Goal: Task Accomplishment & Management: Manage account settings

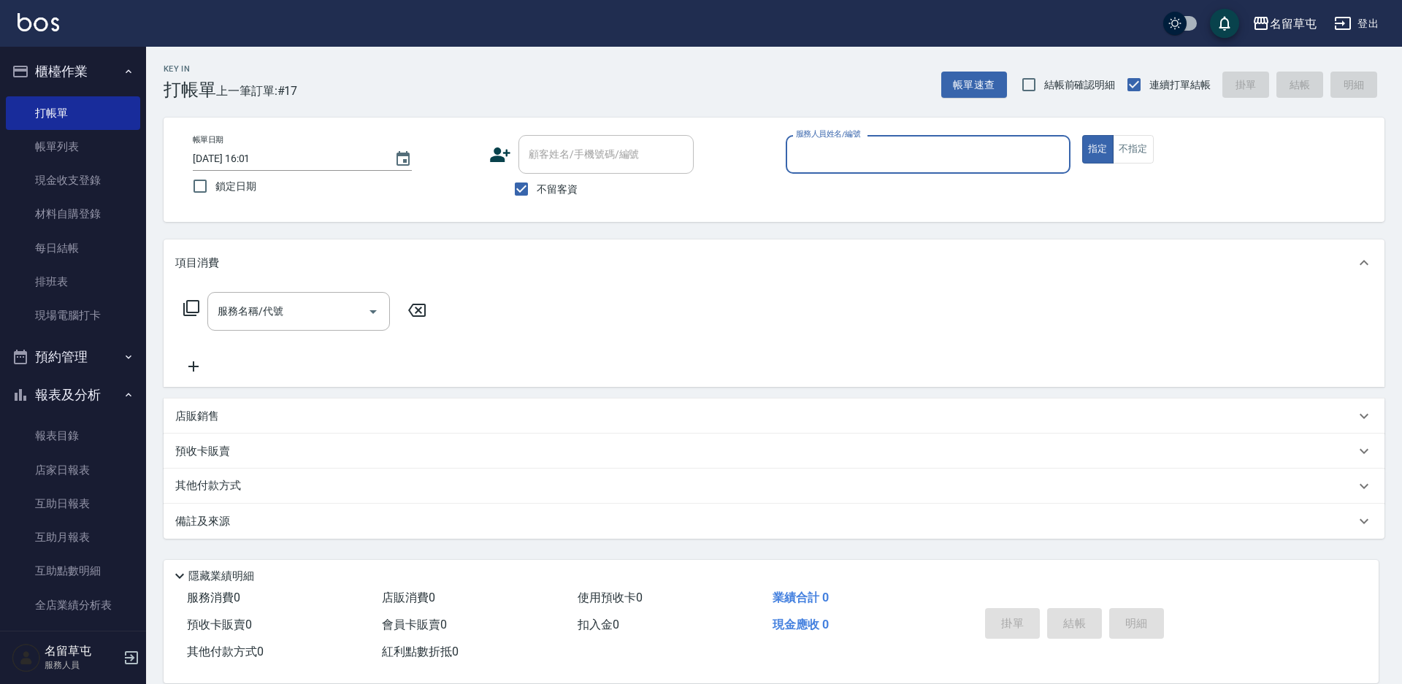
click at [891, 171] on div "服務人員姓名/編號" at bounding box center [928, 154] width 285 height 39
type input "[PERSON_NAME]-5"
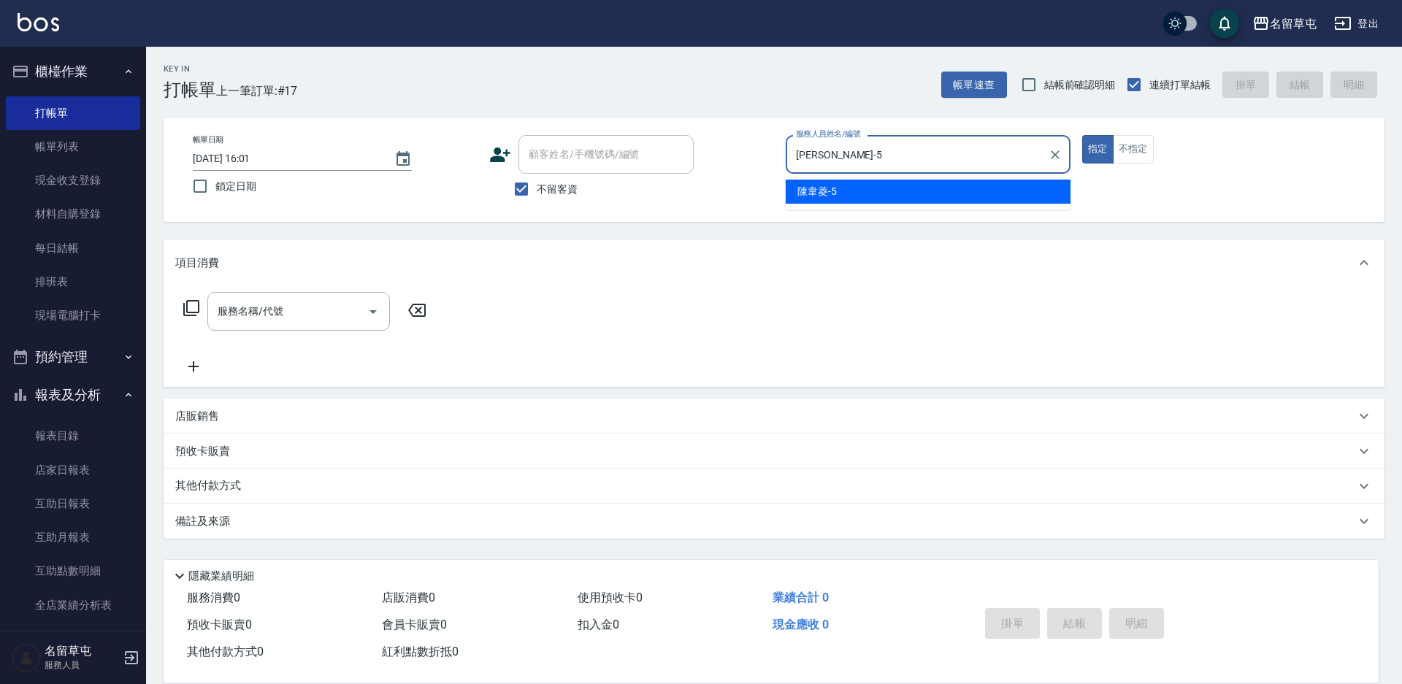
type button "true"
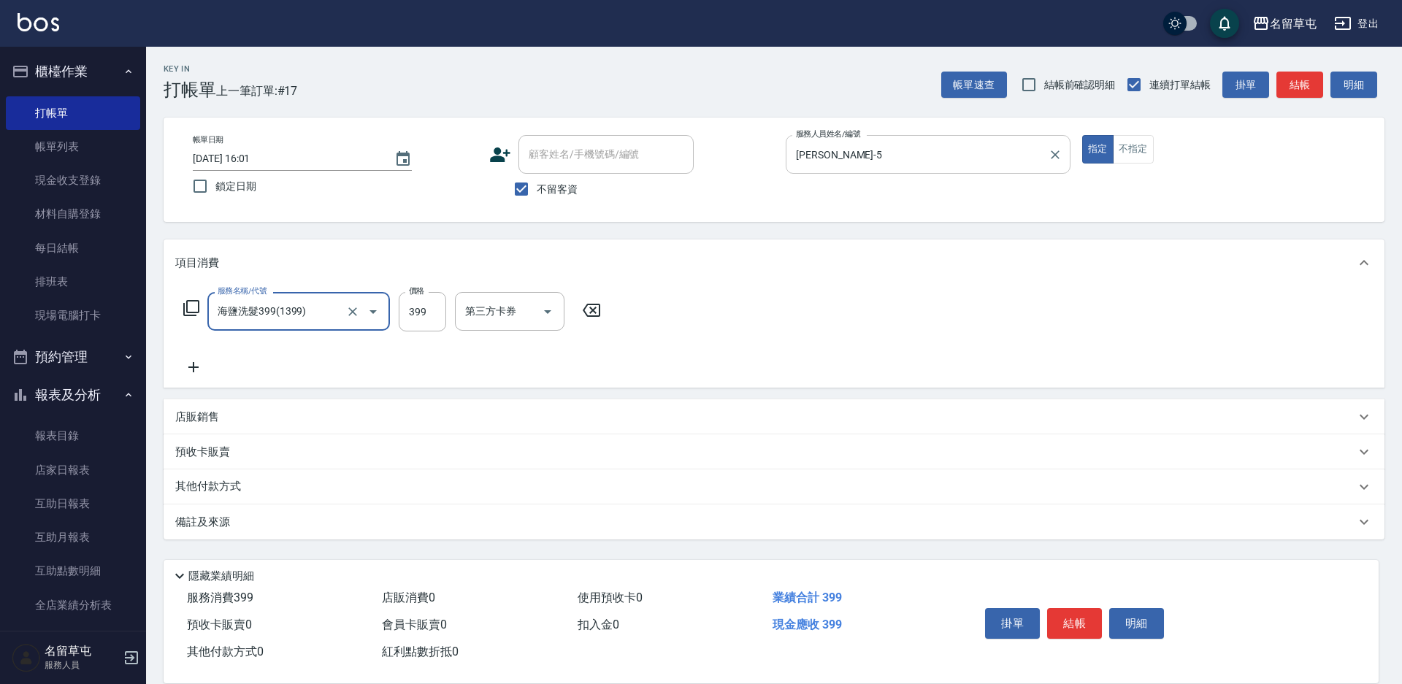
type input "海鹽洗髮399(1399)"
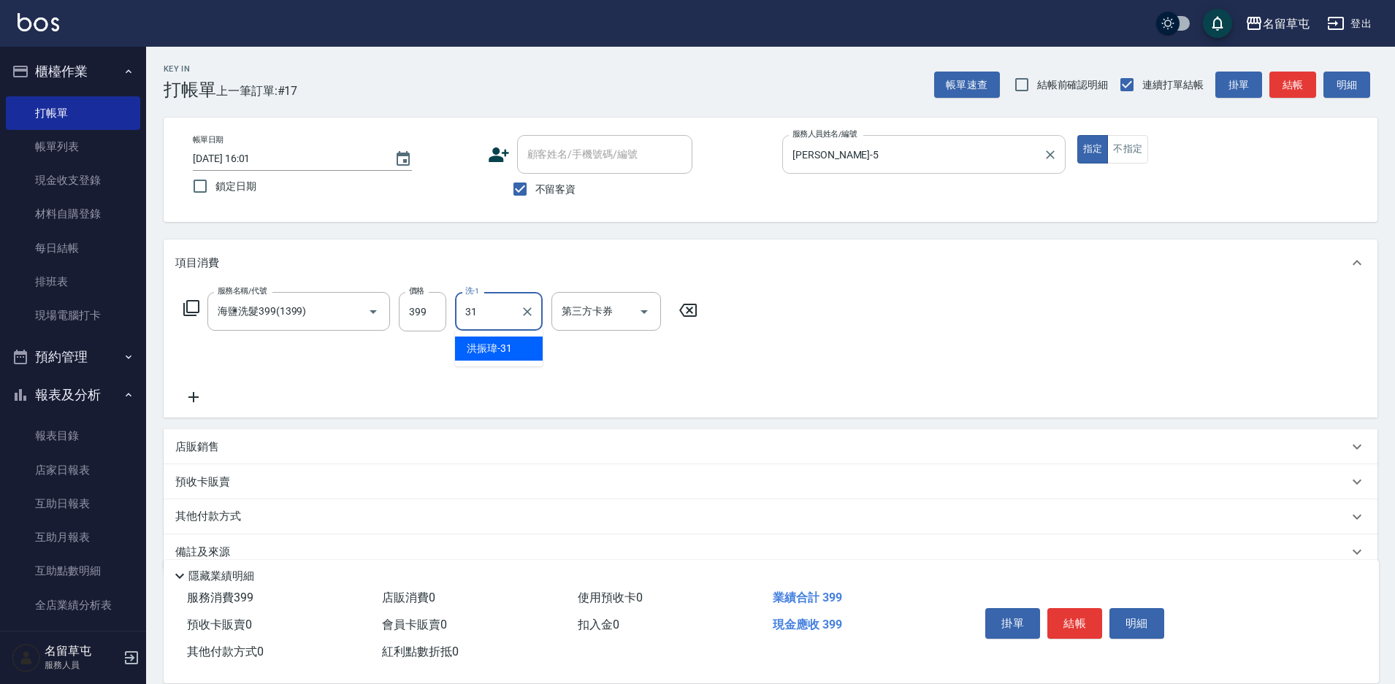
type input "[PERSON_NAME]-31"
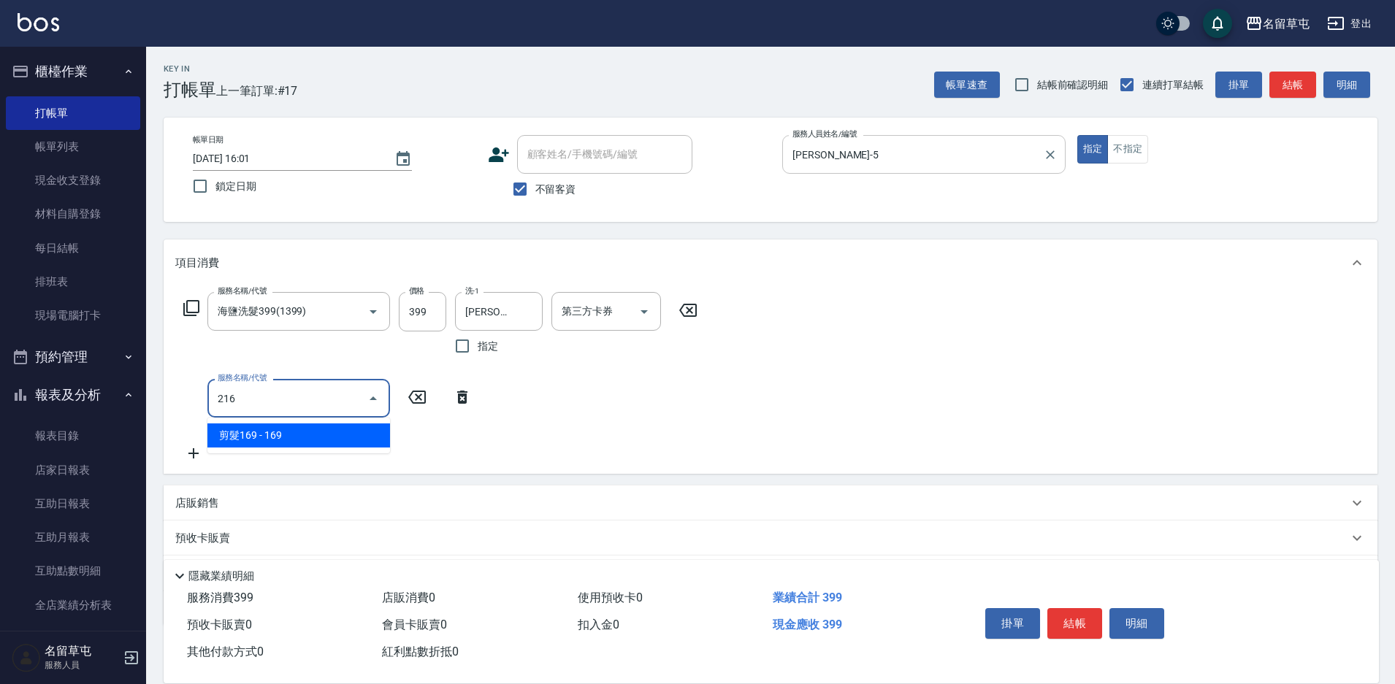
type input "剪髮169(216)"
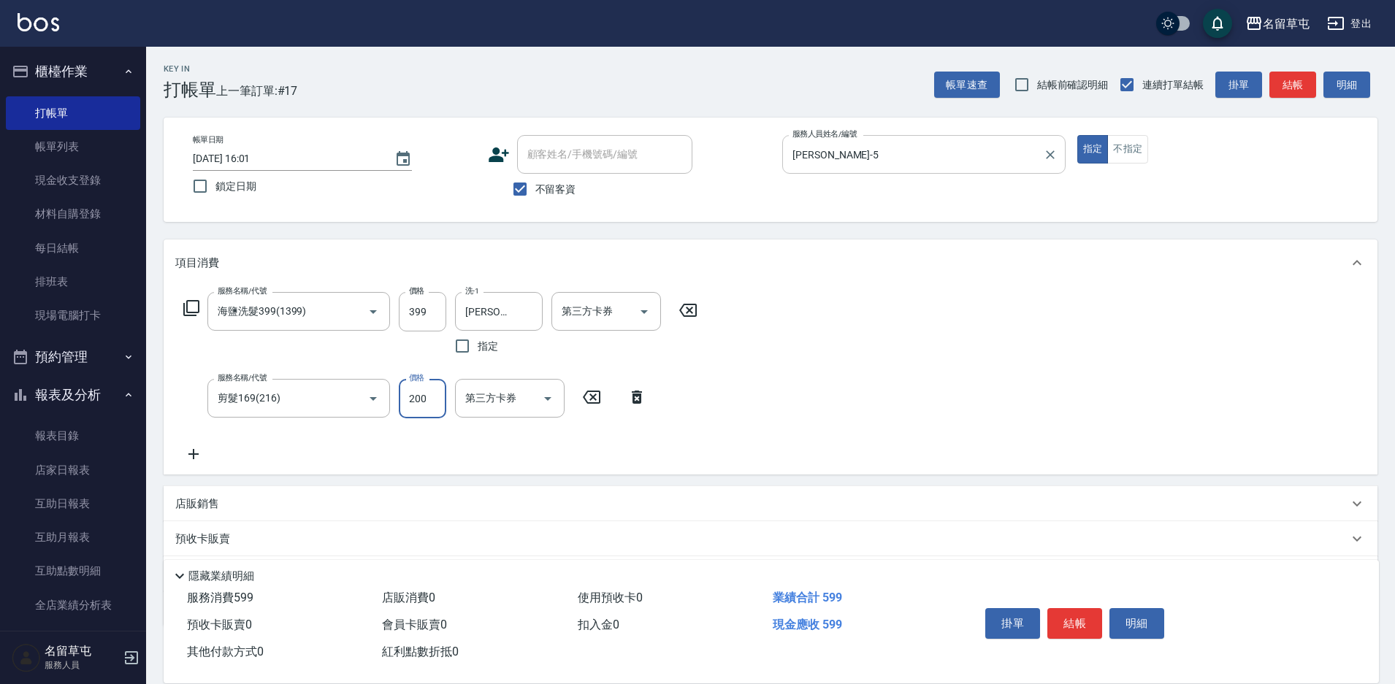
type input "200"
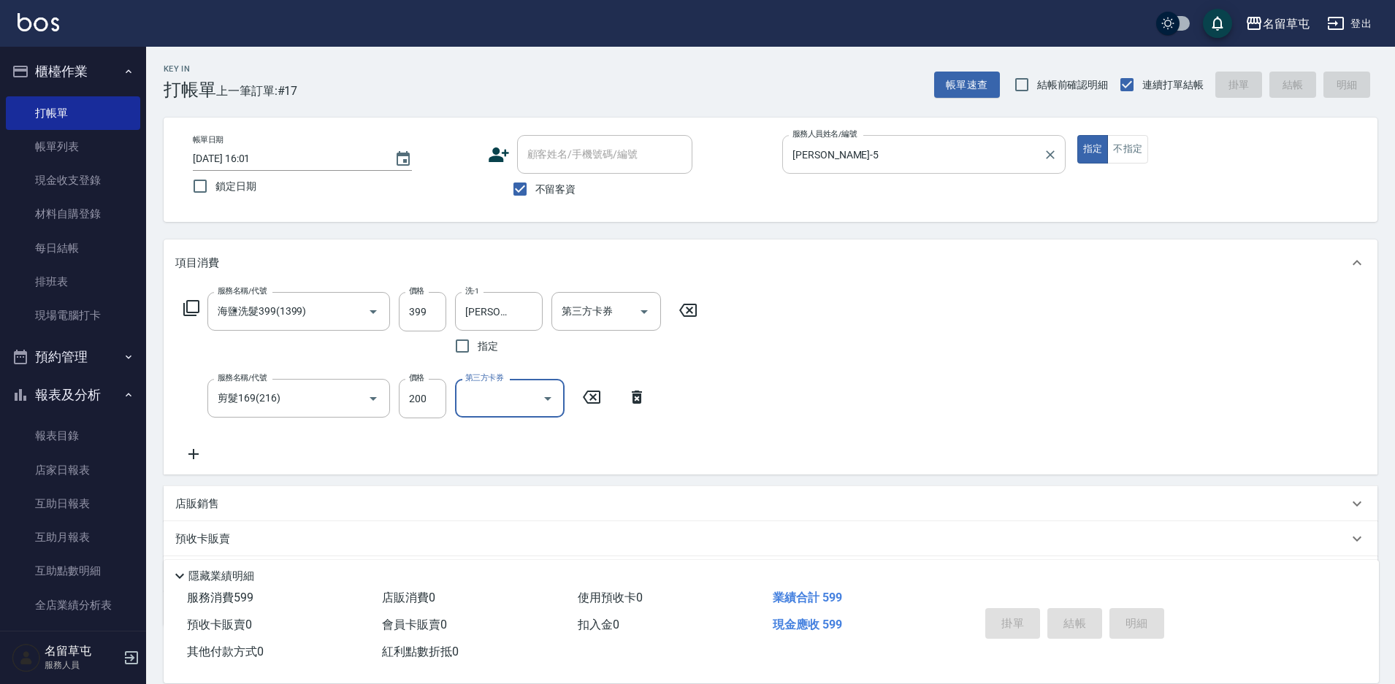
type input "[DATE] 19:48"
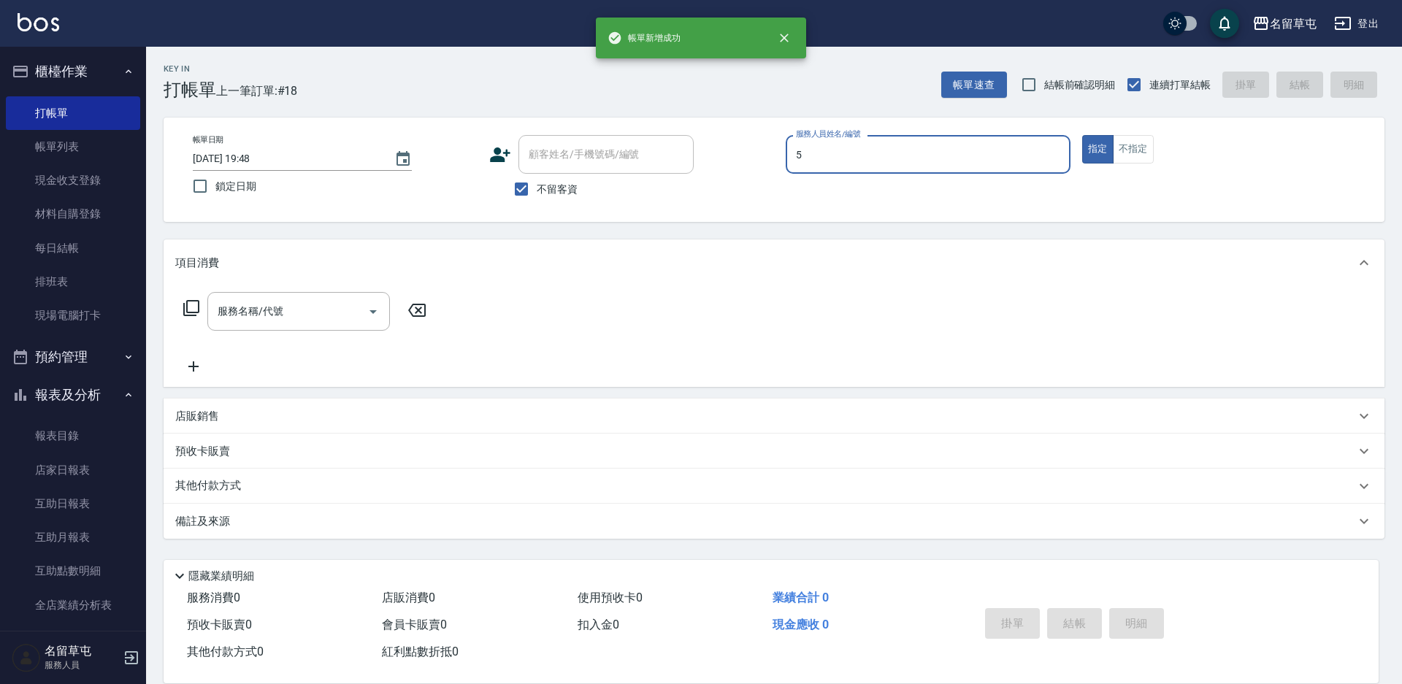
type input "[PERSON_NAME]-5"
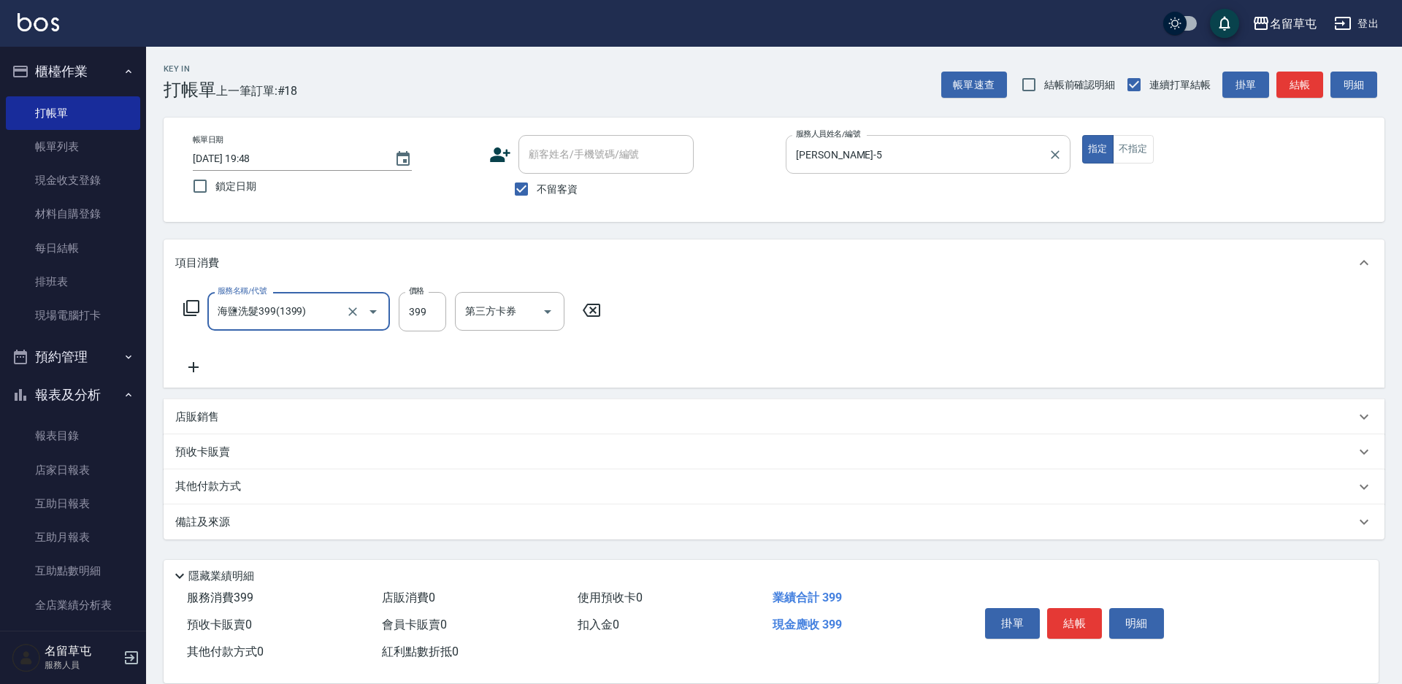
type input "海鹽洗髮399(1399)"
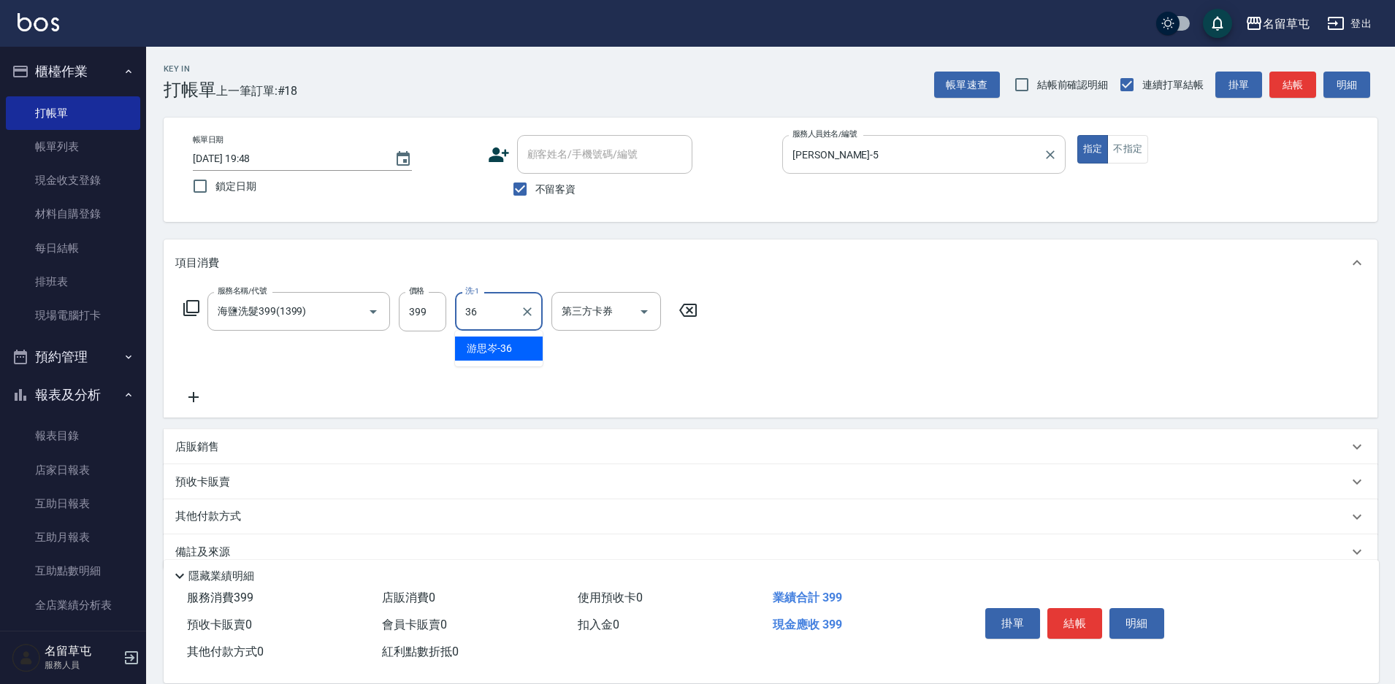
type input "[PERSON_NAME]-36"
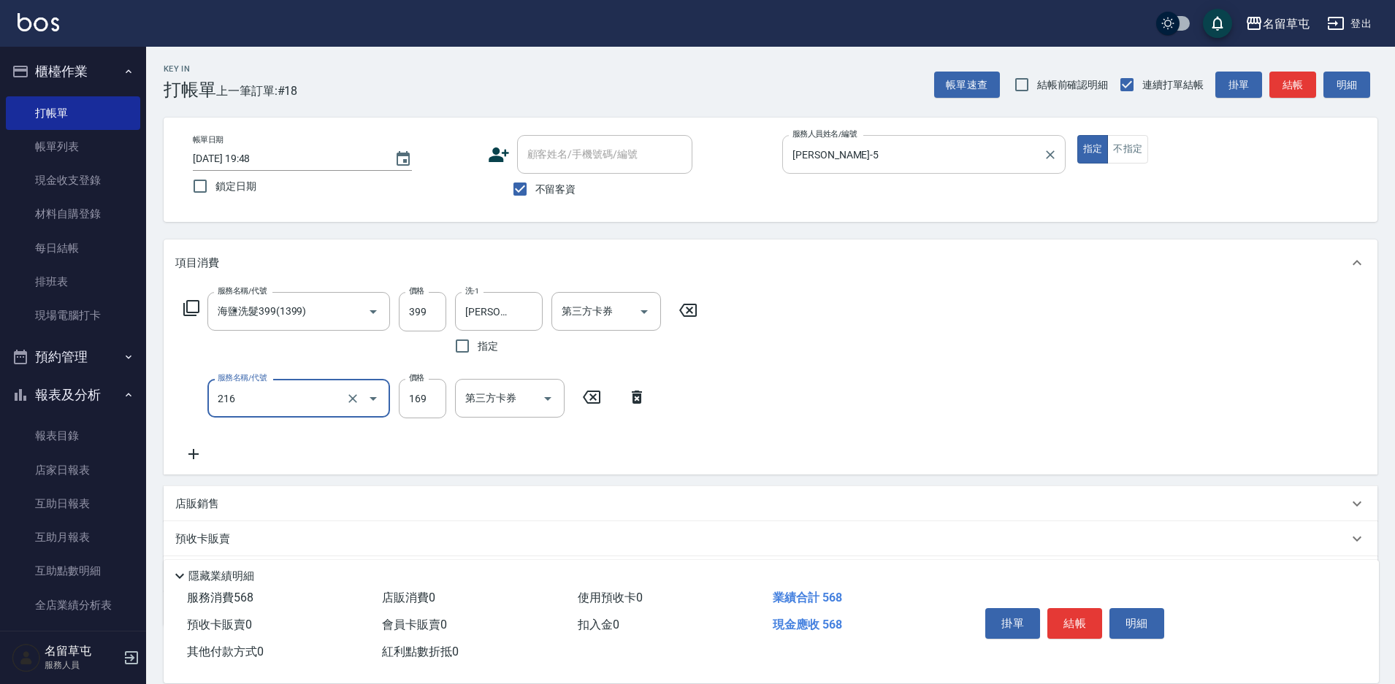
type input "剪髮169(216)"
type input "200"
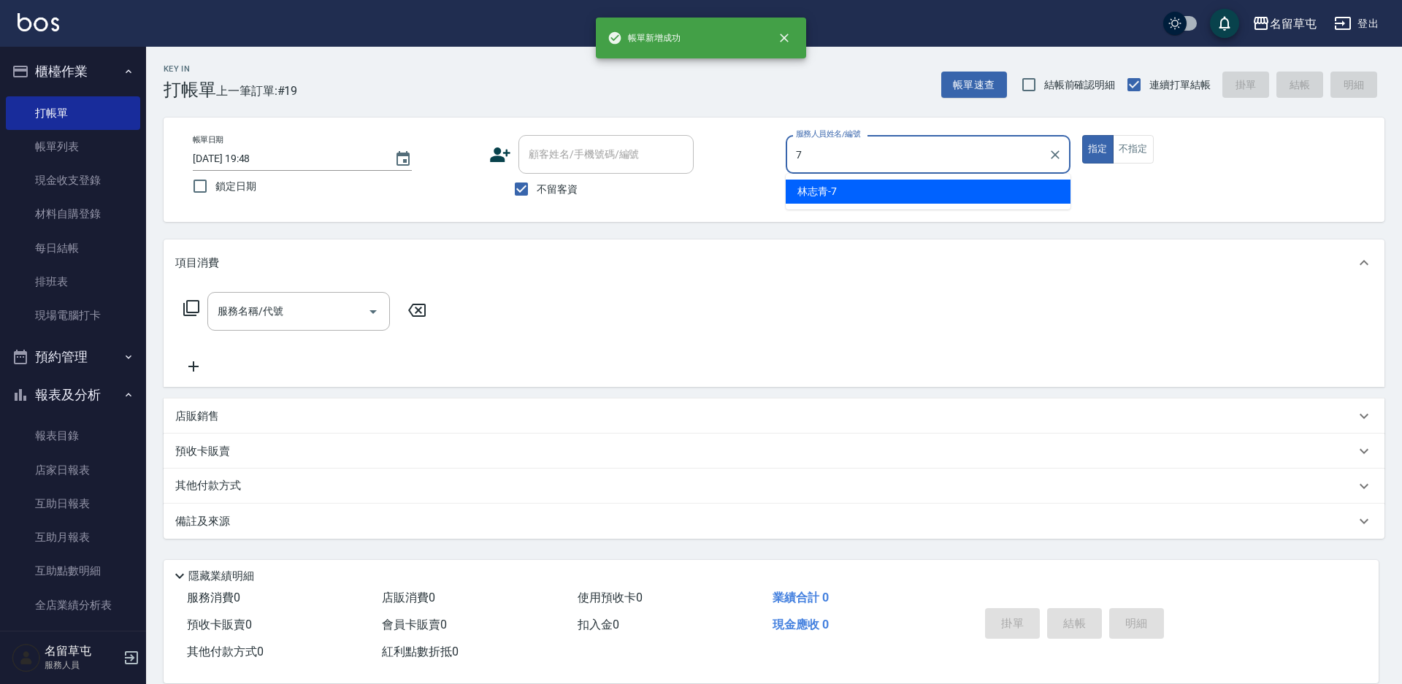
type input "[PERSON_NAME]-7"
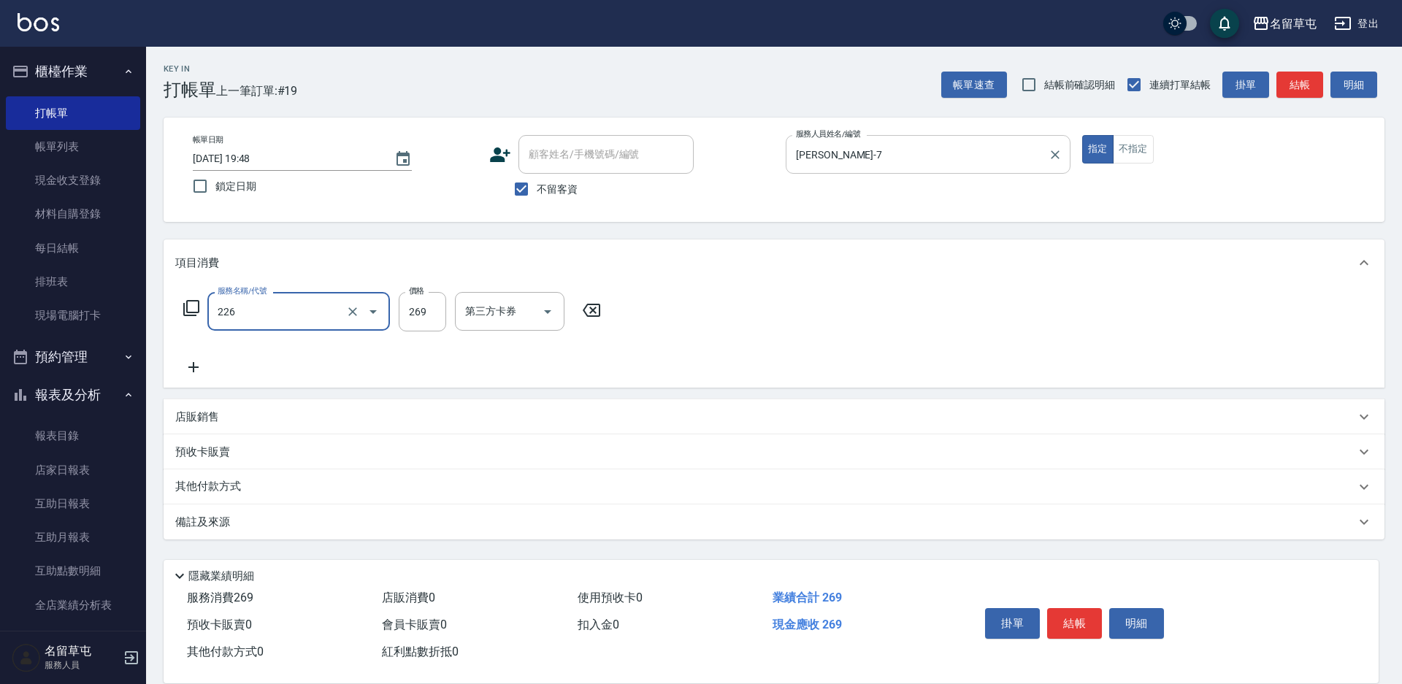
type input "洗剪269(226)"
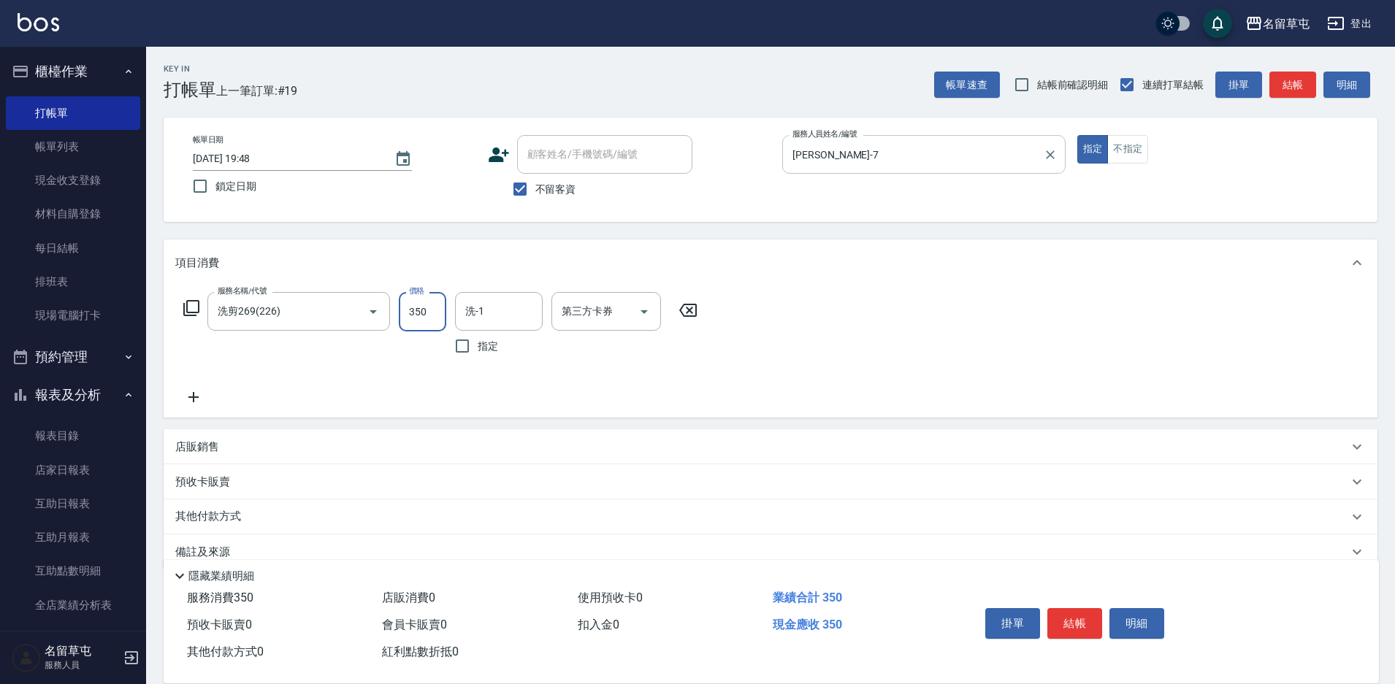
type input "350"
type input "[PERSON_NAME]-7"
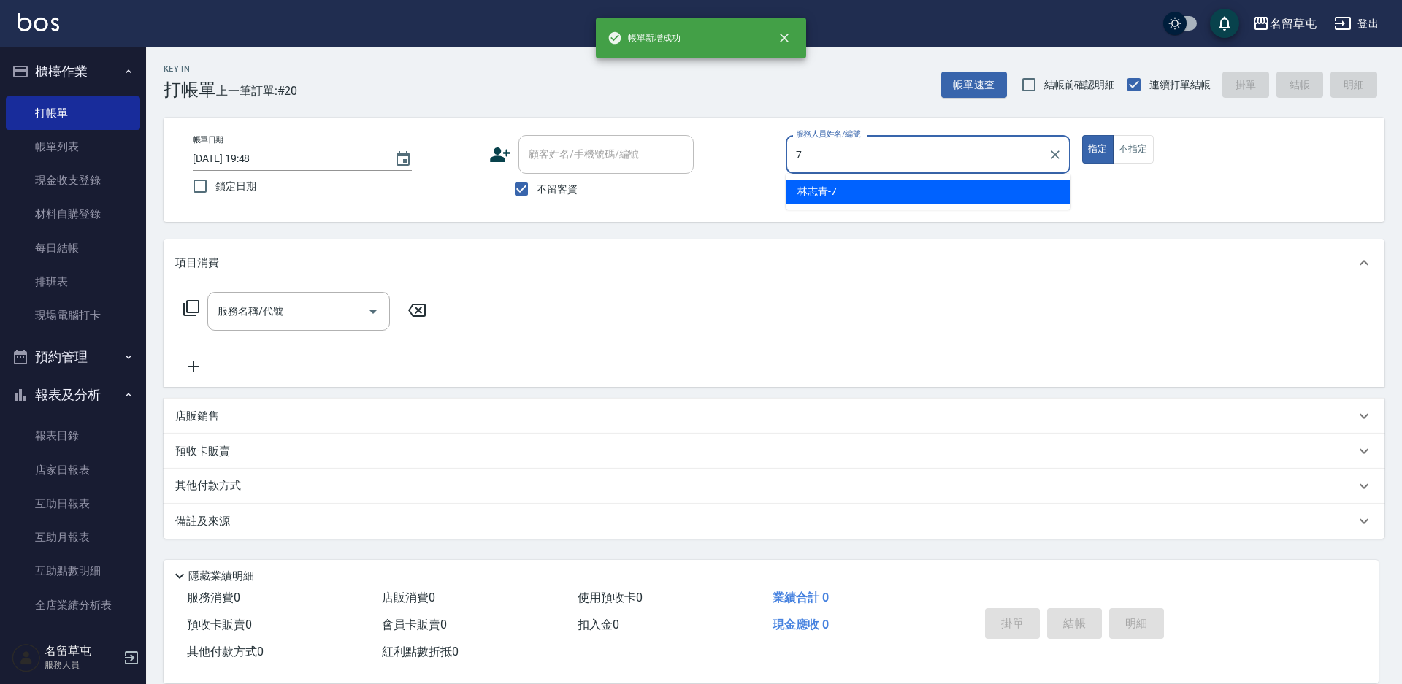
type input "[PERSON_NAME]-7"
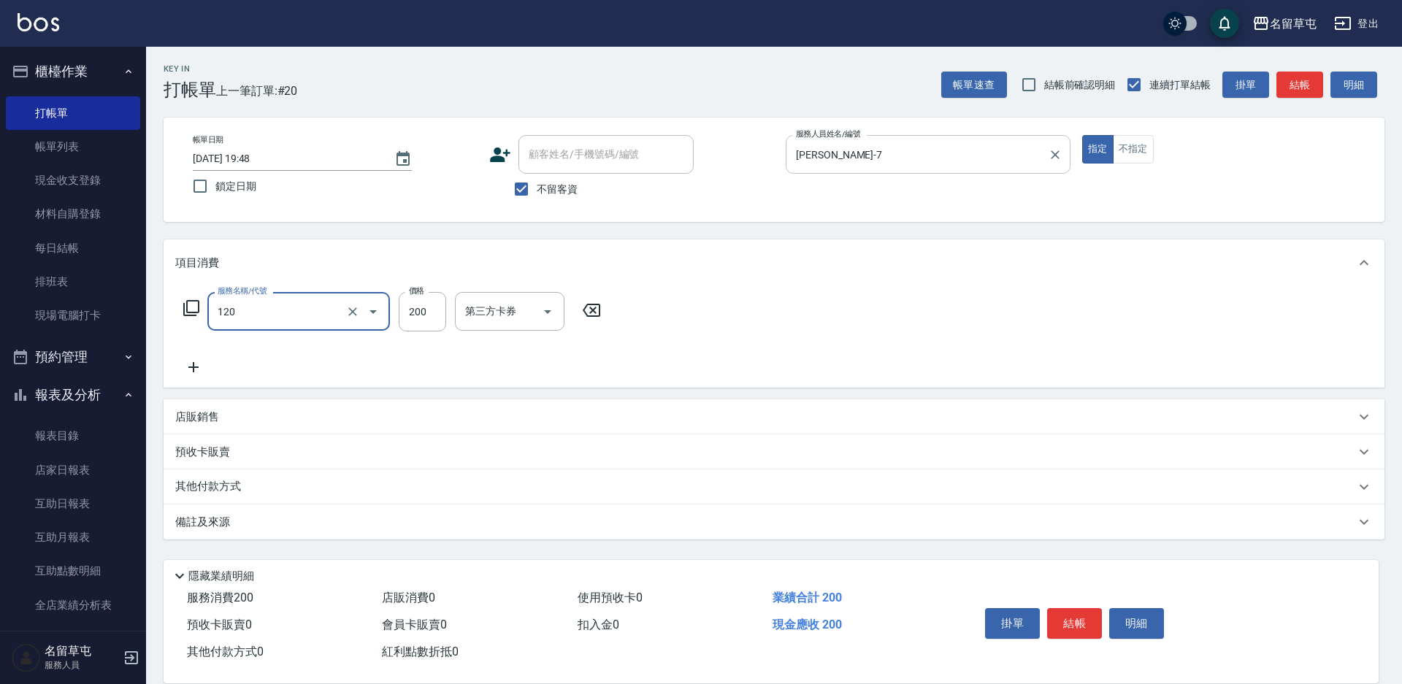
type input "New洗200(120)"
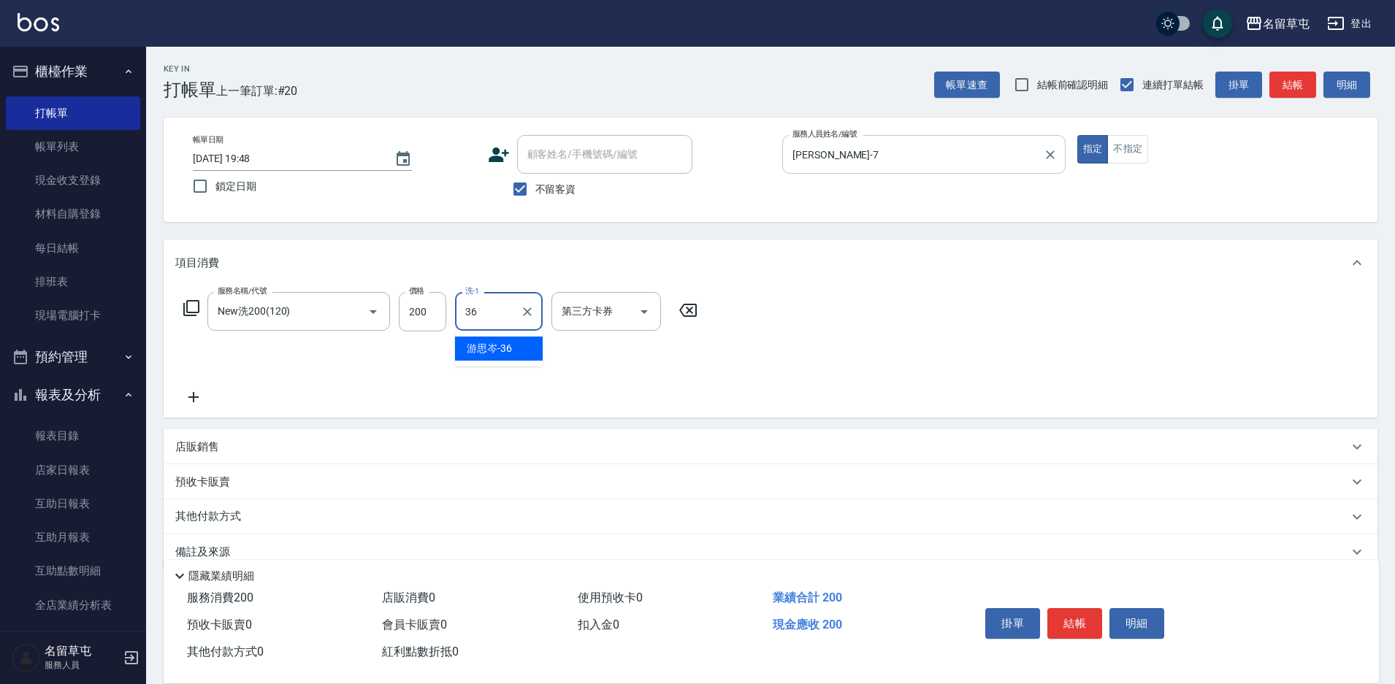
type input "[PERSON_NAME]-36"
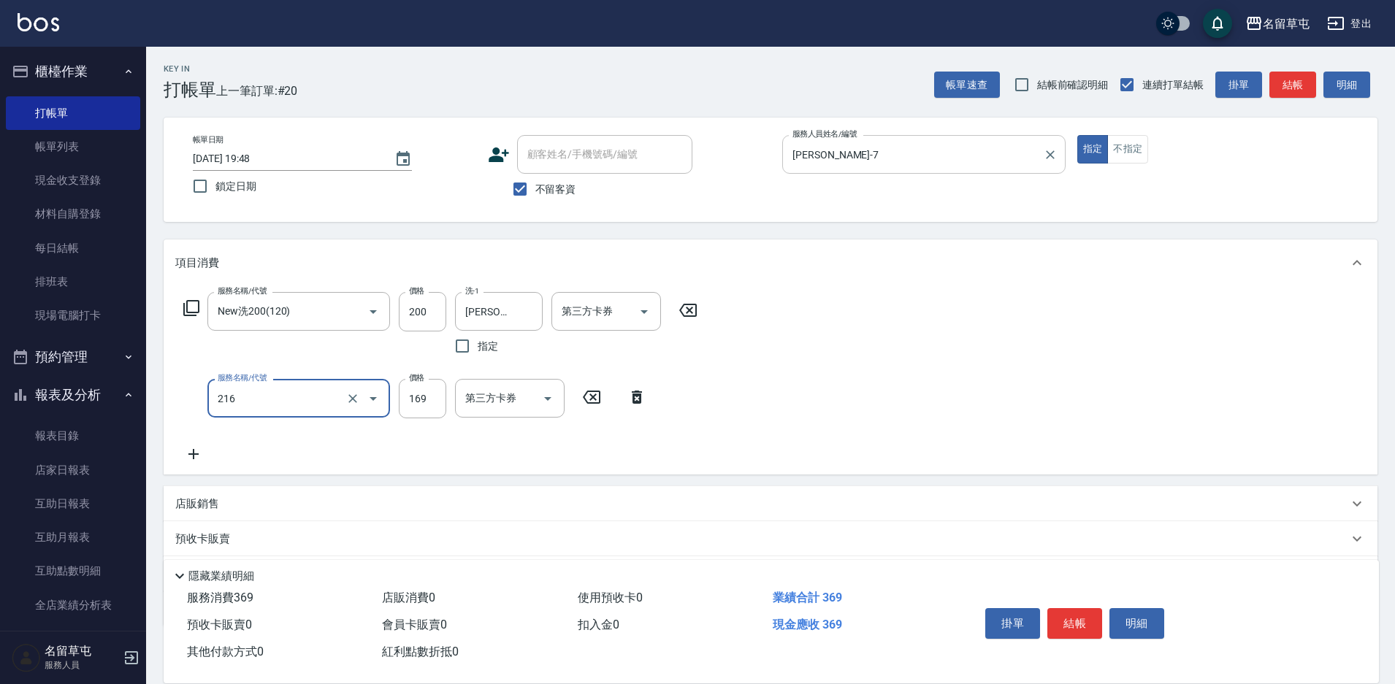
type input "剪髮169(216)"
click at [422, 405] on input "5" at bounding box center [422, 398] width 47 height 39
type input "50"
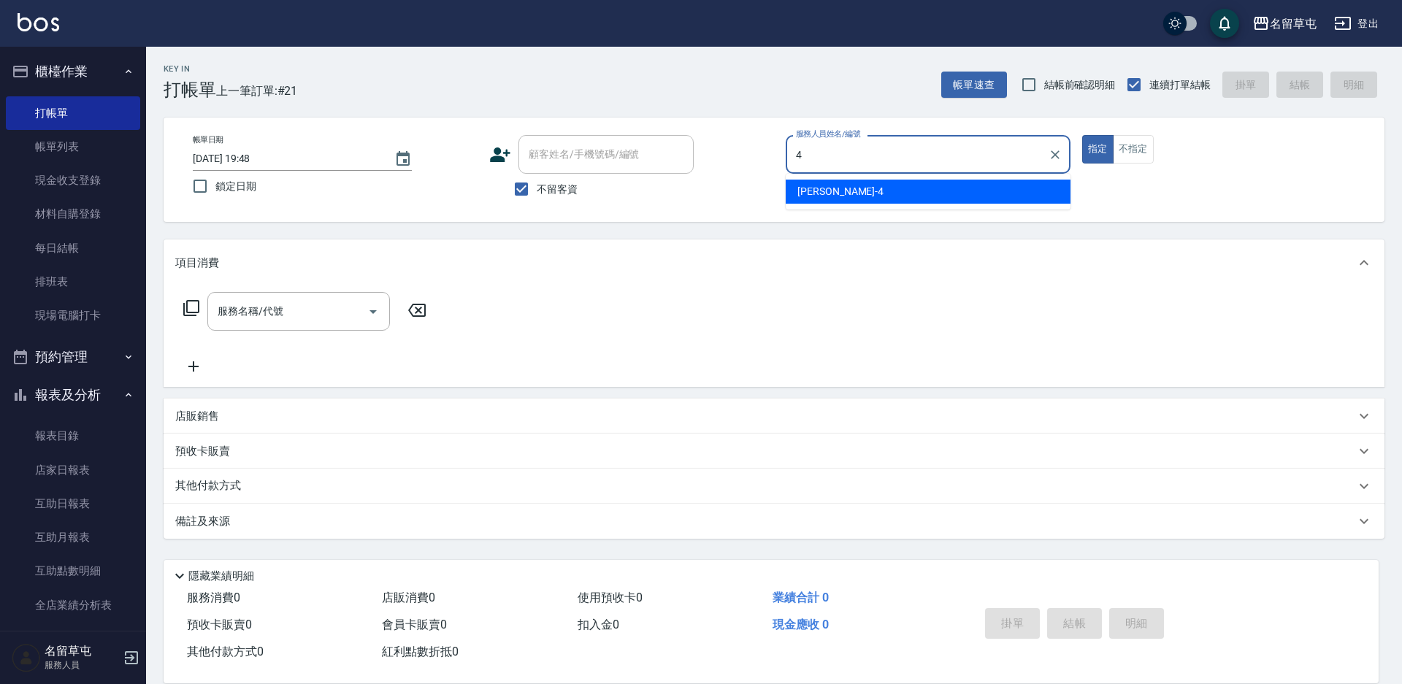
type input "[PERSON_NAME]-4"
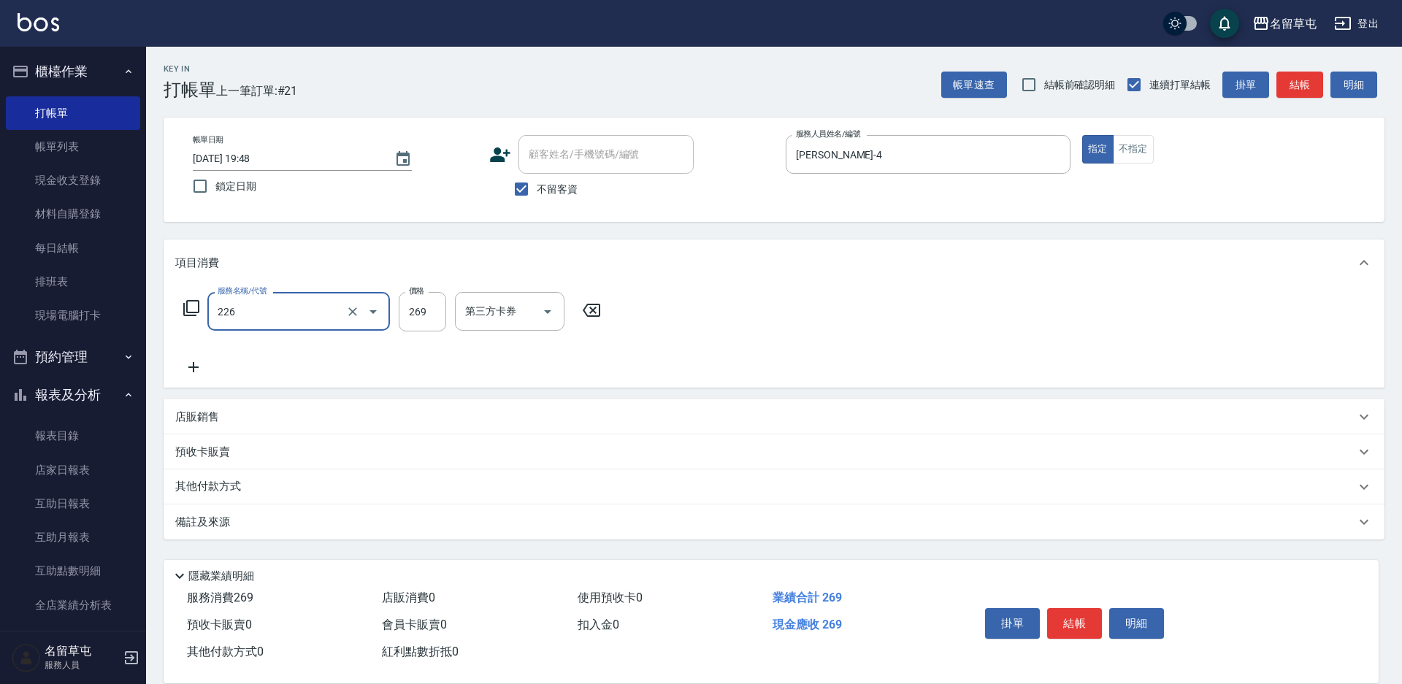
type input "洗剪269(226)"
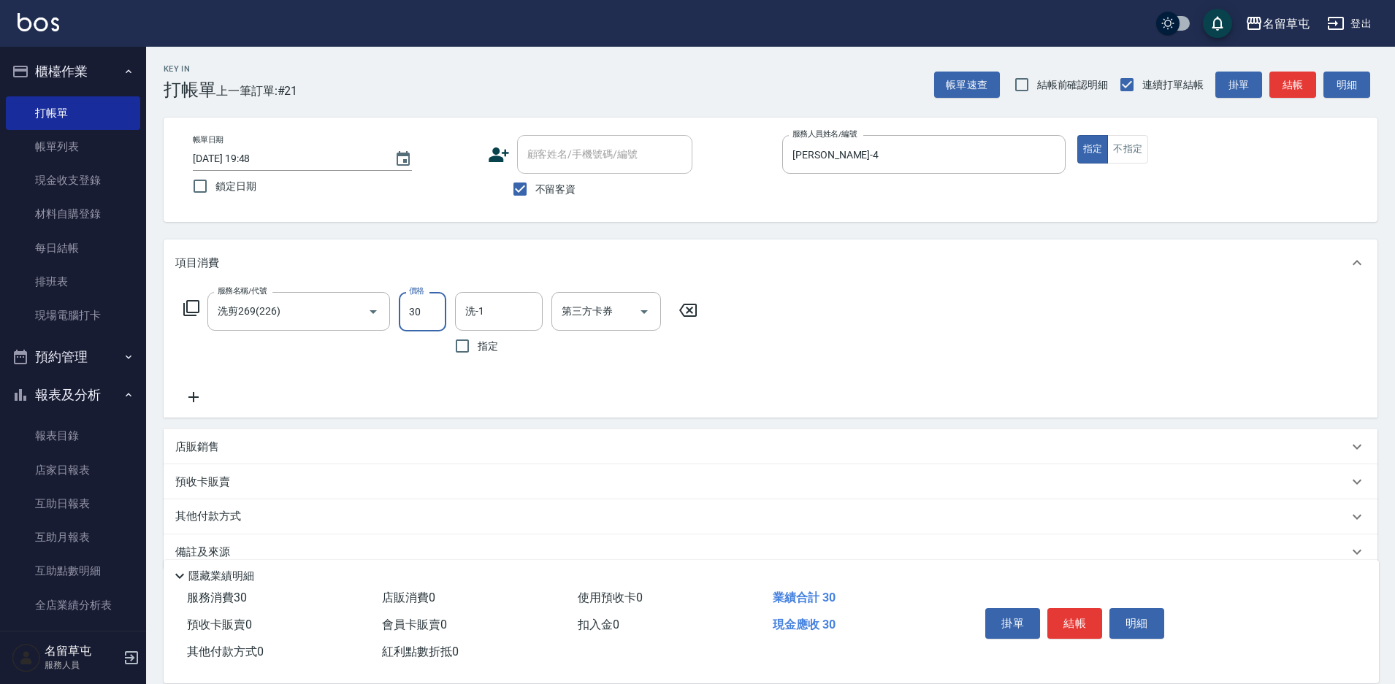
click at [427, 321] on input "30" at bounding box center [422, 311] width 47 height 39
type input "300"
type input "[PERSON_NAME]-36"
click at [556, 187] on span "不留客資" at bounding box center [555, 189] width 41 height 15
click at [535, 187] on input "不留客資" at bounding box center [520, 189] width 31 height 31
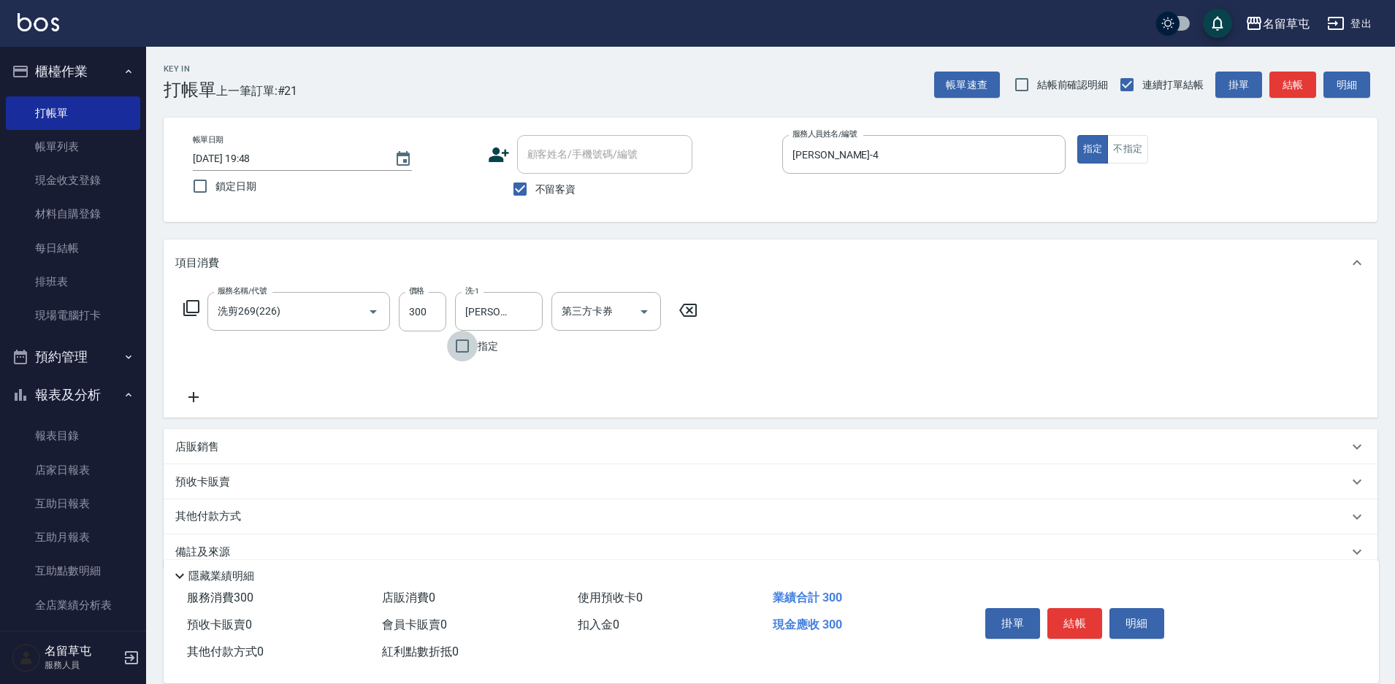
checkbox input "false"
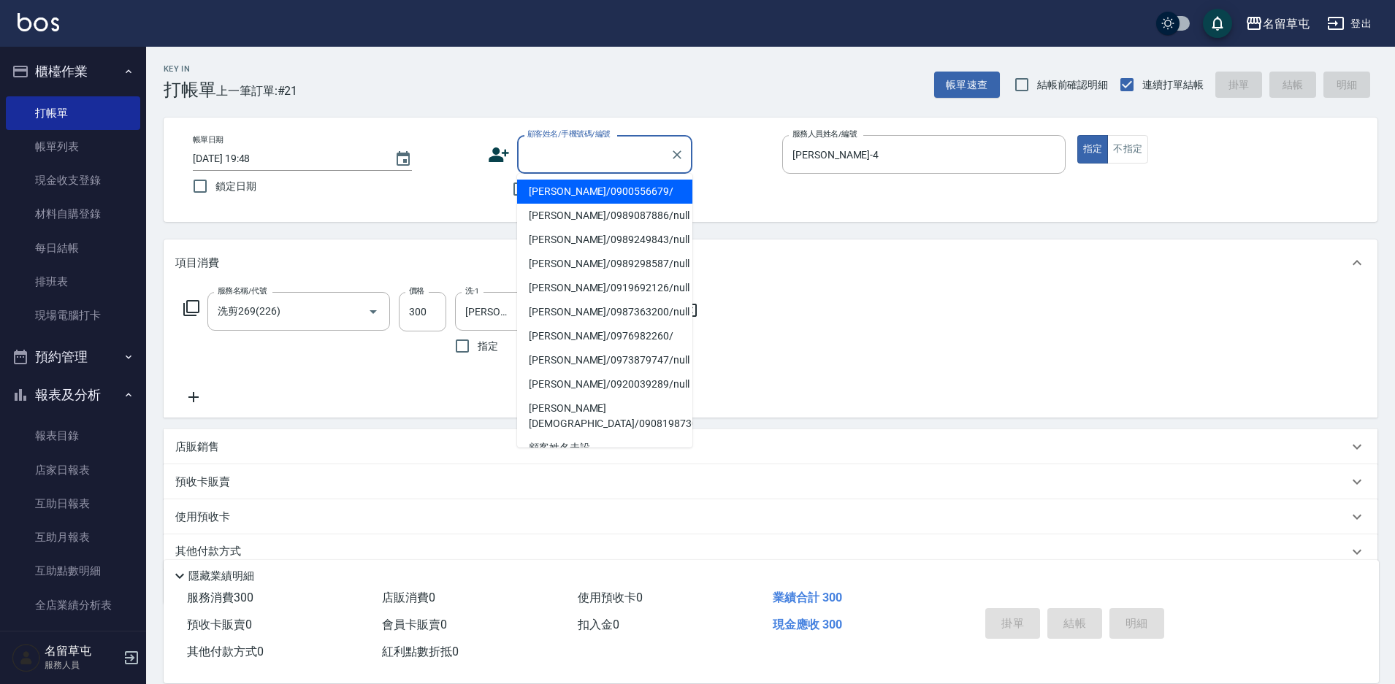
click at [584, 144] on div "顧客姓名/手機號碼/編號 顧客姓名/手機號碼/編號" at bounding box center [604, 154] width 175 height 39
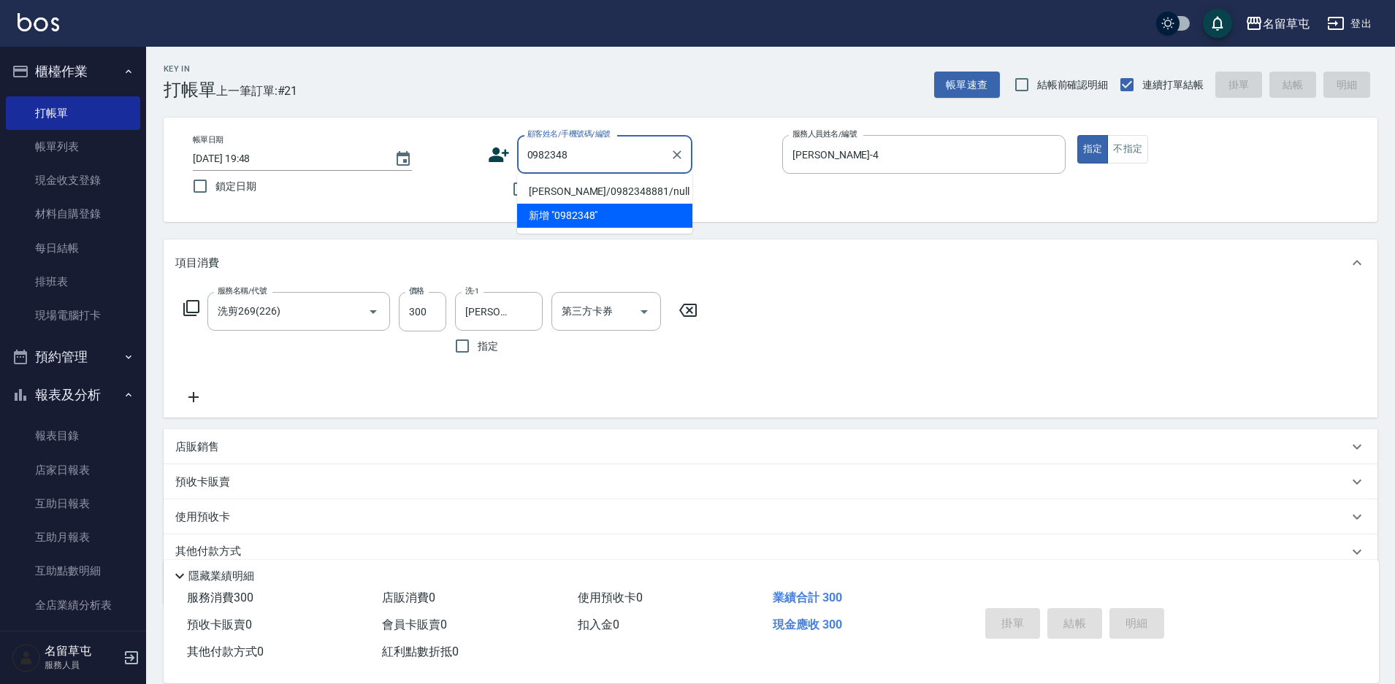
click at [567, 199] on li "[PERSON_NAME]/0982348881/null" at bounding box center [604, 192] width 175 height 24
type input "[PERSON_NAME]/0982348881/null"
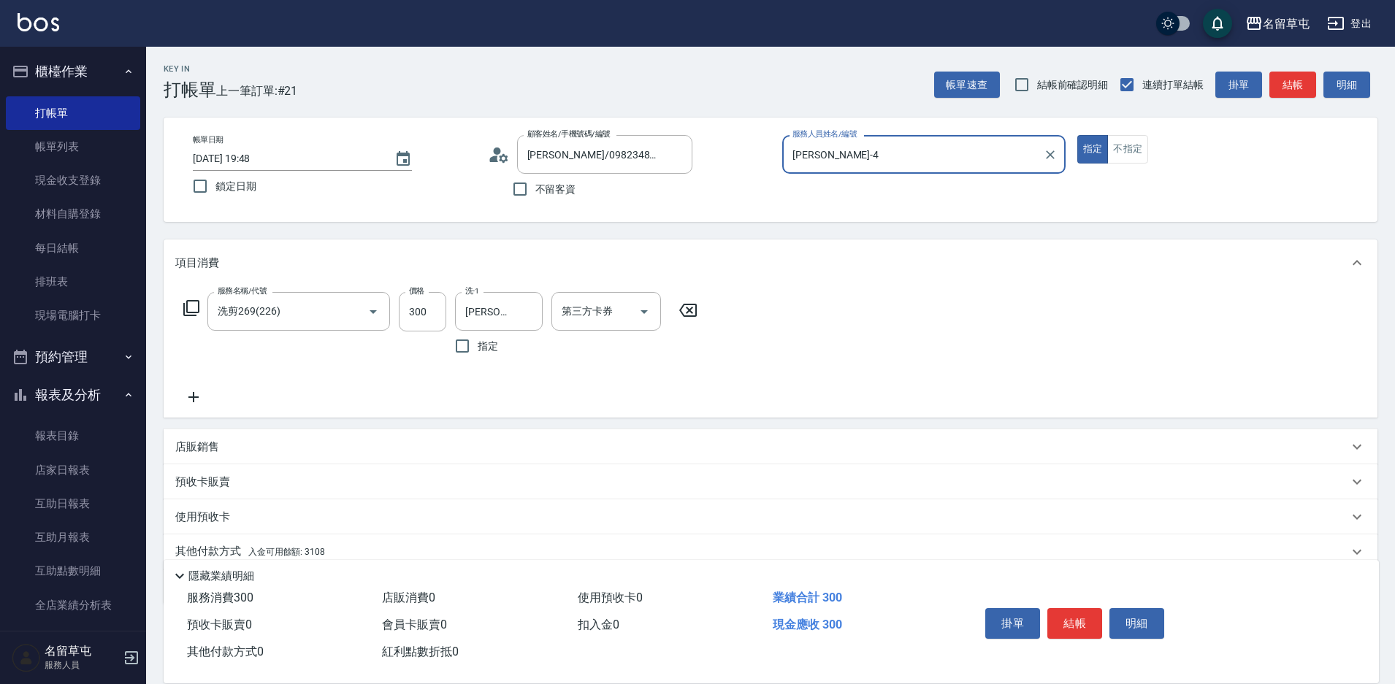
scroll to position [61, 0]
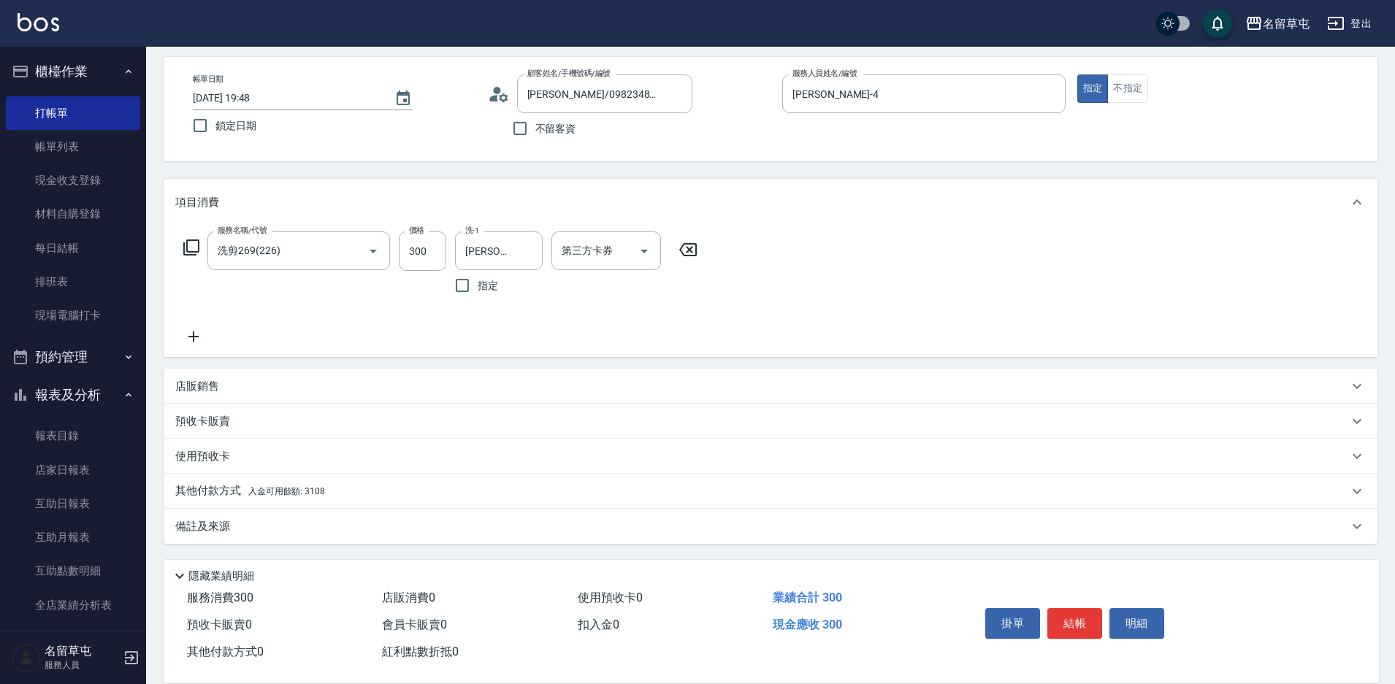
click at [273, 495] on span "入金可用餘額: 3108" at bounding box center [286, 491] width 77 height 10
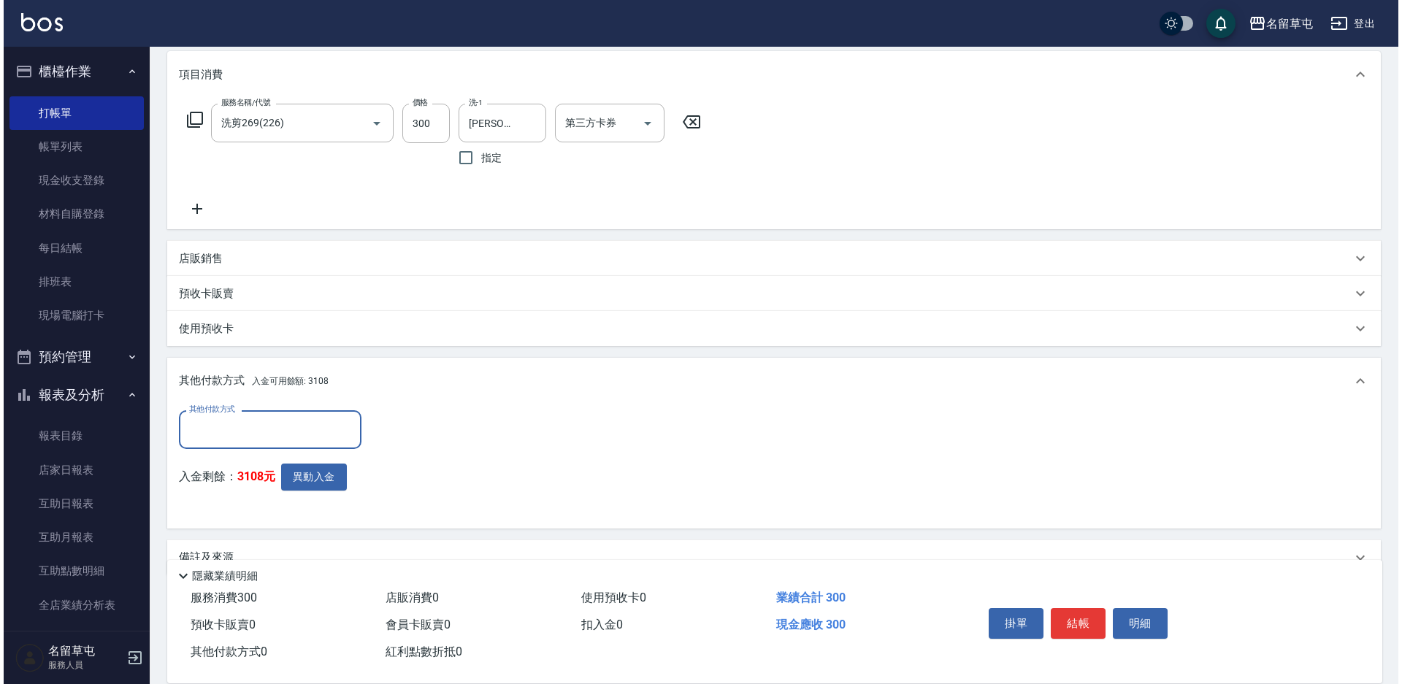
scroll to position [220, 0]
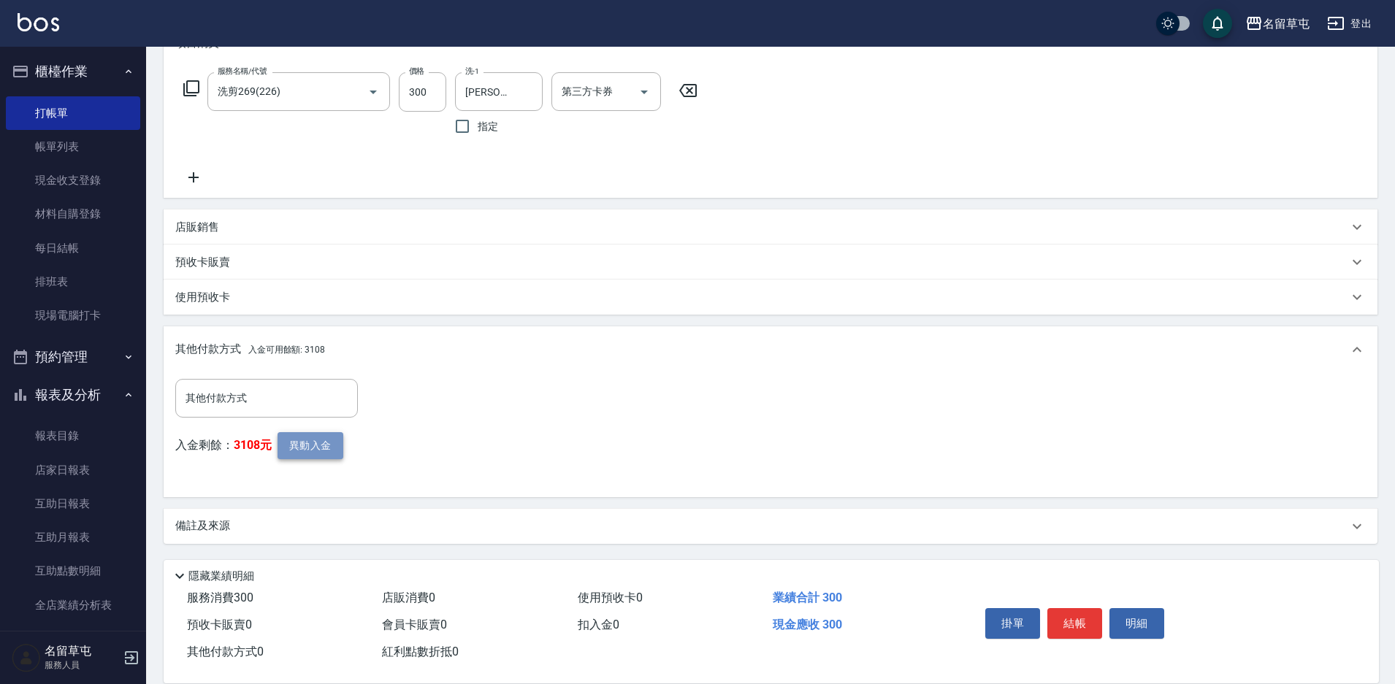
click at [309, 452] on button "異動入金" at bounding box center [311, 445] width 66 height 27
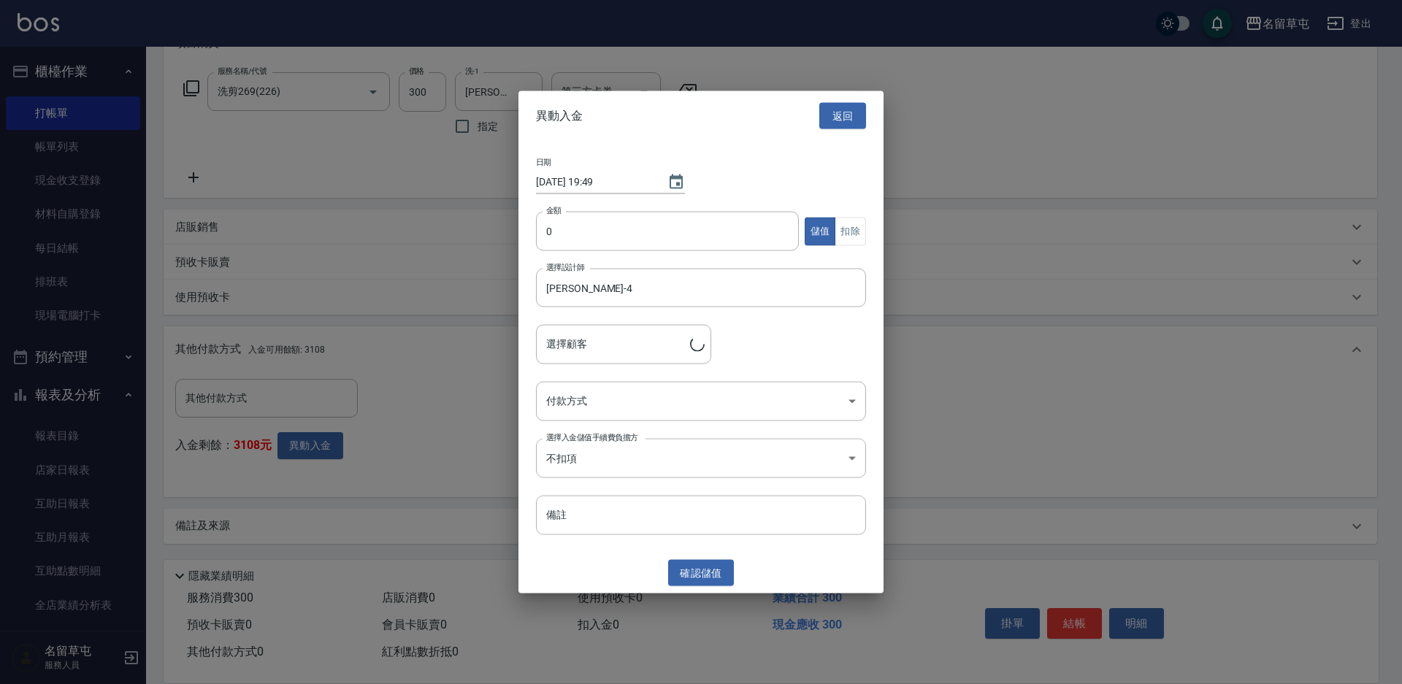
type input "[PERSON_NAME]/0982348881"
click at [713, 238] on input "0" at bounding box center [667, 231] width 263 height 39
type input "300"
click at [852, 234] on button "扣除" at bounding box center [850, 231] width 31 height 28
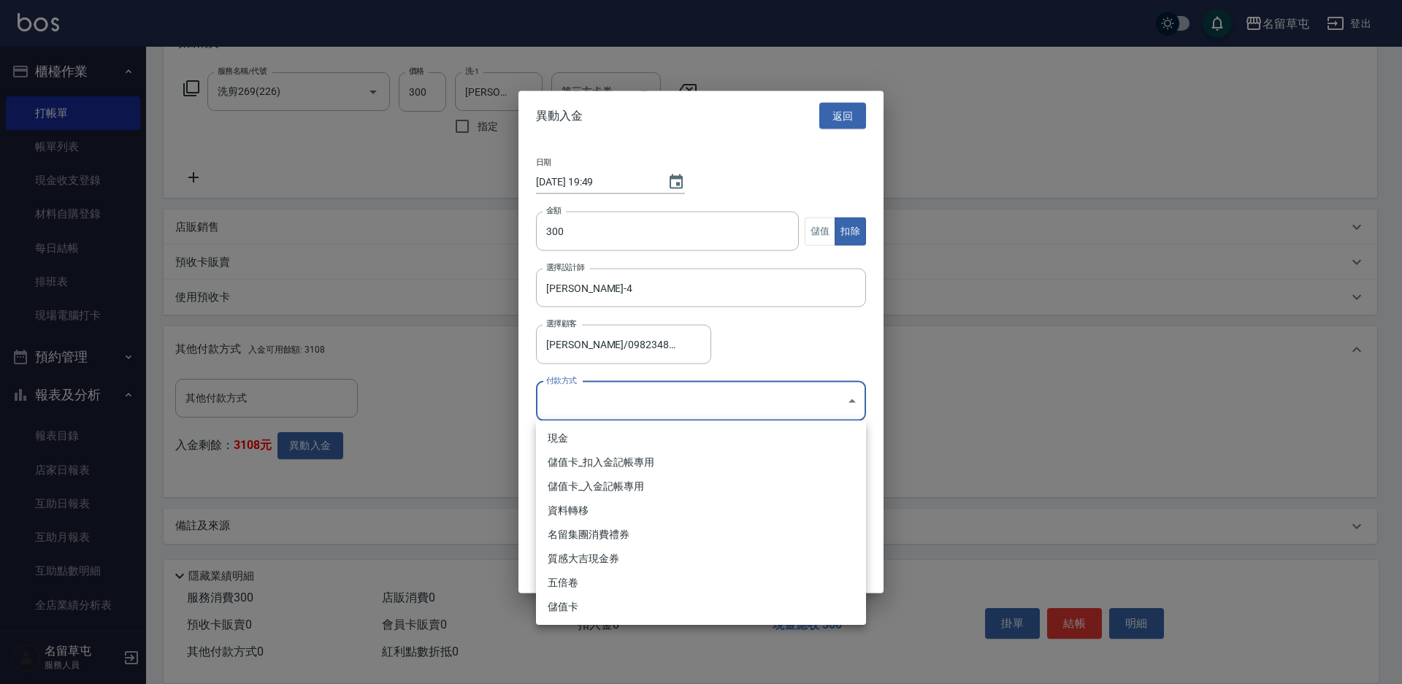
click at [581, 410] on body "名留草屯 登出 櫃檯作業 打帳單 帳單列表 現金收支登錄 材料自購登錄 每日結帳 排班表 現場電腦打卡 預約管理 預約管理 單日預約紀錄 單週預約紀錄 報表及…" at bounding box center [701, 232] width 1402 height 904
drag, startPoint x: 577, startPoint y: 458, endPoint x: 584, endPoint y: 467, distance: 11.5
click at [577, 460] on li "儲值卡_扣入金記帳專用" at bounding box center [701, 463] width 330 height 24
type input "儲值卡_扣入金記帳專用"
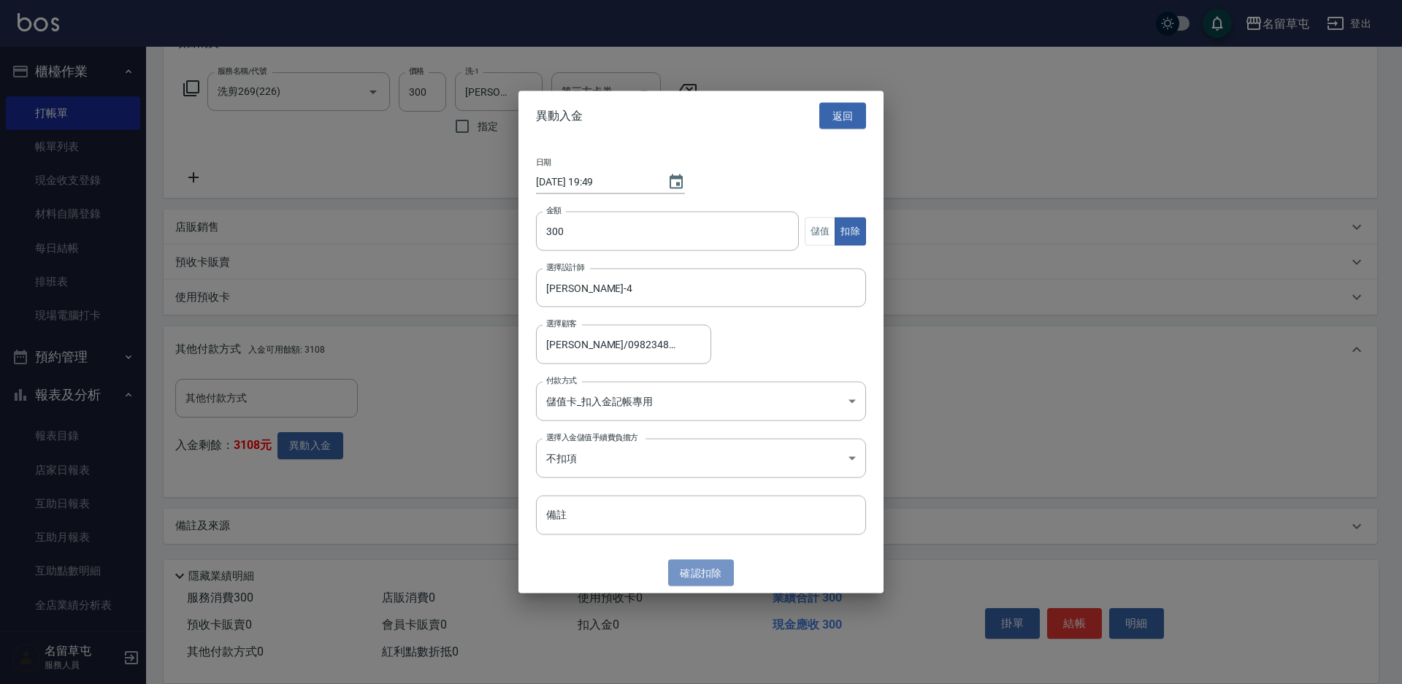
drag, startPoint x: 676, startPoint y: 576, endPoint x: 906, endPoint y: 579, distance: 230.1
click at [676, 577] on button "確認 扣除" at bounding box center [701, 573] width 66 height 27
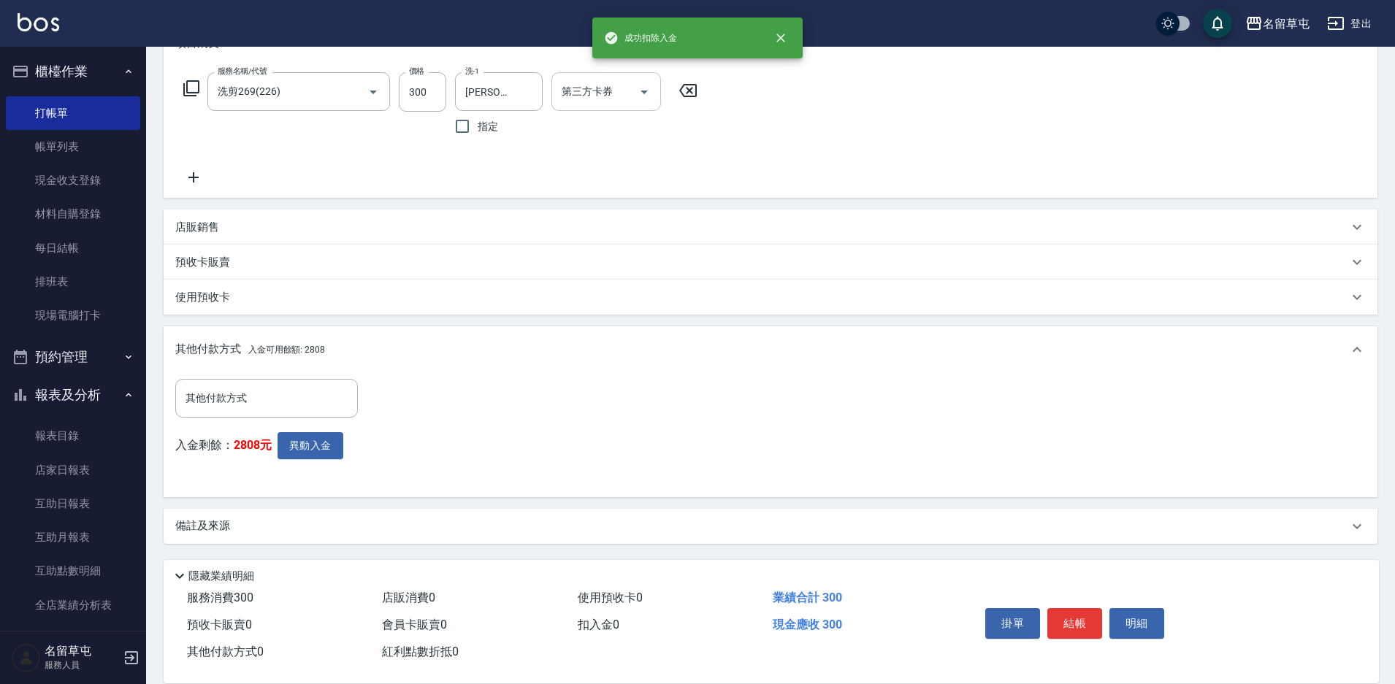
click at [578, 87] on input "第三方卡券" at bounding box center [595, 92] width 75 height 26
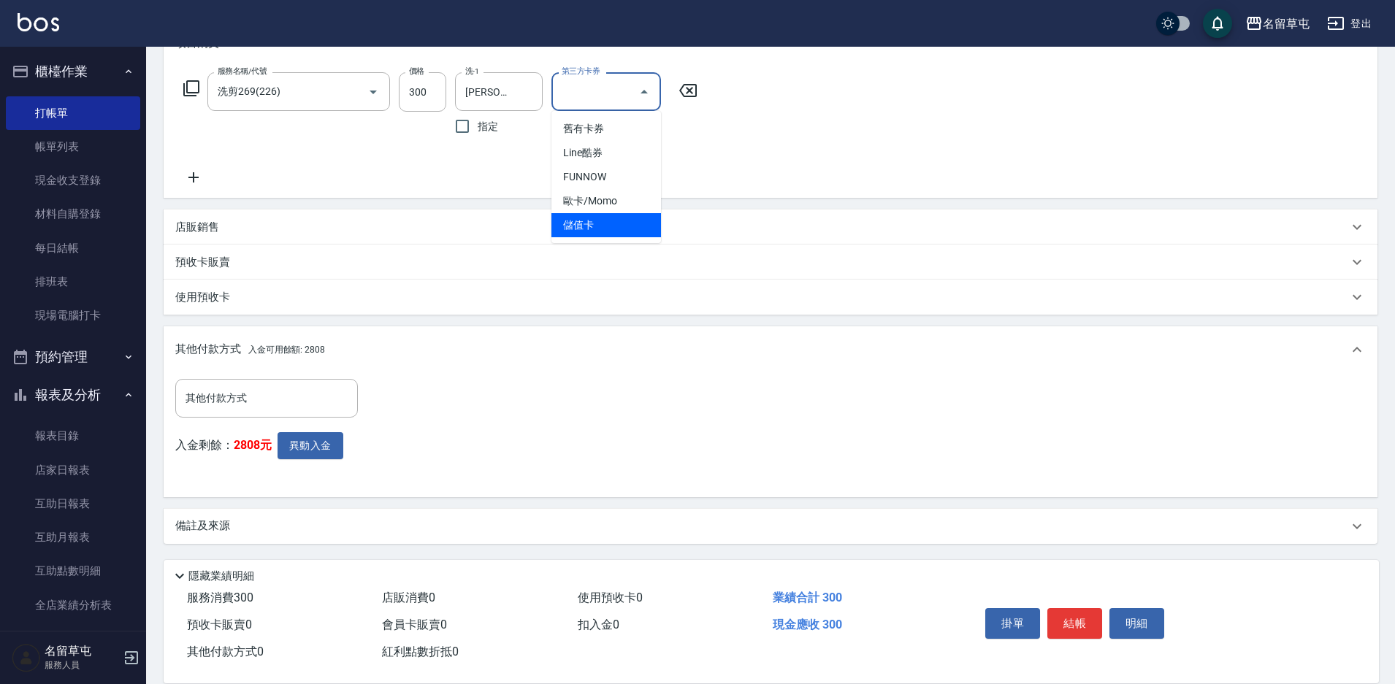
click at [591, 231] on span "儲值卡" at bounding box center [606, 225] width 110 height 24
type input "儲值卡"
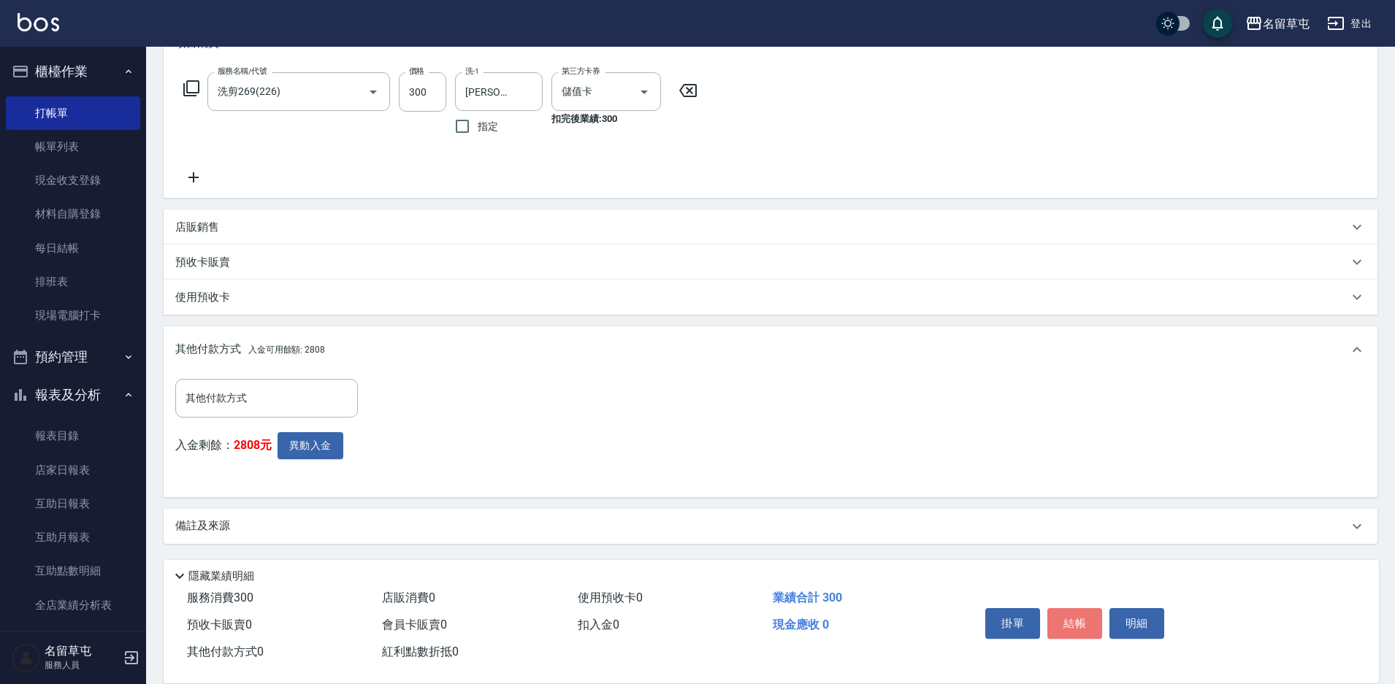
click at [1088, 619] on button "結帳" at bounding box center [1074, 623] width 55 height 31
type input "[DATE] 19:49"
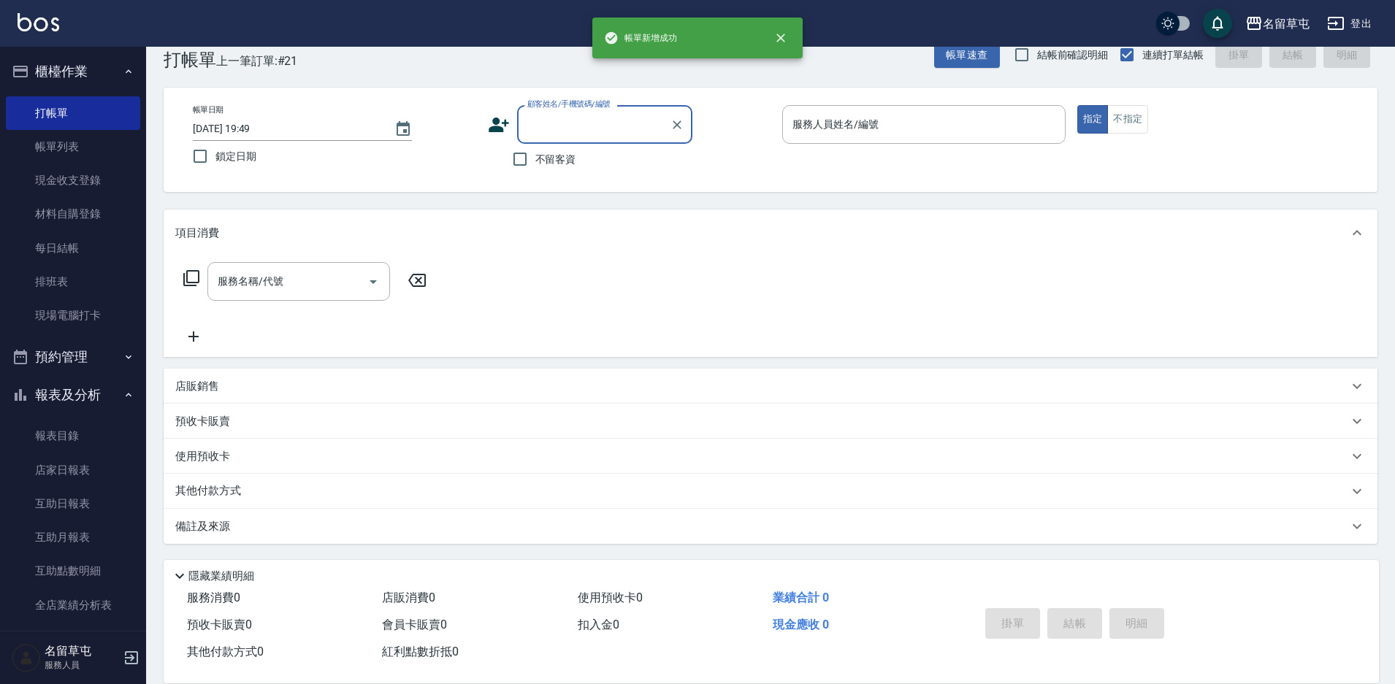
scroll to position [0, 0]
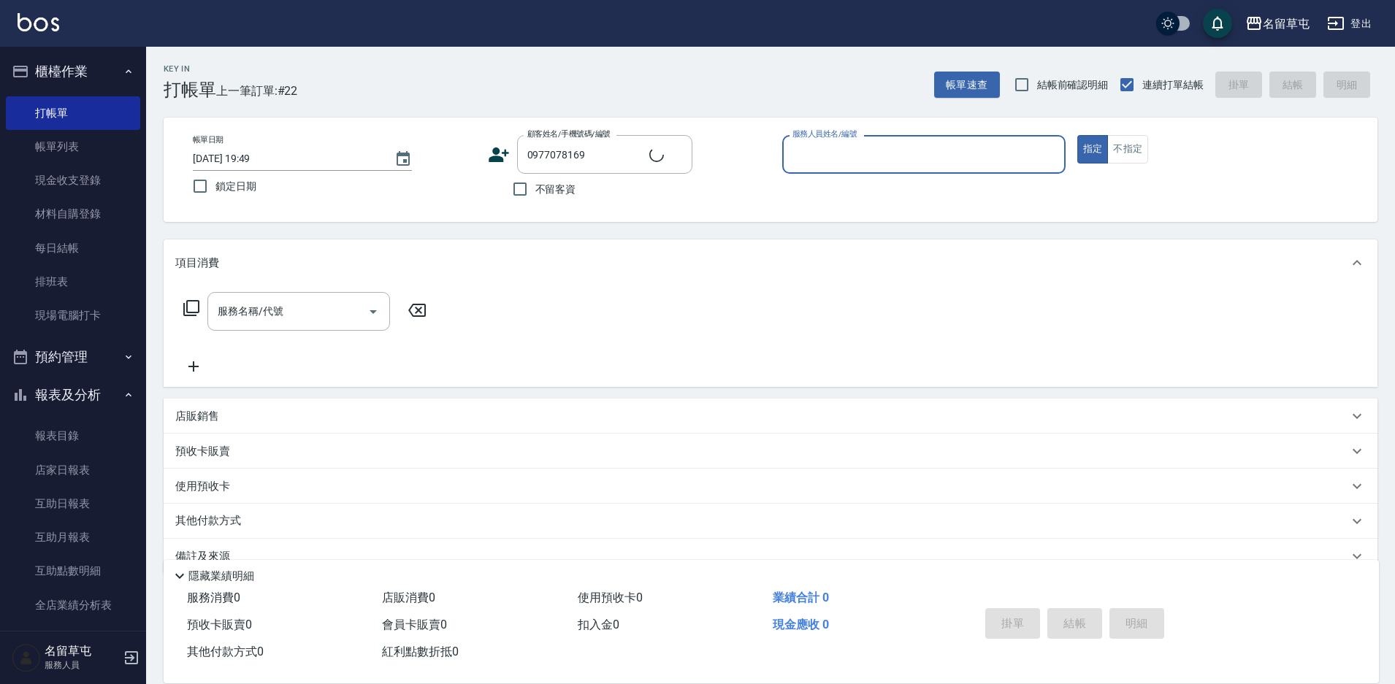
type input "[PERSON_NAME]/0977078169/null"
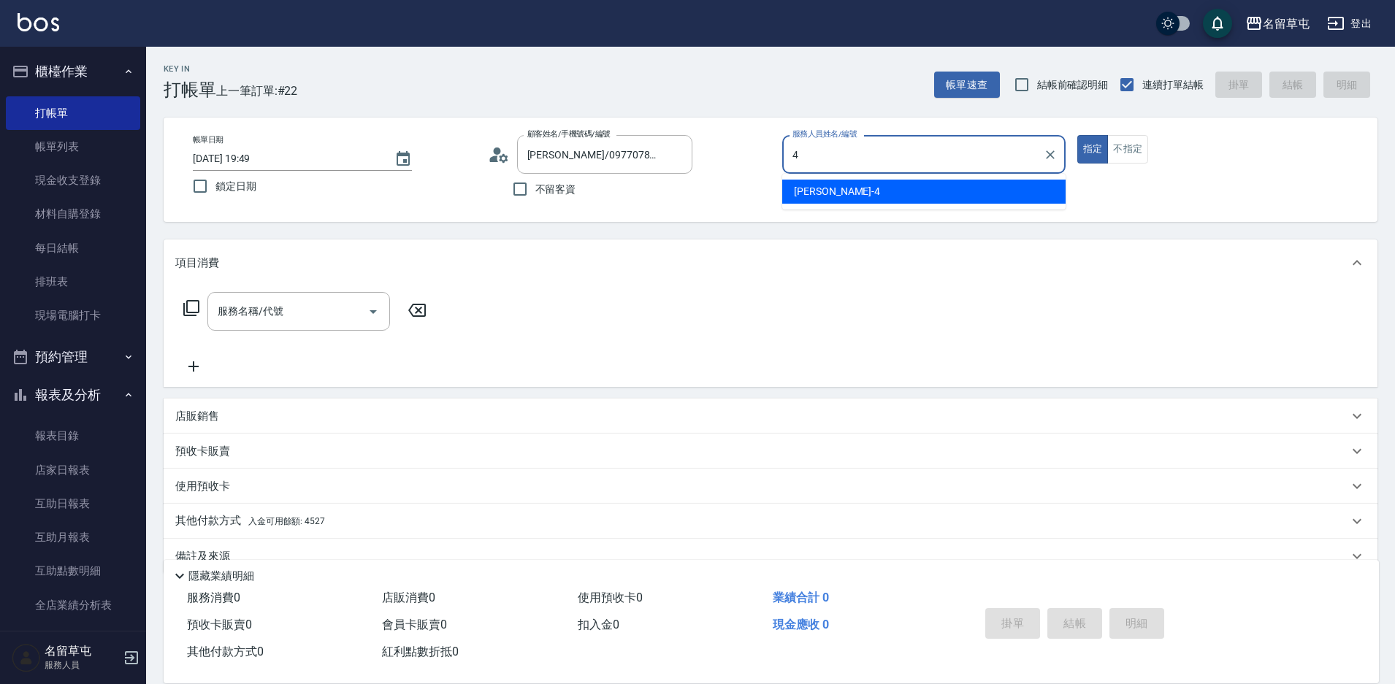
type input "[PERSON_NAME]-4"
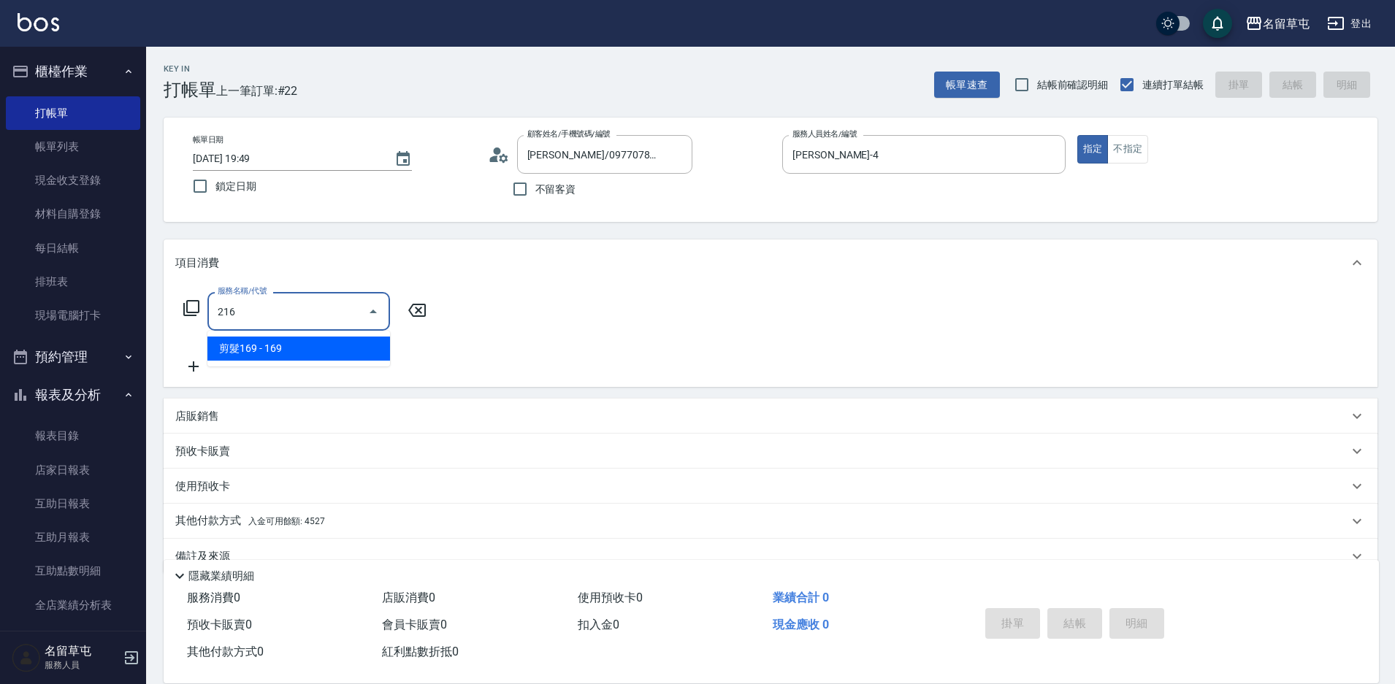
type input "剪髮169(216)"
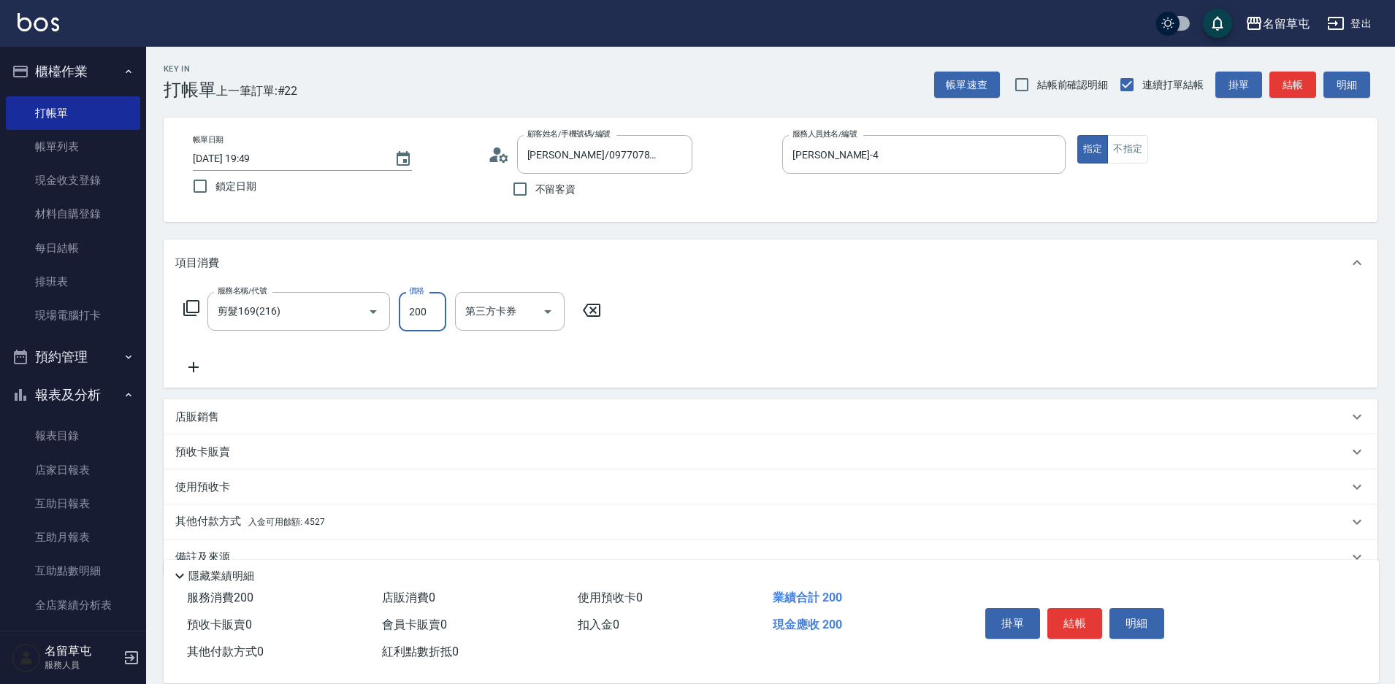
type input "200"
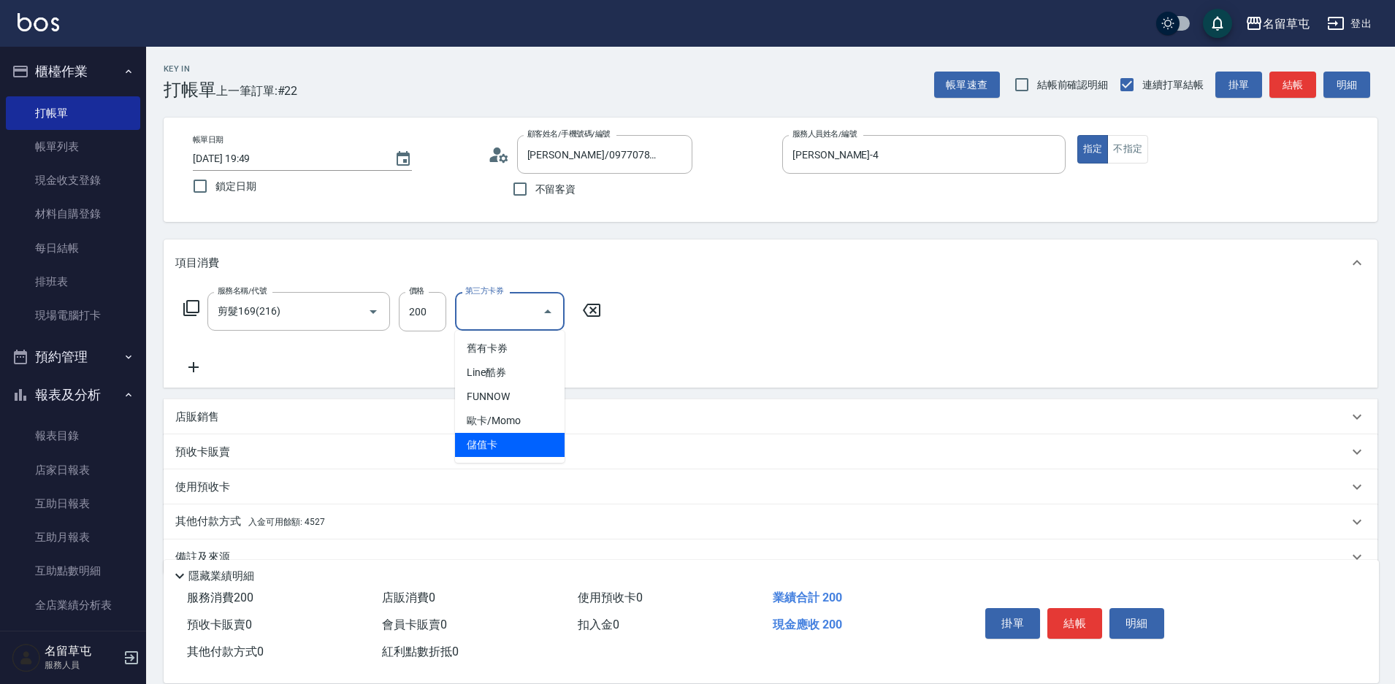
type input "儲值卡"
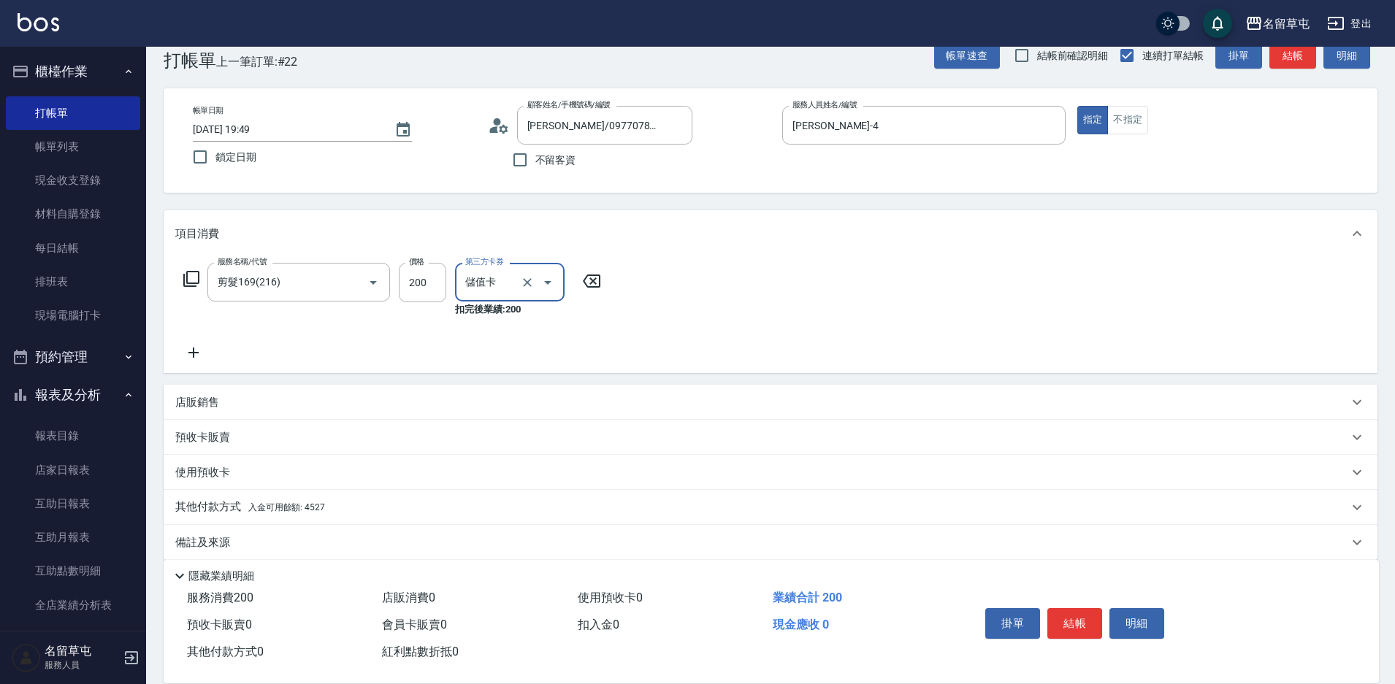
scroll to position [45, 0]
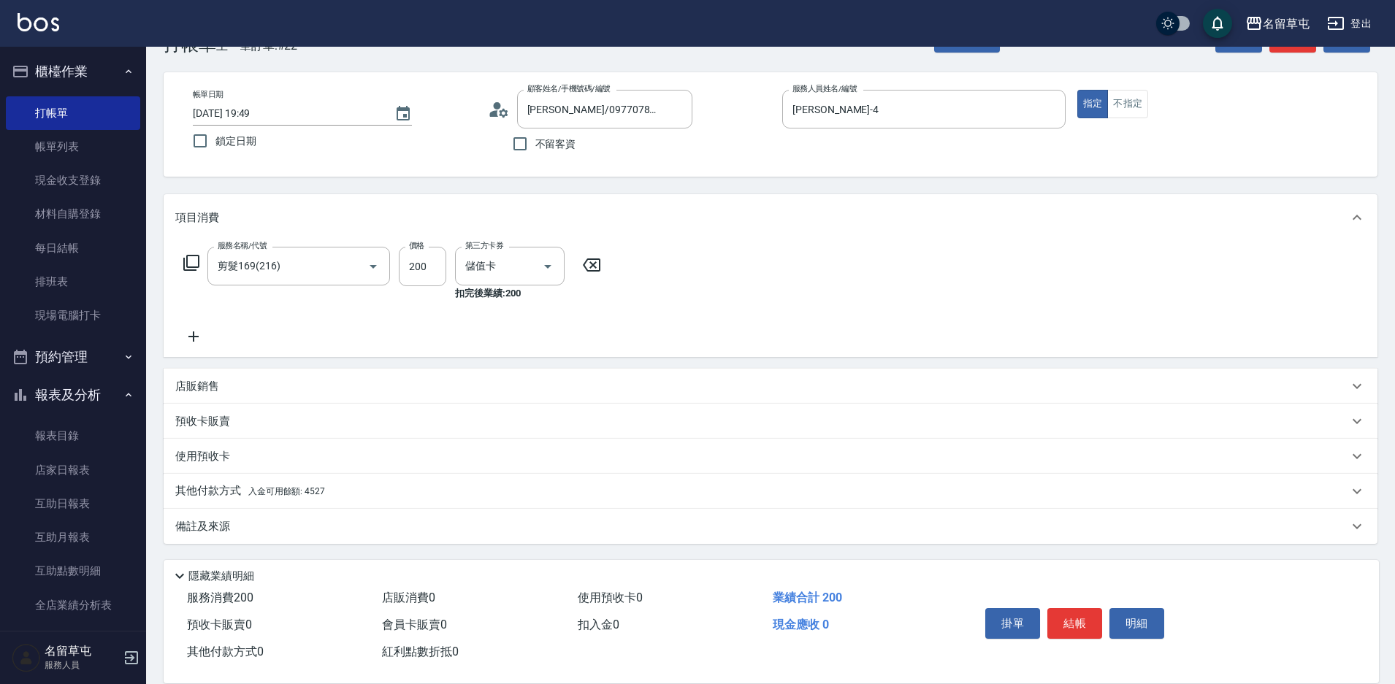
click at [243, 494] on p "其他付款方式 入金可用餘額: 4527" at bounding box center [250, 492] width 150 height 16
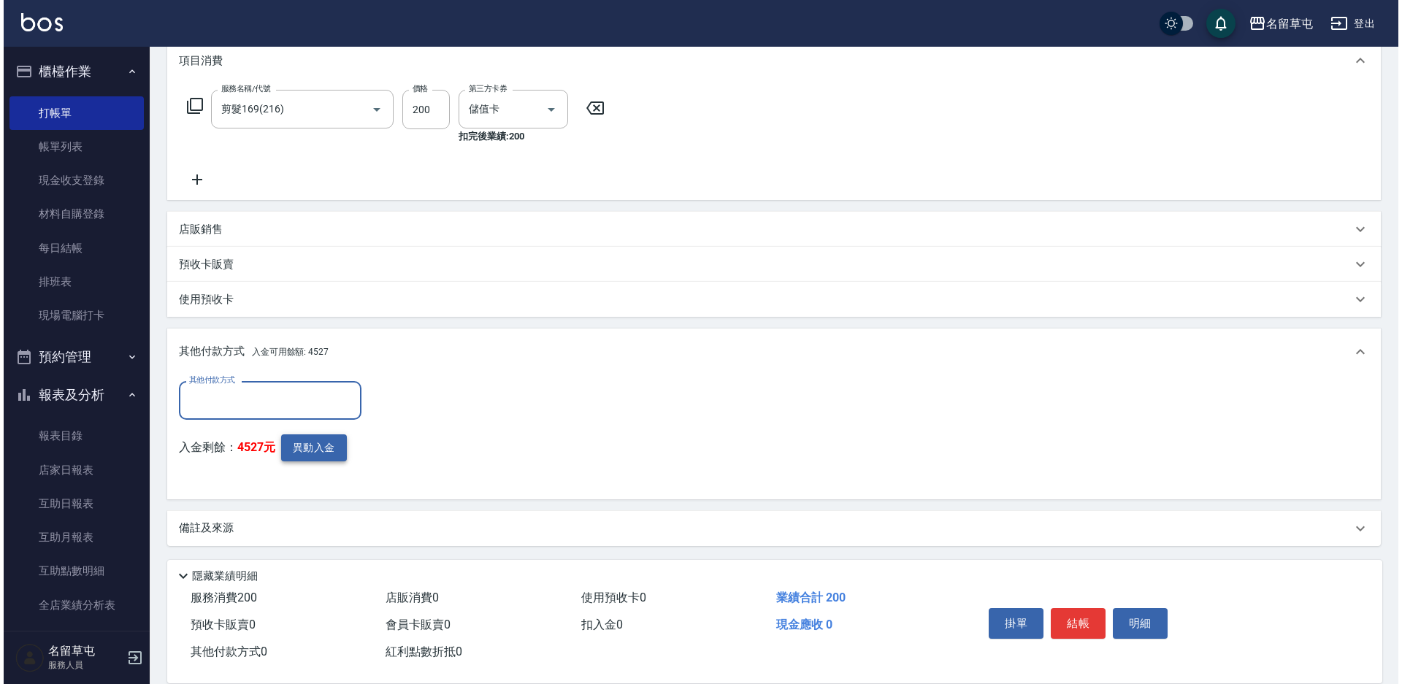
scroll to position [205, 0]
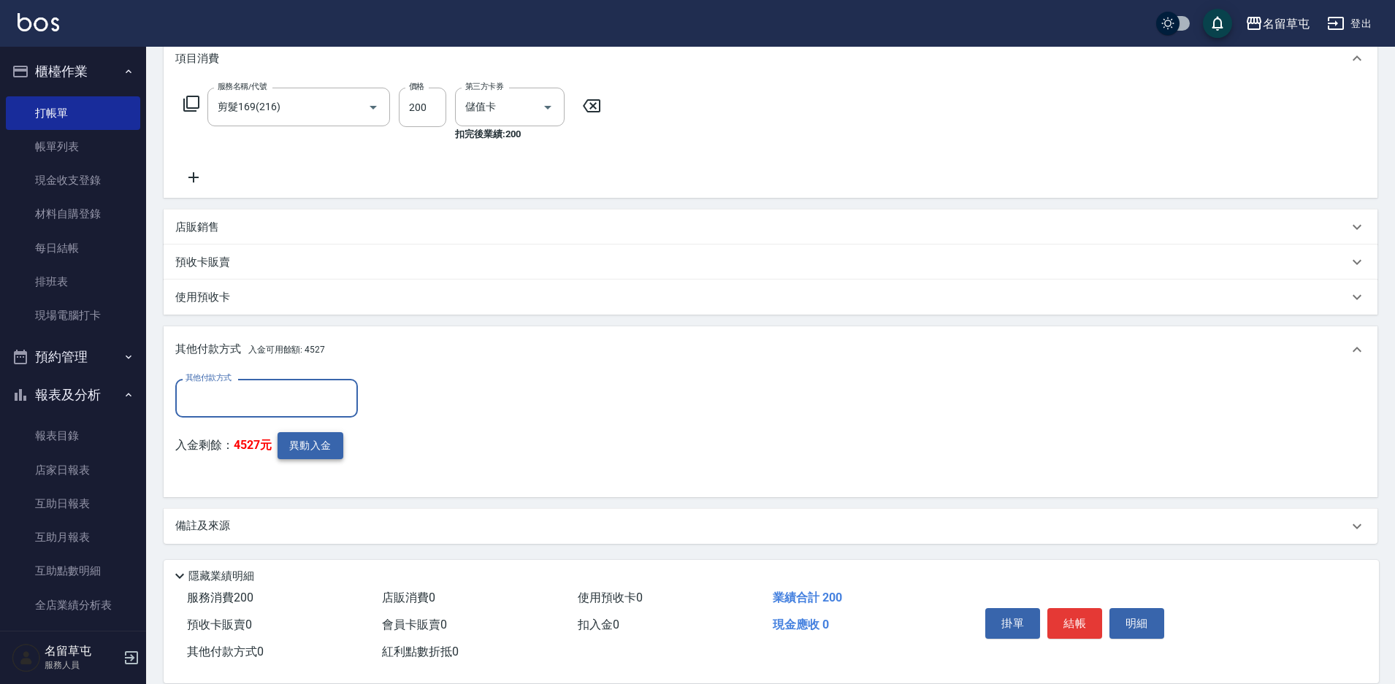
click at [300, 454] on button "異動入金" at bounding box center [311, 445] width 66 height 27
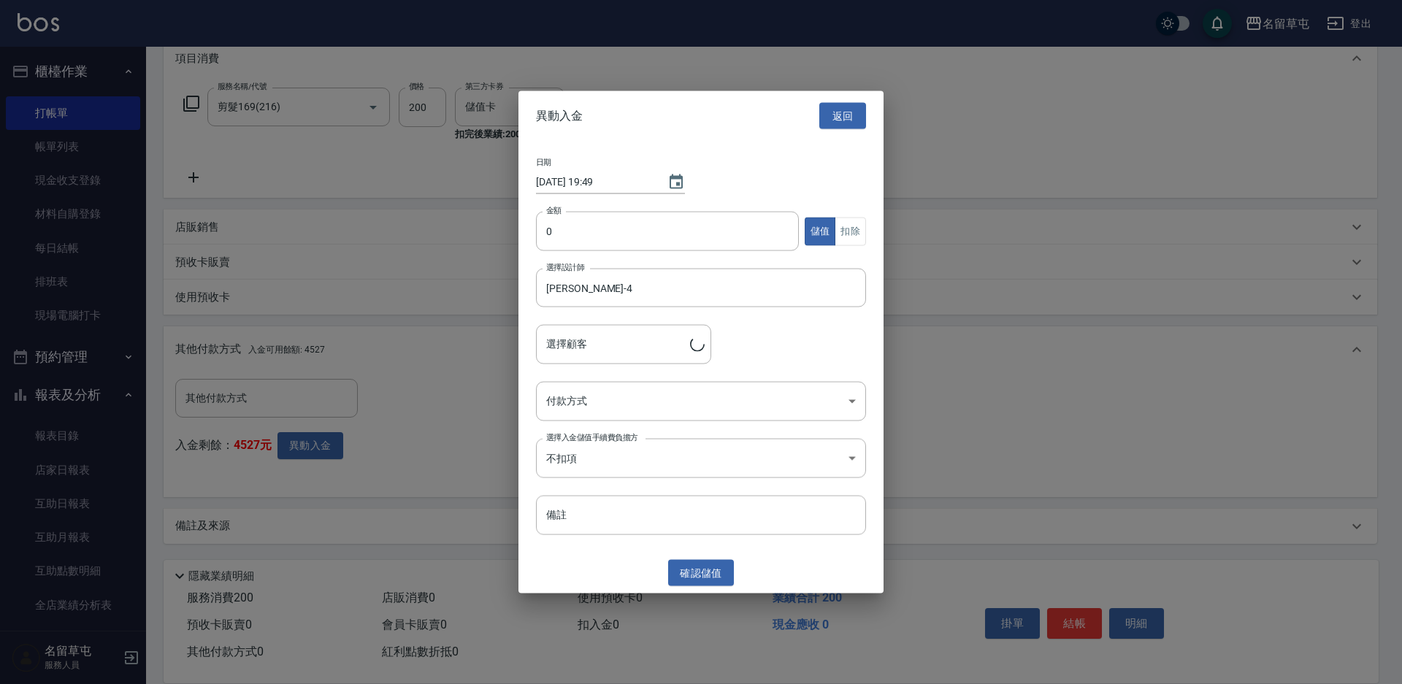
type input "[PERSON_NAME]/0977078169"
click at [617, 243] on input "0" at bounding box center [667, 231] width 263 height 39
type input "200"
click at [851, 234] on button "扣除" at bounding box center [850, 231] width 31 height 28
click at [698, 402] on body "名留草屯 登出 櫃檯作業 打帳單 帳單列表 現金收支登錄 材料自購登錄 每日結帳 排班表 現場電腦打卡 預約管理 預約管理 單日預約紀錄 單週預約紀錄 報表及…" at bounding box center [701, 239] width 1402 height 889
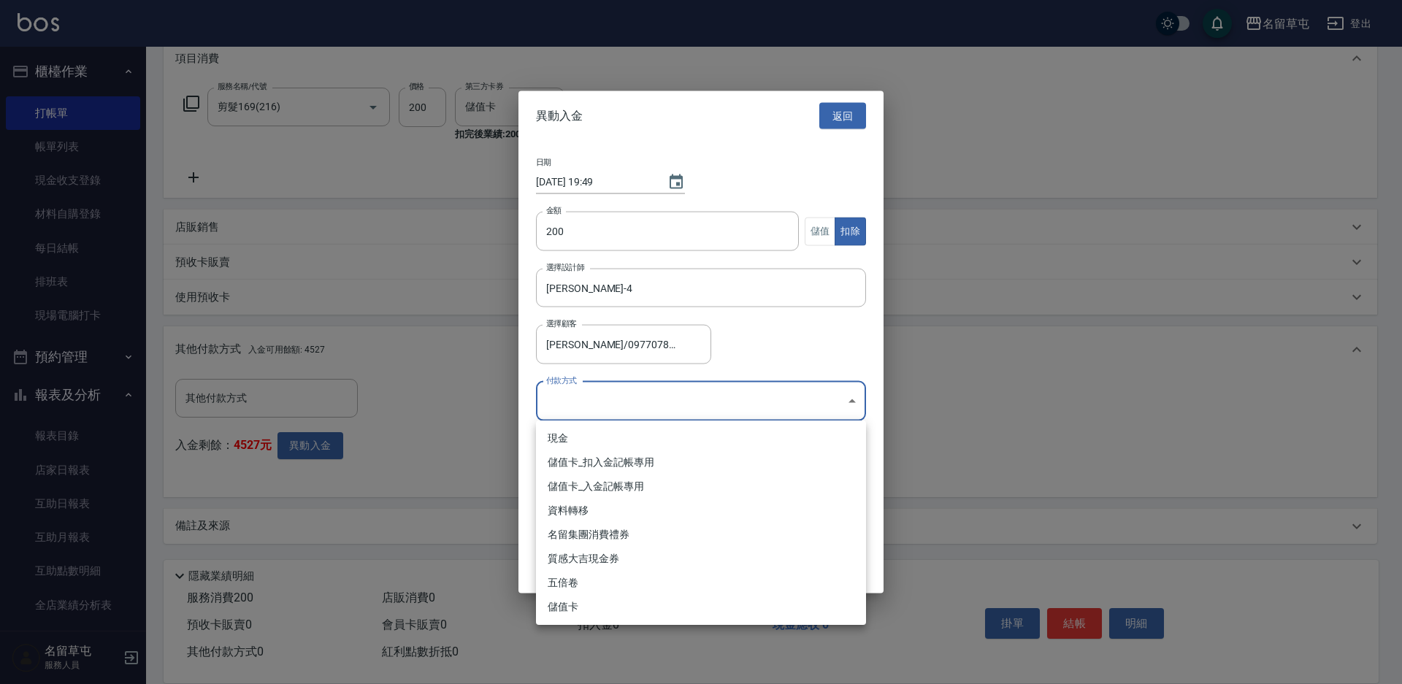
click at [668, 463] on li "儲值卡_扣入金記帳專用" at bounding box center [701, 463] width 330 height 24
type input "儲值卡_扣入金記帳專用"
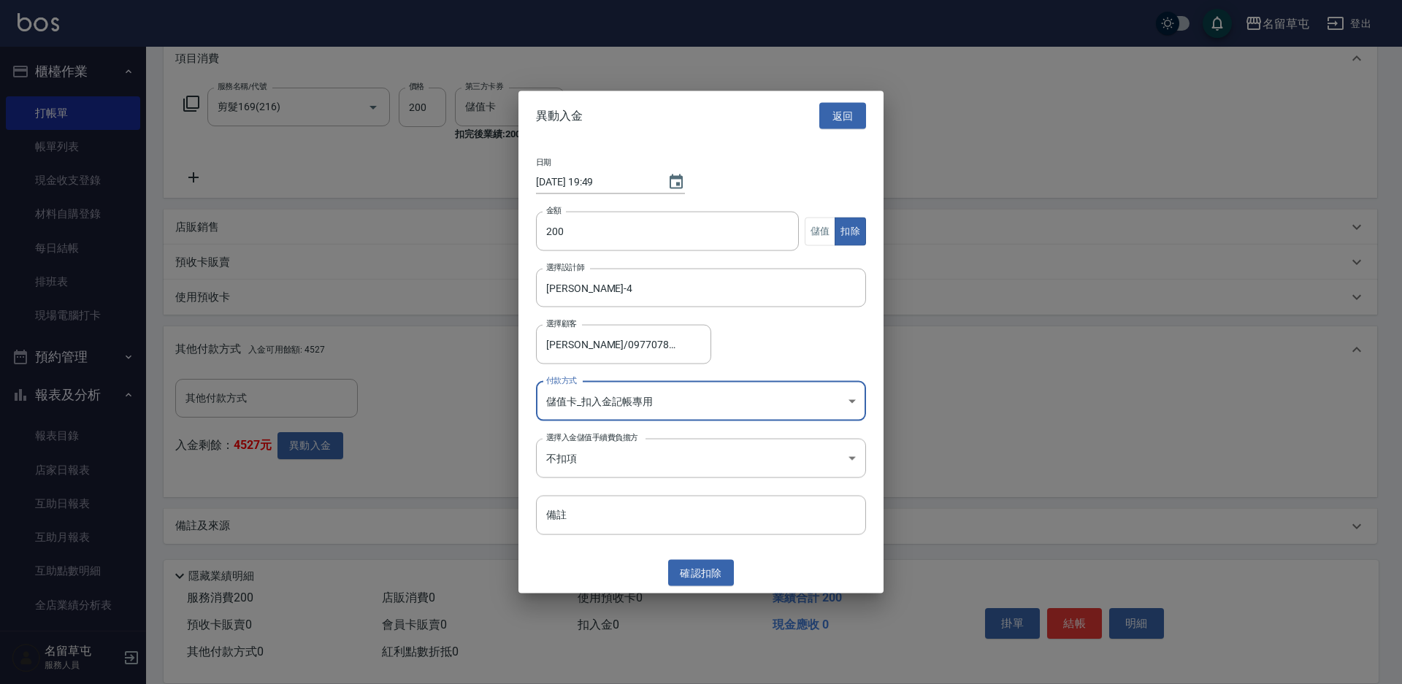
drag, startPoint x: 705, startPoint y: 581, endPoint x: 855, endPoint y: 587, distance: 150.6
click at [706, 581] on button "確認 扣除" at bounding box center [701, 573] width 66 height 27
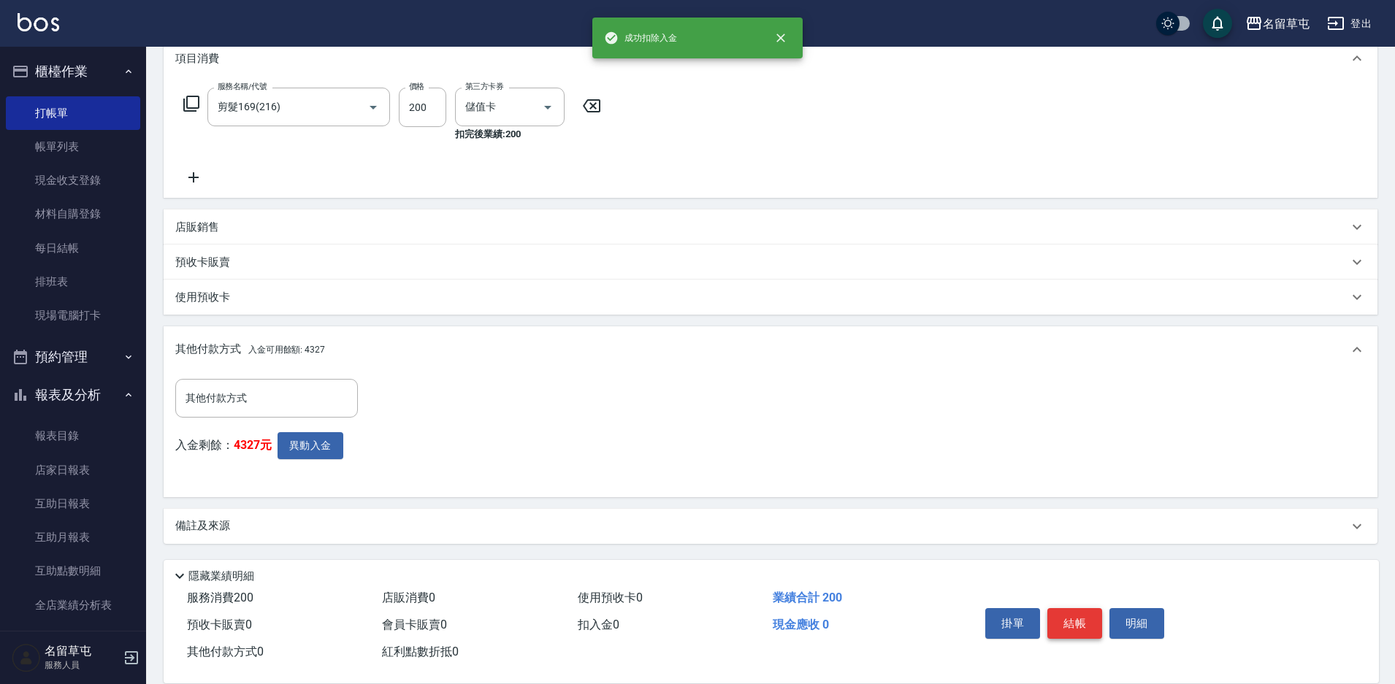
click at [1068, 618] on button "結帳" at bounding box center [1074, 623] width 55 height 31
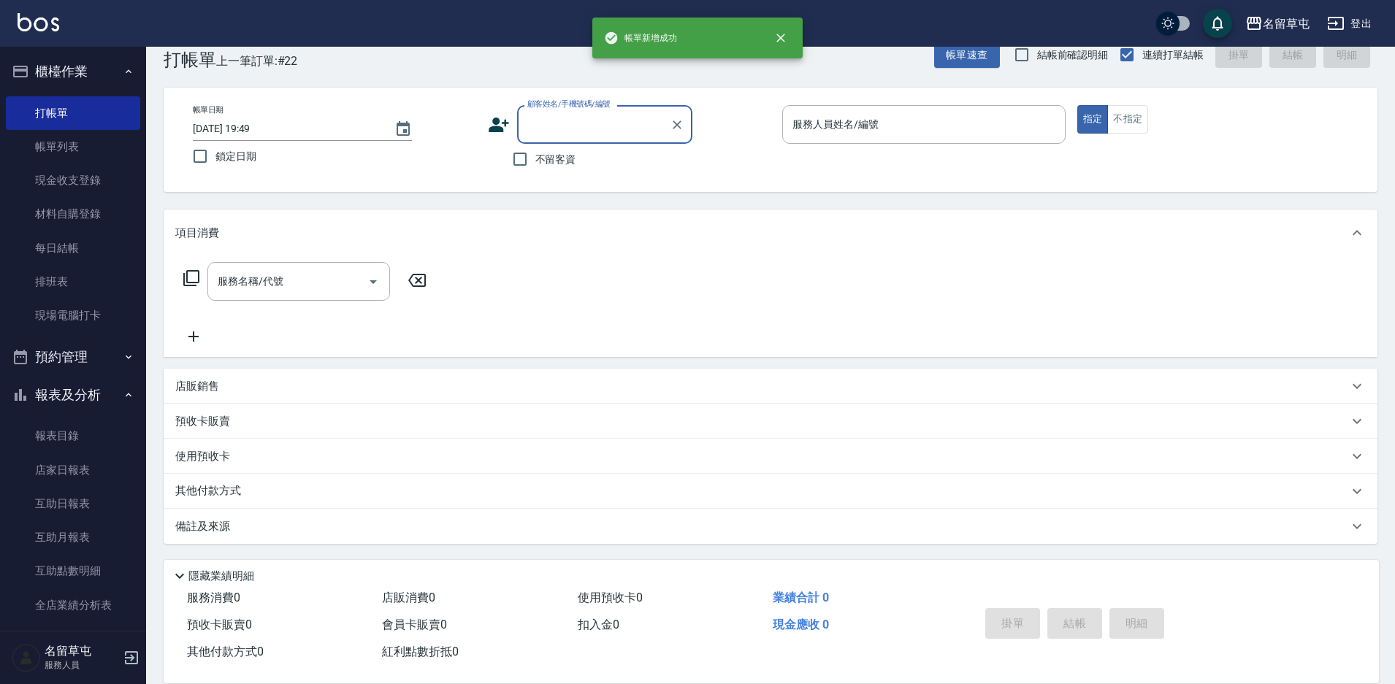
scroll to position [0, 0]
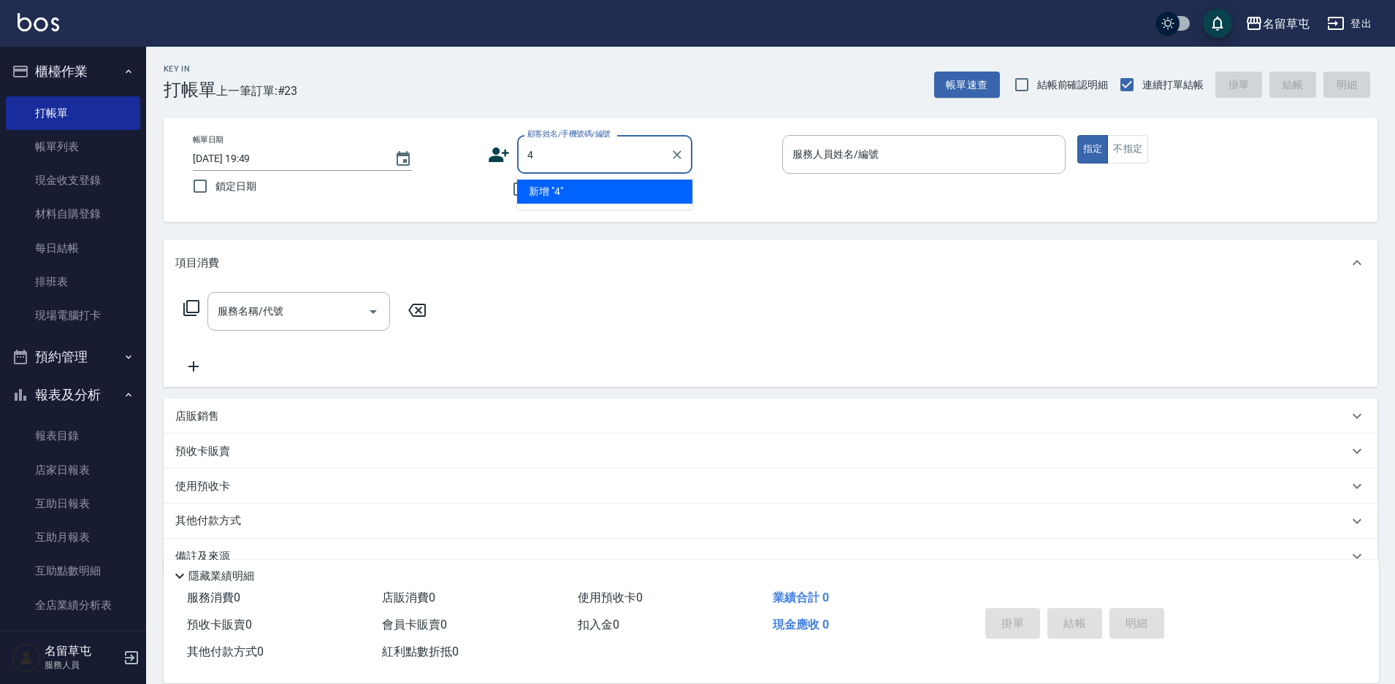
type input "4"
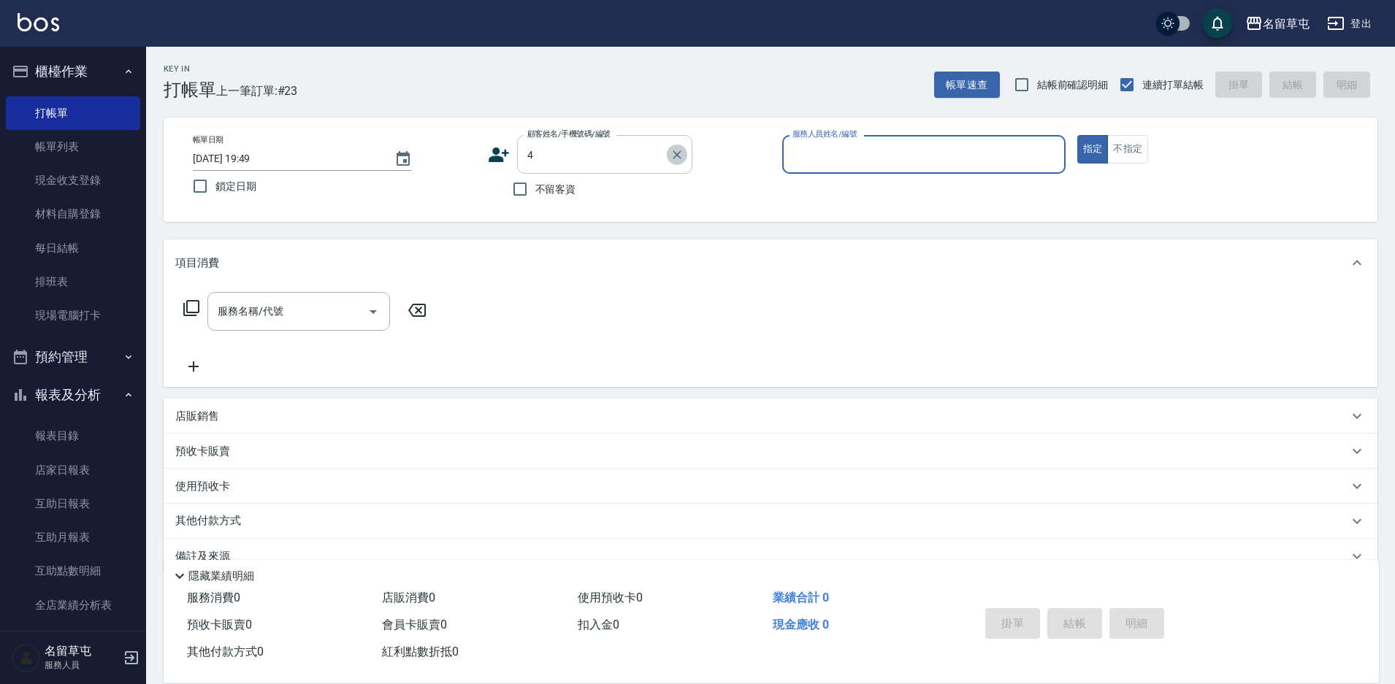
click at [675, 152] on icon "Clear" at bounding box center [677, 154] width 9 height 9
click at [561, 193] on span "不留客資" at bounding box center [555, 189] width 41 height 15
click at [535, 193] on input "不留客資" at bounding box center [520, 189] width 31 height 31
checkbox input "true"
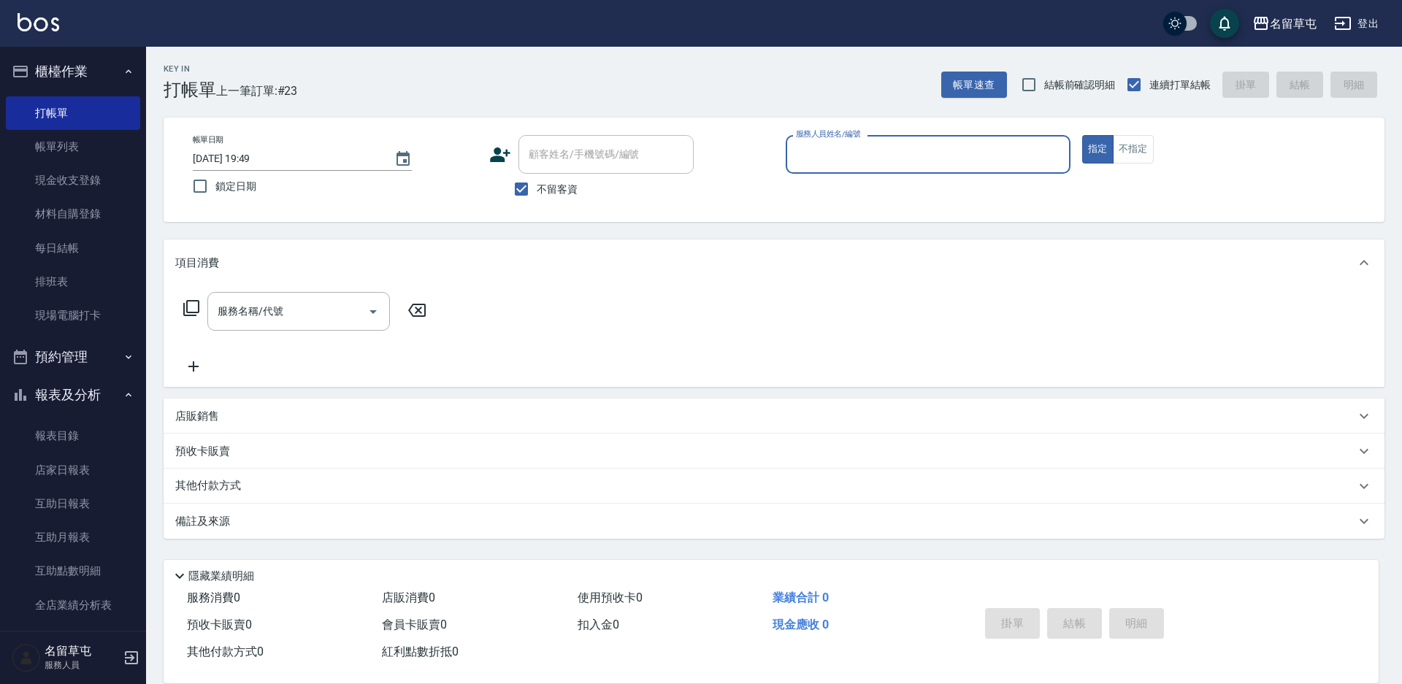
click at [842, 168] on div "服務人員姓名/編號" at bounding box center [928, 154] width 285 height 39
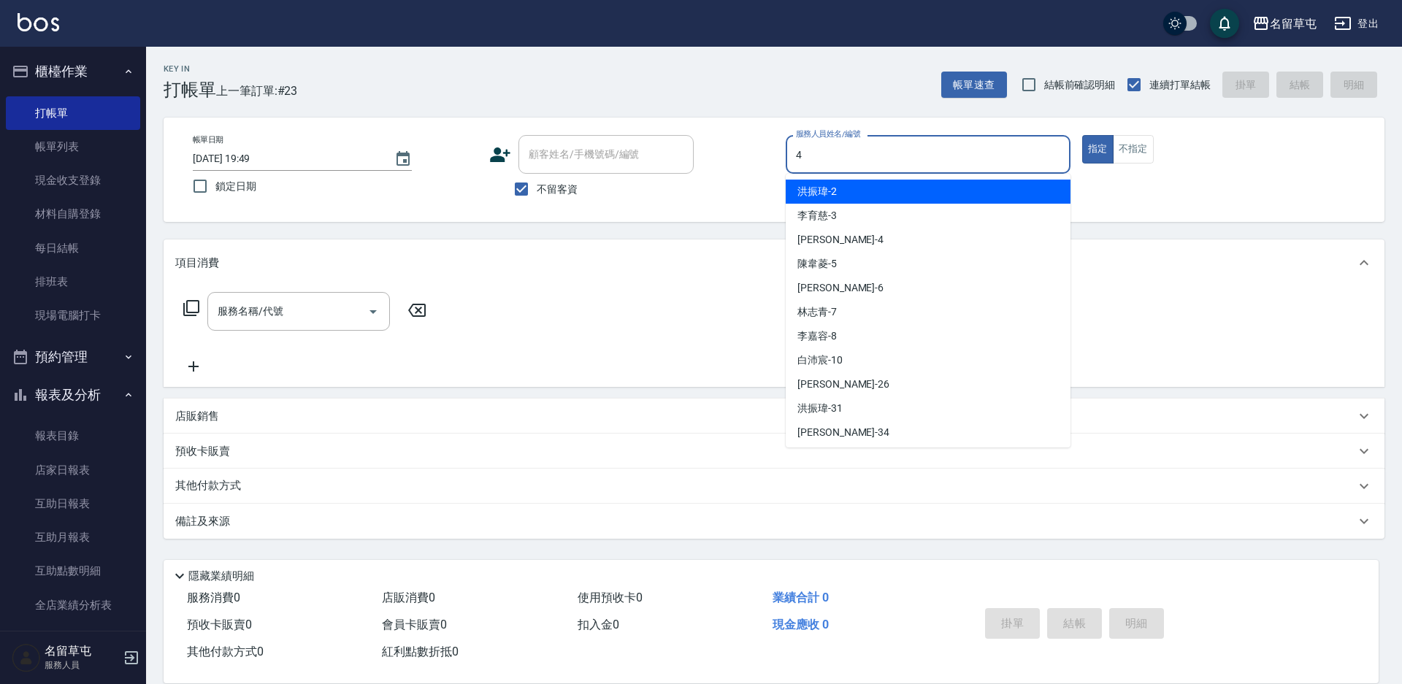
type input "[PERSON_NAME]-4"
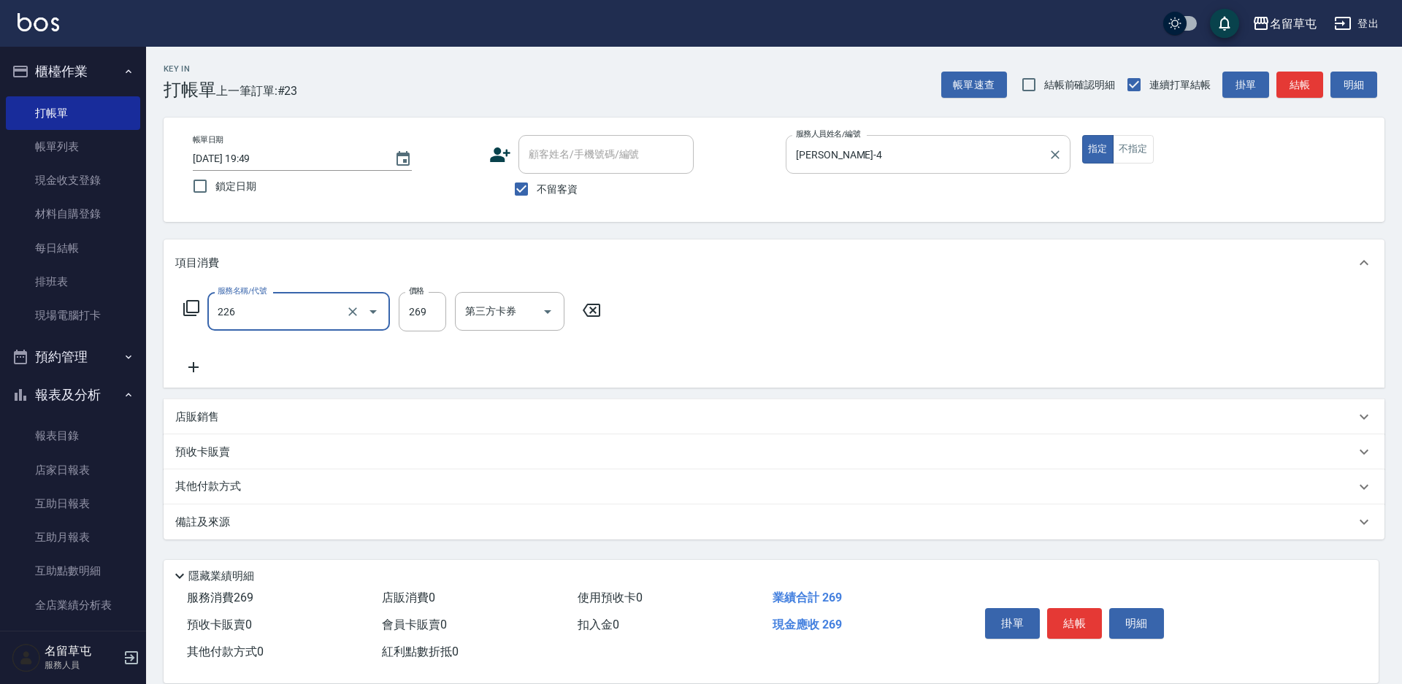
type input "洗剪269(226)"
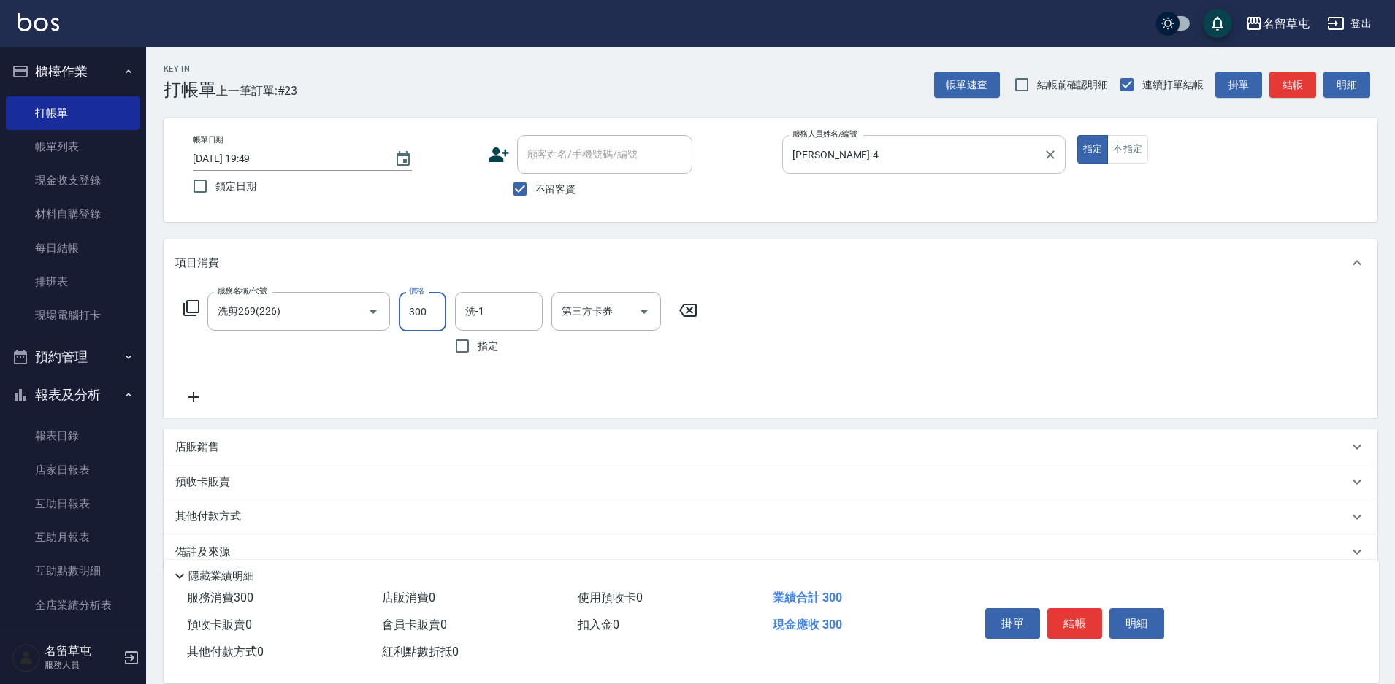
type input "300"
type input "[PERSON_NAME]-36"
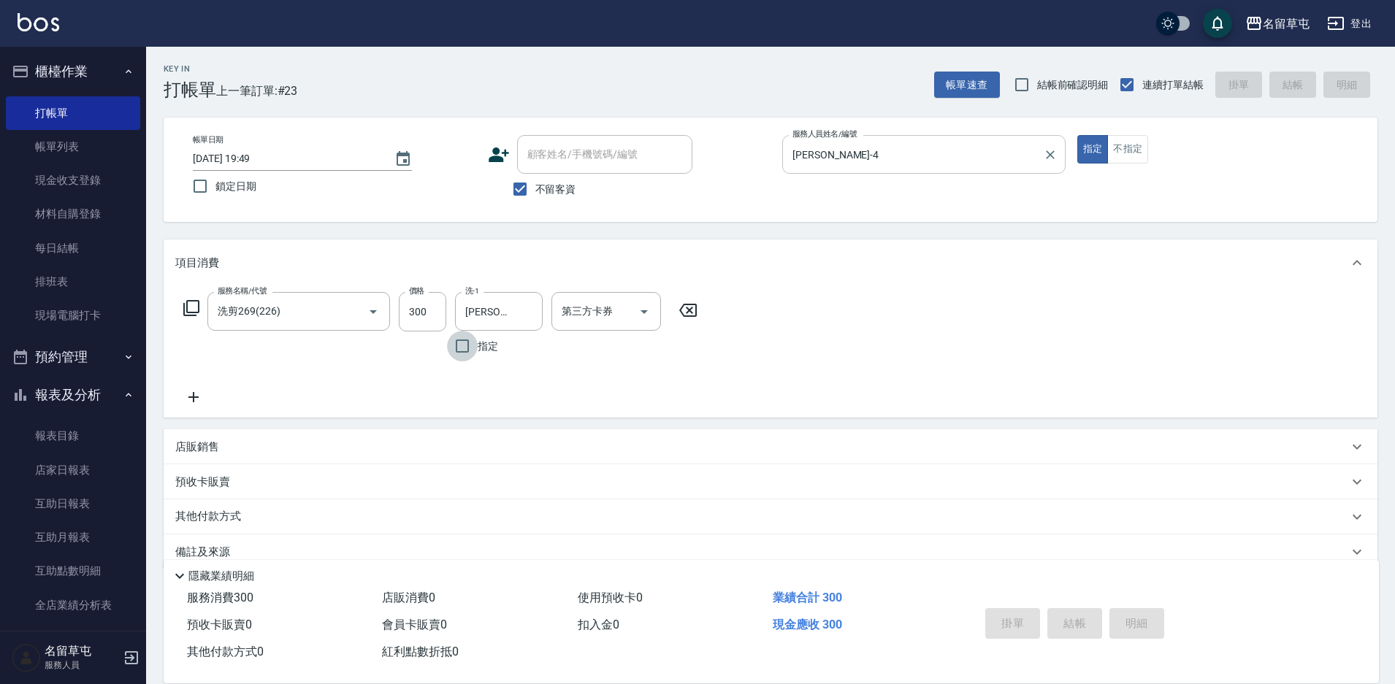
type input "[DATE] 19:50"
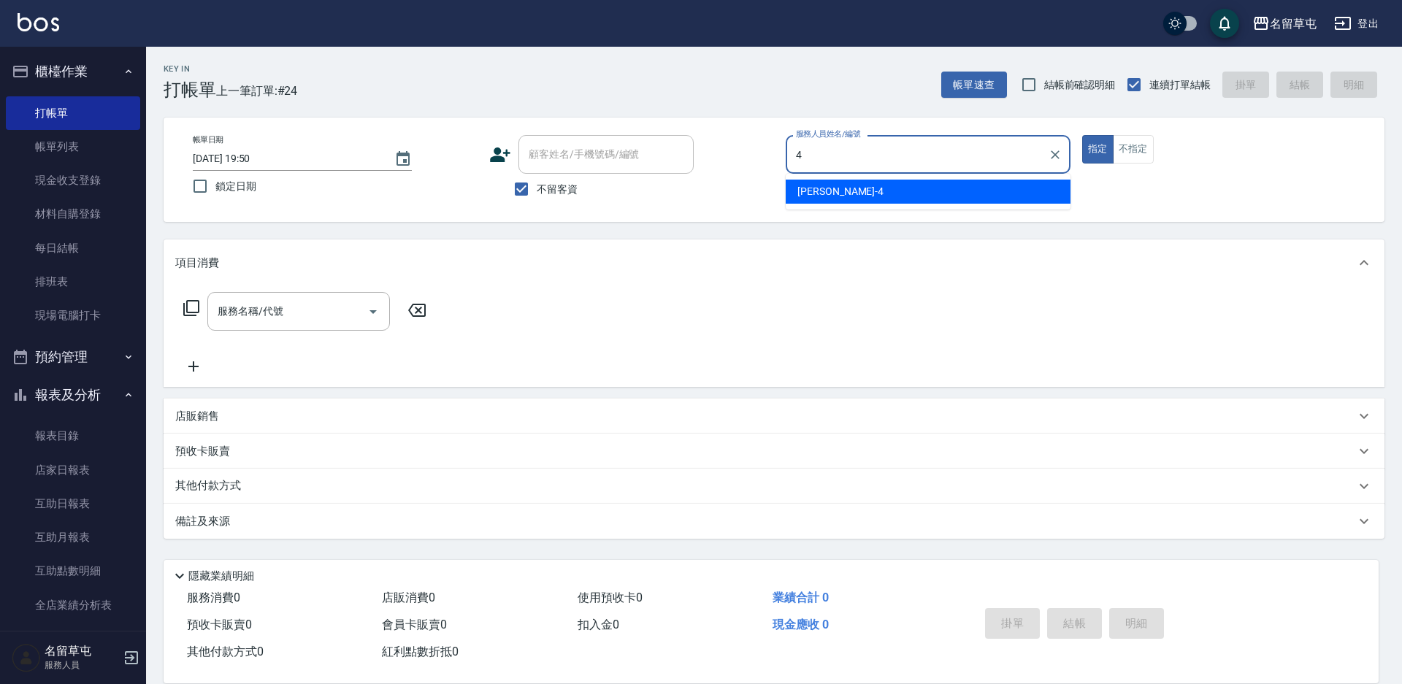
type input "[PERSON_NAME]-4"
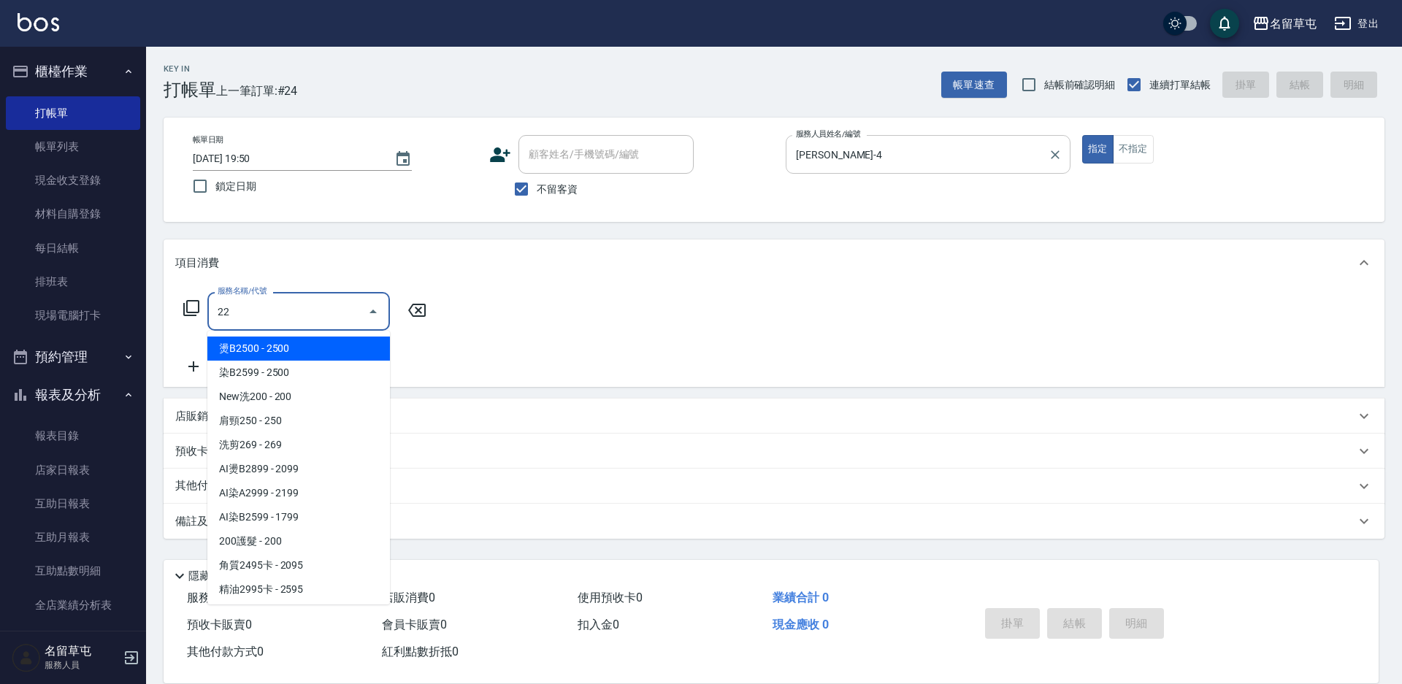
type input "2"
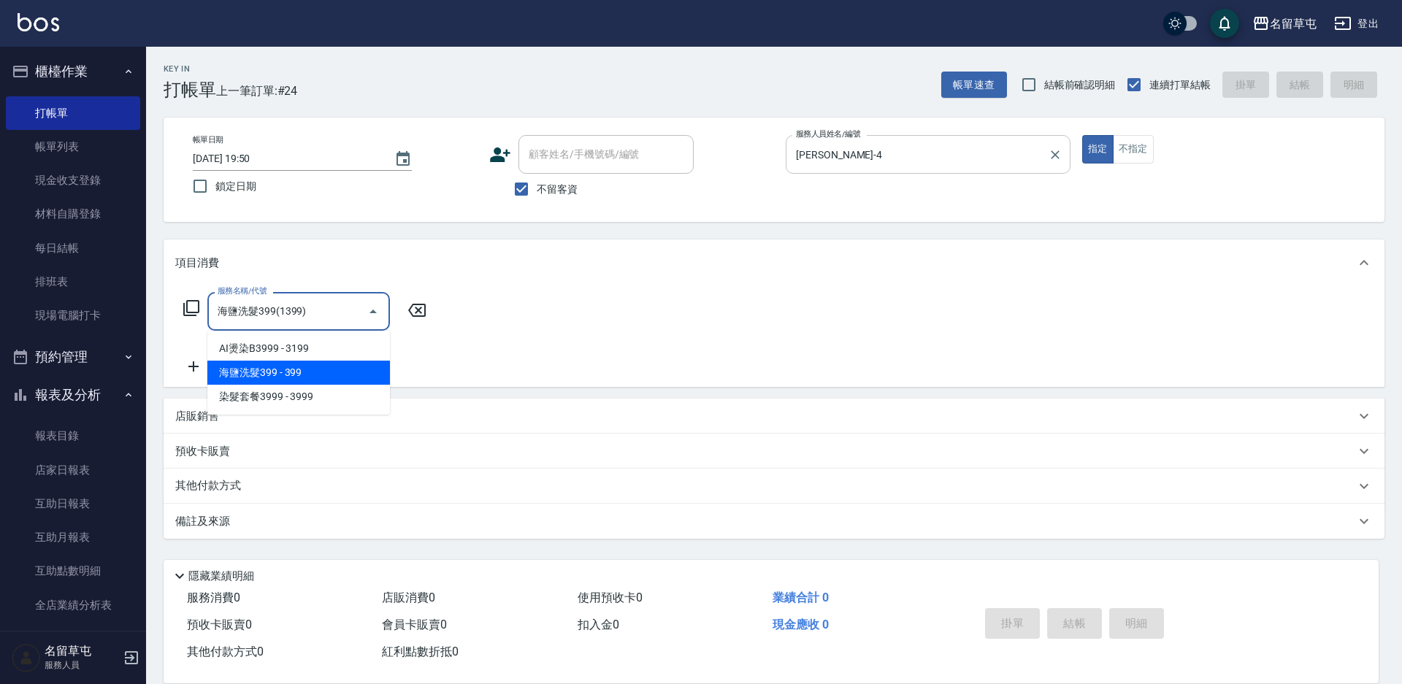
type input "海鹽洗髮399(1399)"
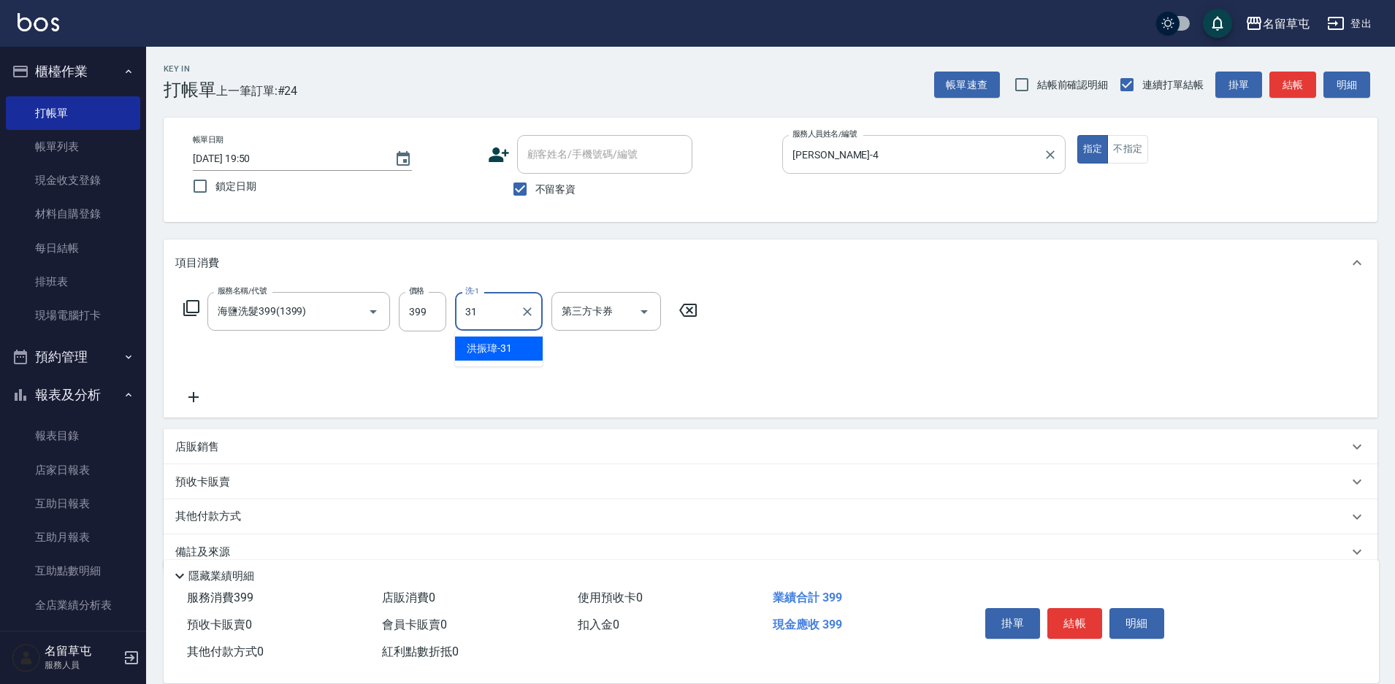
type input "[PERSON_NAME]-31"
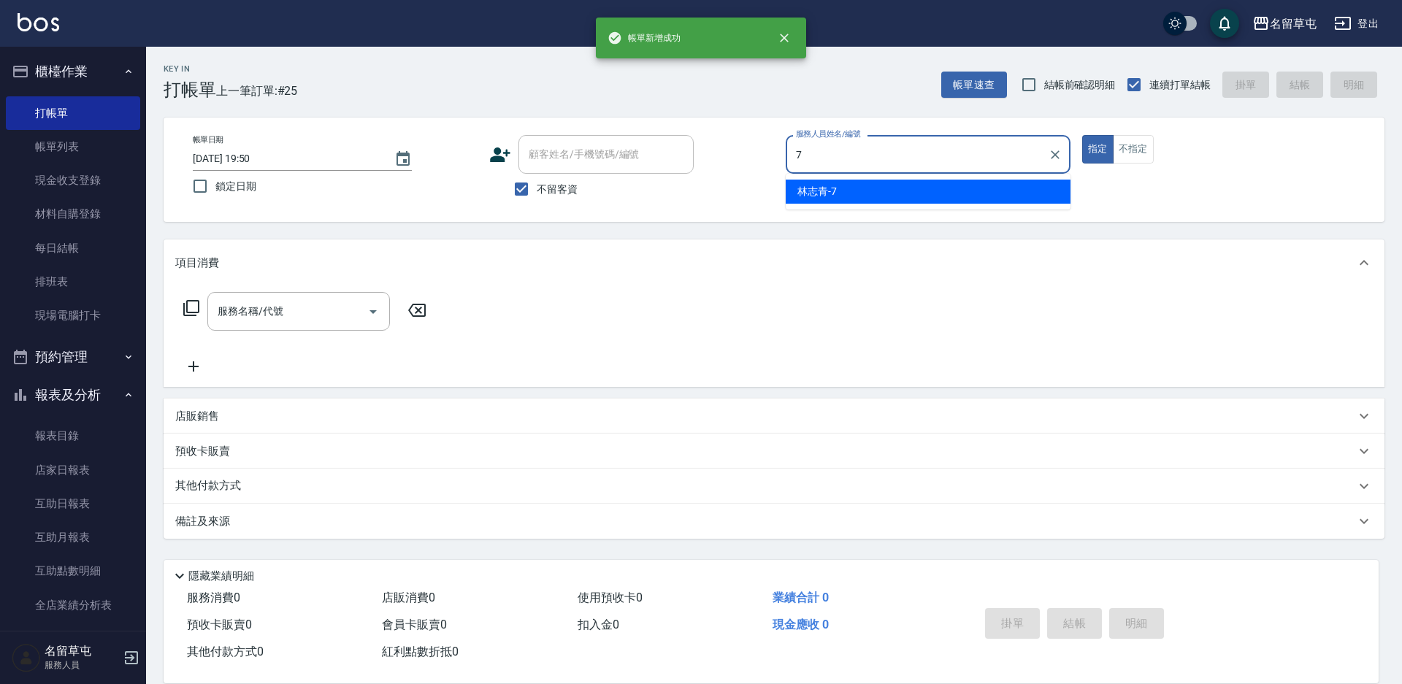
type input "[PERSON_NAME]-7"
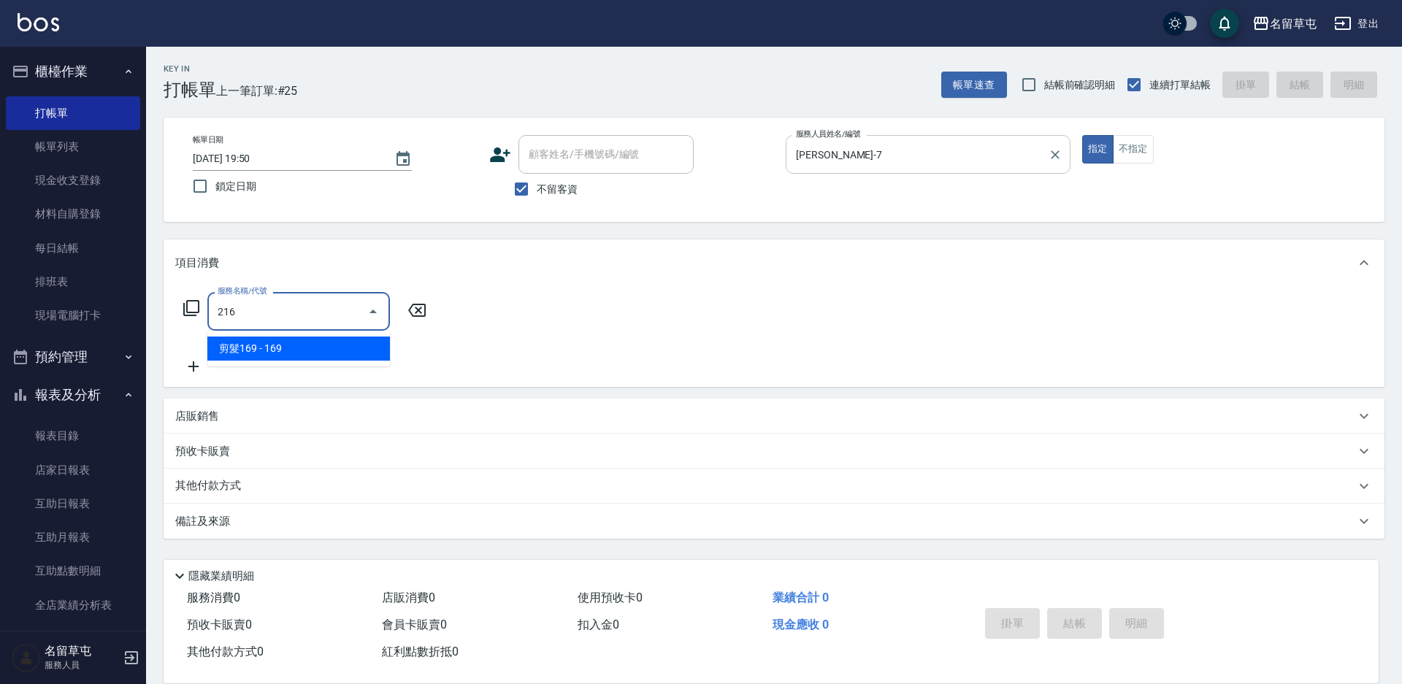
type input "剪髮169(216)"
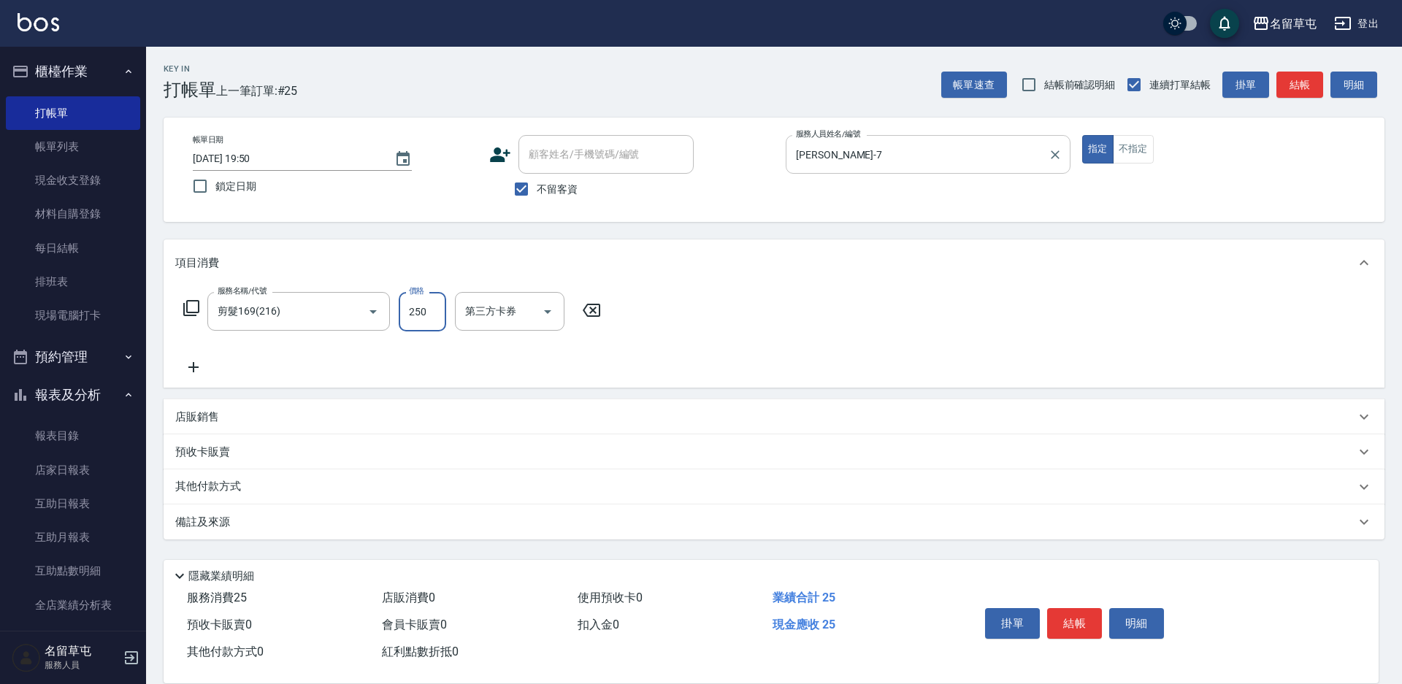
type input "250"
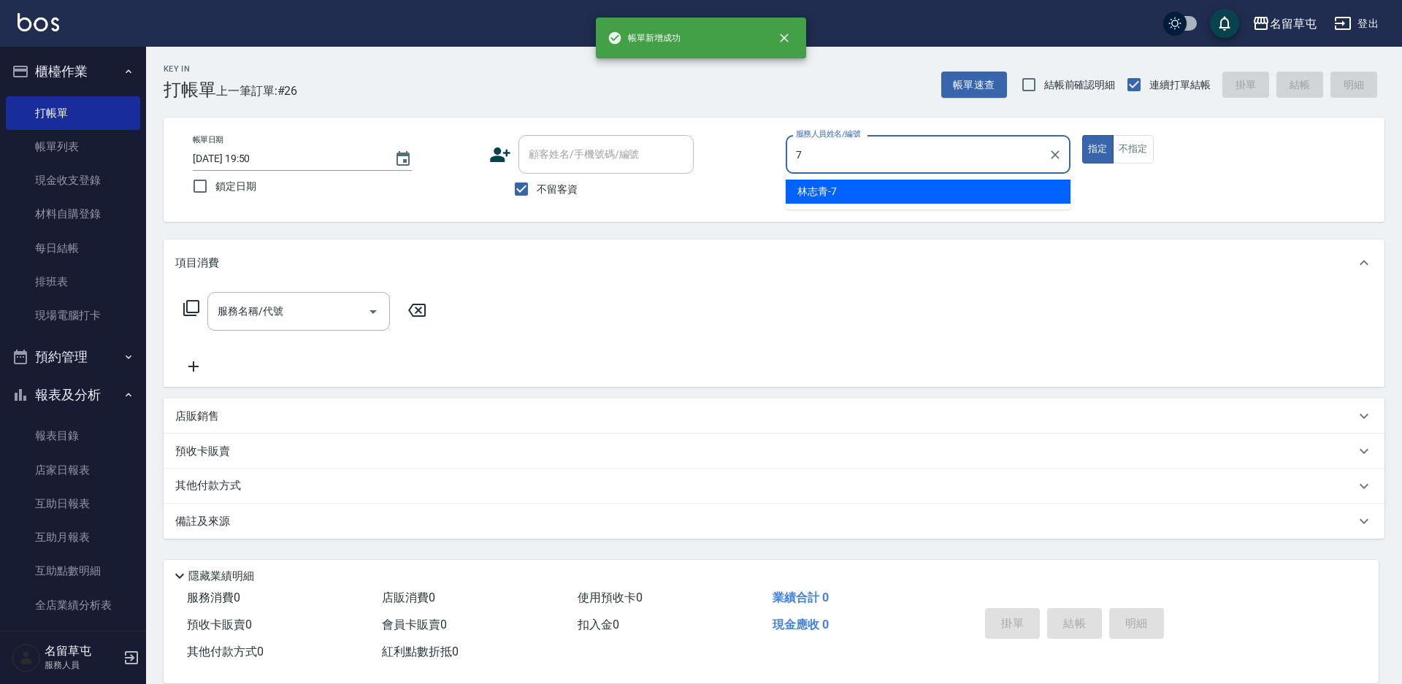
type input "[PERSON_NAME]-7"
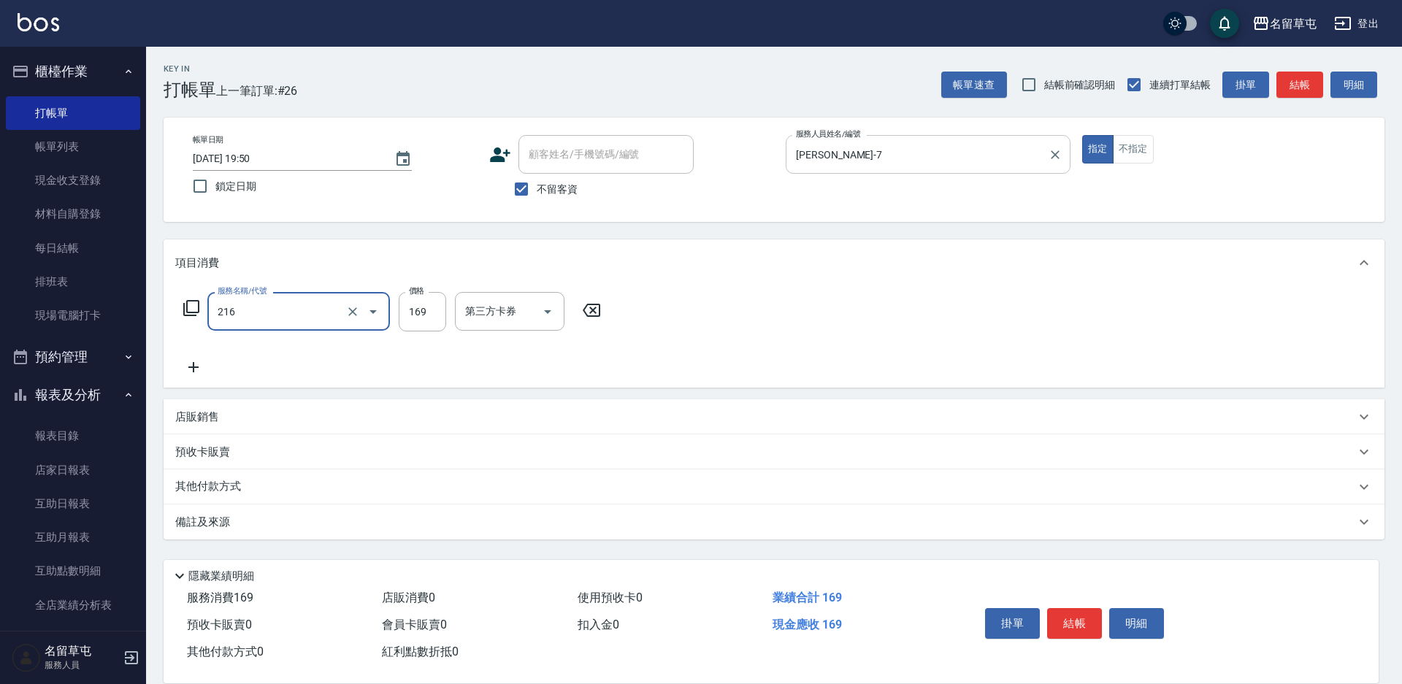
type input "剪髮169(216)"
type input "250"
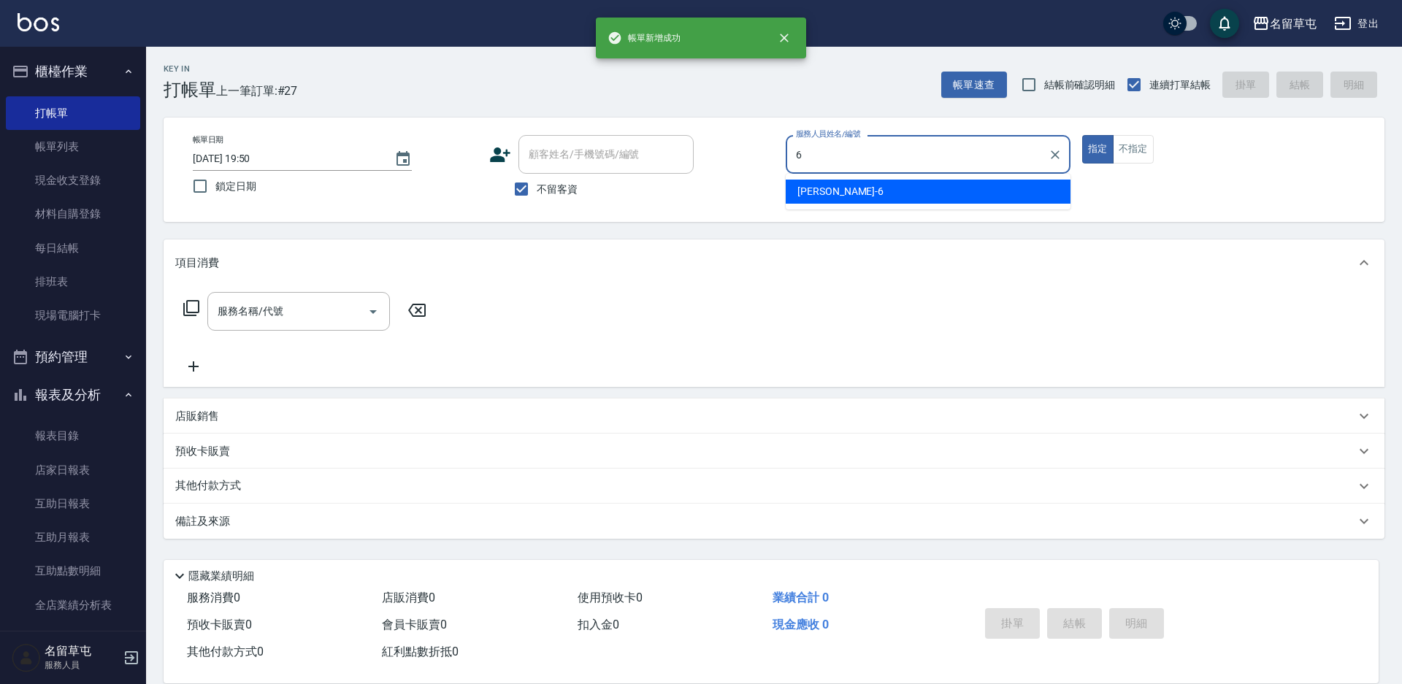
type input "[PERSON_NAME]-6"
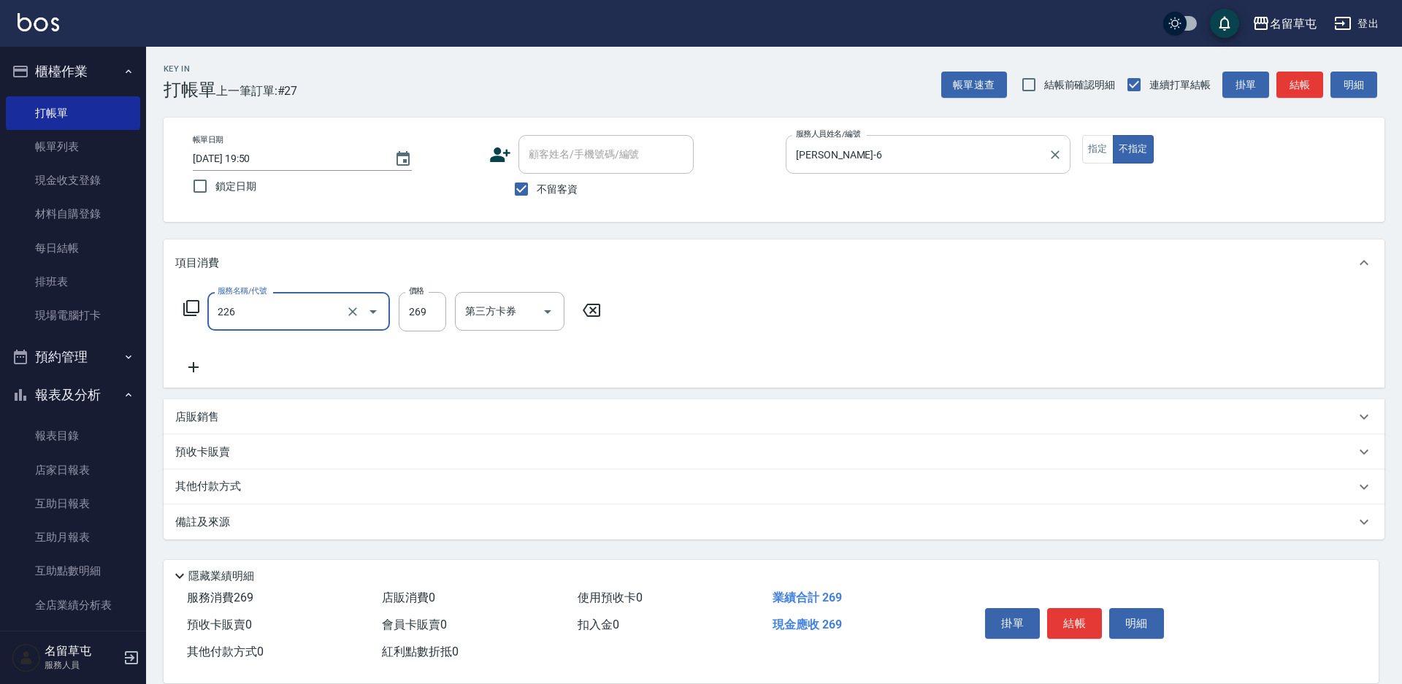
type input "洗剪269(226)"
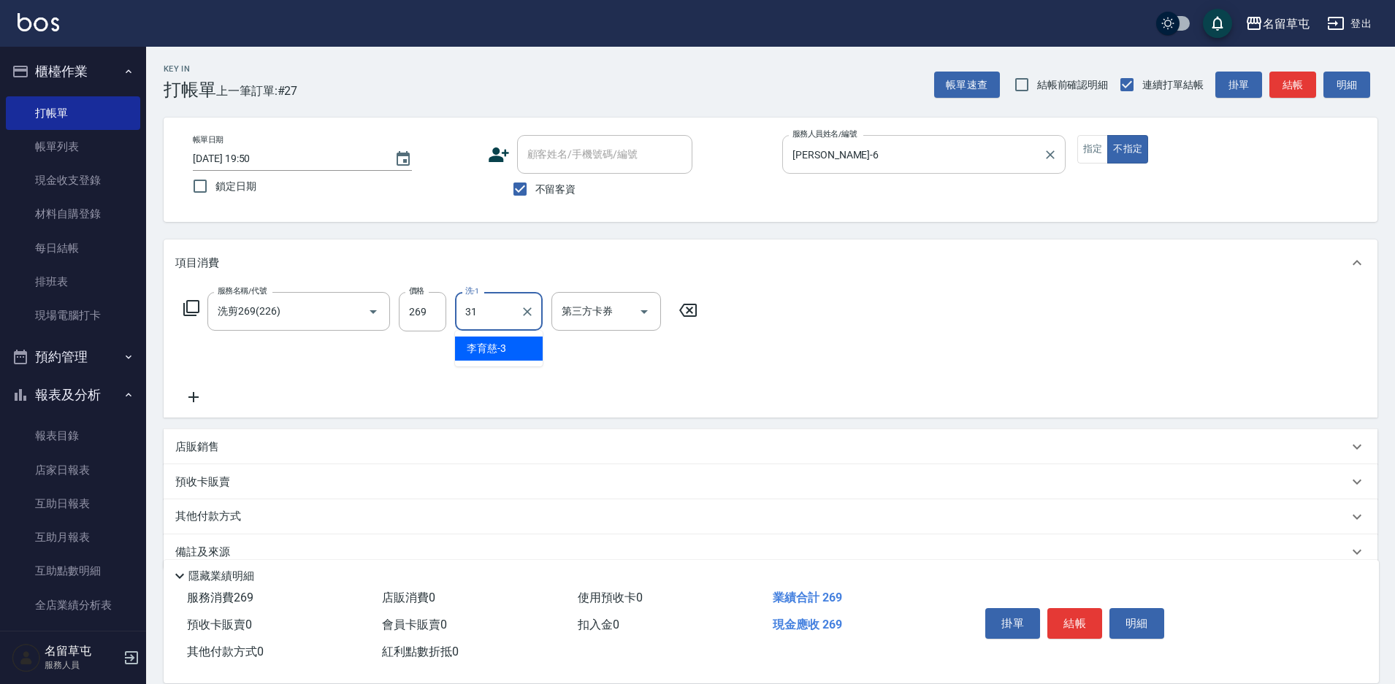
type input "[PERSON_NAME]-31"
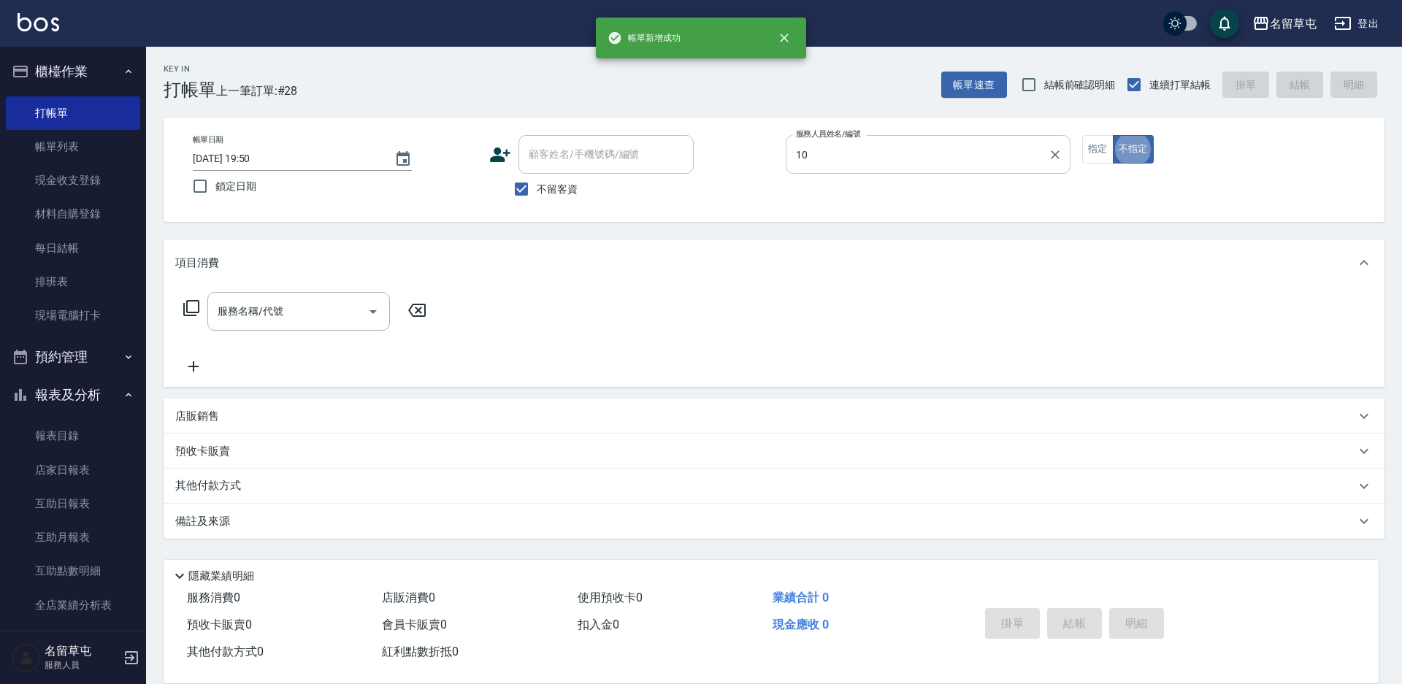
type input "[PERSON_NAME]-10"
type button "false"
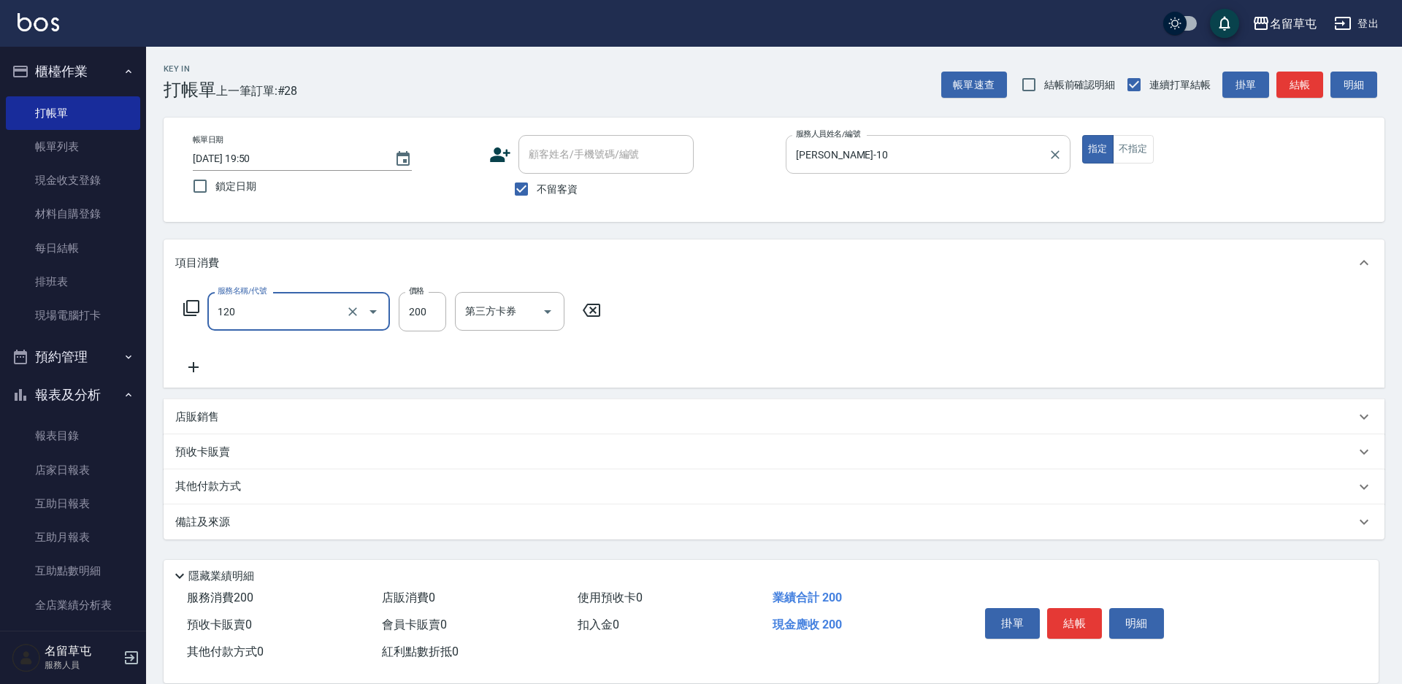
type input "New洗200(120)"
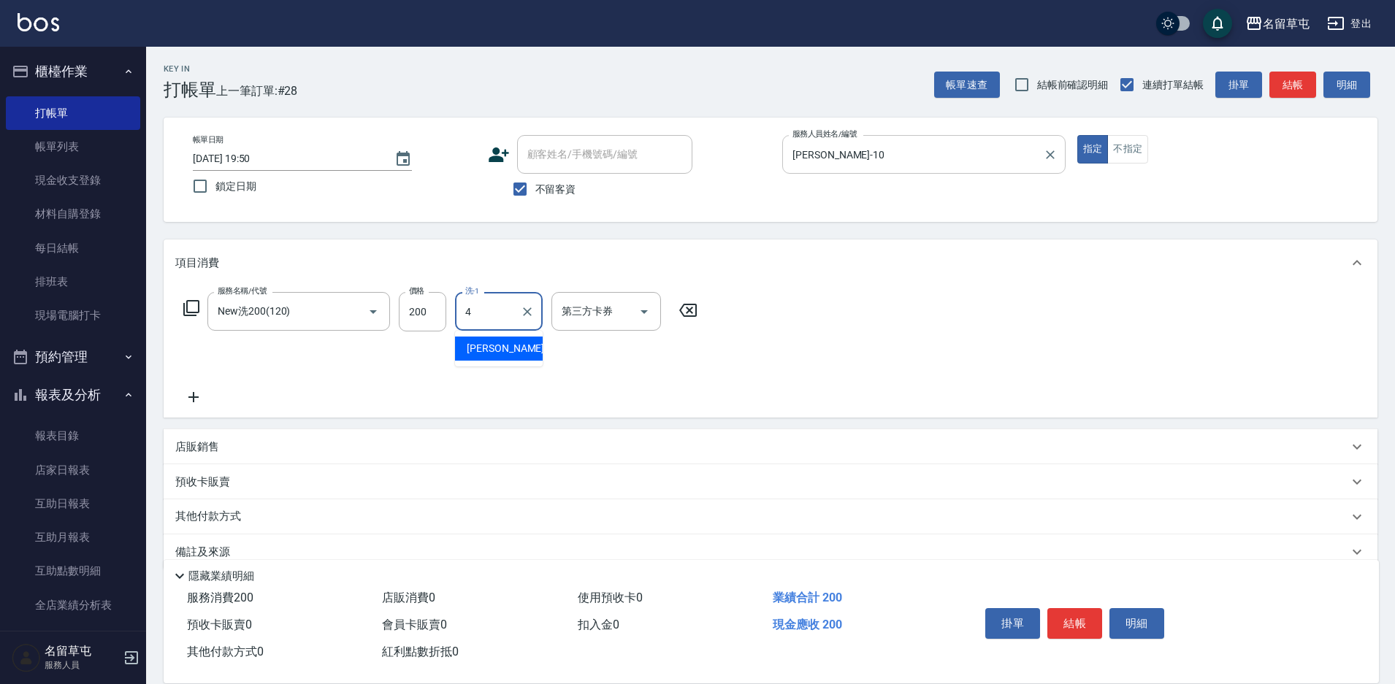
type input "[PERSON_NAME]-4"
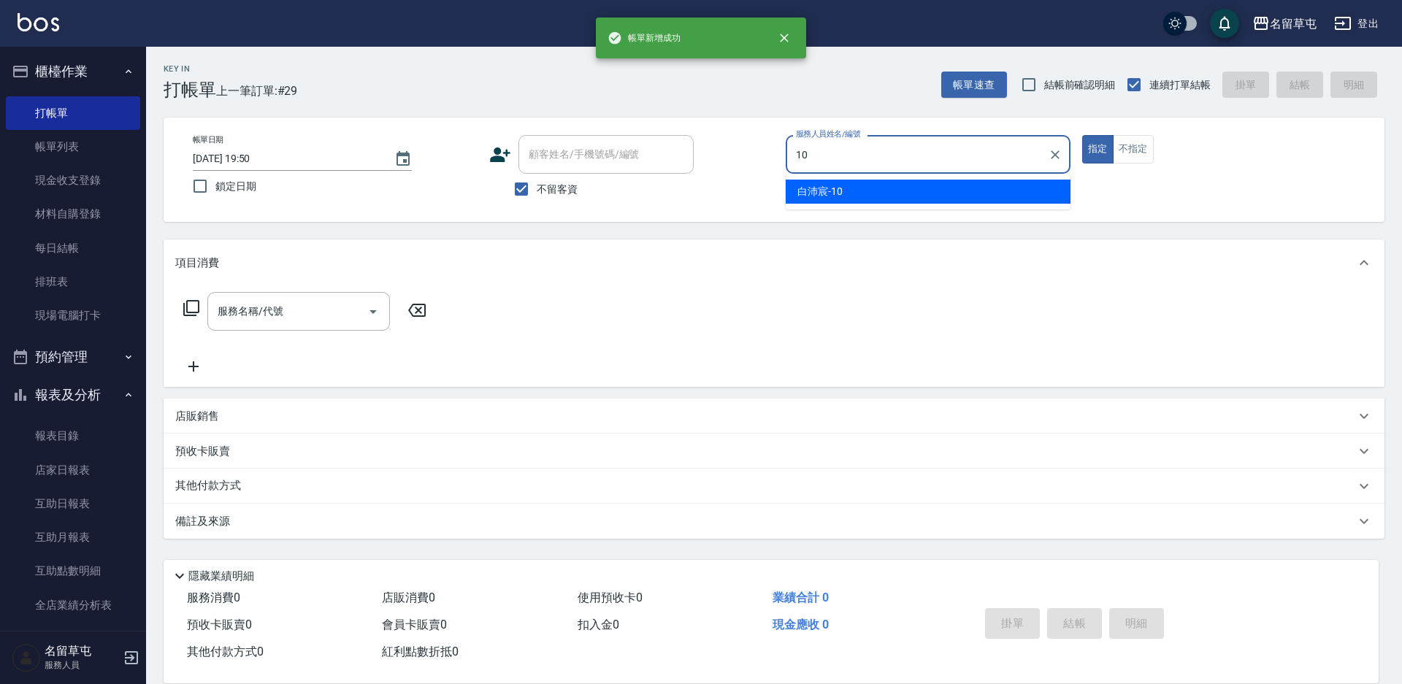
type input "[PERSON_NAME]-10"
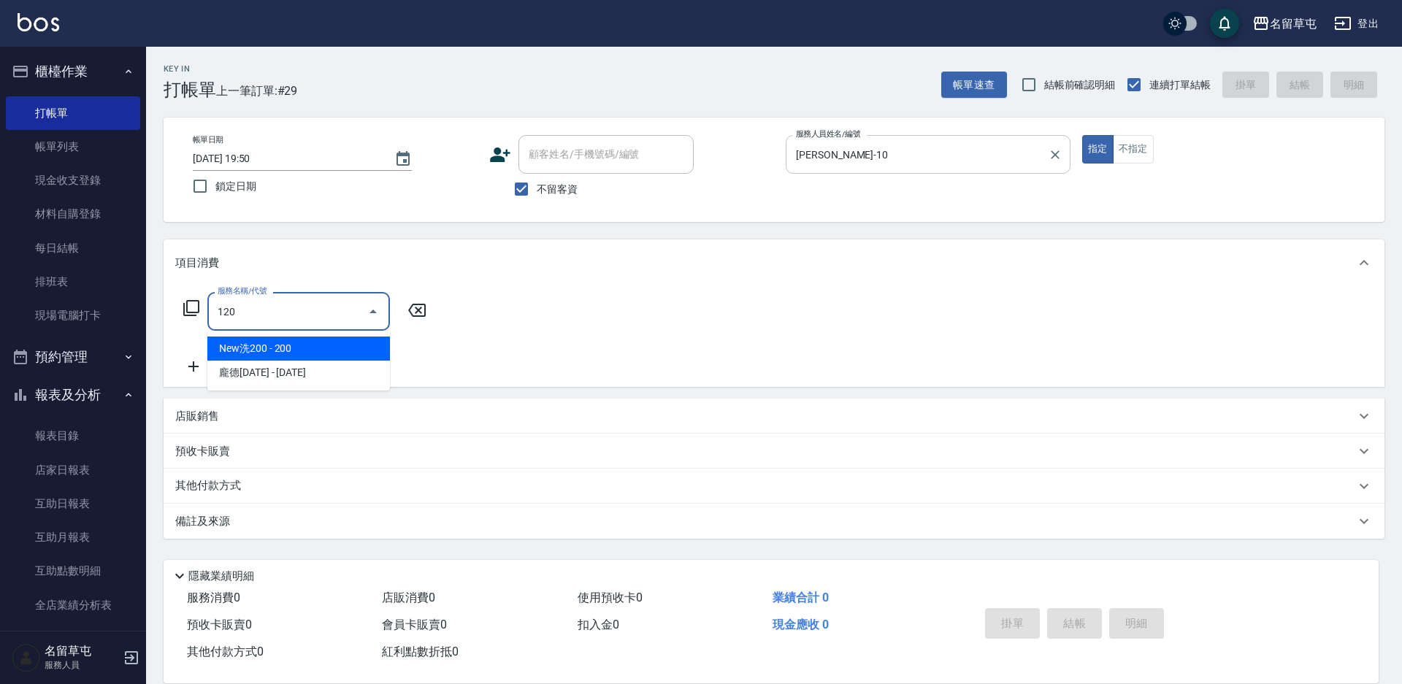
type input "New洗200(120)"
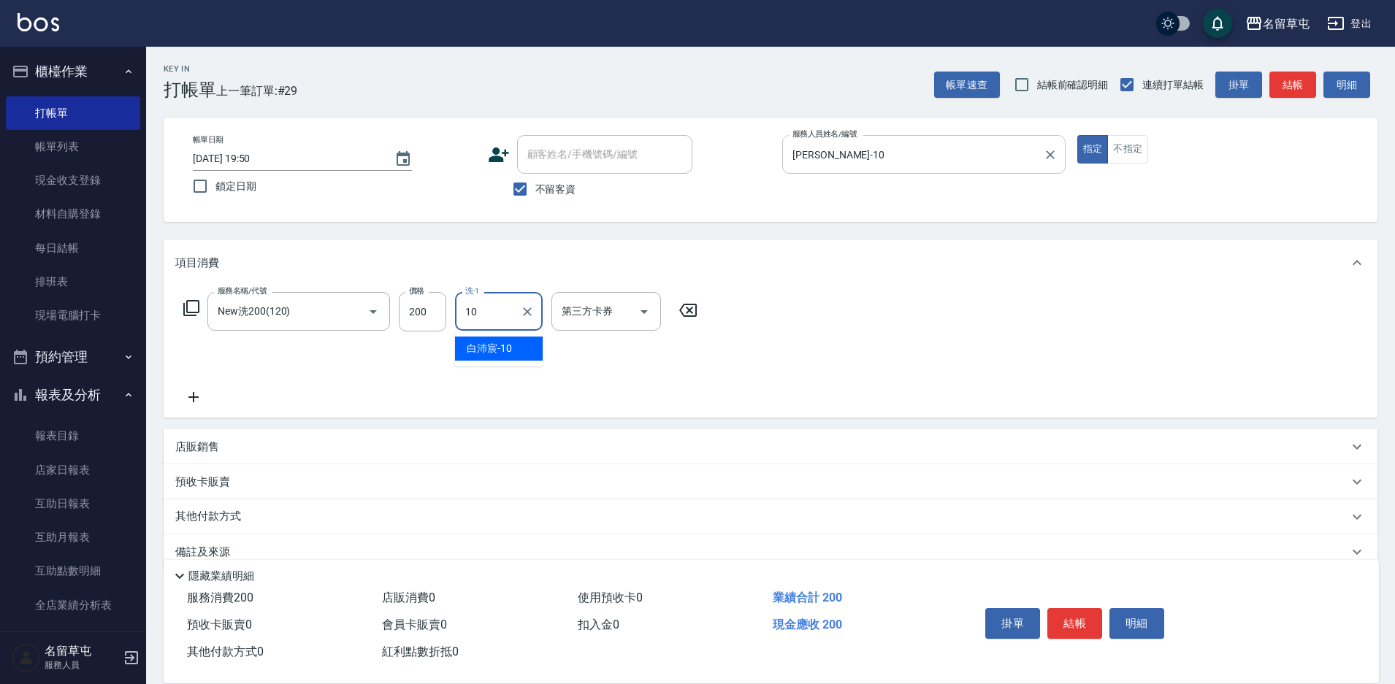
type input "[PERSON_NAME]-10"
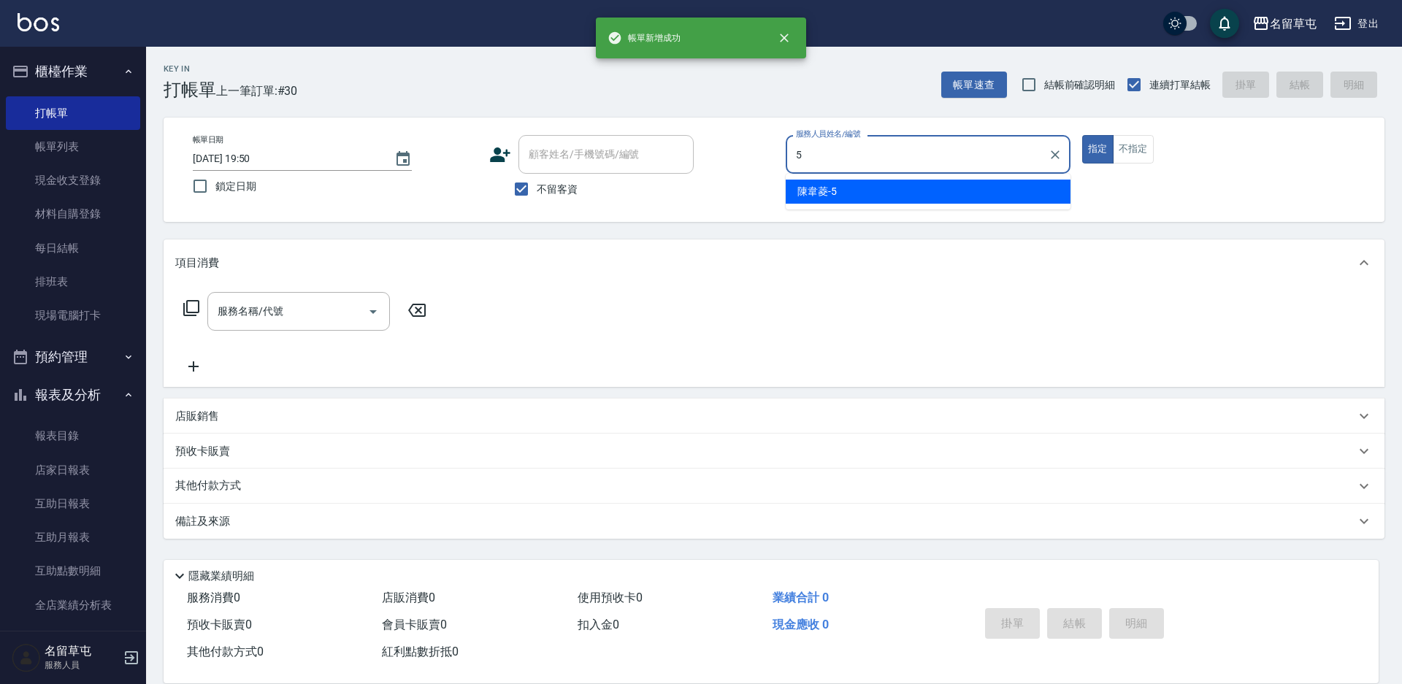
type input "[PERSON_NAME]-5"
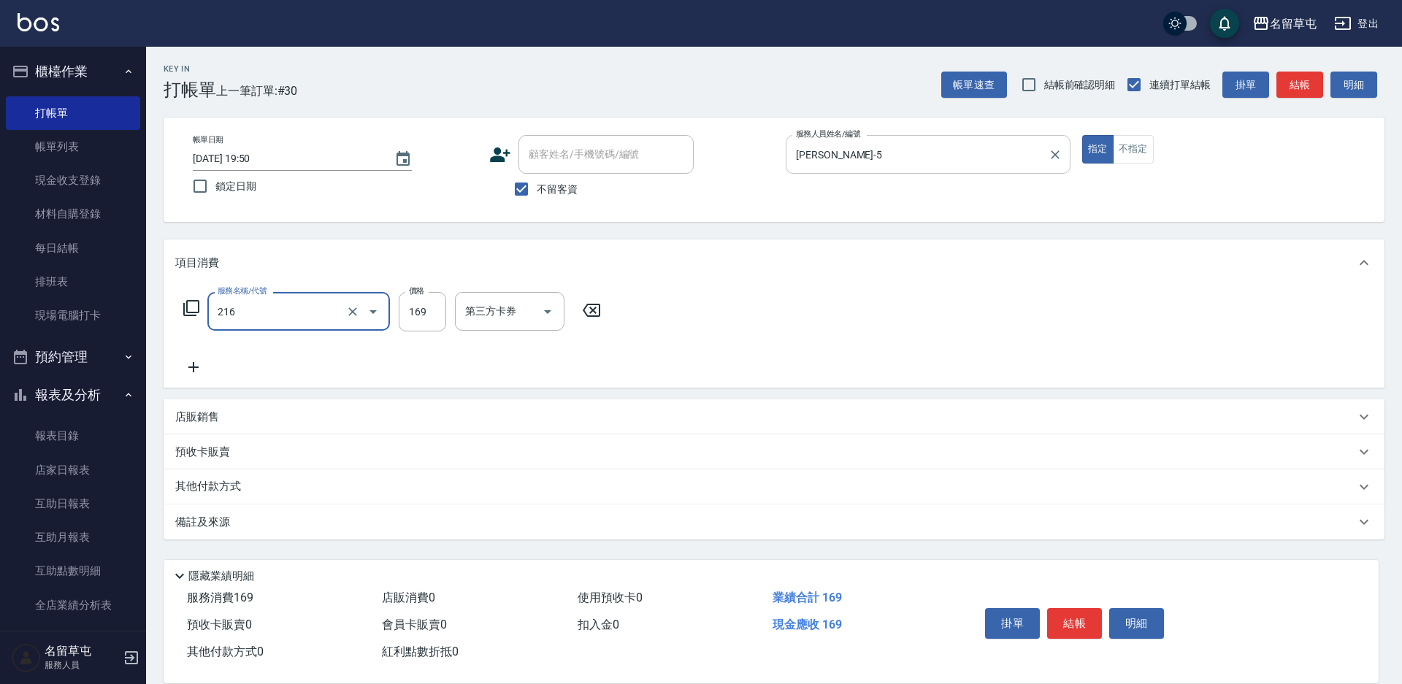
type input "剪髮169(216)"
type input "50"
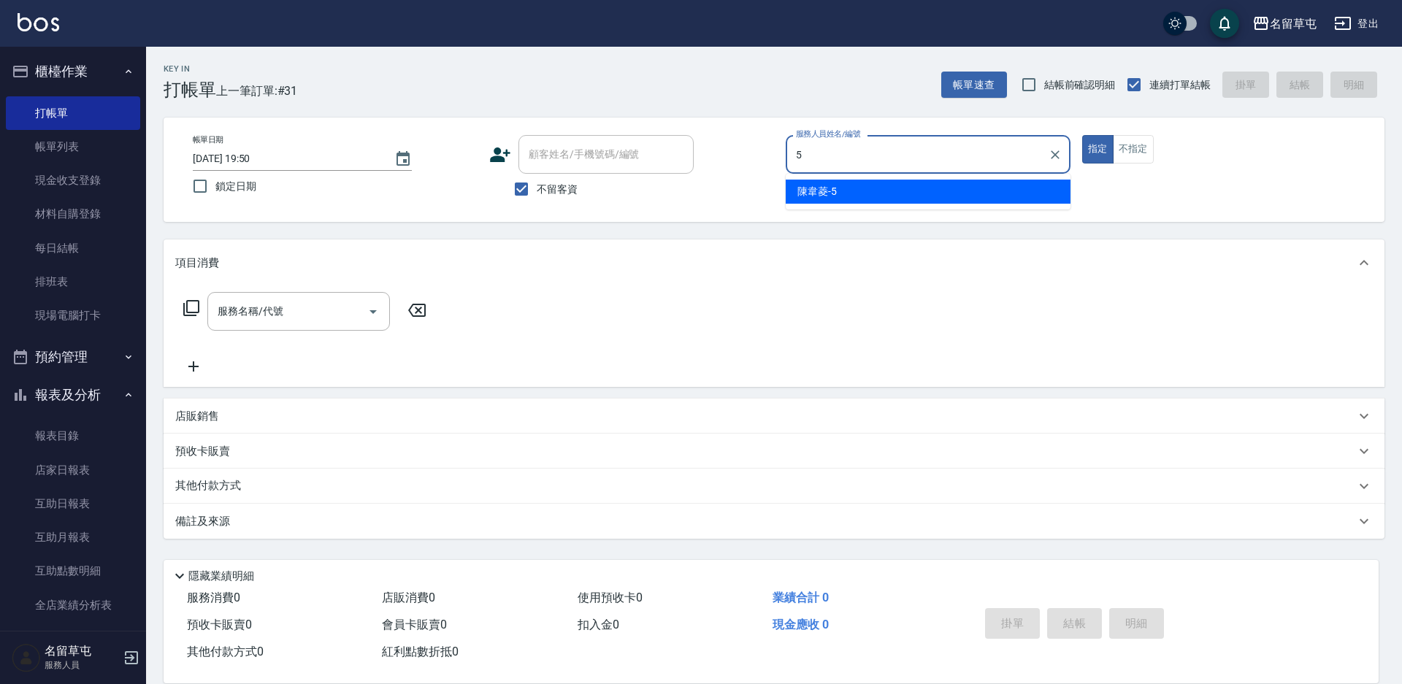
type input "[PERSON_NAME]-5"
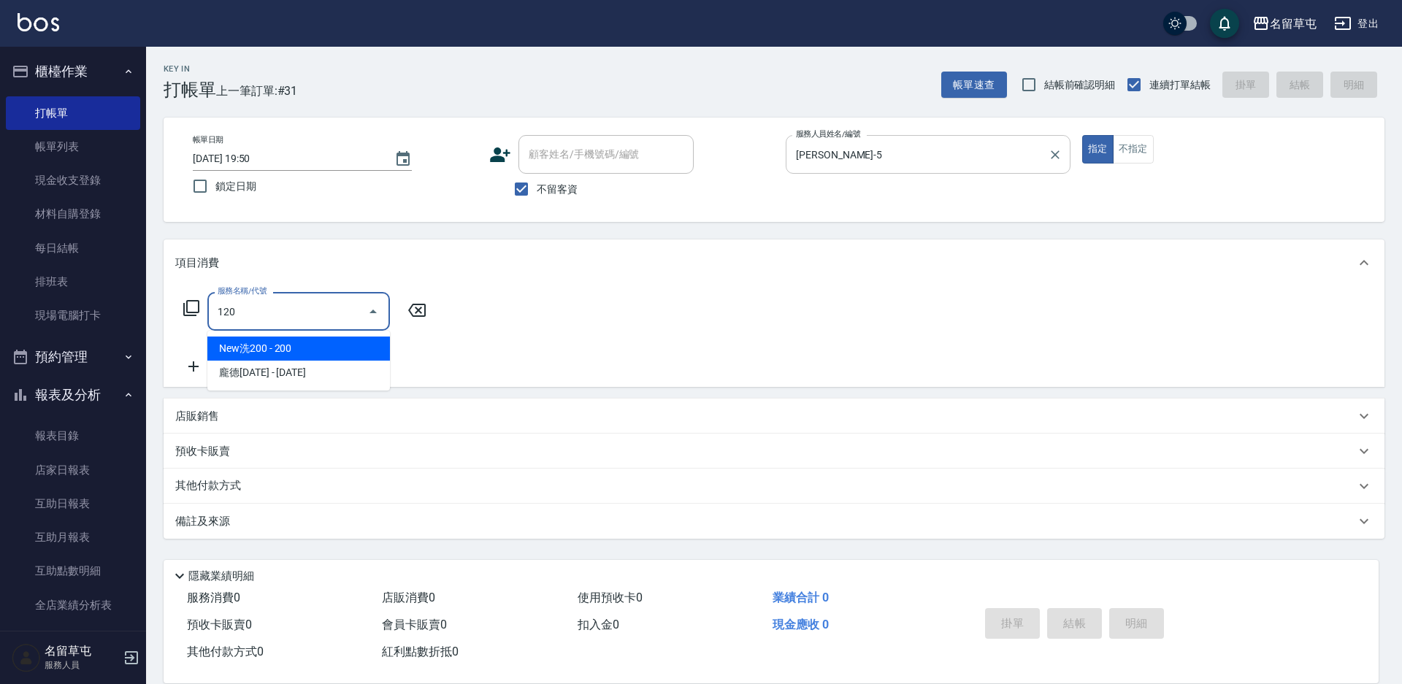
type input "New洗200(120)"
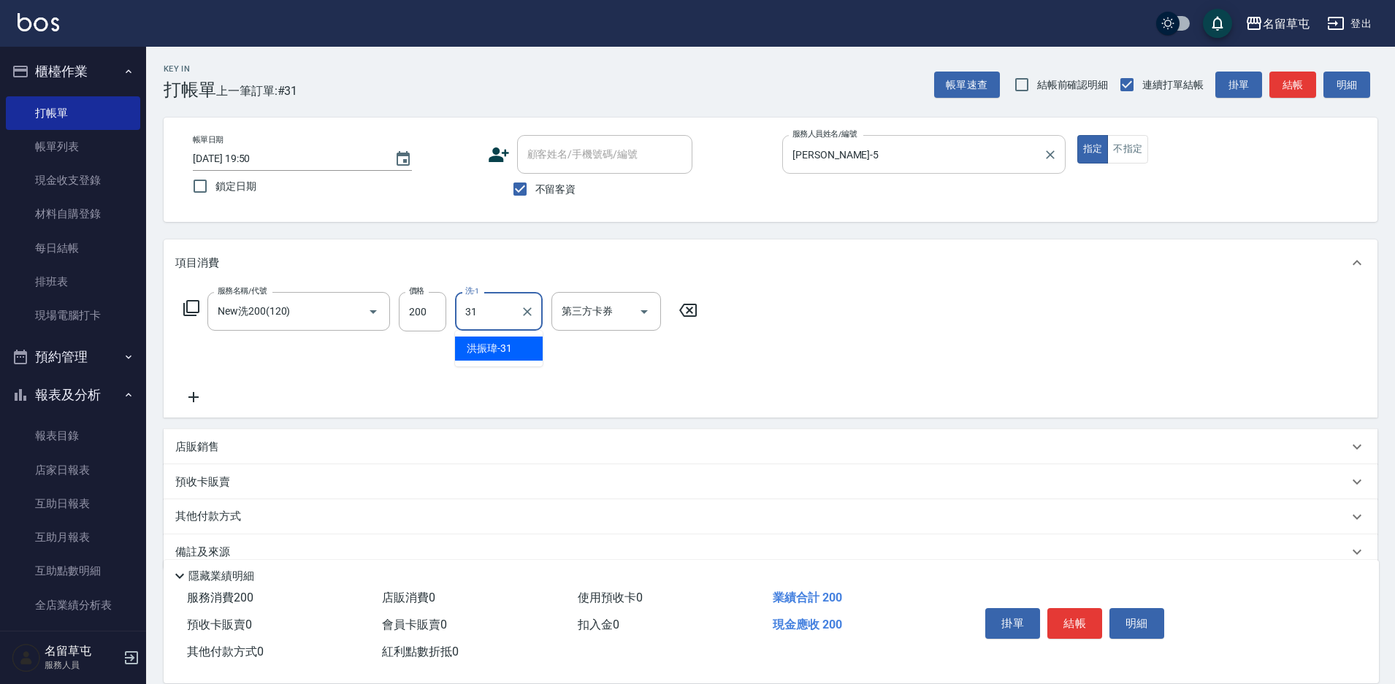
type input "[PERSON_NAME]-31"
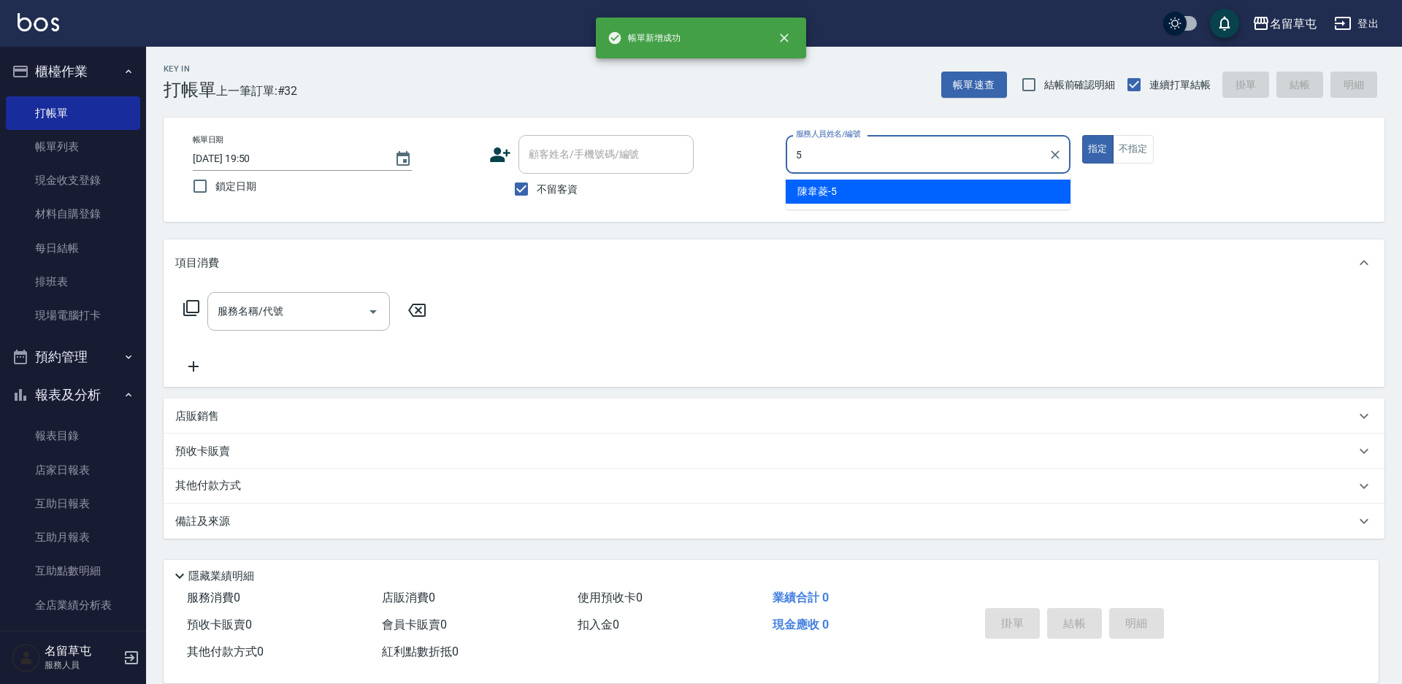
type input "[PERSON_NAME]-5"
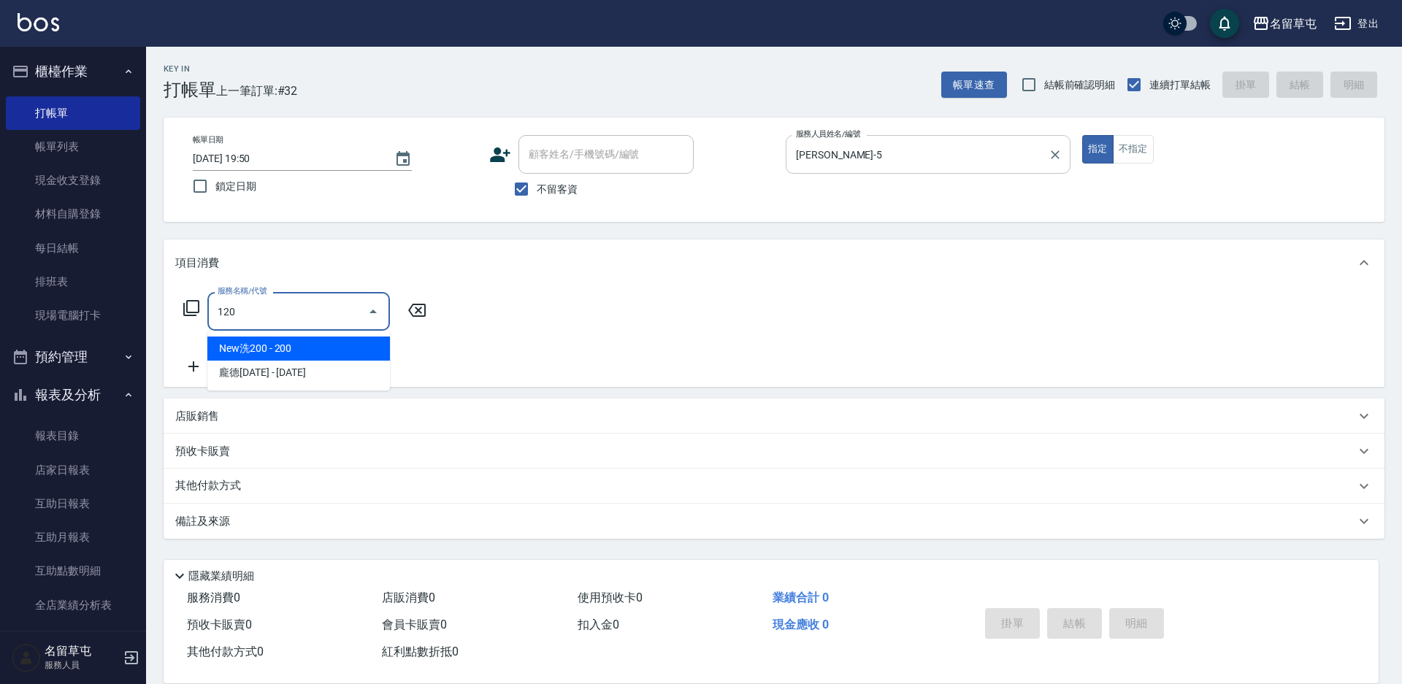
type input "New洗200(120)"
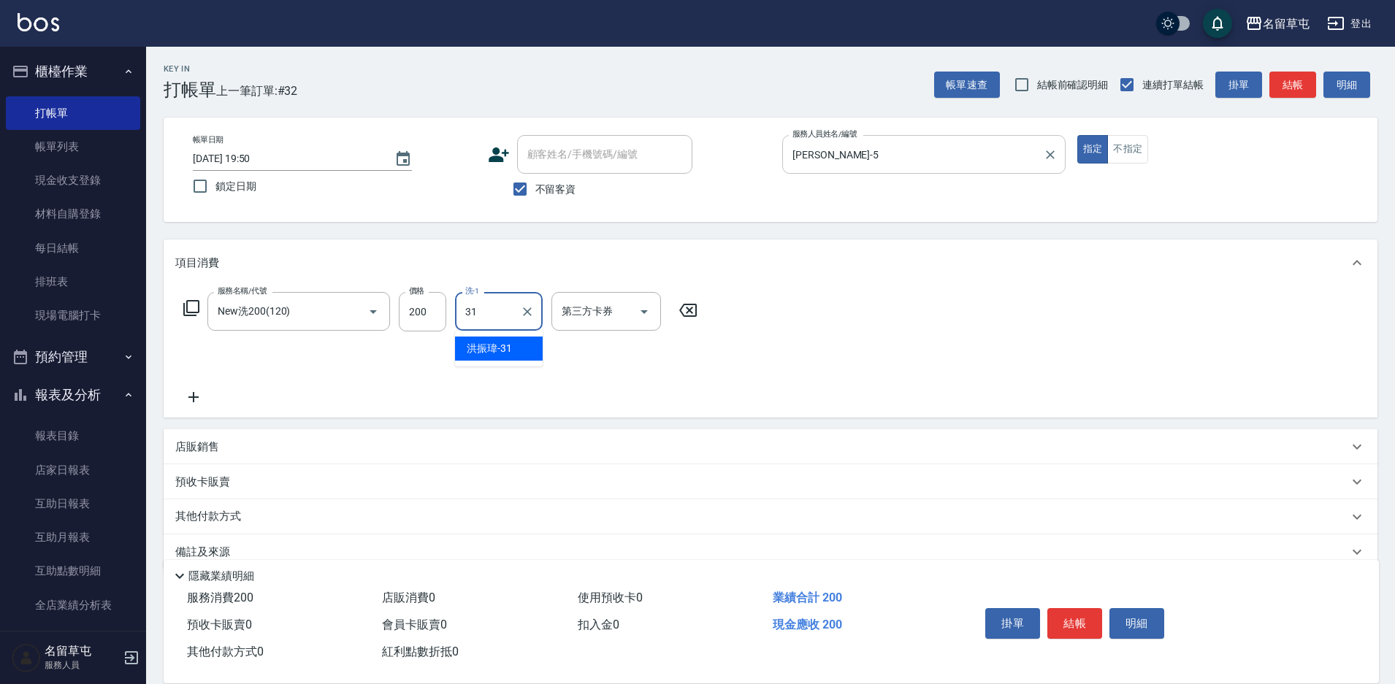
type input "[PERSON_NAME]-31"
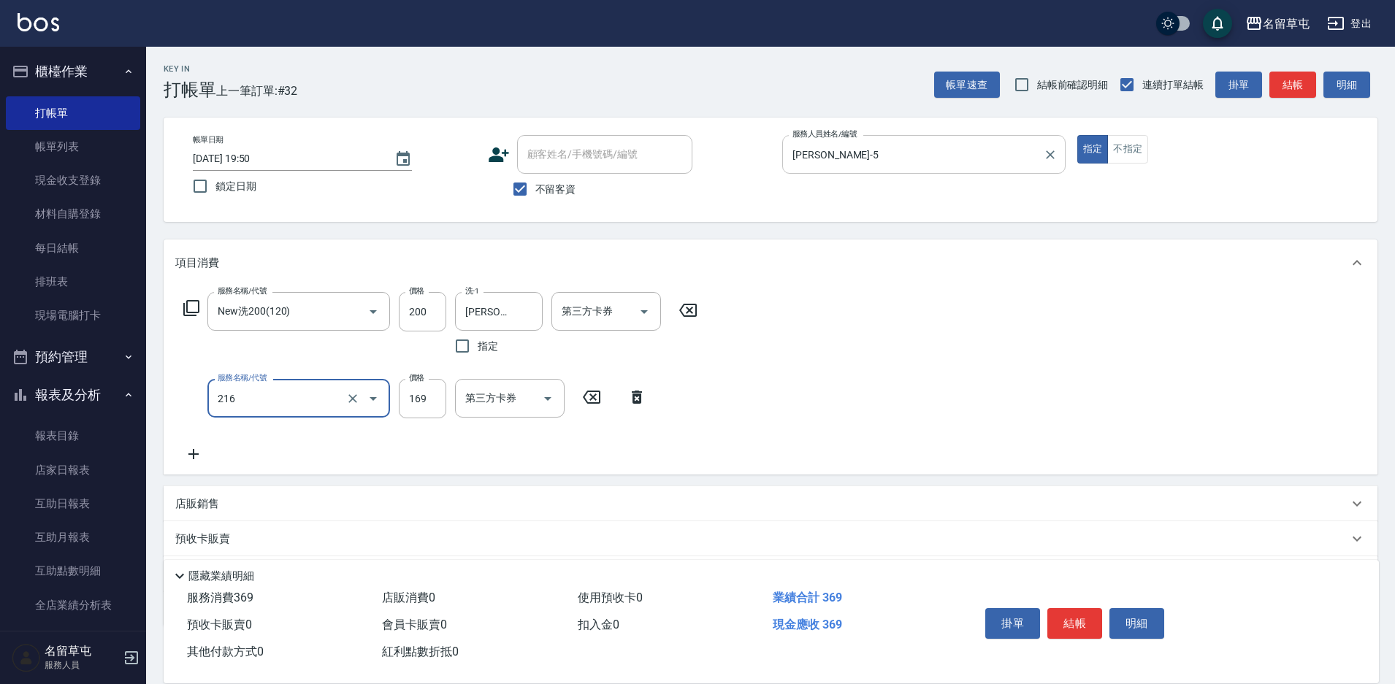
type input "剪髮169(216)"
type input "50"
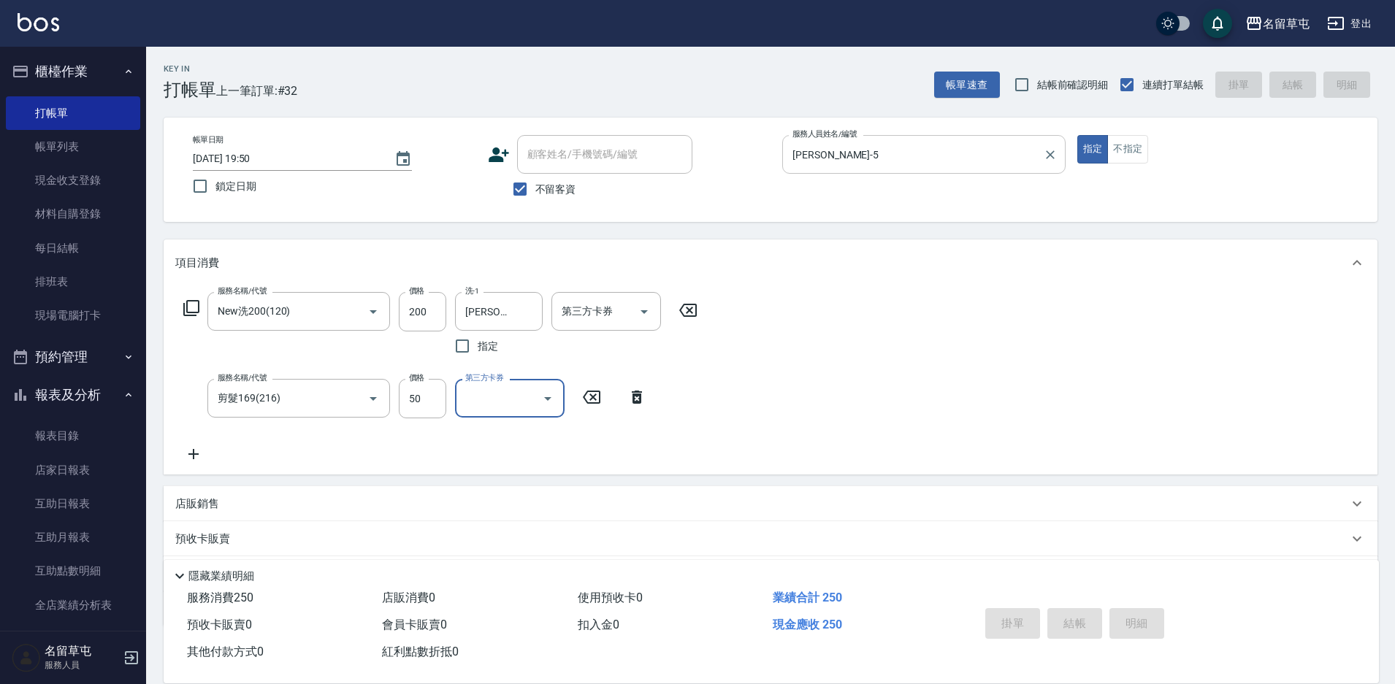
type input "[DATE] 19:51"
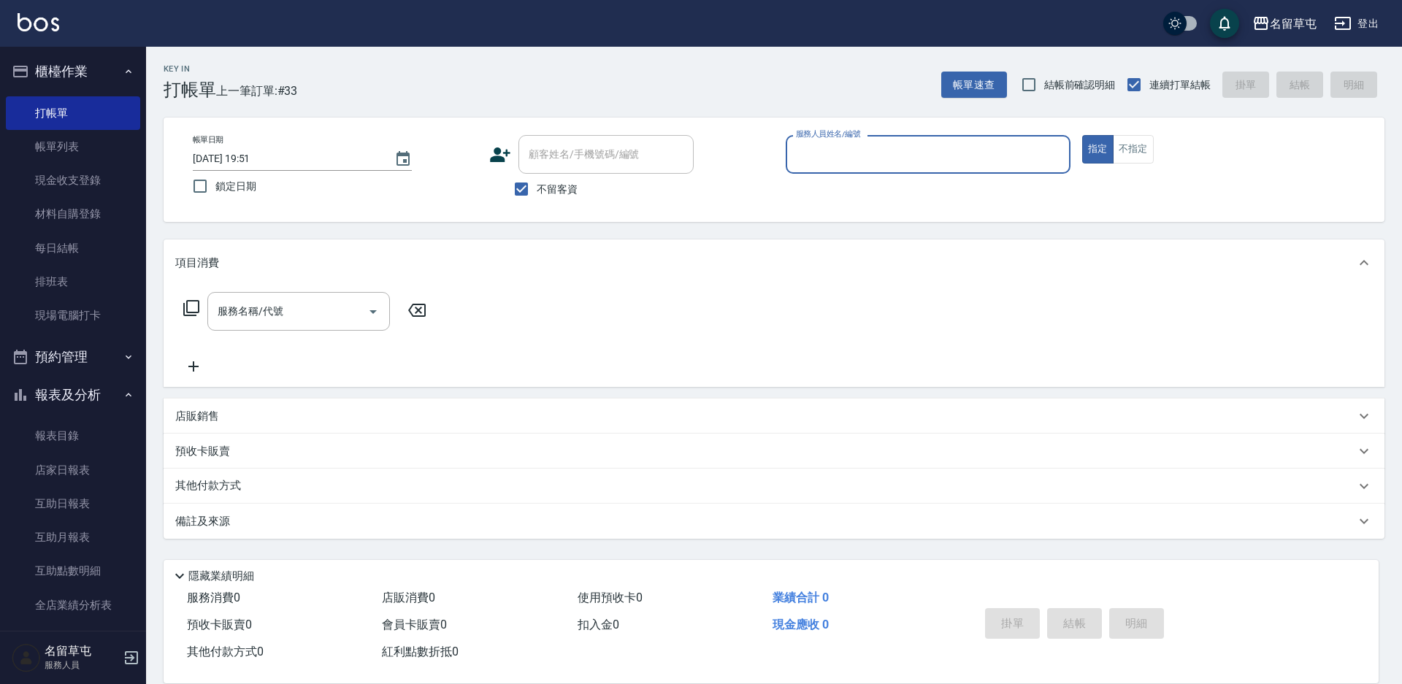
click at [558, 159] on input "顧客姓名/手機號碼/編號" at bounding box center [606, 155] width 162 height 26
click at [517, 189] on input "不留客資" at bounding box center [521, 189] width 31 height 31
checkbox input "false"
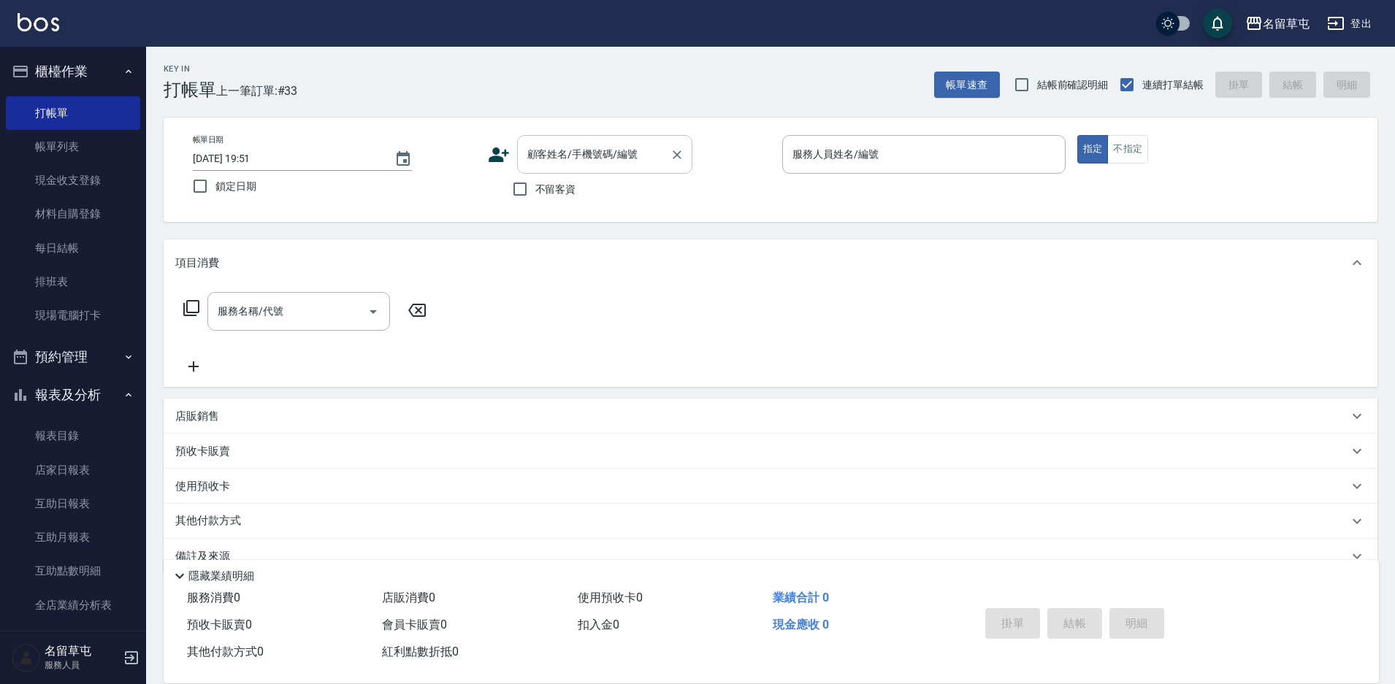
click at [551, 154] on input "顧客姓名/手機號碼/編號" at bounding box center [594, 155] width 140 height 26
paste input "0985364678"
type input "[PERSON_NAME]/0985364678/null"
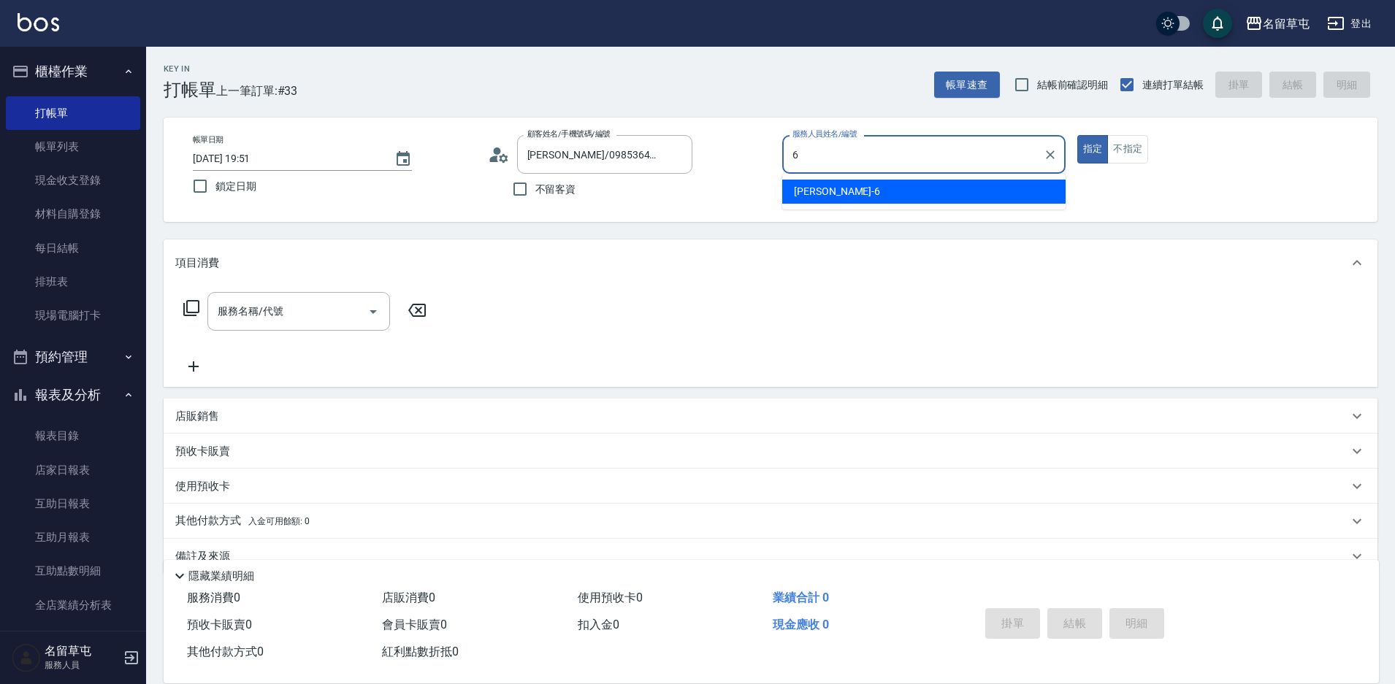
type input "[PERSON_NAME]-6"
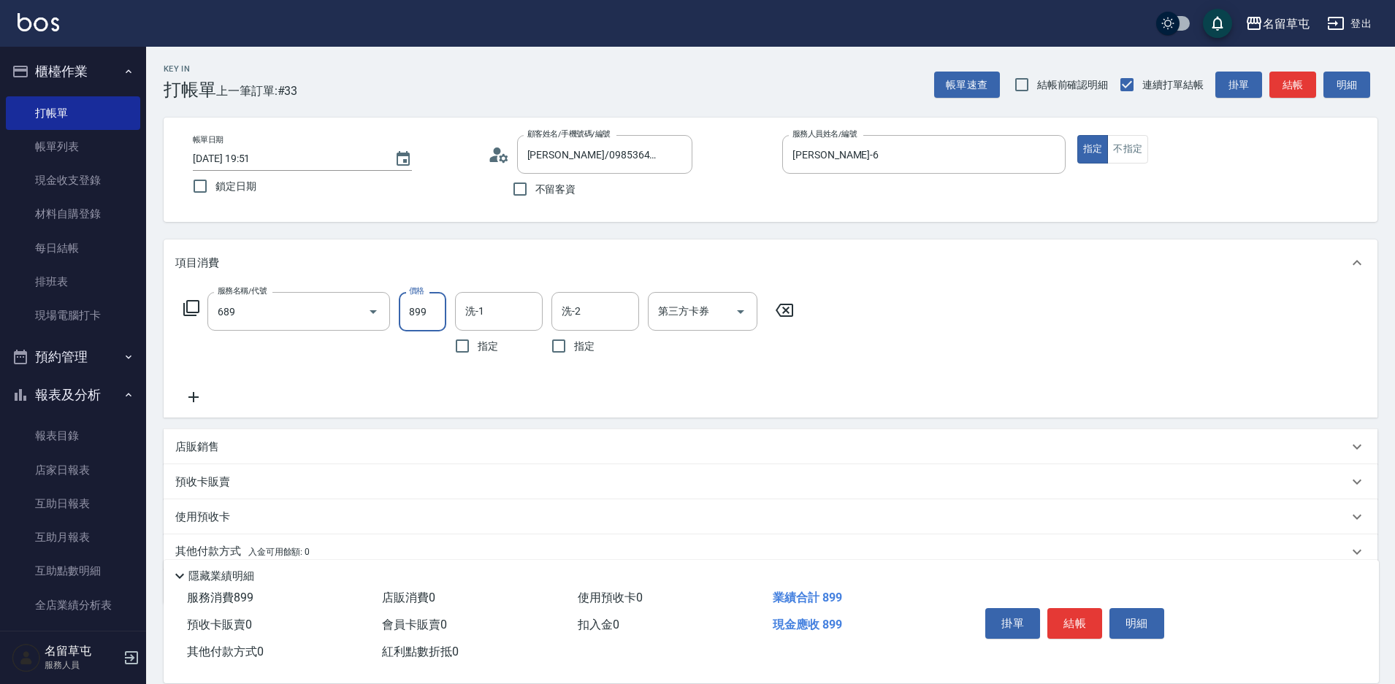
type input "芳療spa899(689)"
type input "[PERSON_NAME]-31"
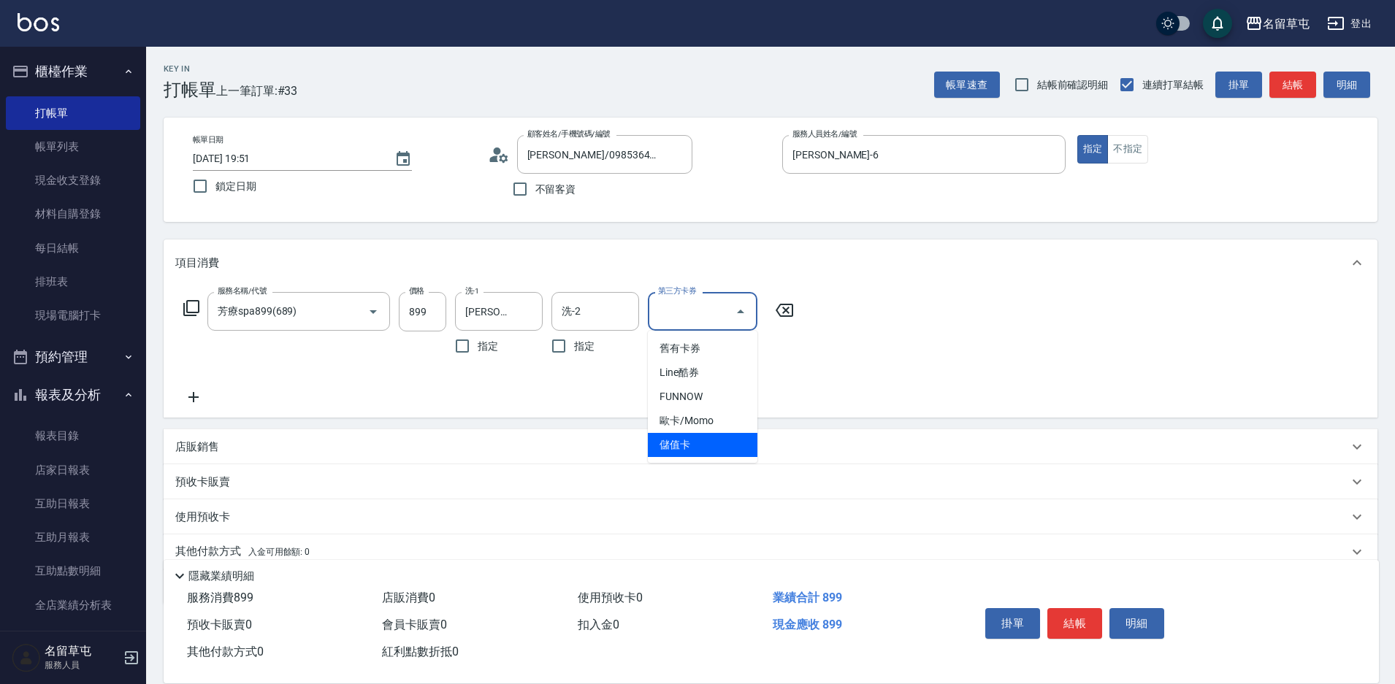
type input "儲值卡"
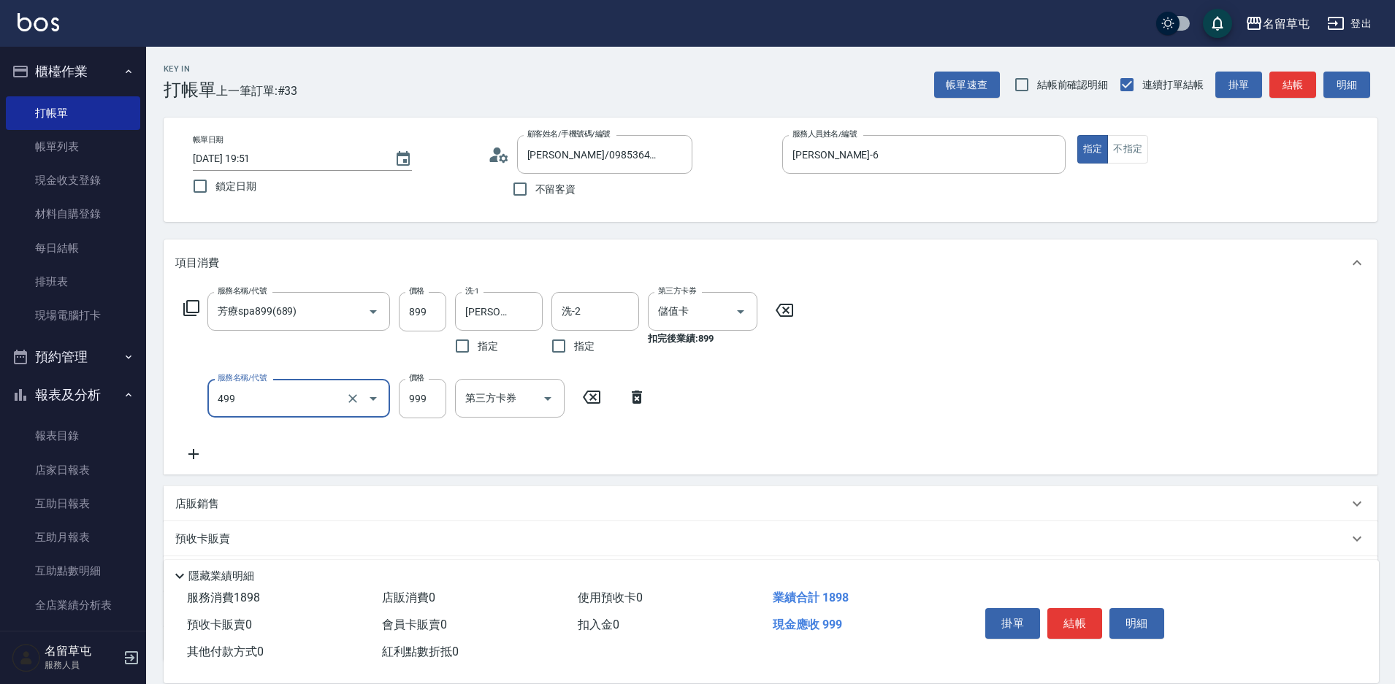
type input "染髮999(499)"
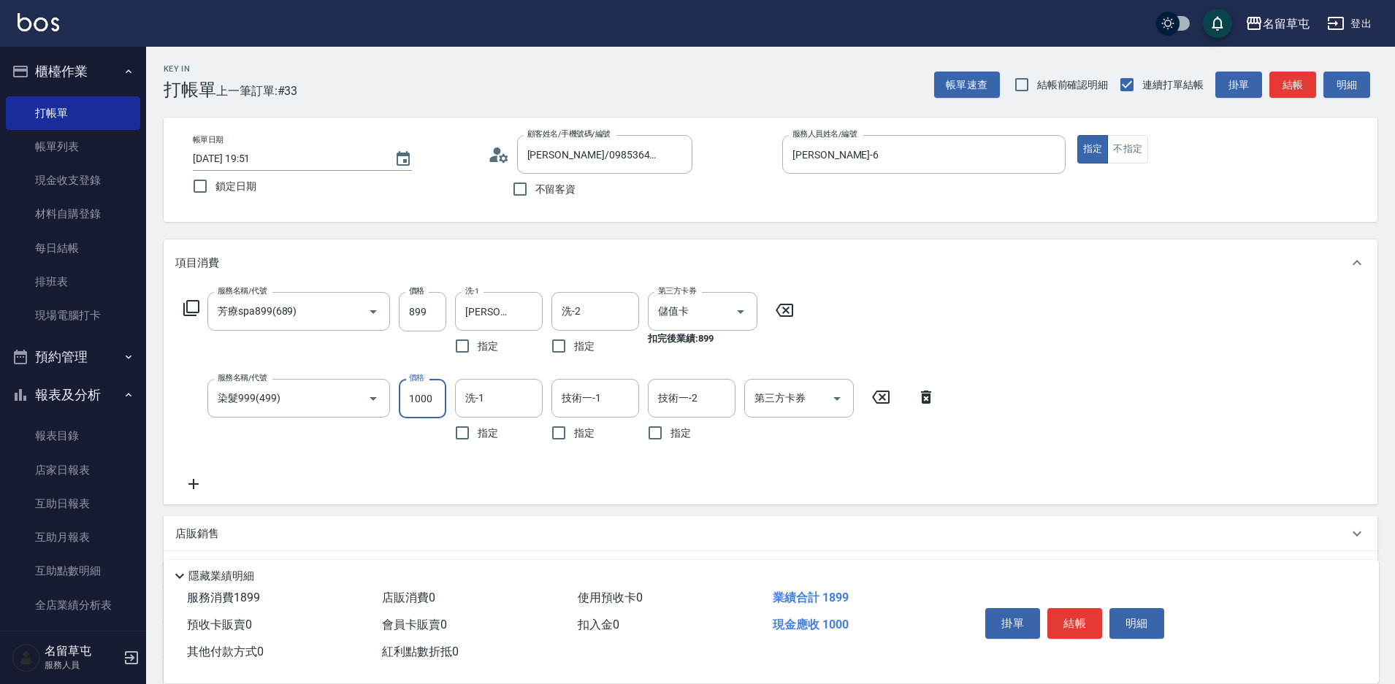
type input "1000"
type input "[PERSON_NAME]3"
click at [626, 397] on icon "Clear" at bounding box center [623, 399] width 15 height 15
type input "[PERSON_NAME]-31"
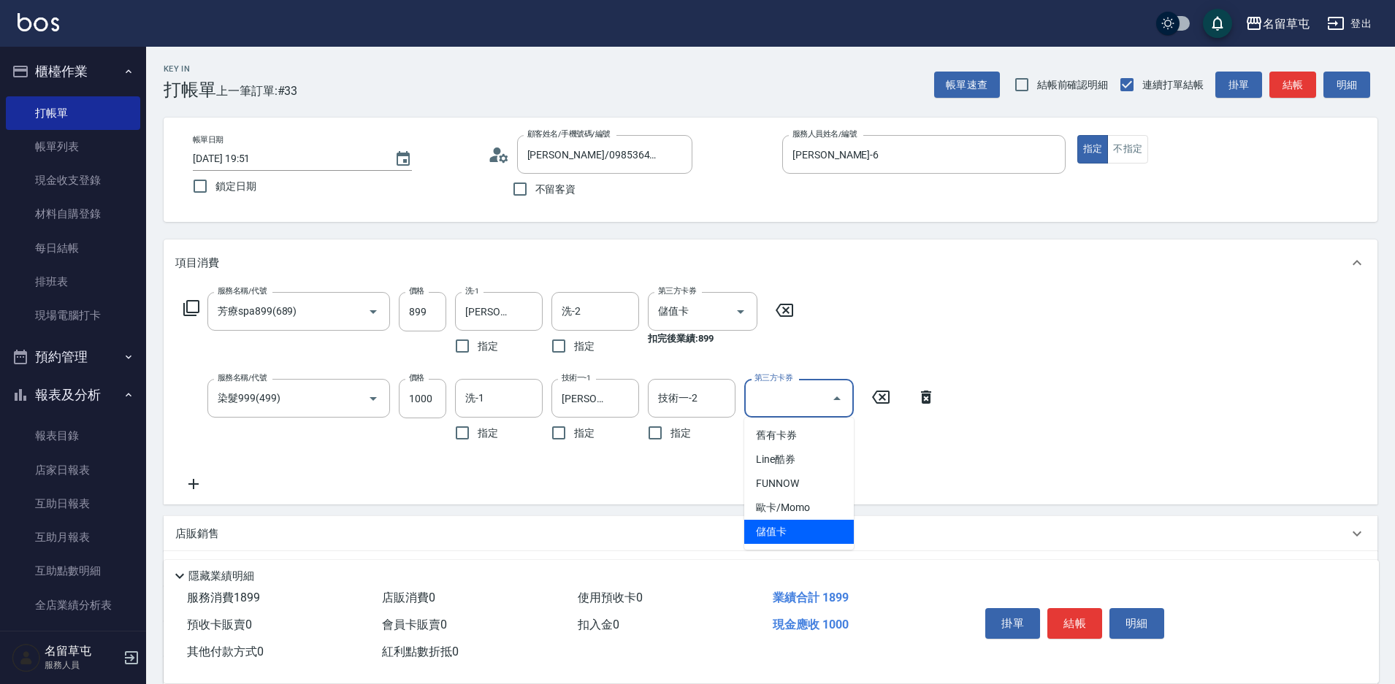
type input "儲值卡"
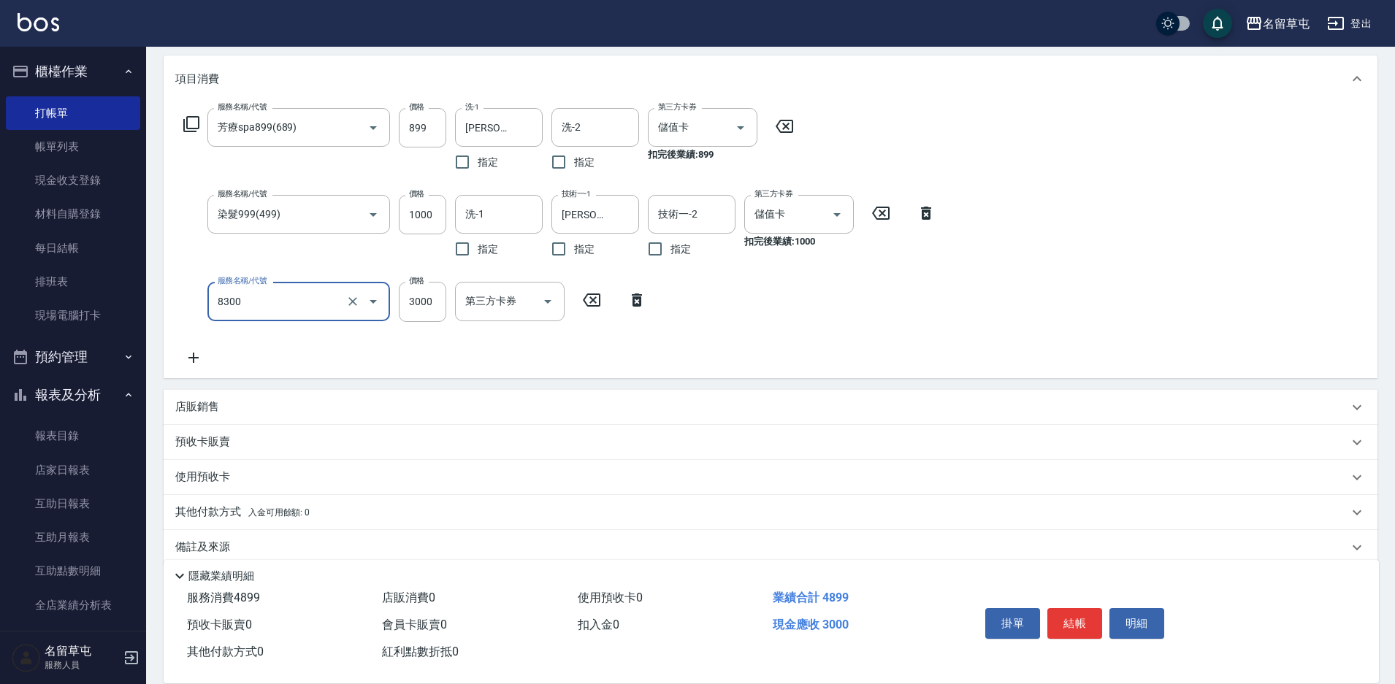
scroll to position [205, 0]
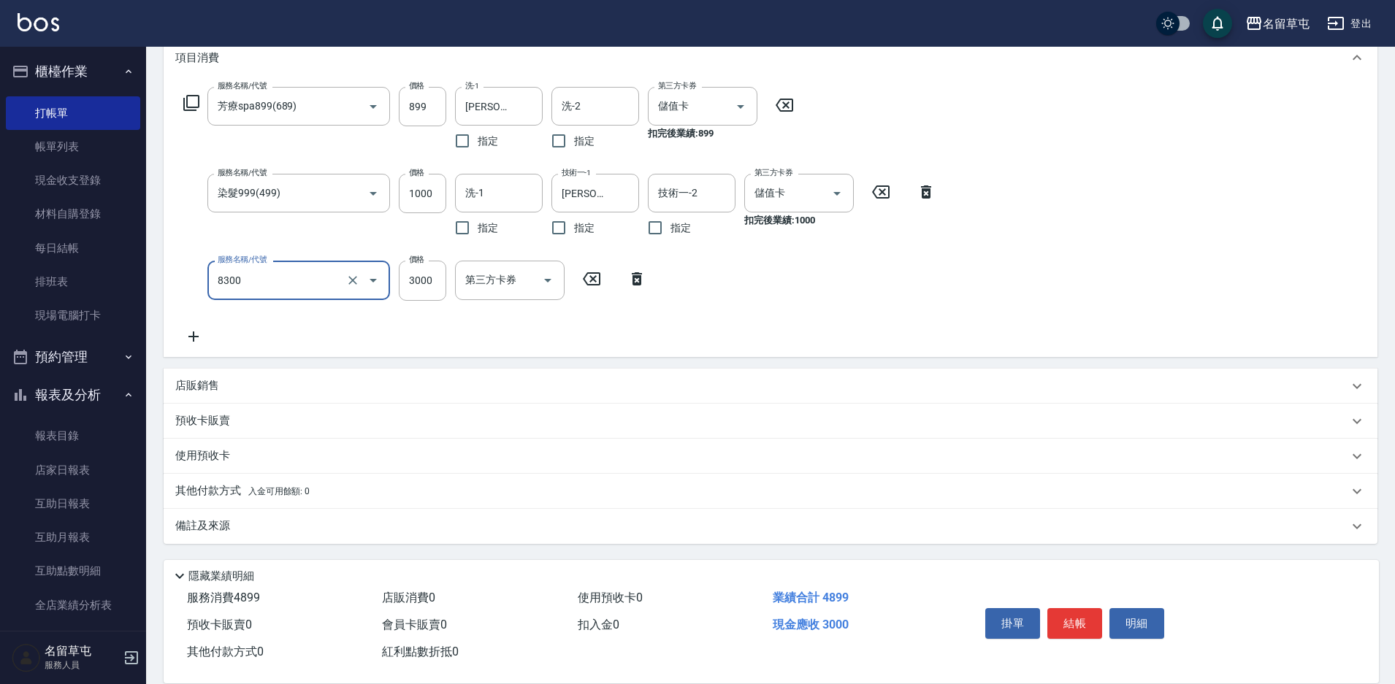
type input "儲3000(8300)"
click at [242, 489] on p "其他付款方式 入金可用餘額: 0" at bounding box center [242, 492] width 134 height 16
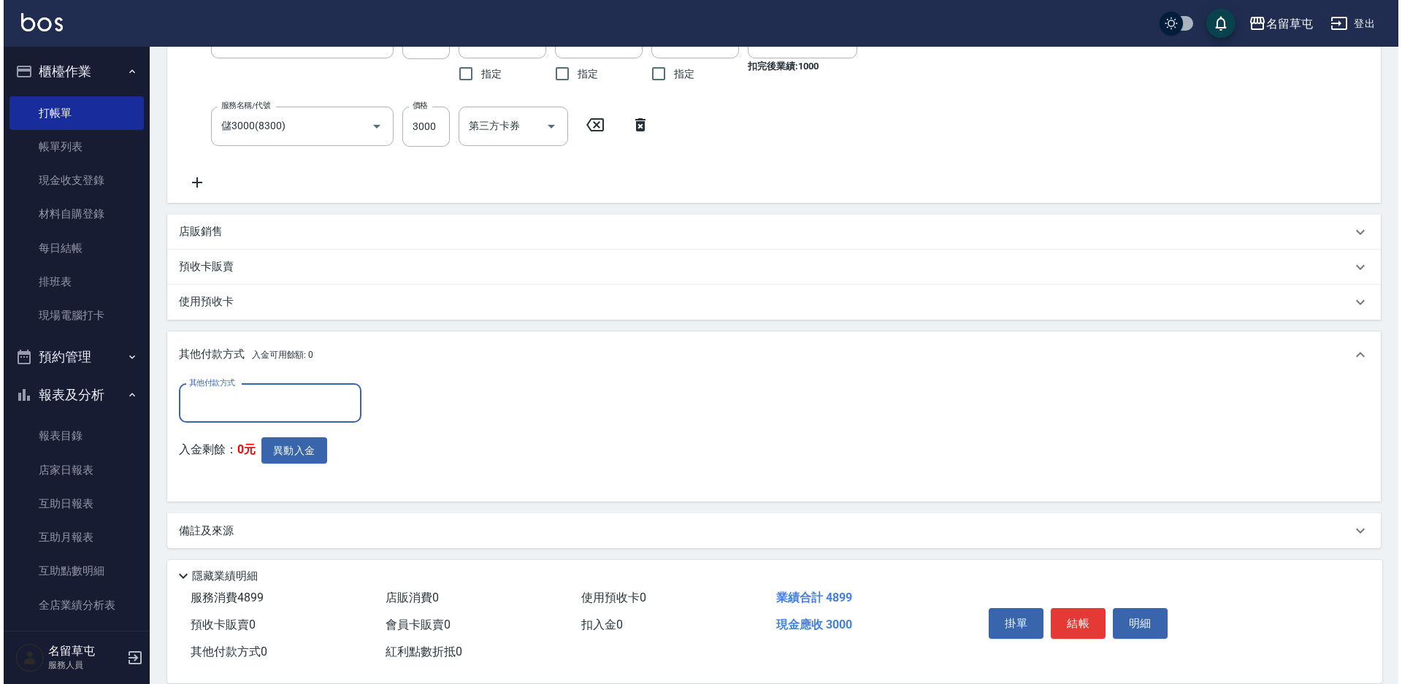
scroll to position [364, 0]
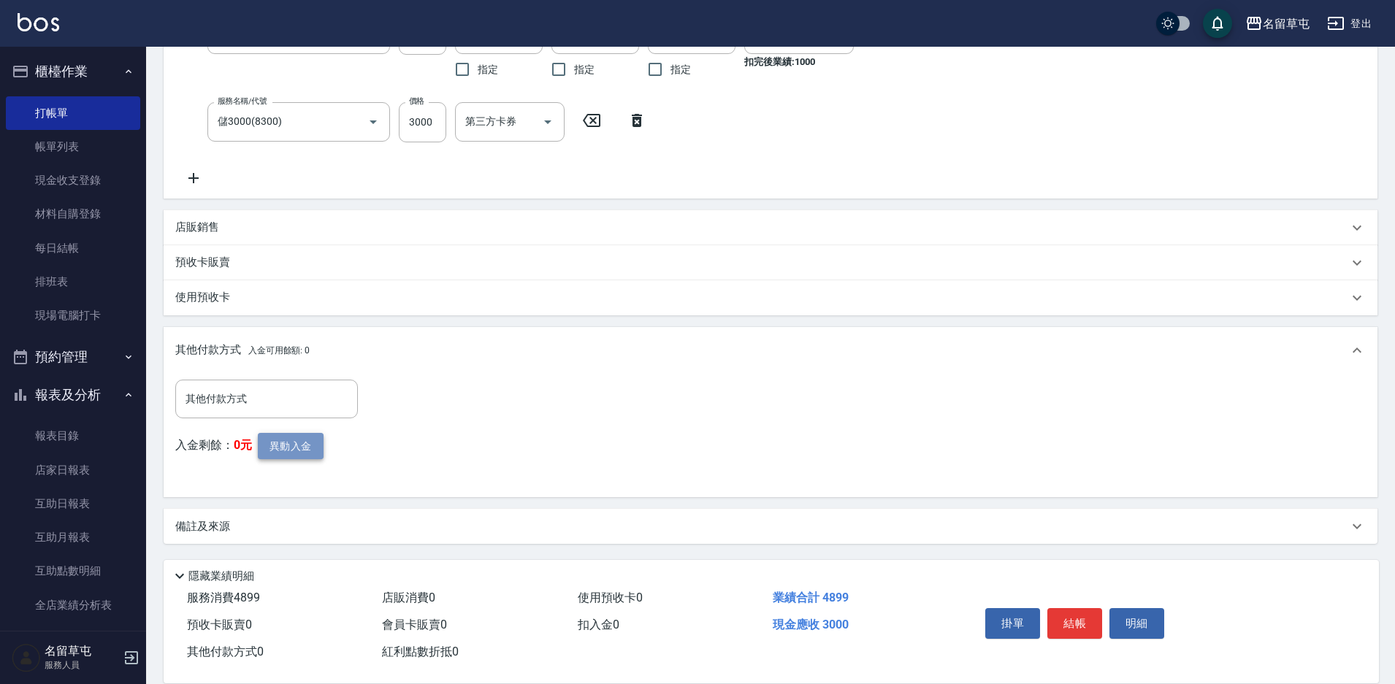
click at [310, 440] on button "異動入金" at bounding box center [291, 446] width 66 height 27
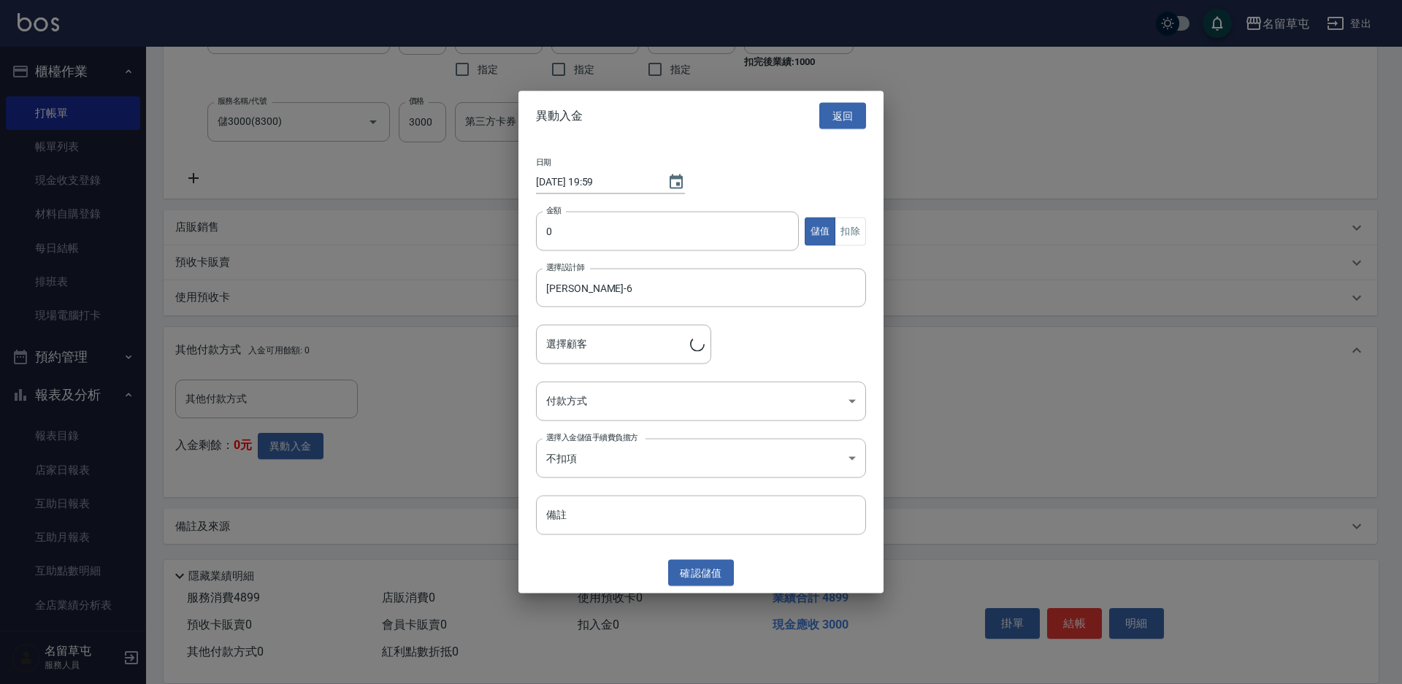
type input "[PERSON_NAME]/0985364678"
click at [570, 225] on input "0" at bounding box center [667, 231] width 263 height 39
type input "3000"
click at [595, 411] on body "名留草屯 登出 櫃檯作業 打帳單 帳單列表 現金收支登錄 材料自購登錄 每日結帳 排班表 現場電腦打卡 預約管理 預約管理 單日預約紀錄 單週預約紀錄 報表及…" at bounding box center [701, 160] width 1402 height 1048
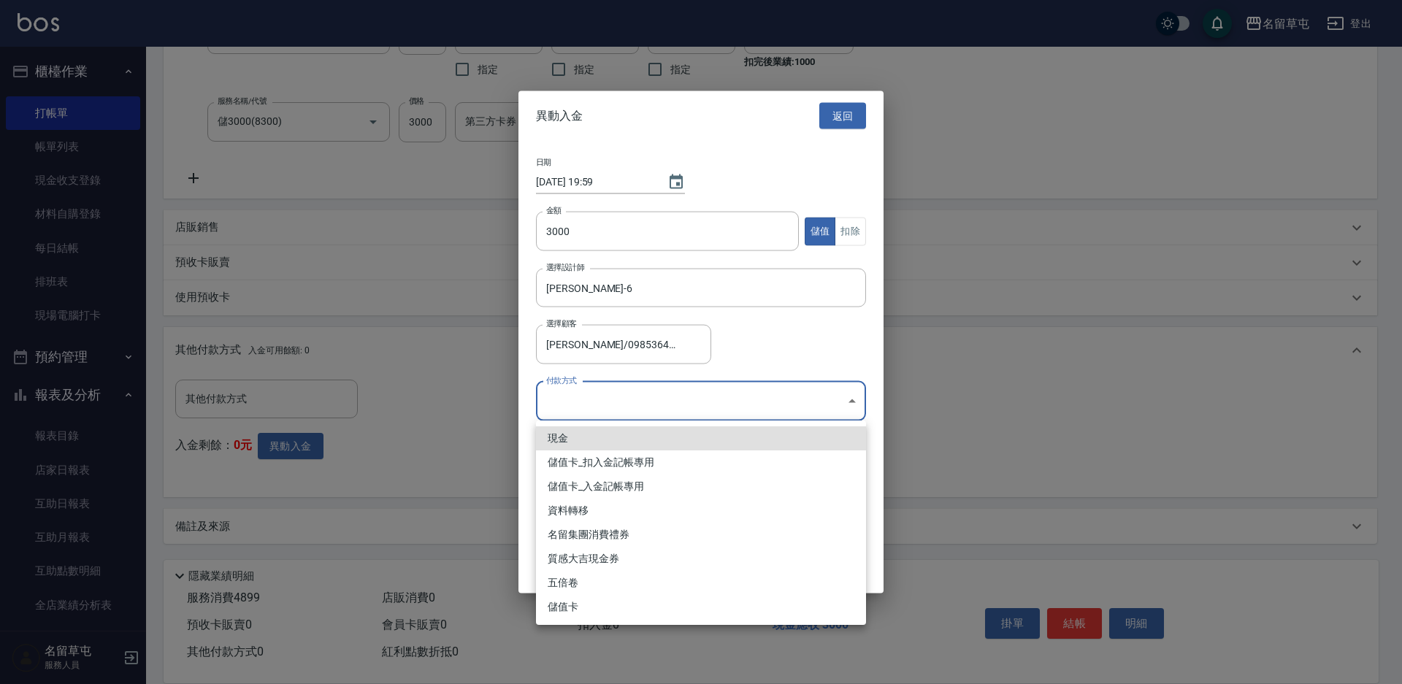
click at [614, 494] on li "儲值卡_入金記帳專用" at bounding box center [701, 487] width 330 height 24
type input "儲值卡_入金記帳專用"
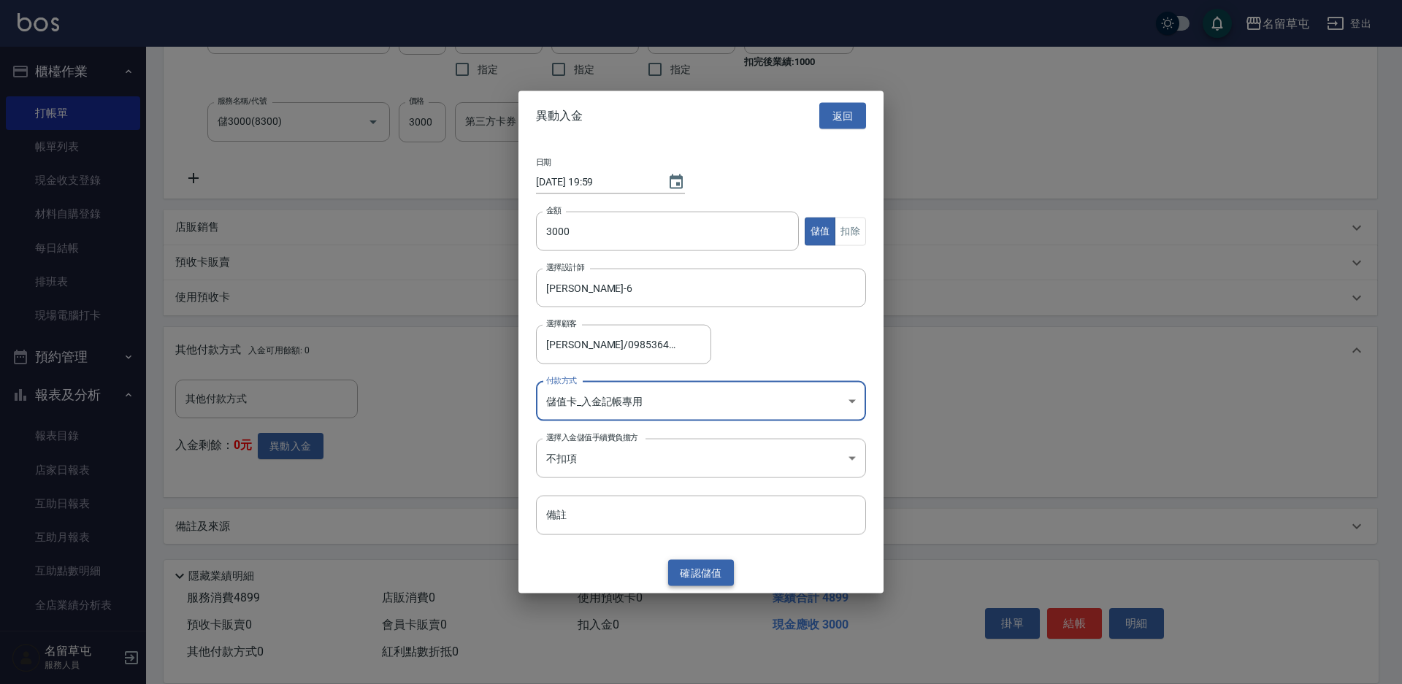
click at [706, 575] on button "確認 儲值" at bounding box center [701, 573] width 66 height 27
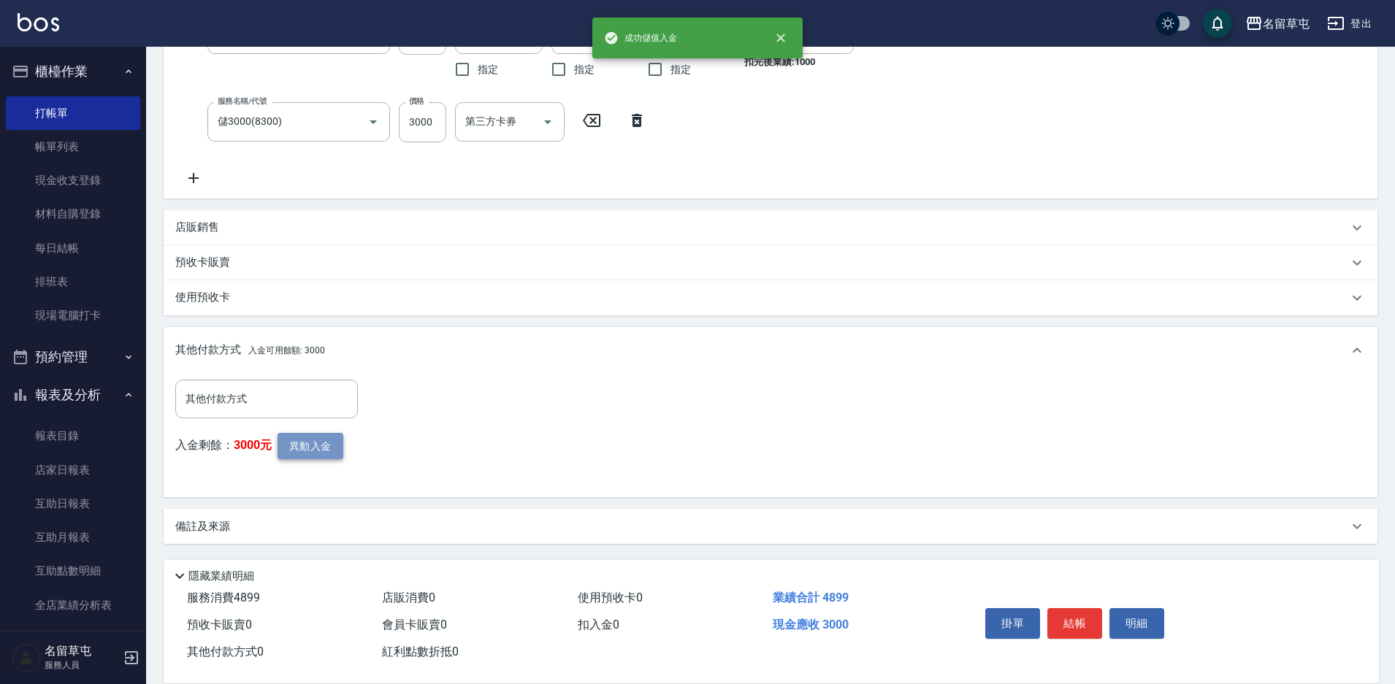
click at [319, 449] on button "異動入金" at bounding box center [311, 446] width 66 height 27
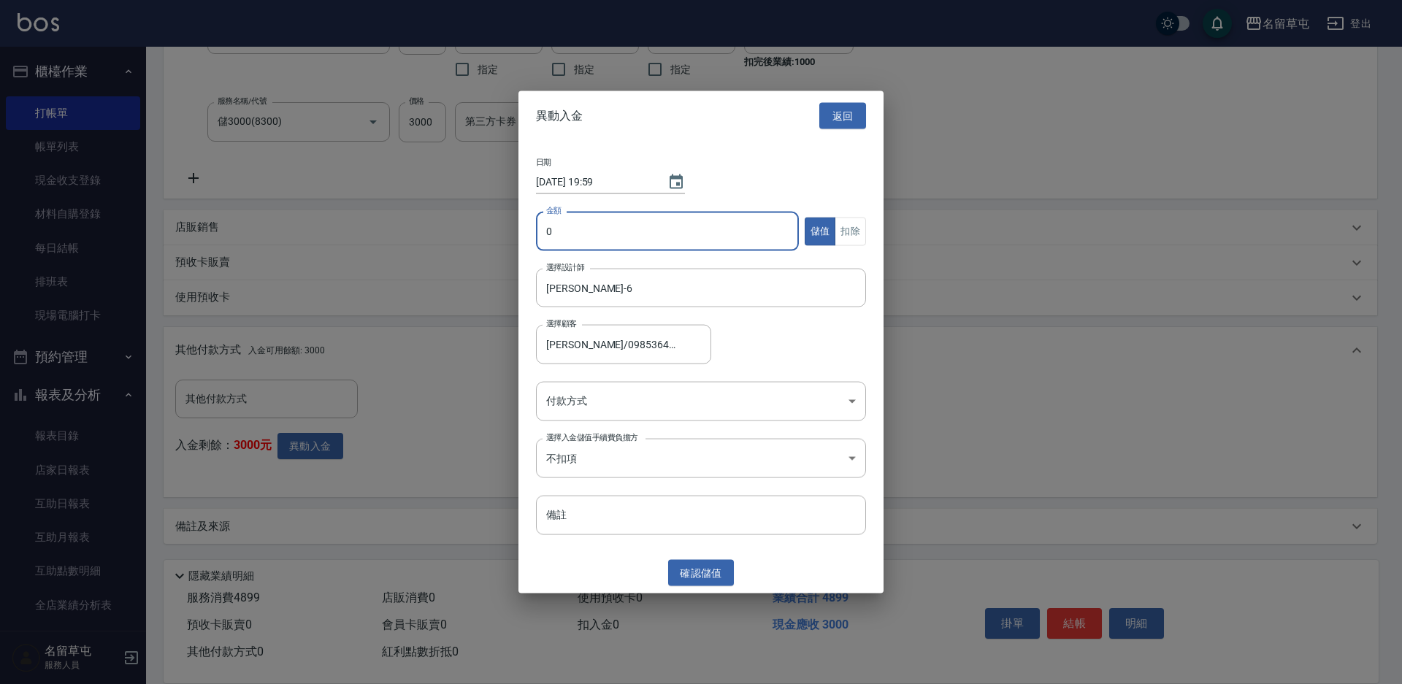
click at [621, 242] on input "0" at bounding box center [667, 231] width 263 height 39
type input "1899"
click at [855, 231] on button "扣除" at bounding box center [850, 231] width 31 height 28
click at [714, 389] on body "名留草屯 登出 櫃檯作業 打帳單 帳單列表 現金收支登錄 材料自購登錄 每日結帳 排班表 現場電腦打卡 預約管理 預約管理 單日預約紀錄 單週預約紀錄 報表及…" at bounding box center [701, 160] width 1402 height 1048
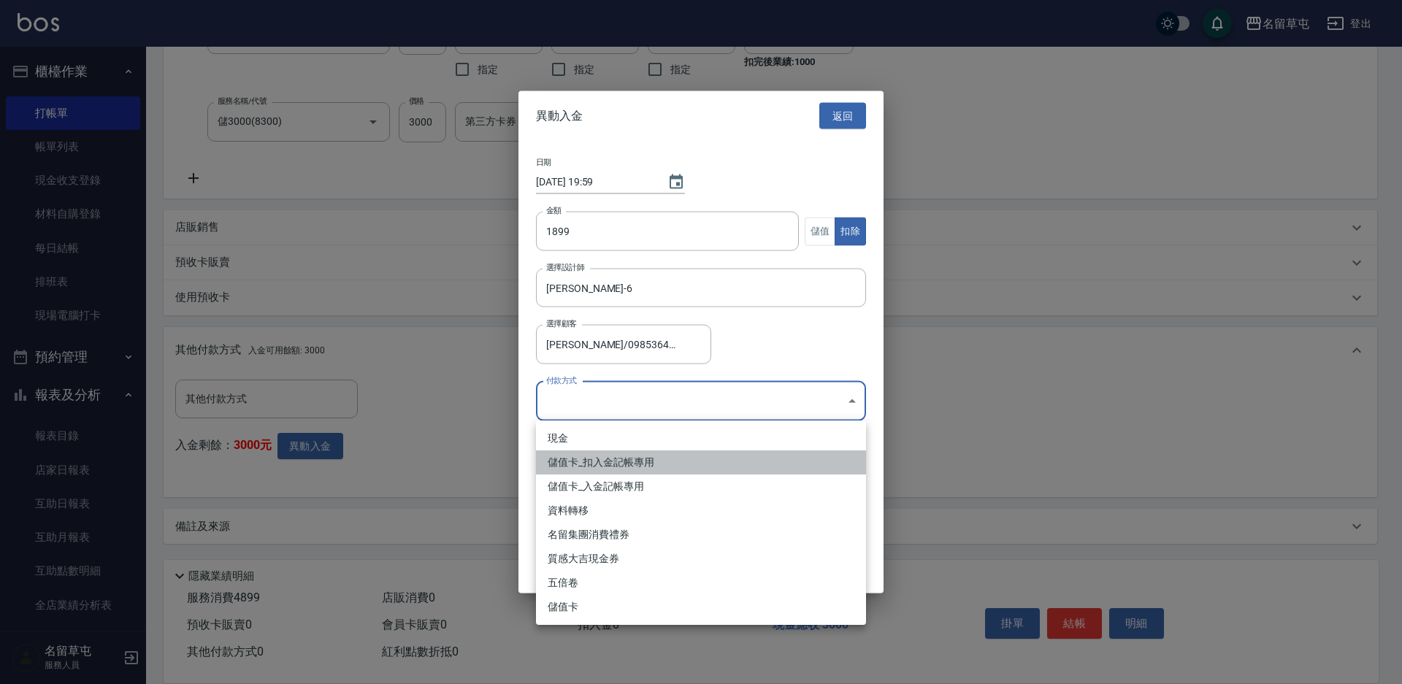
drag, startPoint x: 645, startPoint y: 454, endPoint x: 657, endPoint y: 478, distance: 26.8
click at [644, 454] on li "儲值卡_扣入金記帳專用" at bounding box center [701, 463] width 330 height 24
type input "儲值卡_扣入金記帳專用"
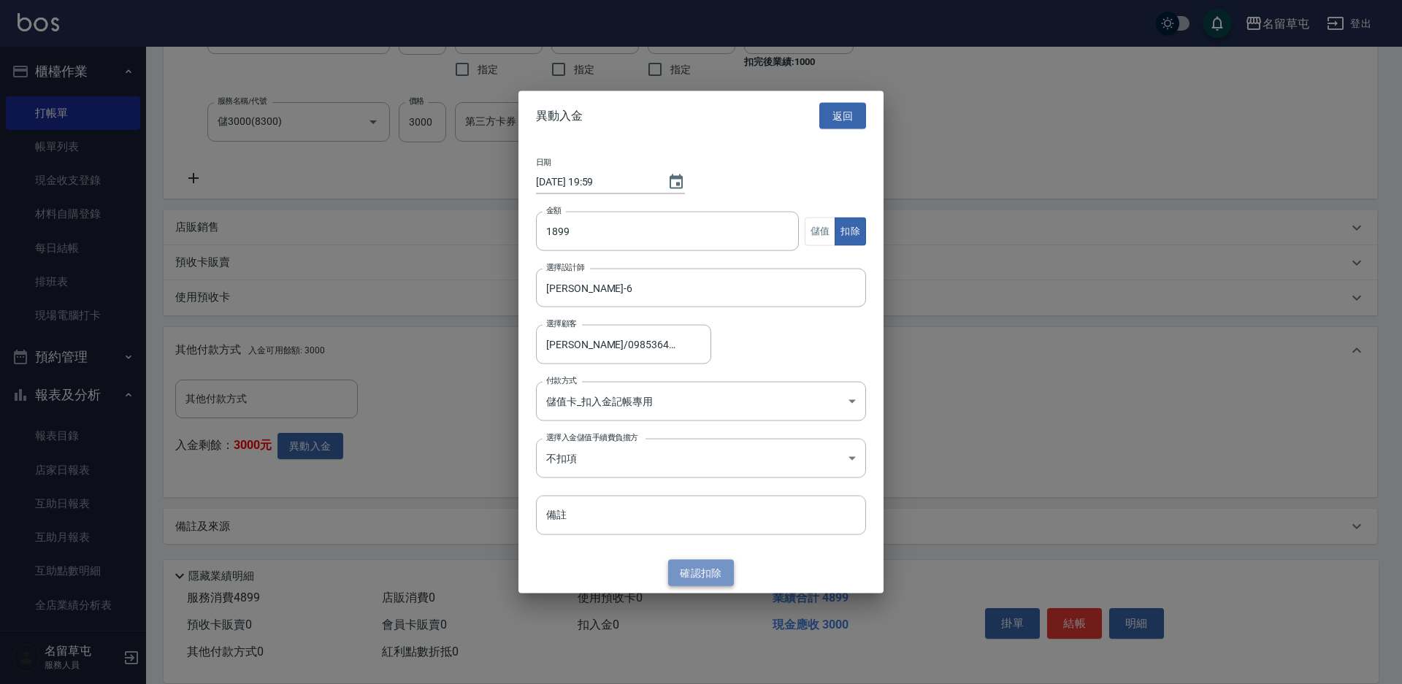
click at [690, 574] on button "確認 扣除" at bounding box center [701, 573] width 66 height 27
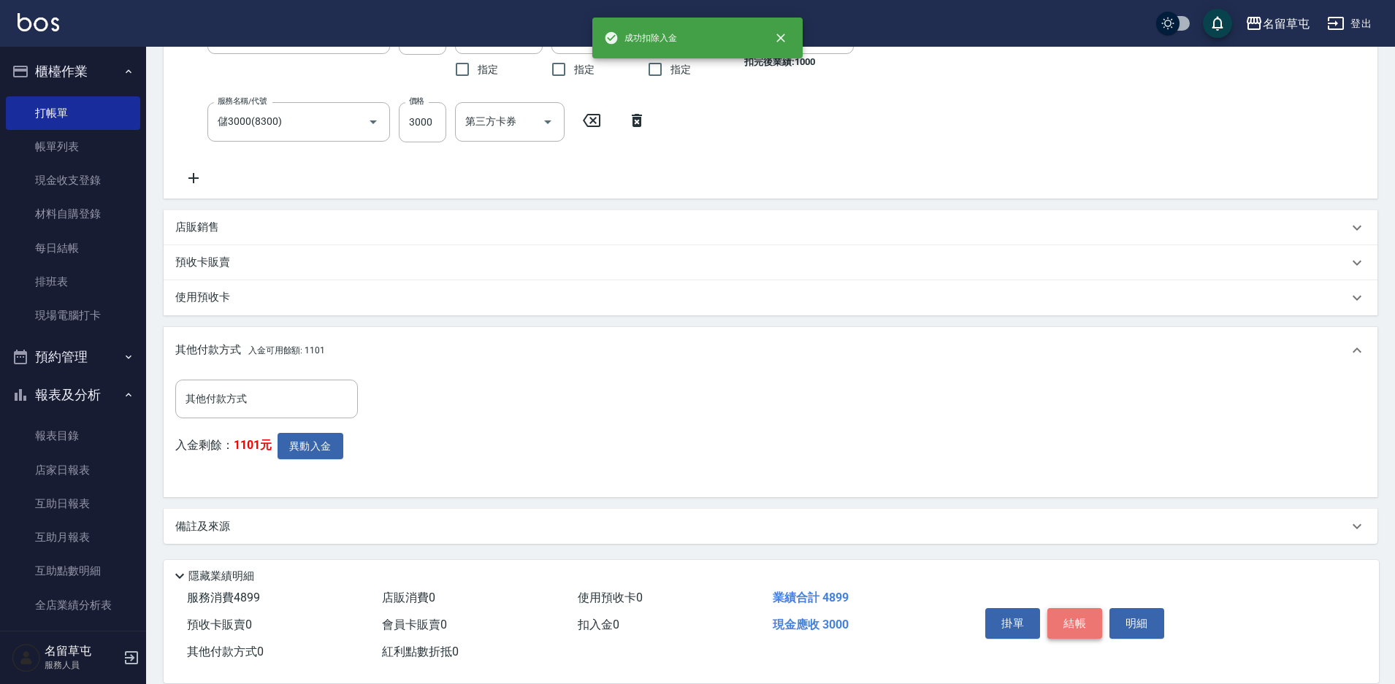
click at [1072, 622] on button "結帳" at bounding box center [1074, 623] width 55 height 31
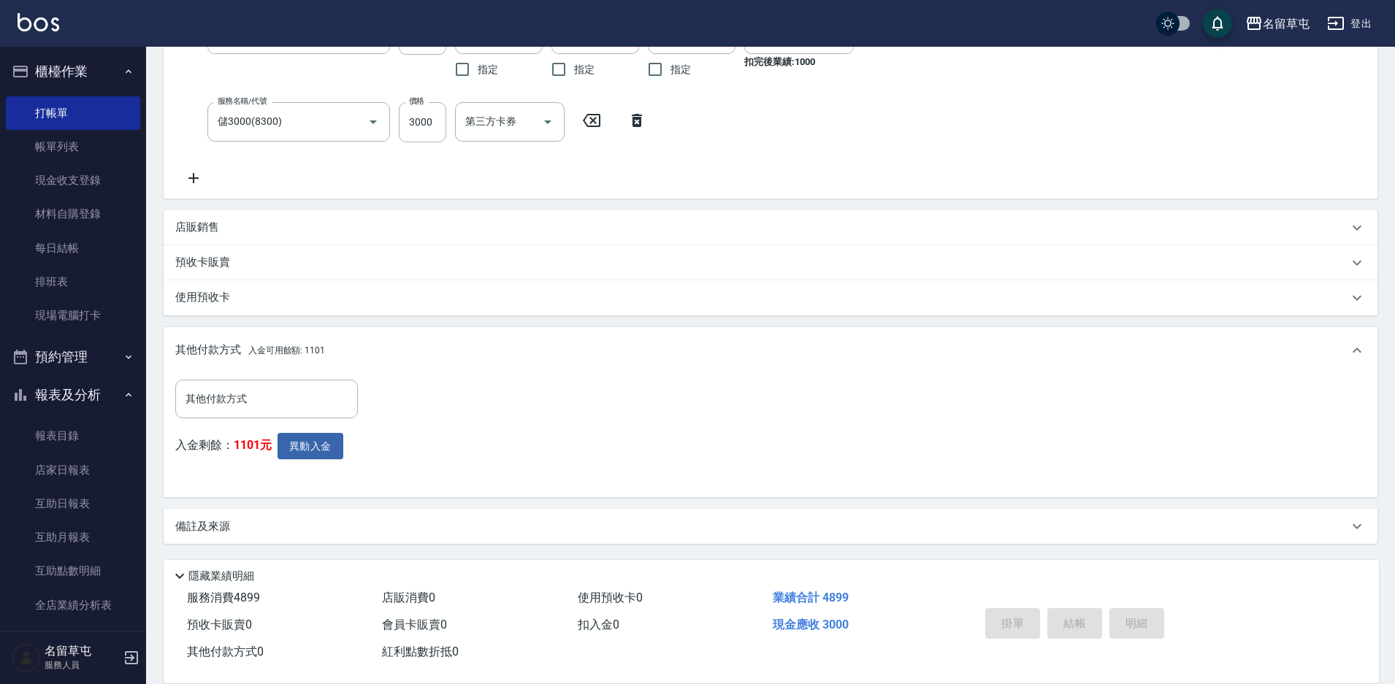
type input "[DATE] 19:59"
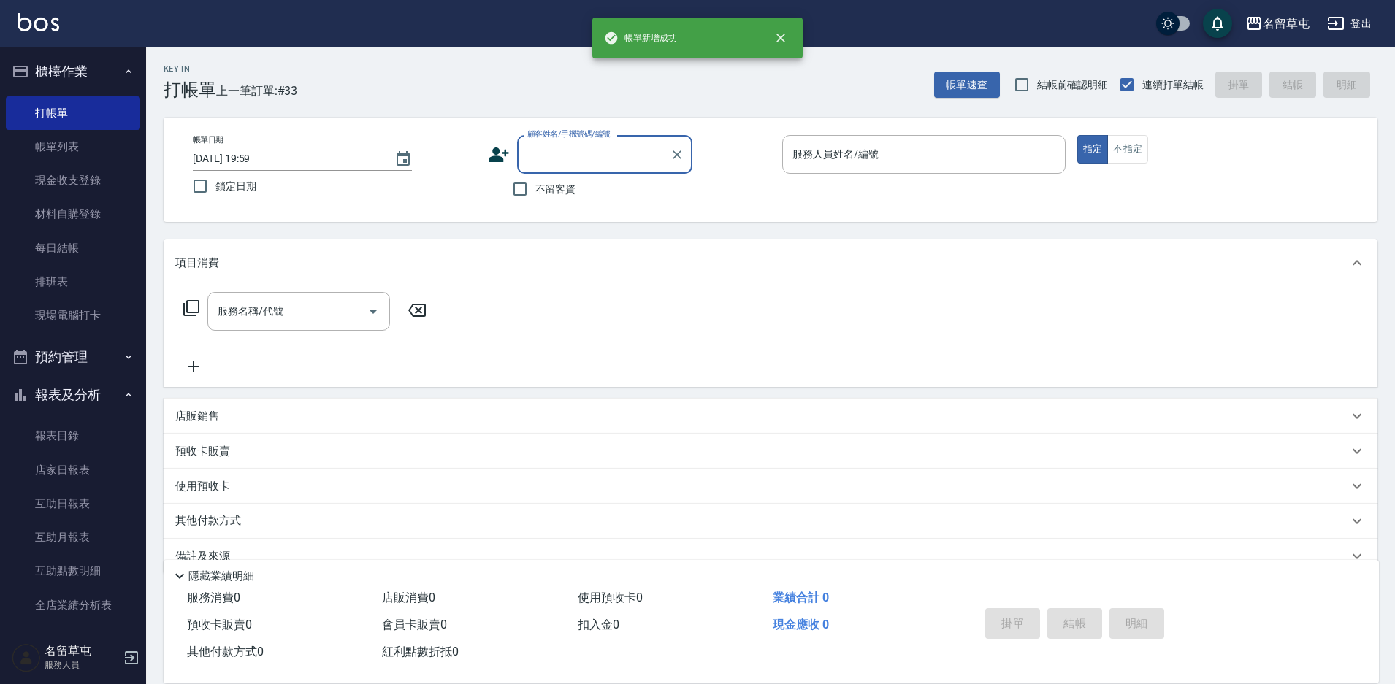
scroll to position [0, 0]
paste input "0985364678"
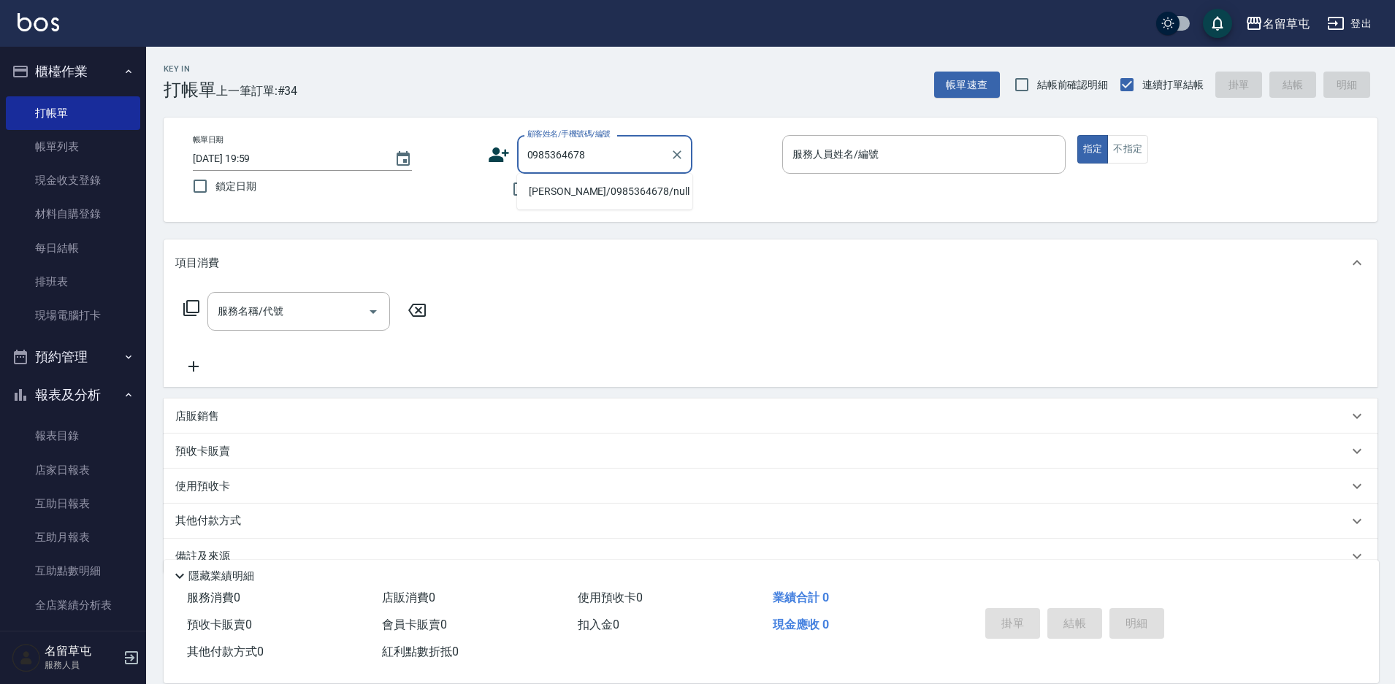
type input "[PERSON_NAME]/0985364678/null"
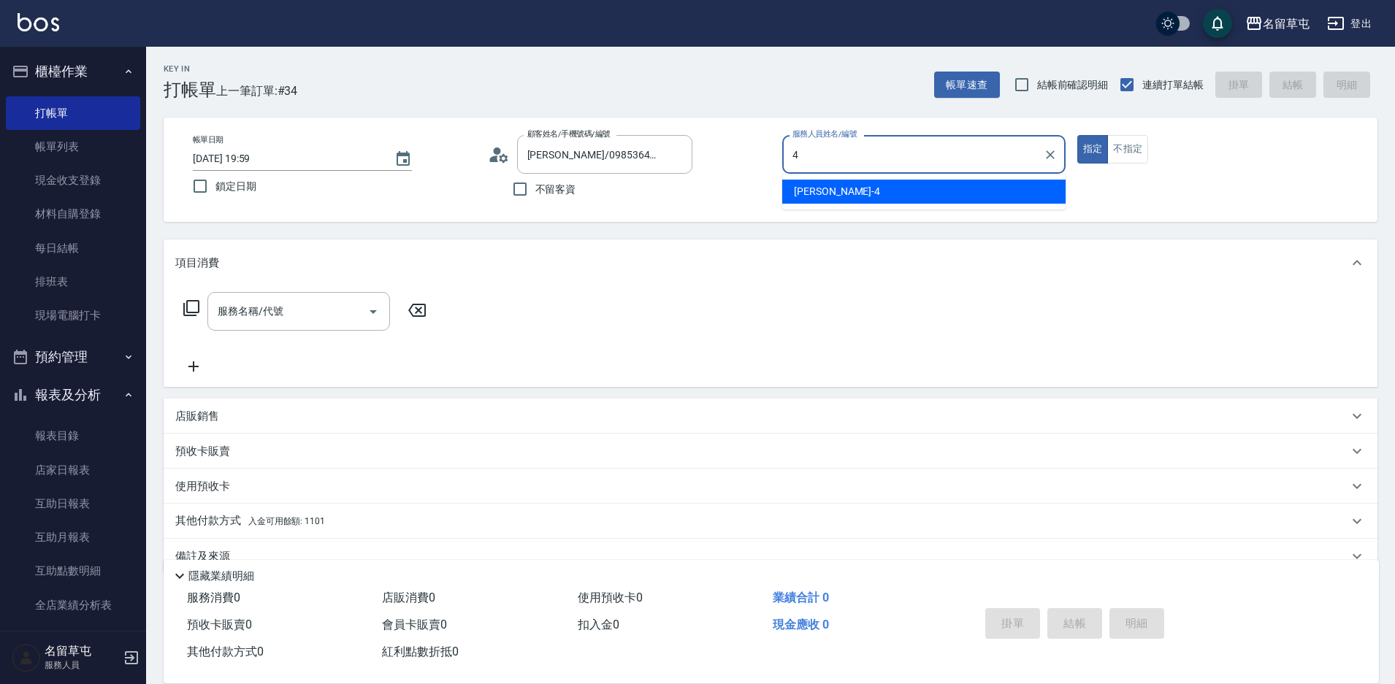
type input "[PERSON_NAME]-4"
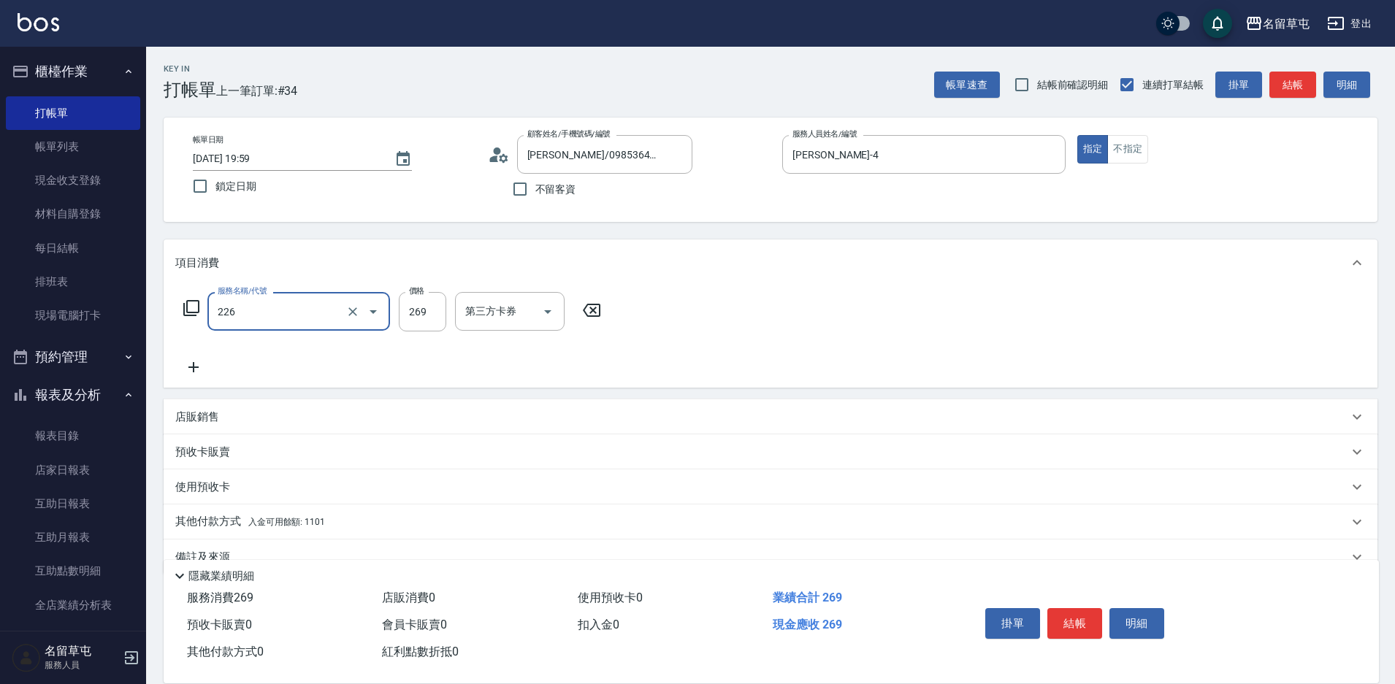
type input "洗剪269(226)"
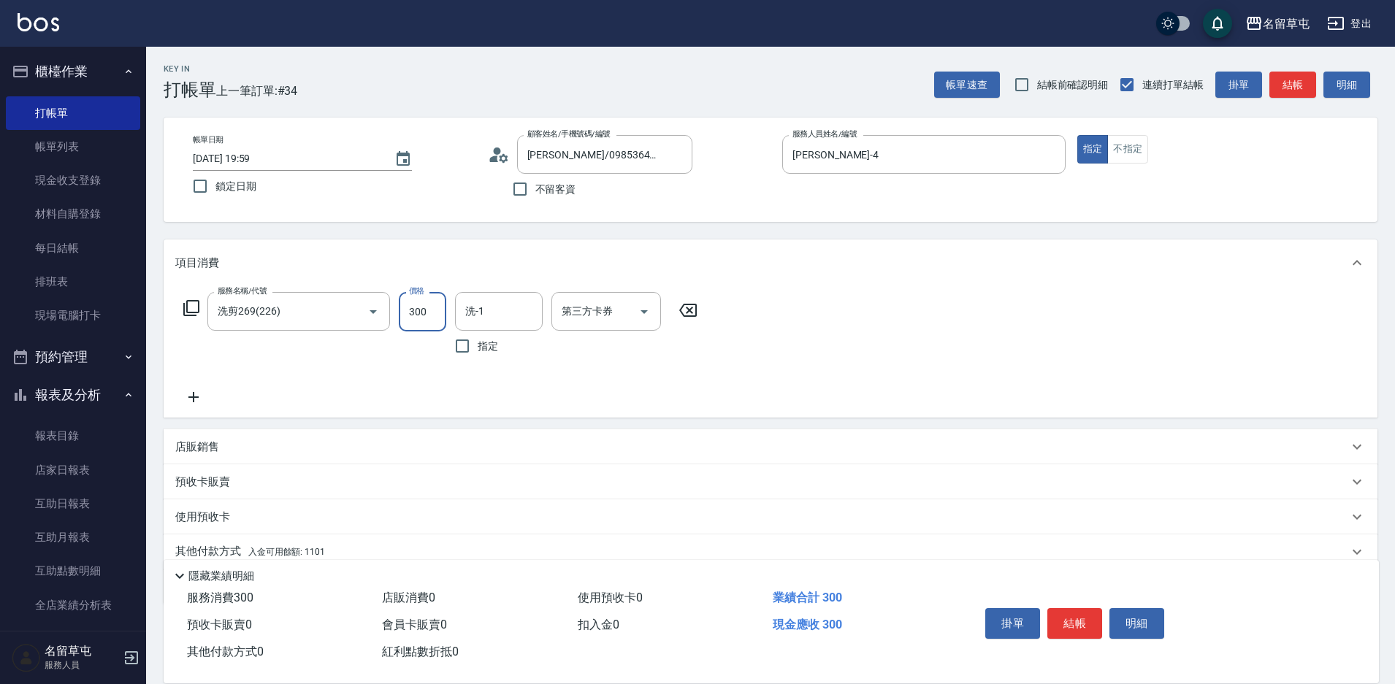
type input "300"
type input "[PERSON_NAME]-31"
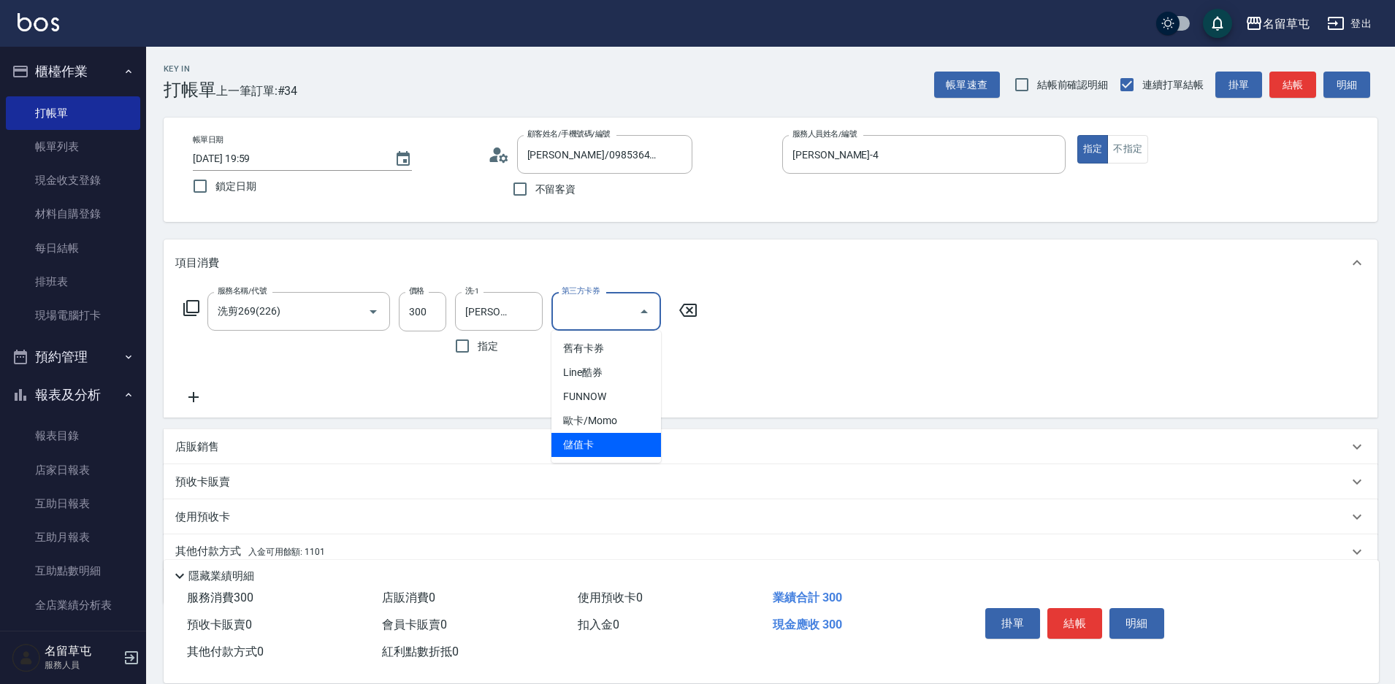
type input "儲值卡"
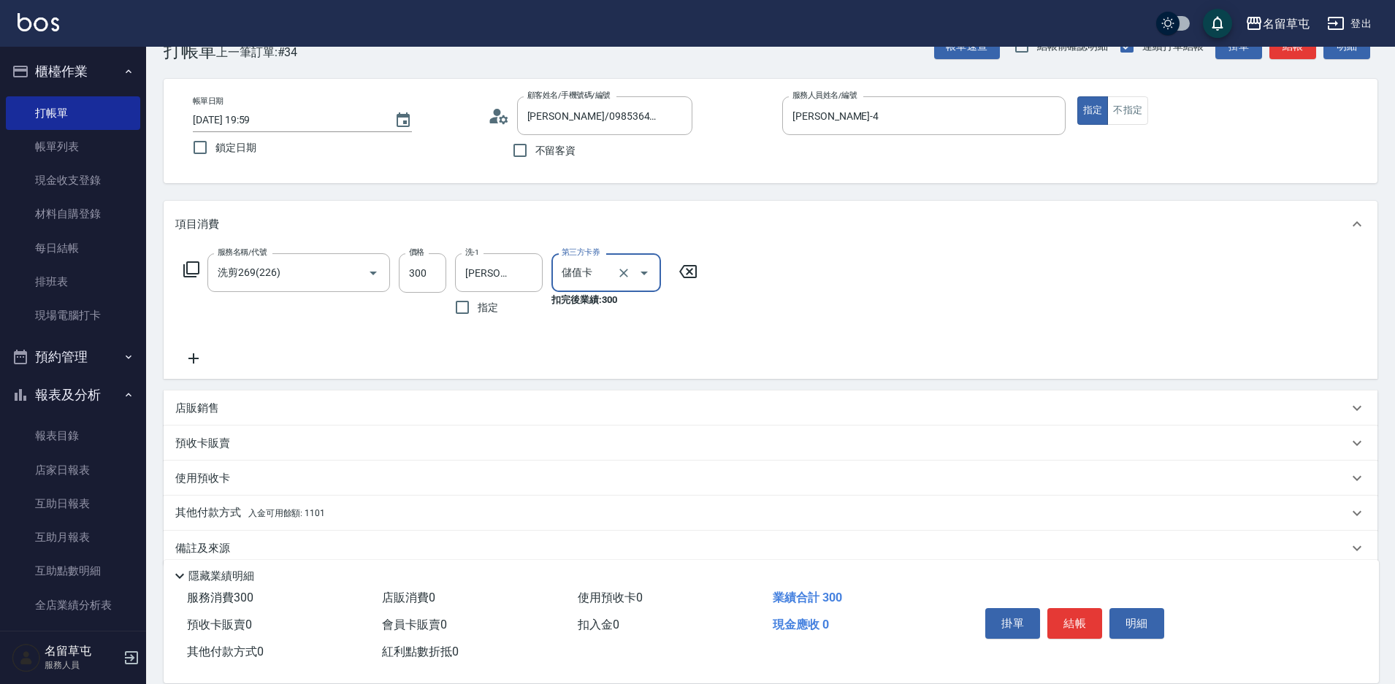
scroll to position [61, 0]
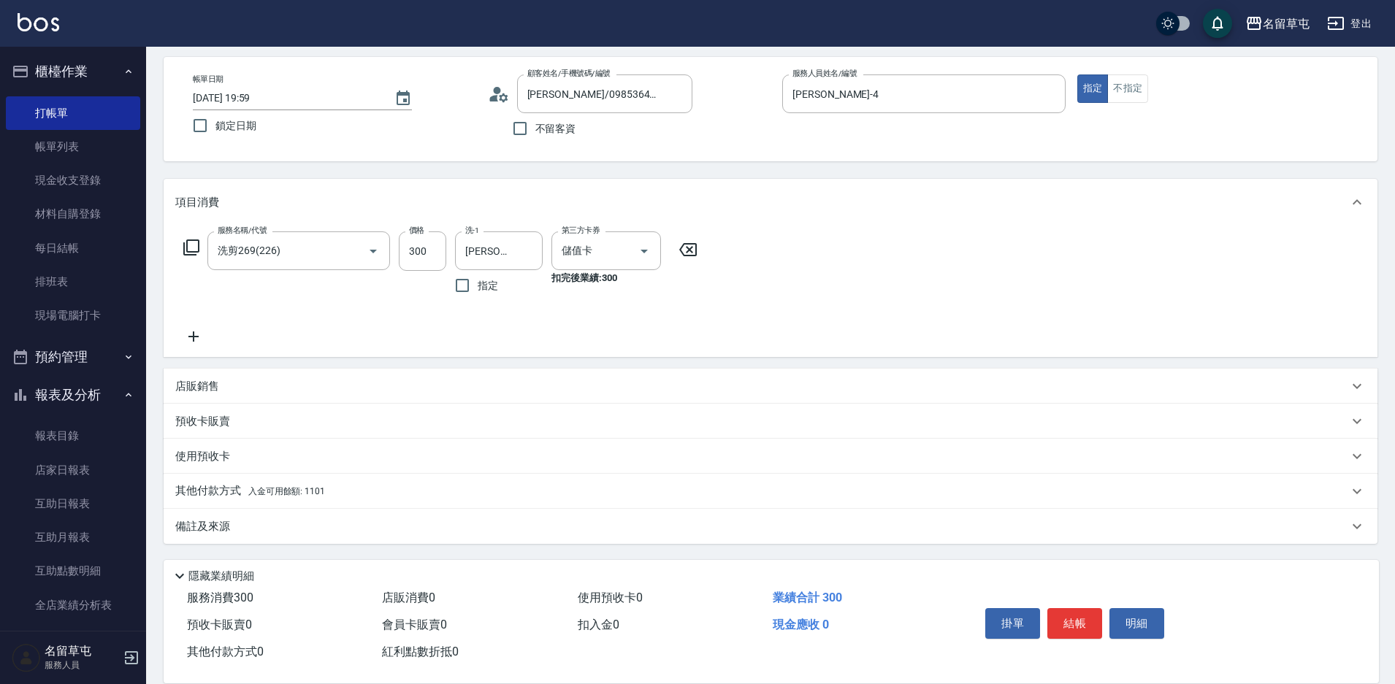
click at [191, 501] on div "其他付款方式 入金可用餘額: 1101" at bounding box center [771, 491] width 1214 height 35
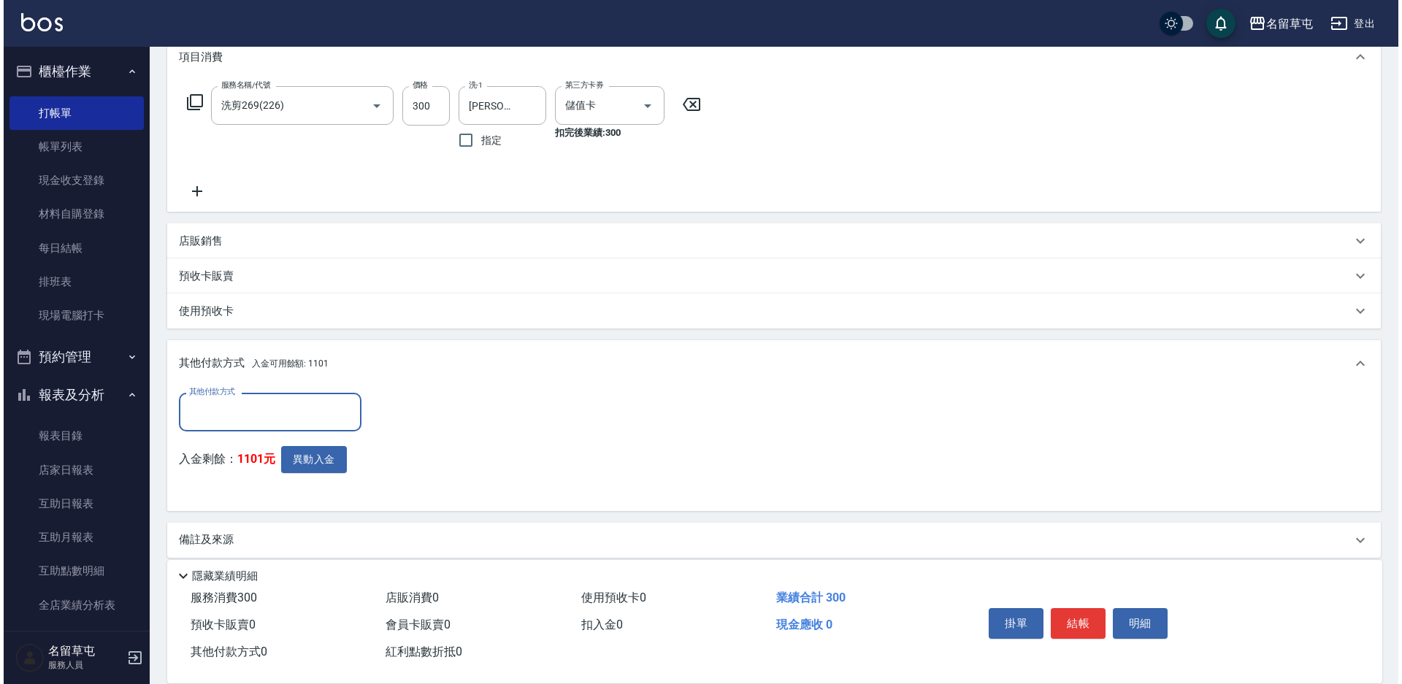
scroll to position [207, 0]
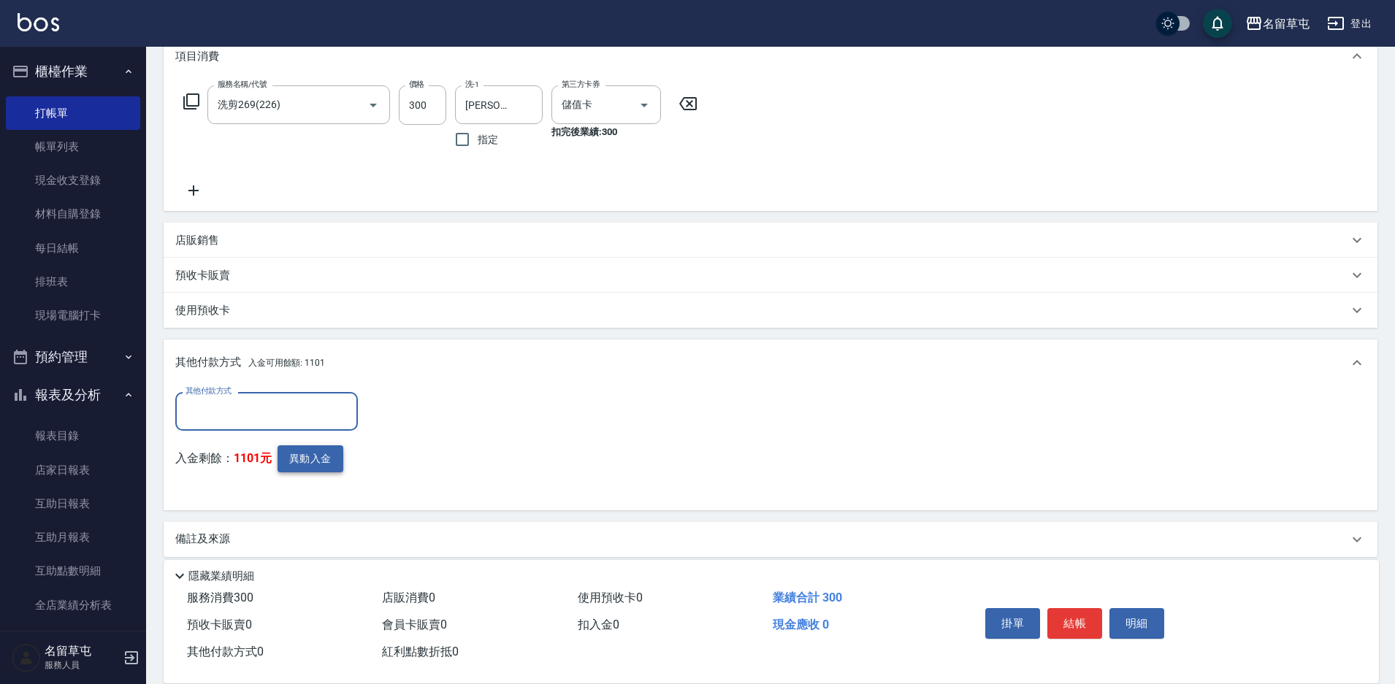
click at [289, 457] on button "異動入金" at bounding box center [311, 459] width 66 height 27
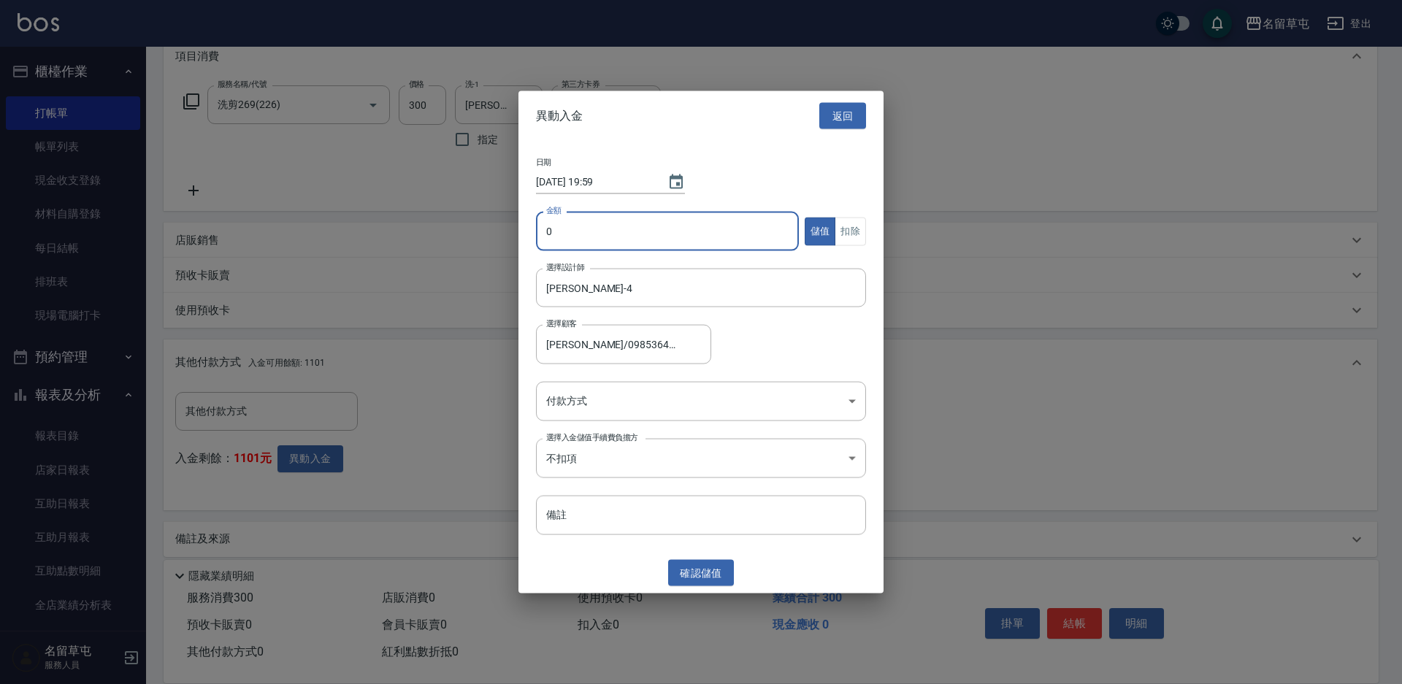
click at [606, 237] on input "0" at bounding box center [667, 231] width 263 height 39
type input "300"
click at [868, 229] on div "日期 [DATE] 19:59 金額 300 金額 儲值 扣除 選擇設計師 [PERSON_NAME]-4 選擇設計師 選擇顧客 [PERSON_NAME]/…" at bounding box center [701, 347] width 365 height 412
click at [858, 234] on button "扣除" at bounding box center [850, 231] width 31 height 28
click at [668, 389] on body "名留草屯 登出 櫃檯作業 打帳單 帳單列表 現金收支登錄 材料自購登錄 每日結帳 排班表 現場電腦打卡 預約管理 預約管理 單日預約紀錄 單週預約紀錄 報表及…" at bounding box center [701, 245] width 1402 height 904
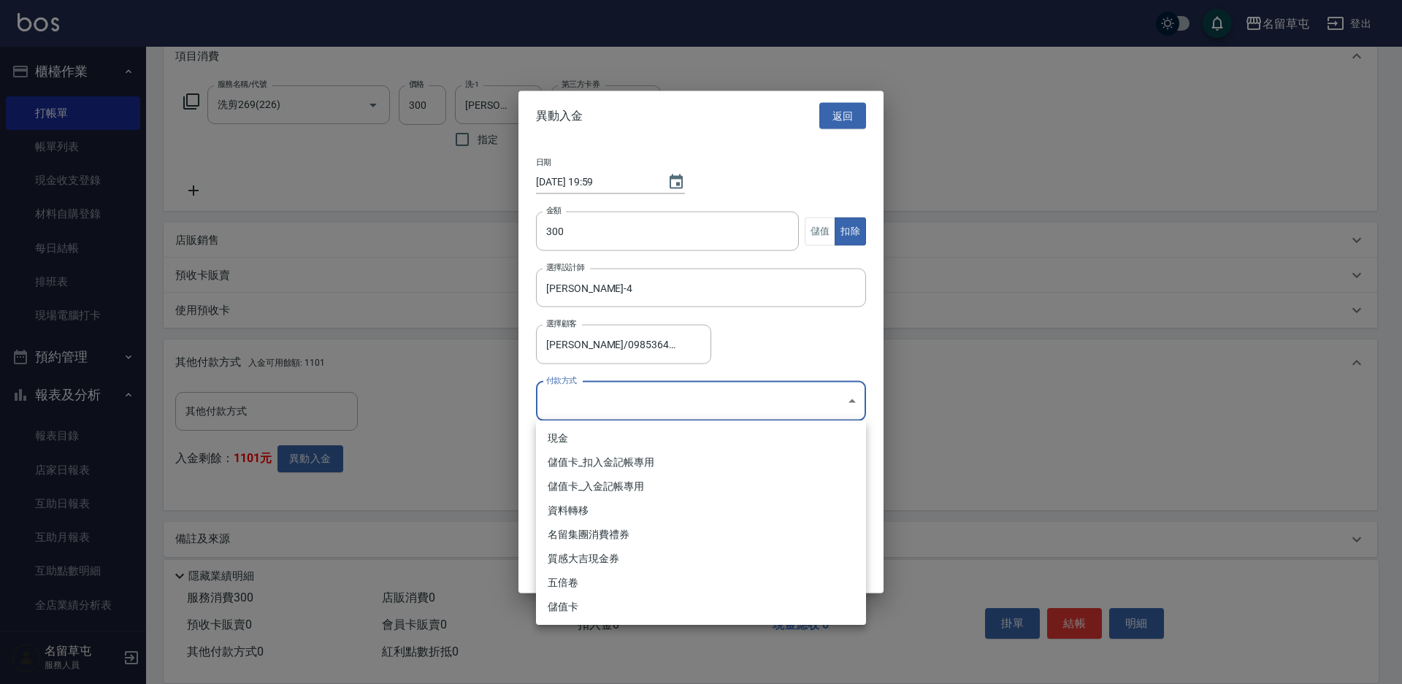
click at [641, 464] on li "儲值卡_扣入金記帳專用" at bounding box center [701, 463] width 330 height 24
type input "儲值卡_扣入金記帳專用"
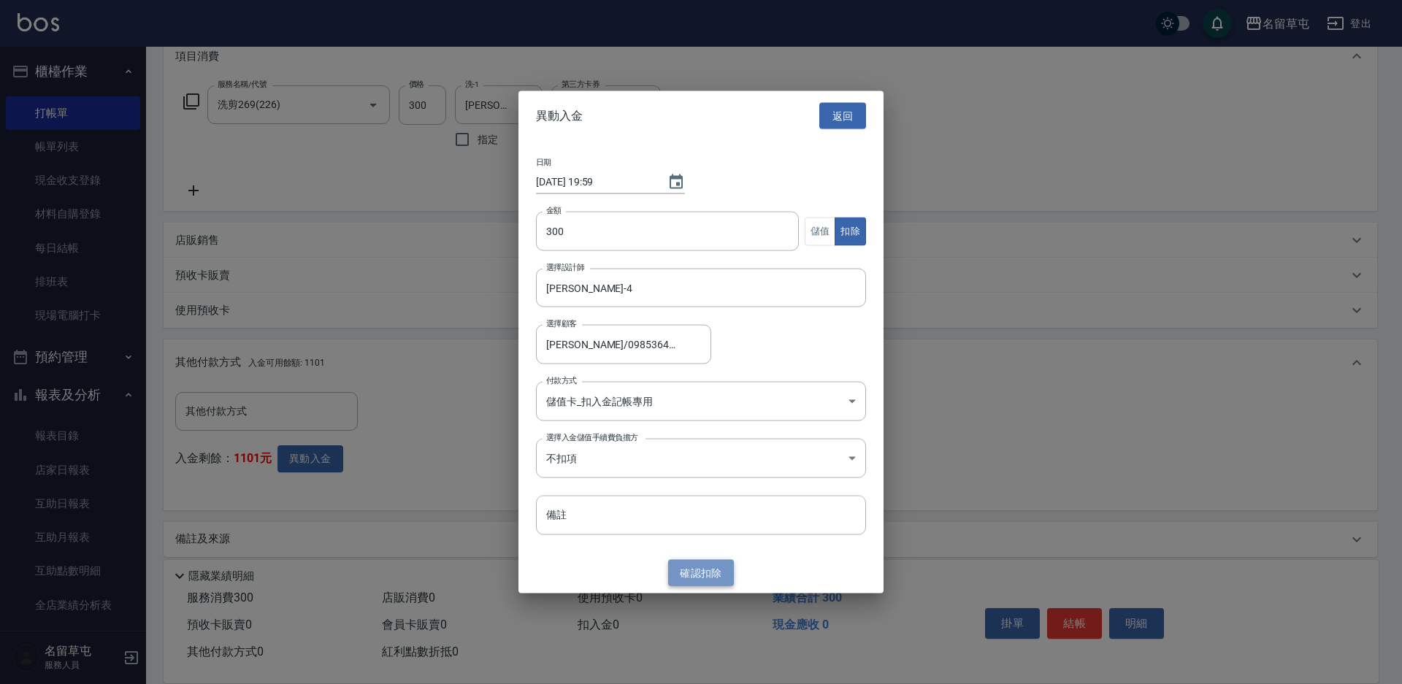
click at [688, 560] on button "確認 扣除" at bounding box center [701, 573] width 66 height 27
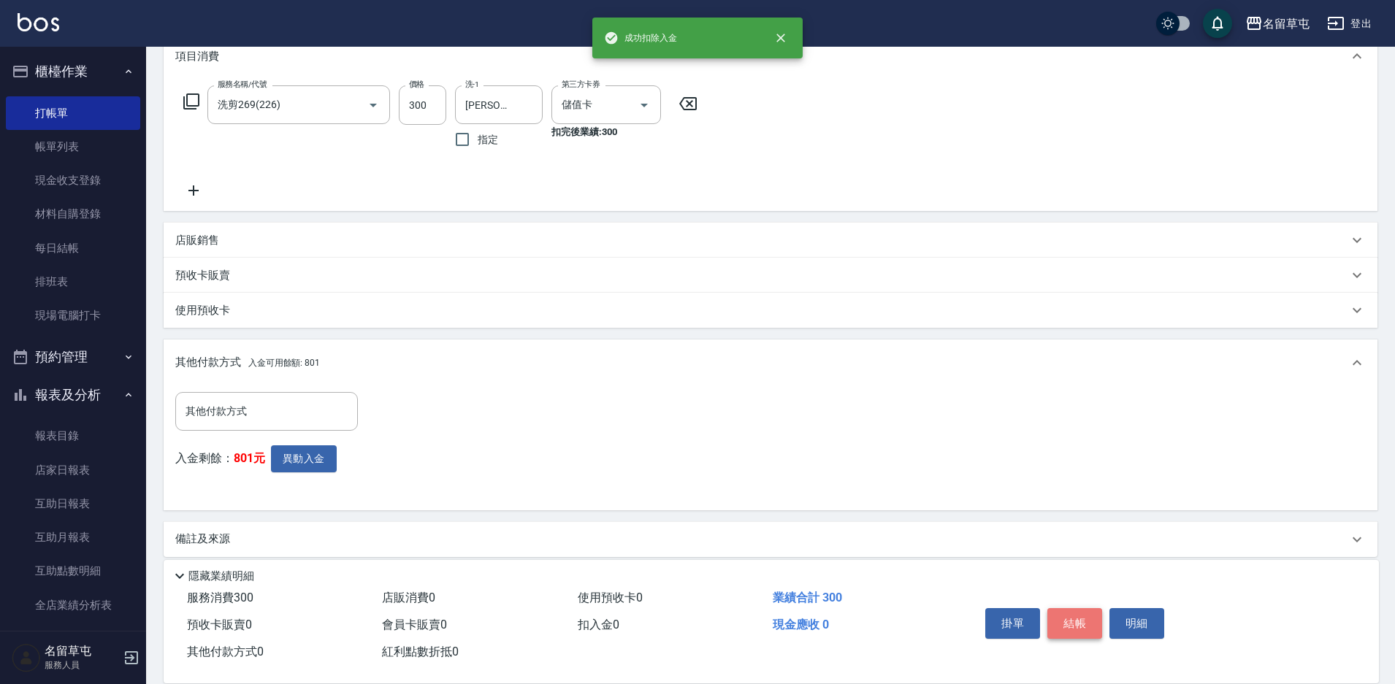
click at [1065, 616] on button "結帳" at bounding box center [1074, 623] width 55 height 31
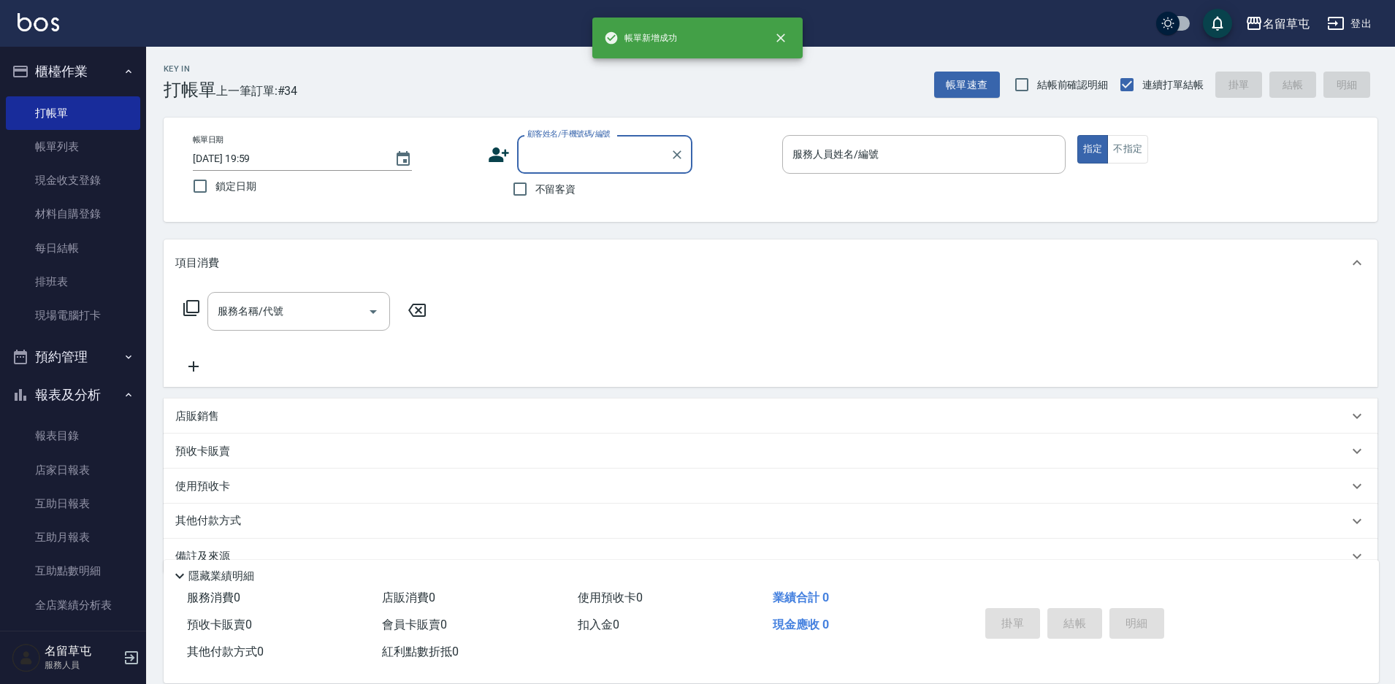
scroll to position [0, 0]
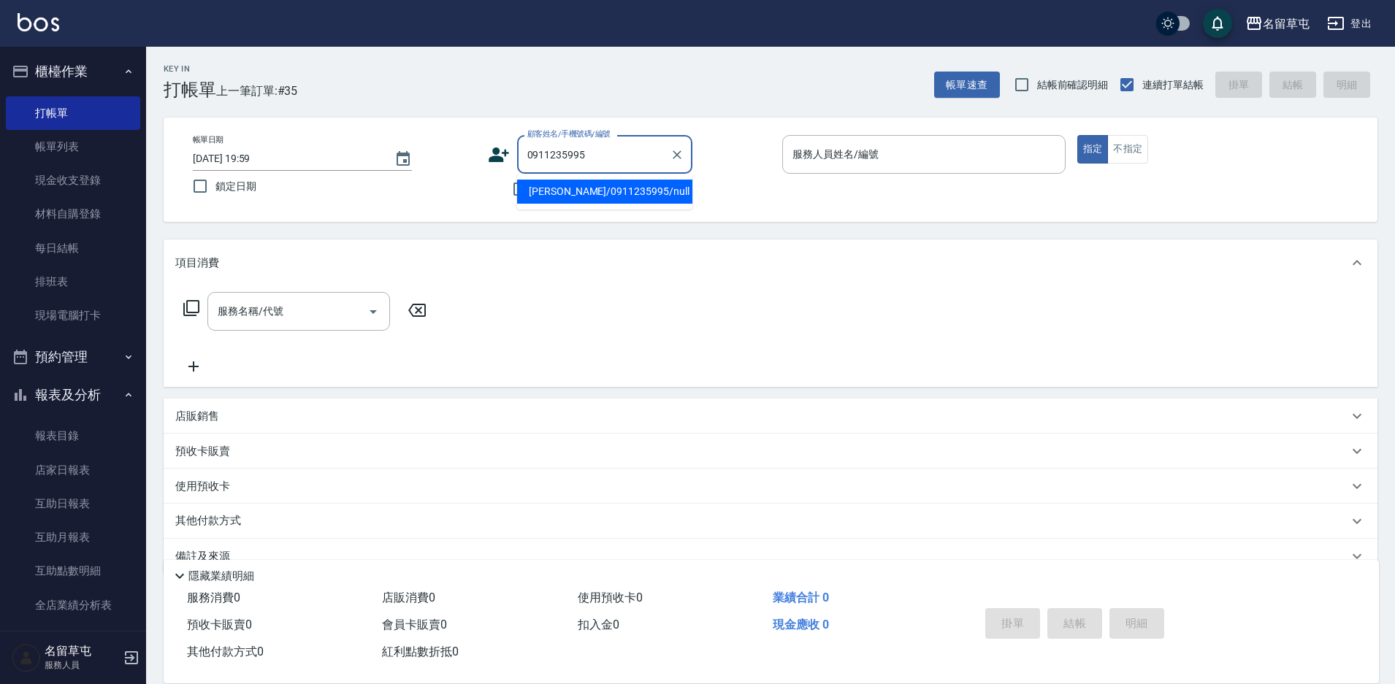
type input "[PERSON_NAME]/0911235995/null"
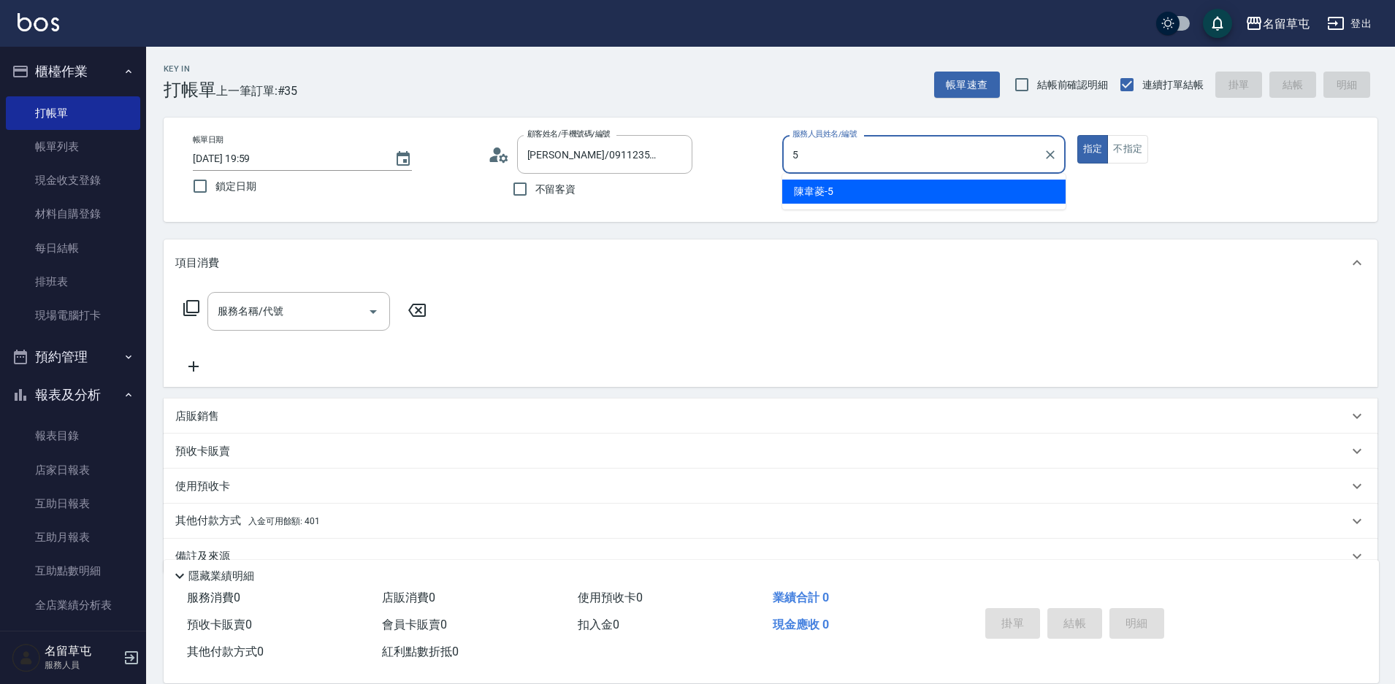
type input "[PERSON_NAME]-5"
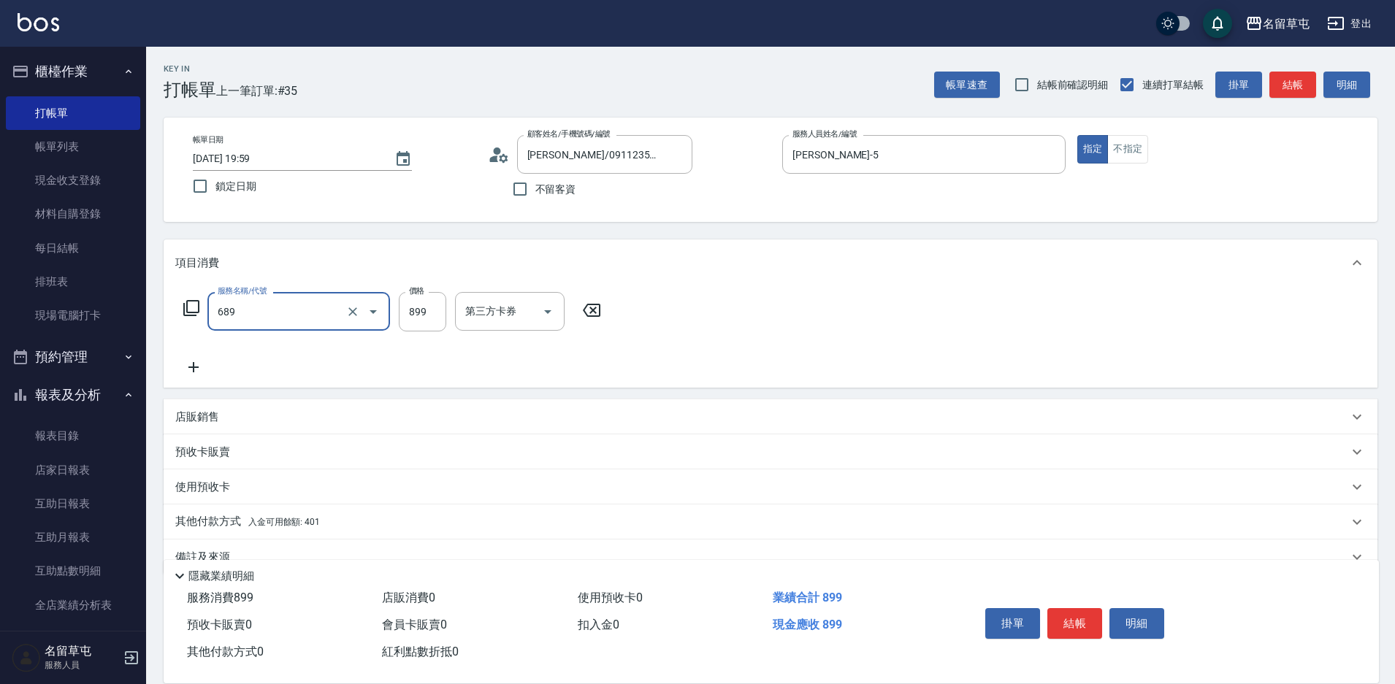
type input "芳療spa899(689)"
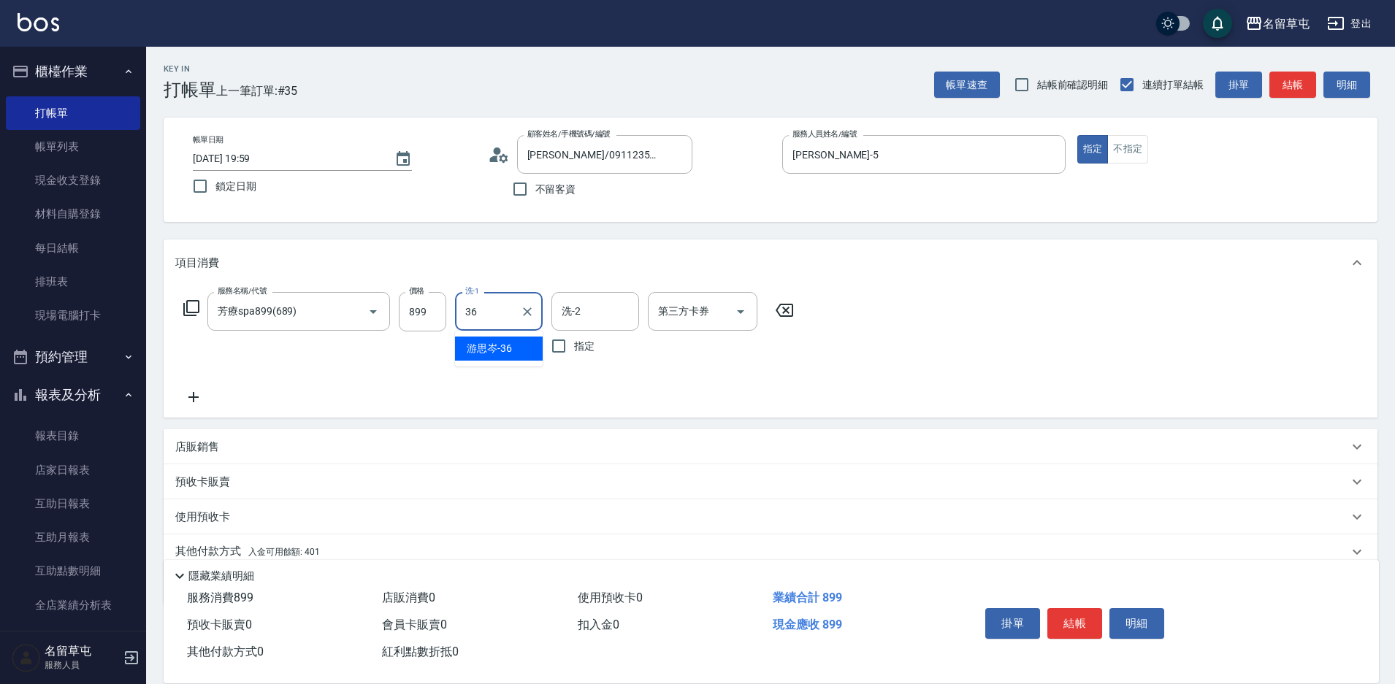
type input "[PERSON_NAME]-36"
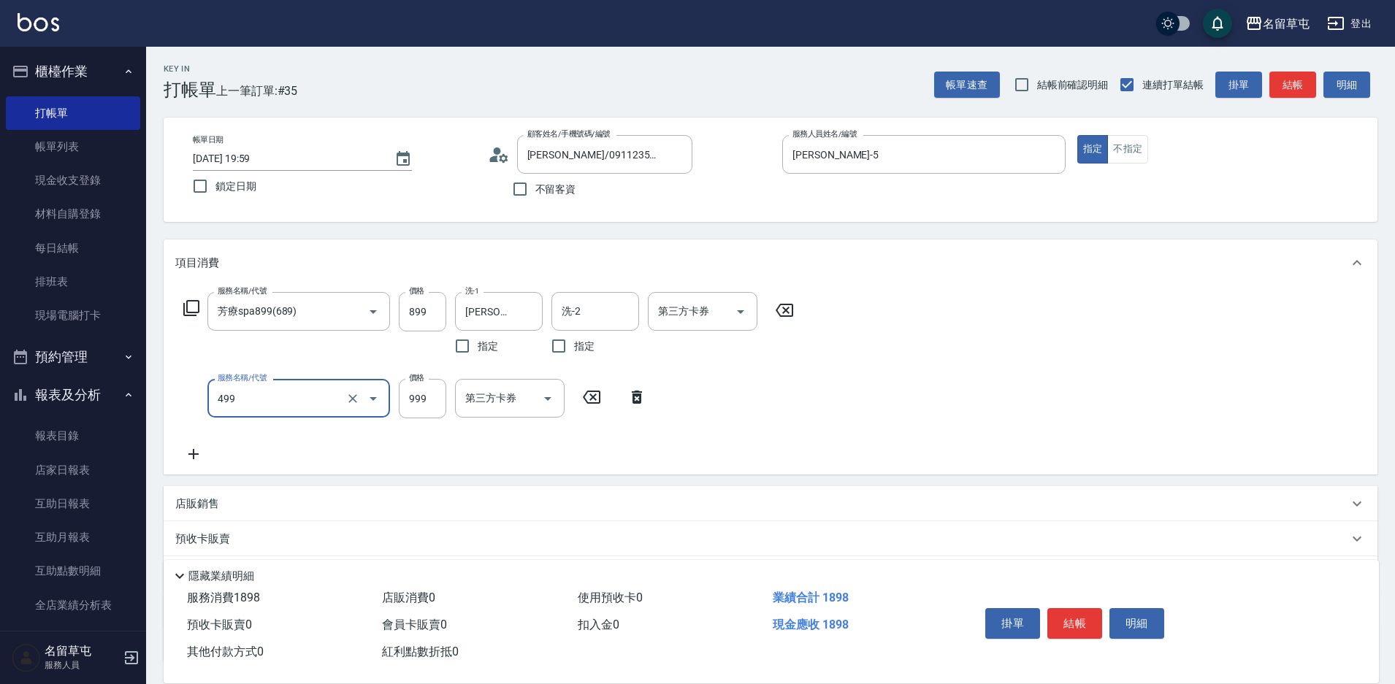
type input "染髮999(499)"
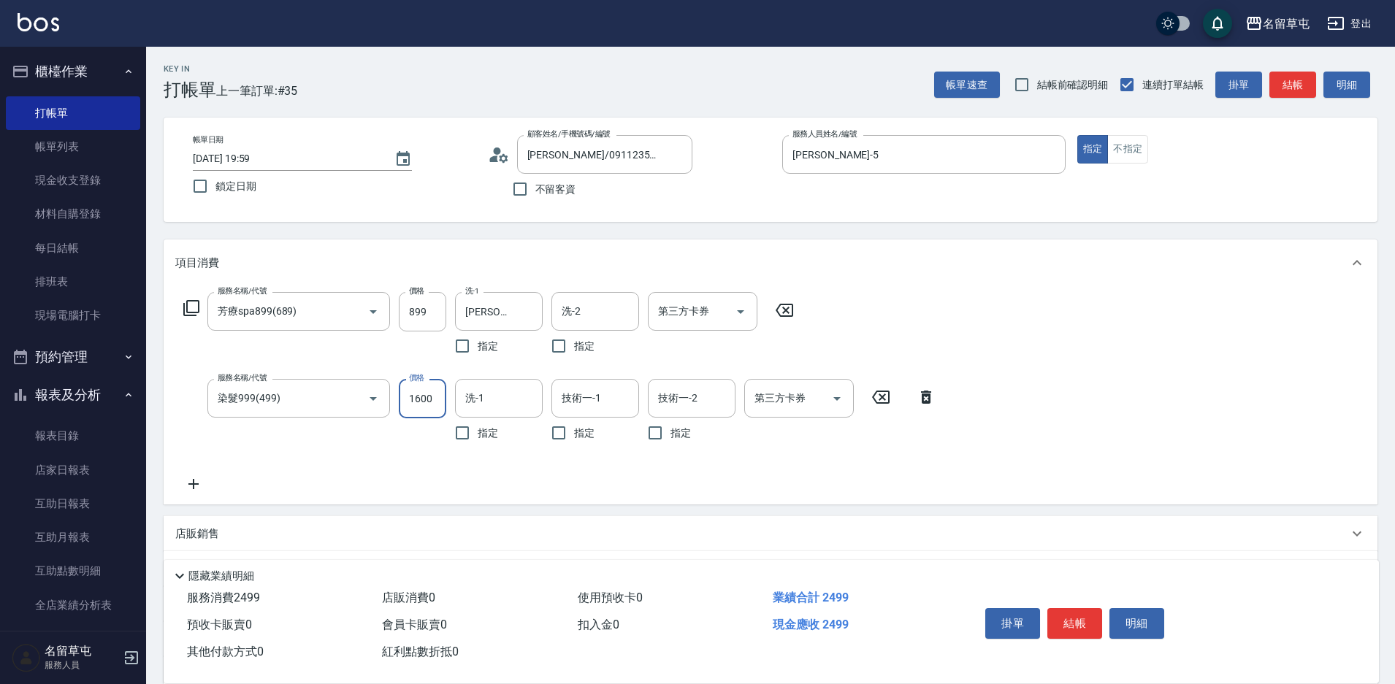
type input "1600"
type input "[PERSON_NAME]-36"
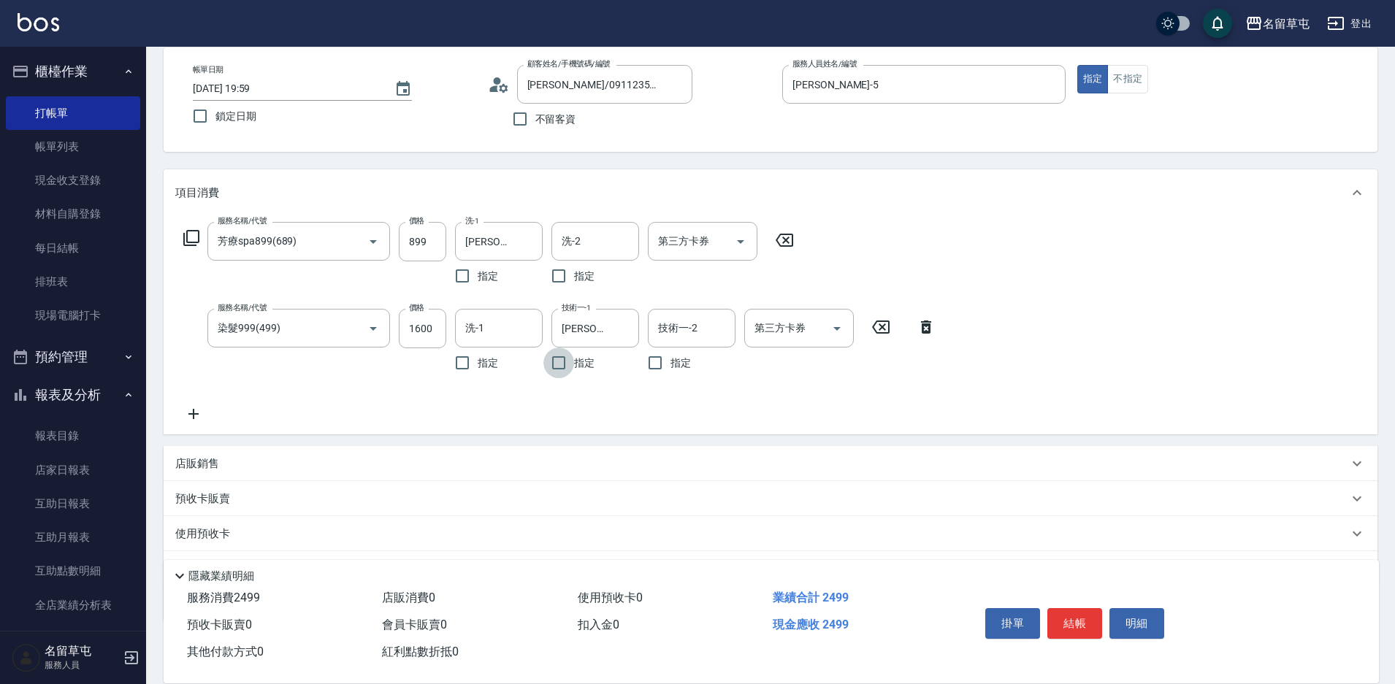
scroll to position [146, 0]
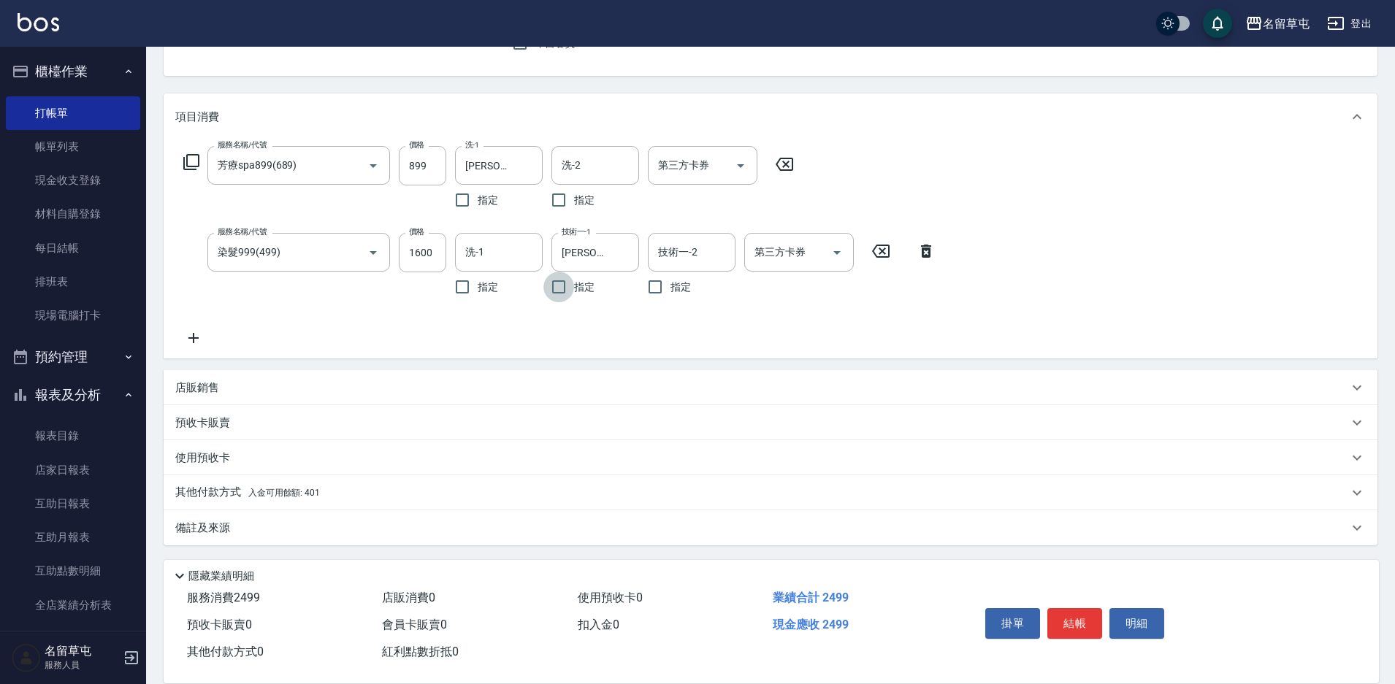
click at [214, 492] on p "其他付款方式 入金可用餘額: 401" at bounding box center [247, 493] width 145 height 16
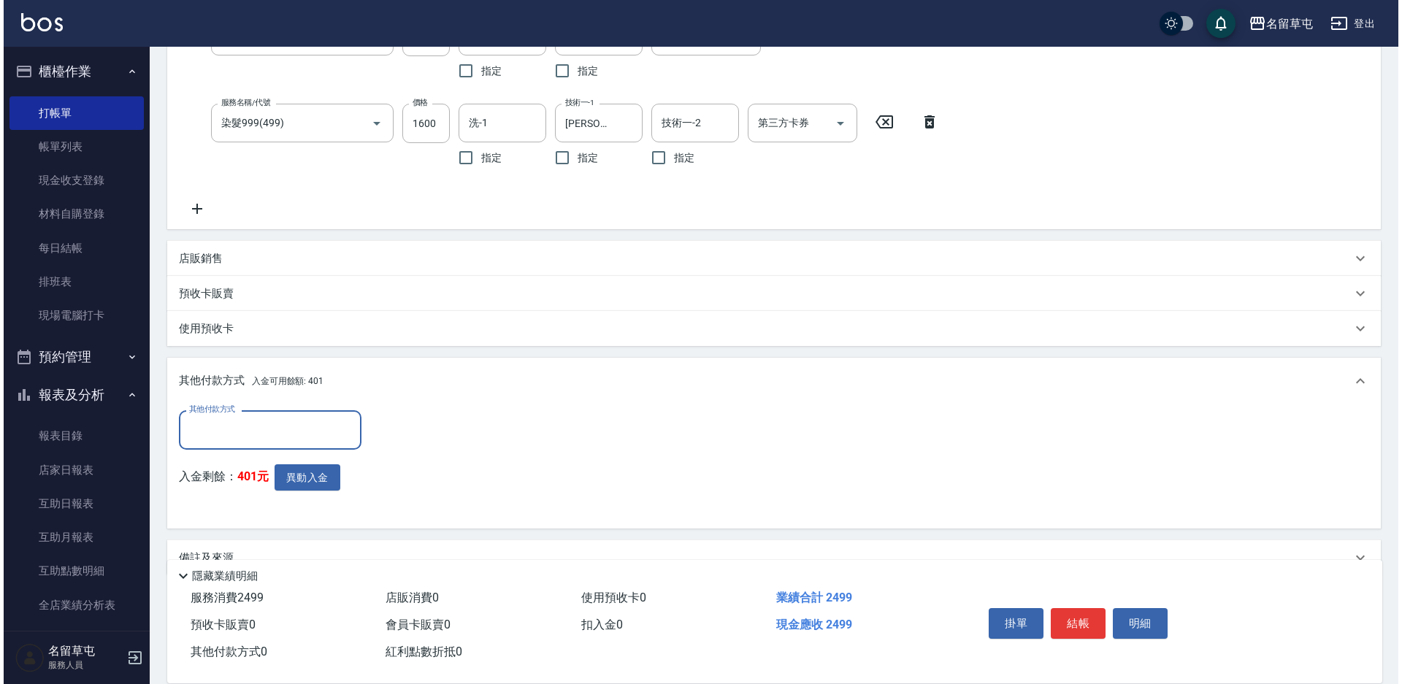
scroll to position [292, 0]
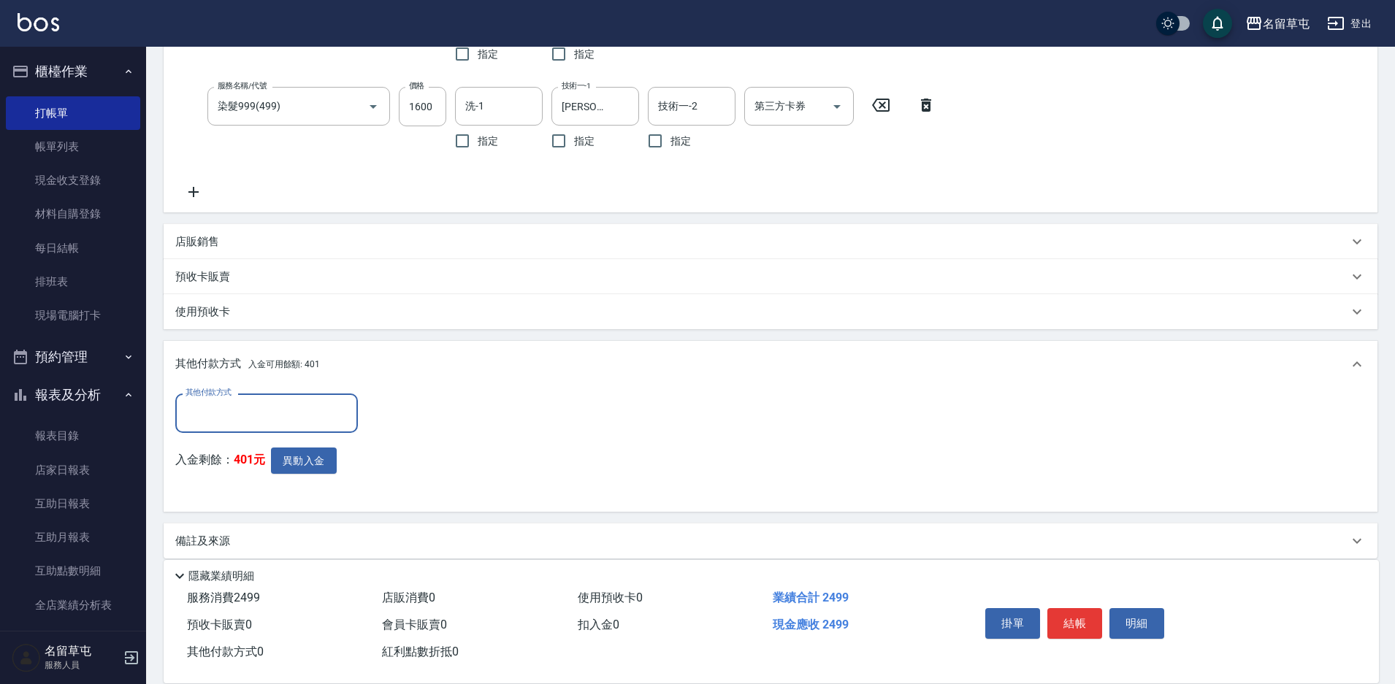
click at [246, 419] on input "其他付款方式" at bounding box center [266, 413] width 169 height 26
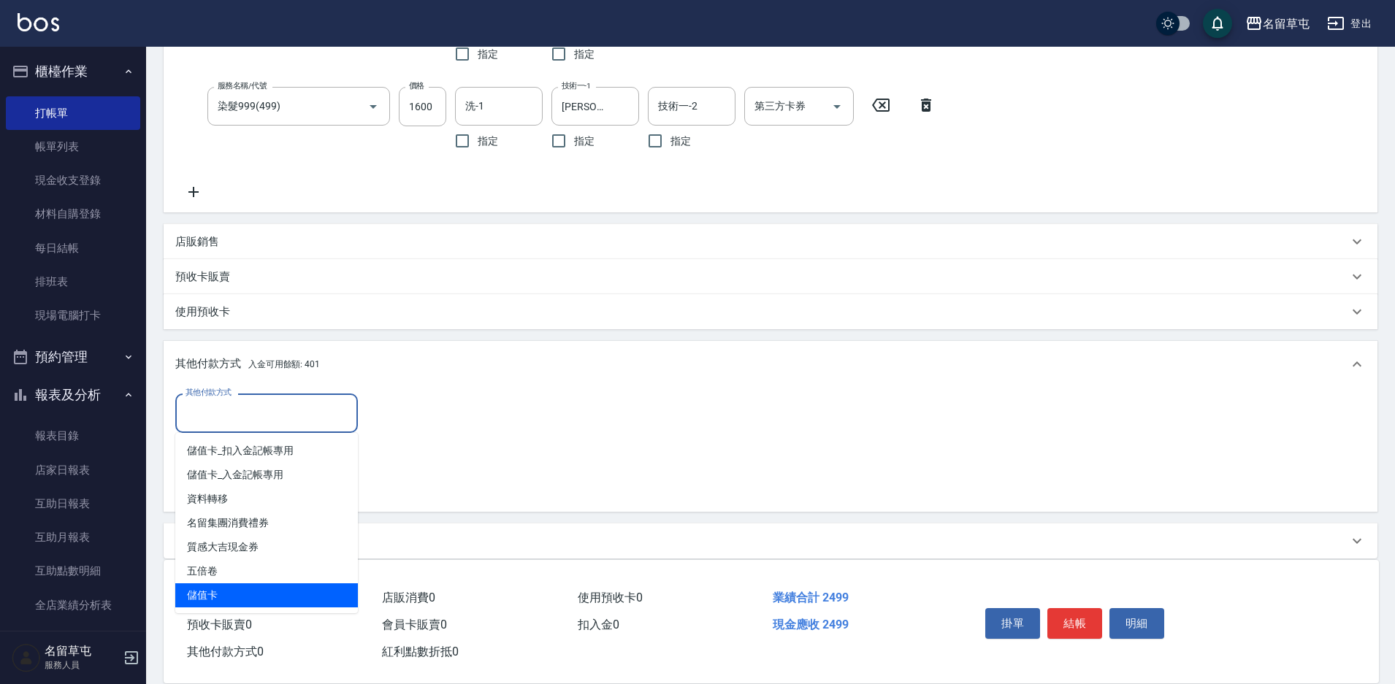
click at [213, 595] on span "儲值卡" at bounding box center [266, 596] width 183 height 24
type input "儲值卡"
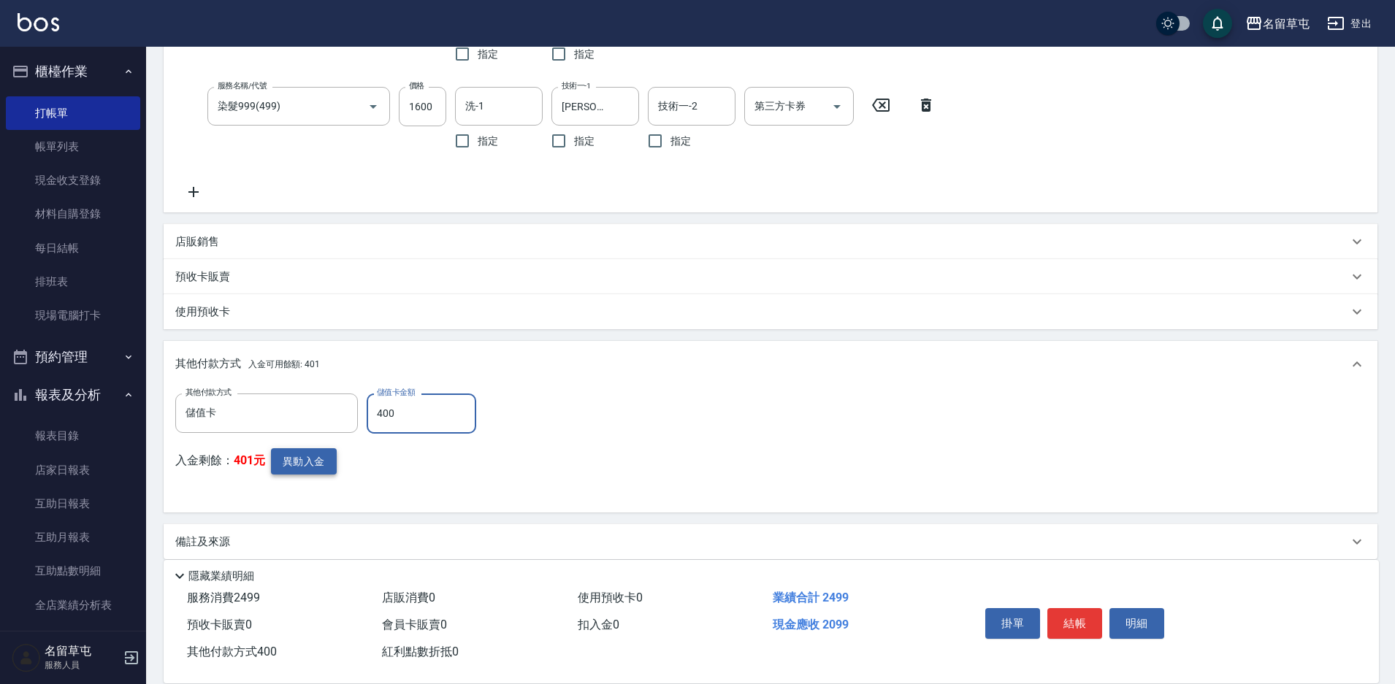
type input "400"
click at [294, 467] on button "異動入金" at bounding box center [304, 461] width 66 height 27
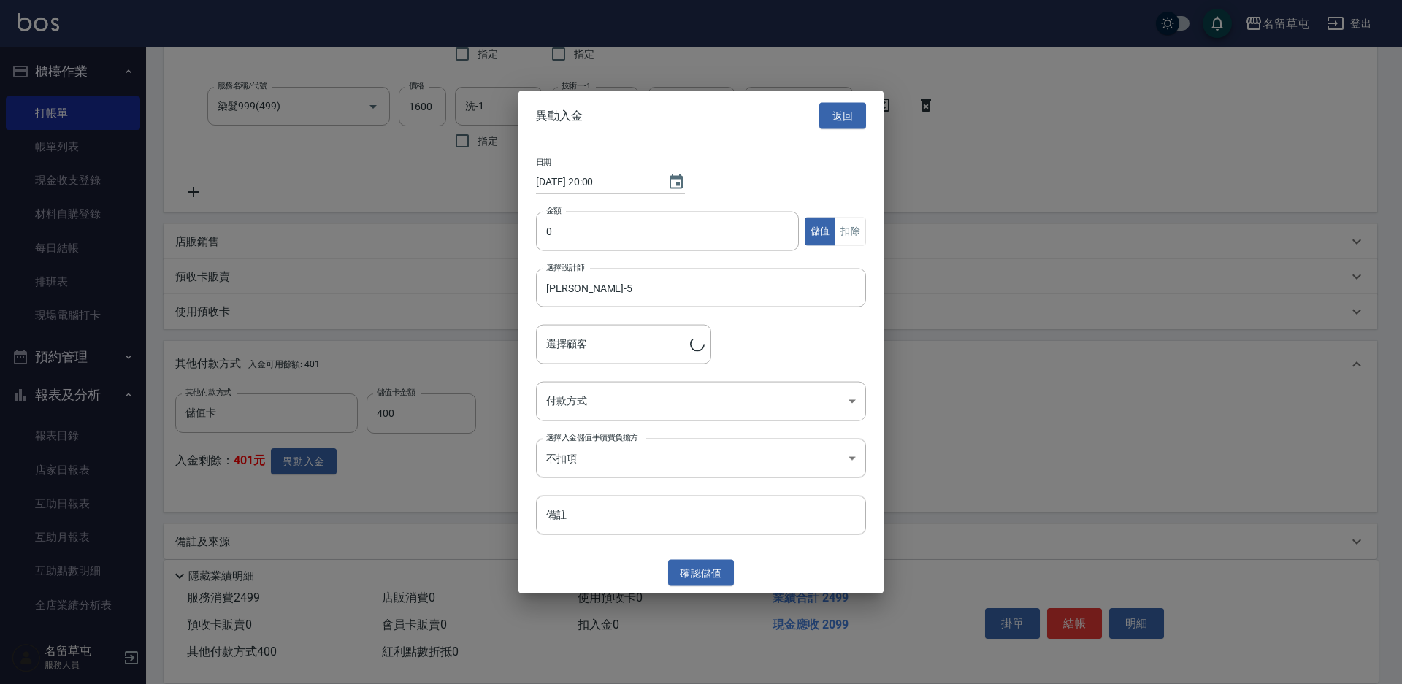
type input "[PERSON_NAME]/0911235995"
click at [565, 241] on input "0" at bounding box center [667, 231] width 263 height 39
type input "400"
click at [851, 234] on button "扣除" at bounding box center [850, 231] width 31 height 28
click at [677, 413] on body "名留草屯 登出 櫃檯作業 打帳單 帳單列表 現金收支登錄 材料自購登錄 每日結帳 排班表 現場電腦打卡 預約管理 預約管理 單日預約紀錄 單週預約紀錄 報表及…" at bounding box center [701, 204] width 1402 height 992
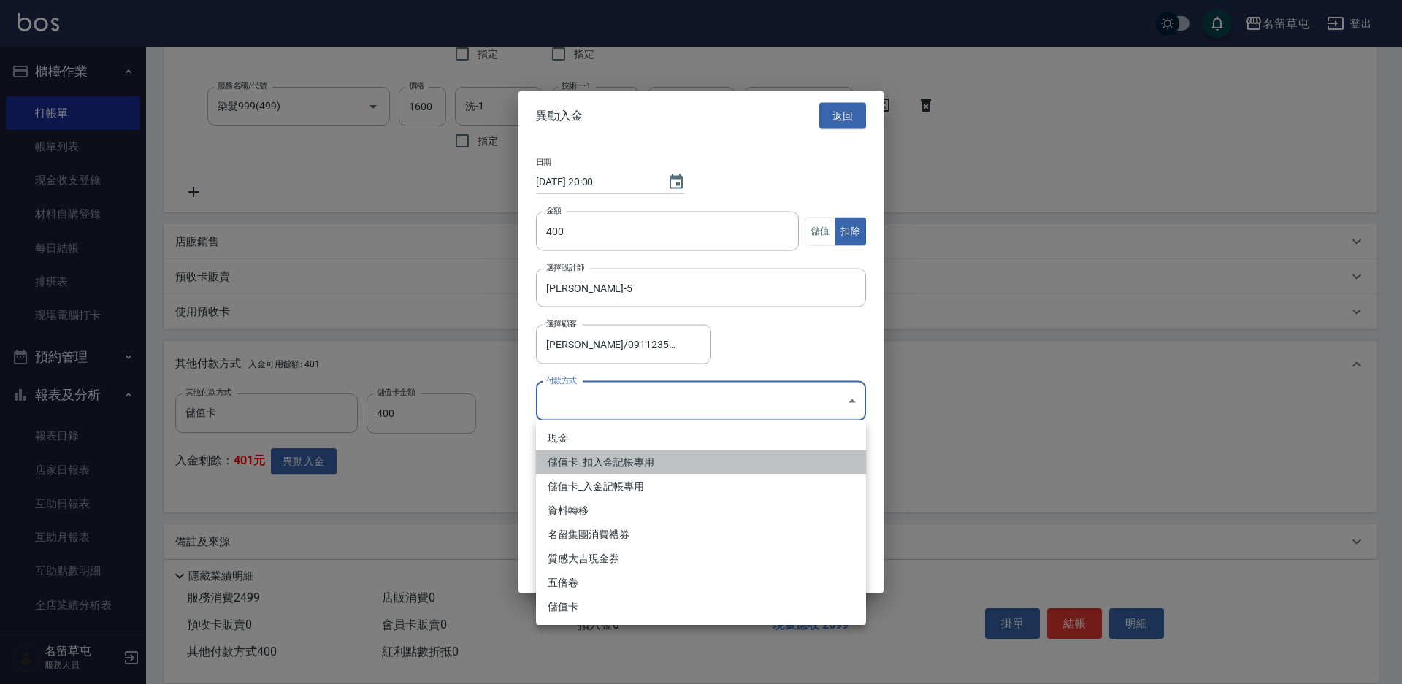
click at [602, 468] on li "儲值卡_扣入金記帳專用" at bounding box center [701, 463] width 330 height 24
type input "儲值卡_扣入金記帳專用"
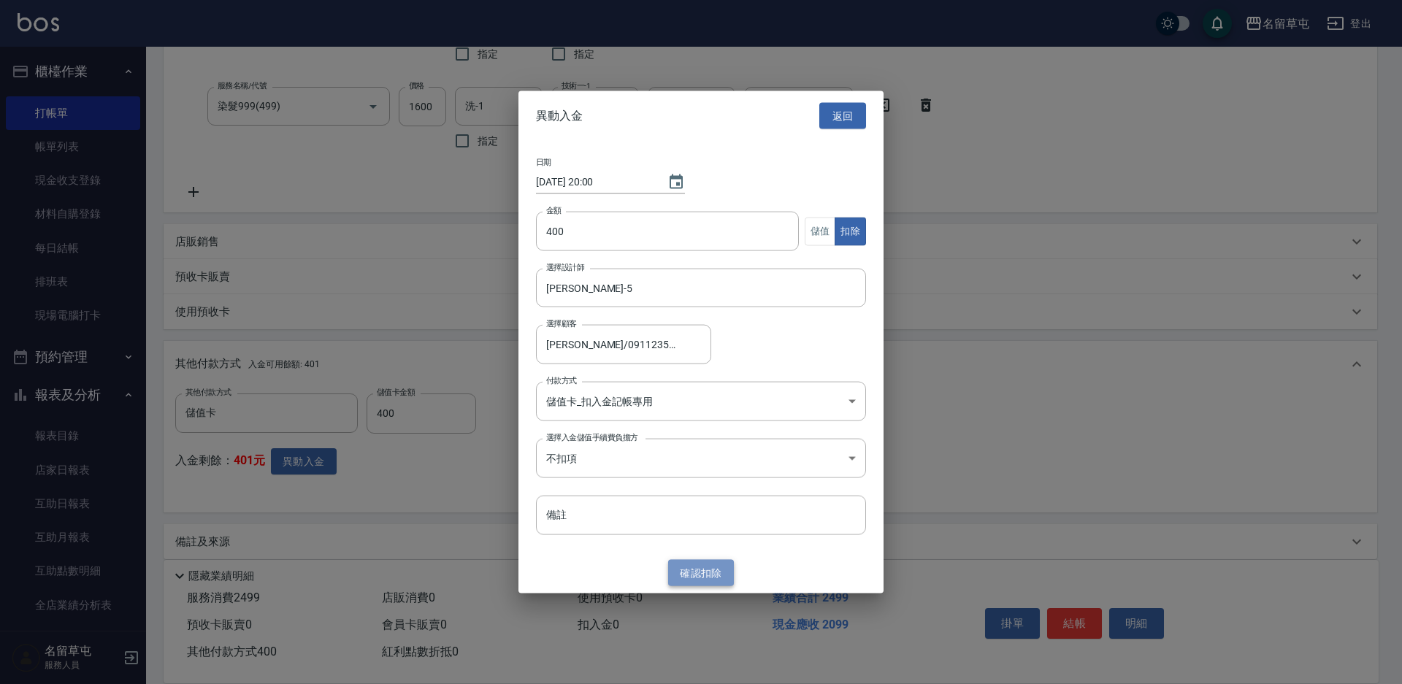
click at [712, 578] on button "確認 扣除" at bounding box center [701, 573] width 66 height 27
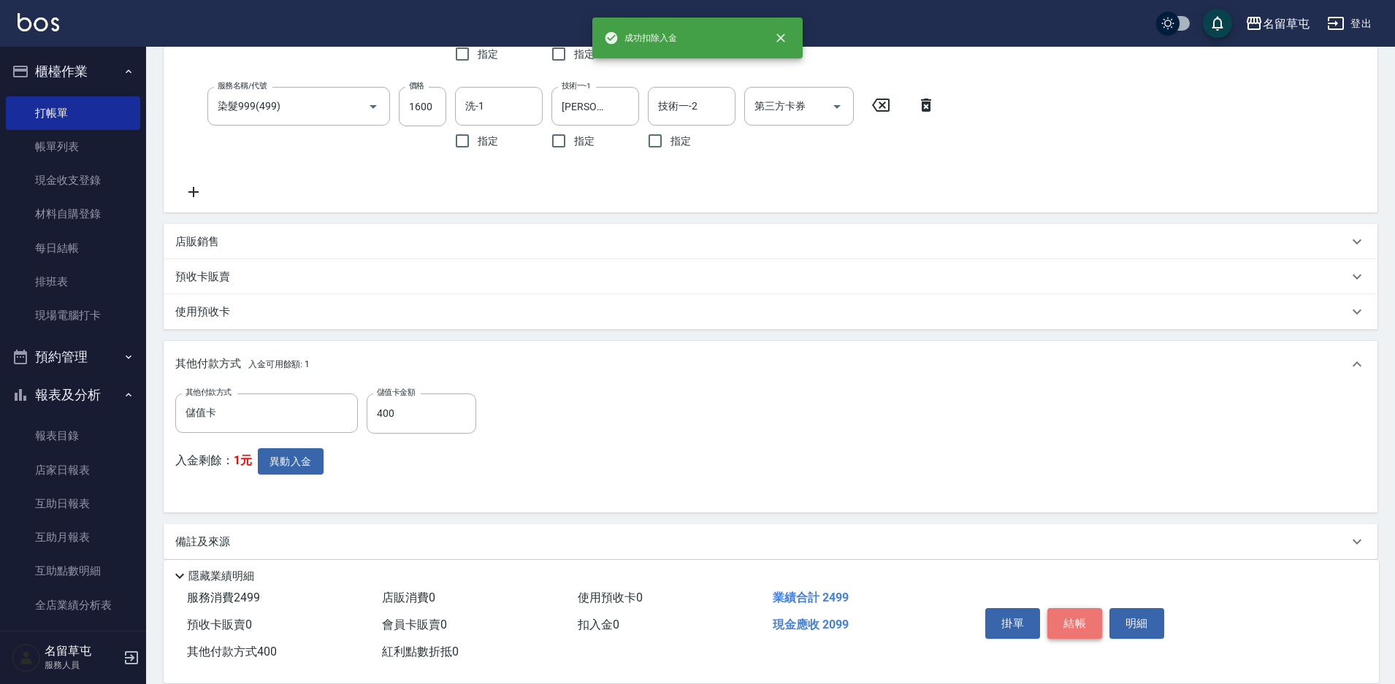
click at [1063, 612] on button "結帳" at bounding box center [1074, 623] width 55 height 31
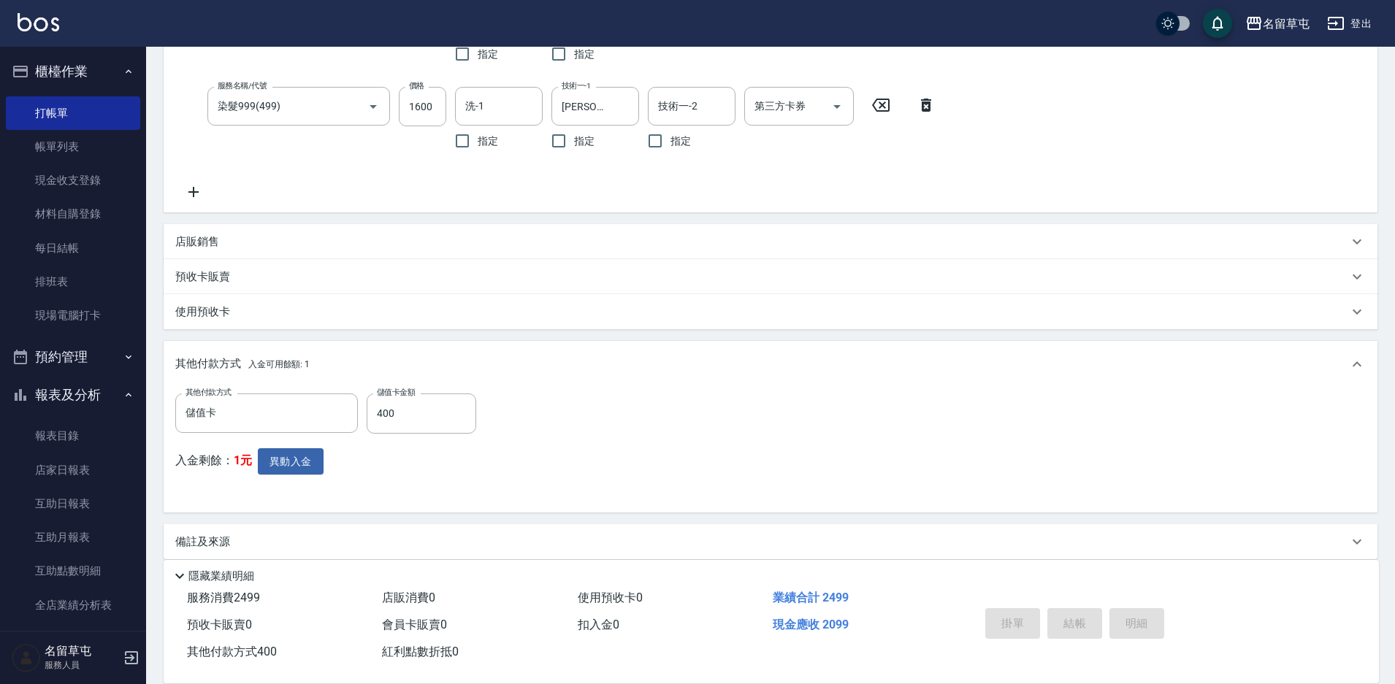
type input "[DATE] 20:00"
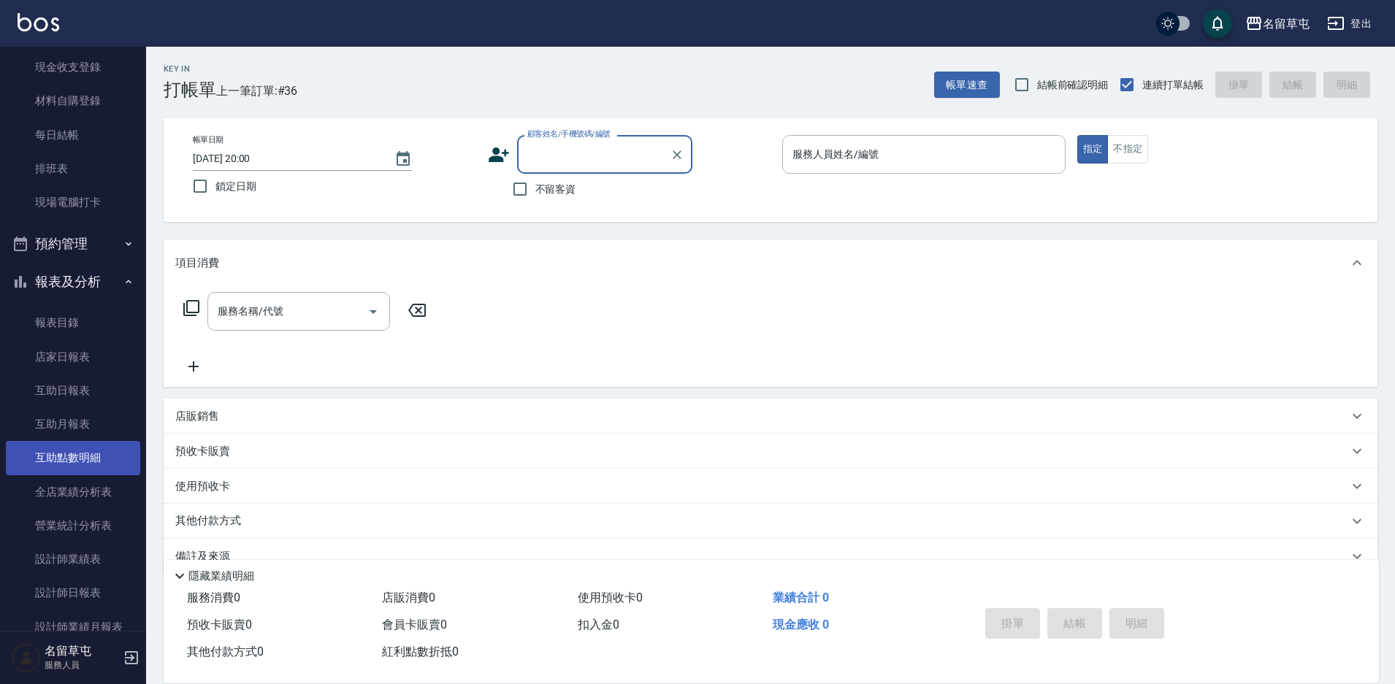
scroll to position [219, 0]
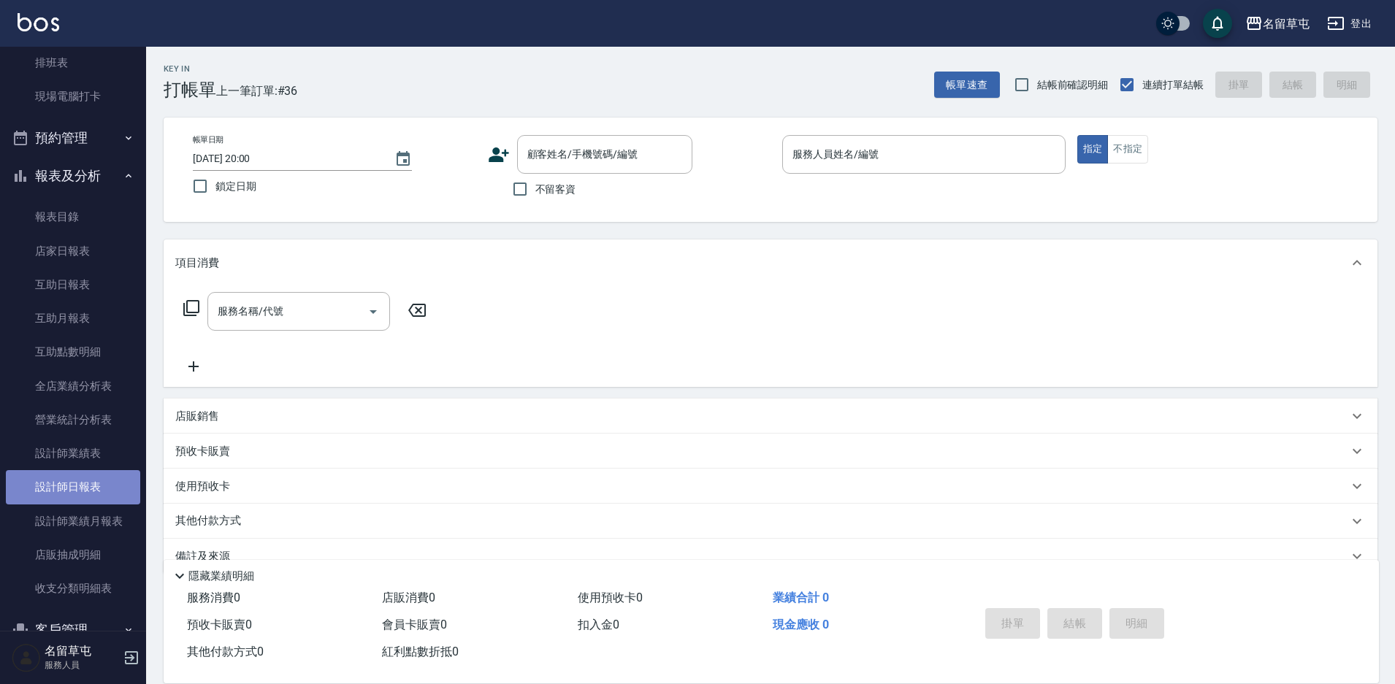
click at [98, 497] on link "設計師日報表" at bounding box center [73, 487] width 134 height 34
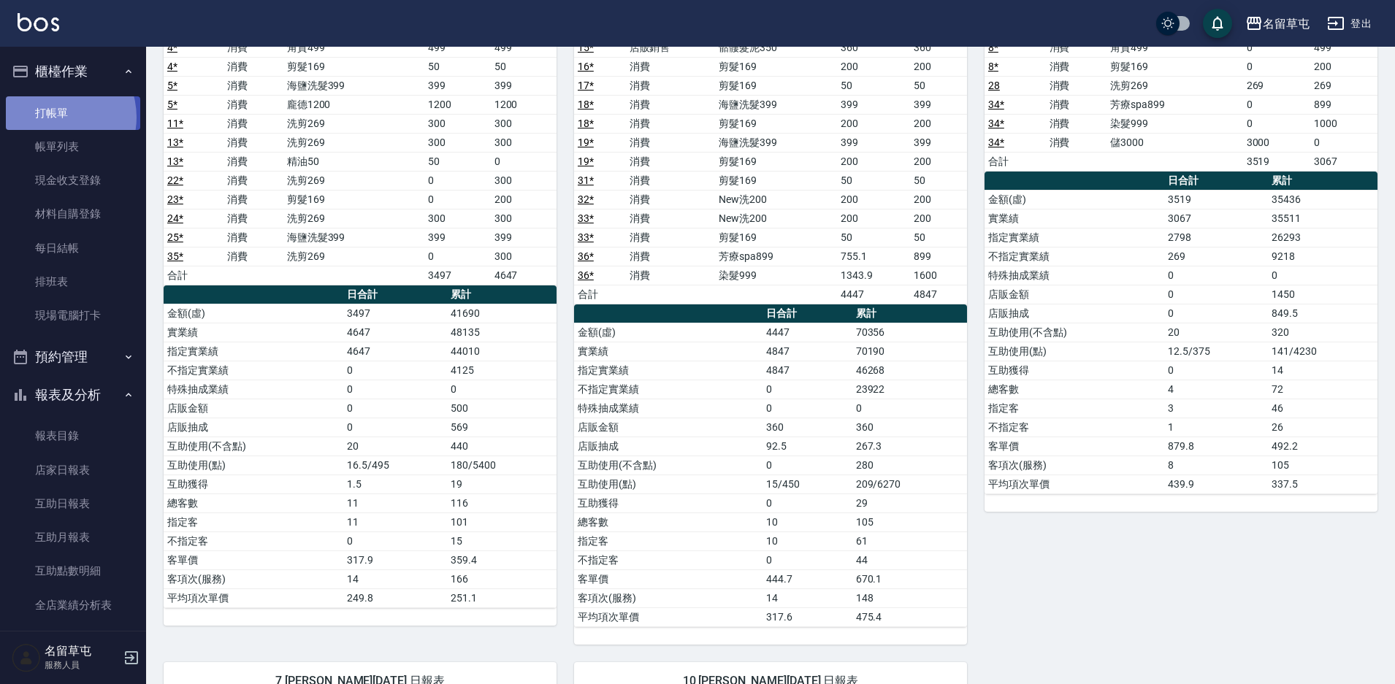
click at [53, 117] on link "打帳單" at bounding box center [73, 113] width 134 height 34
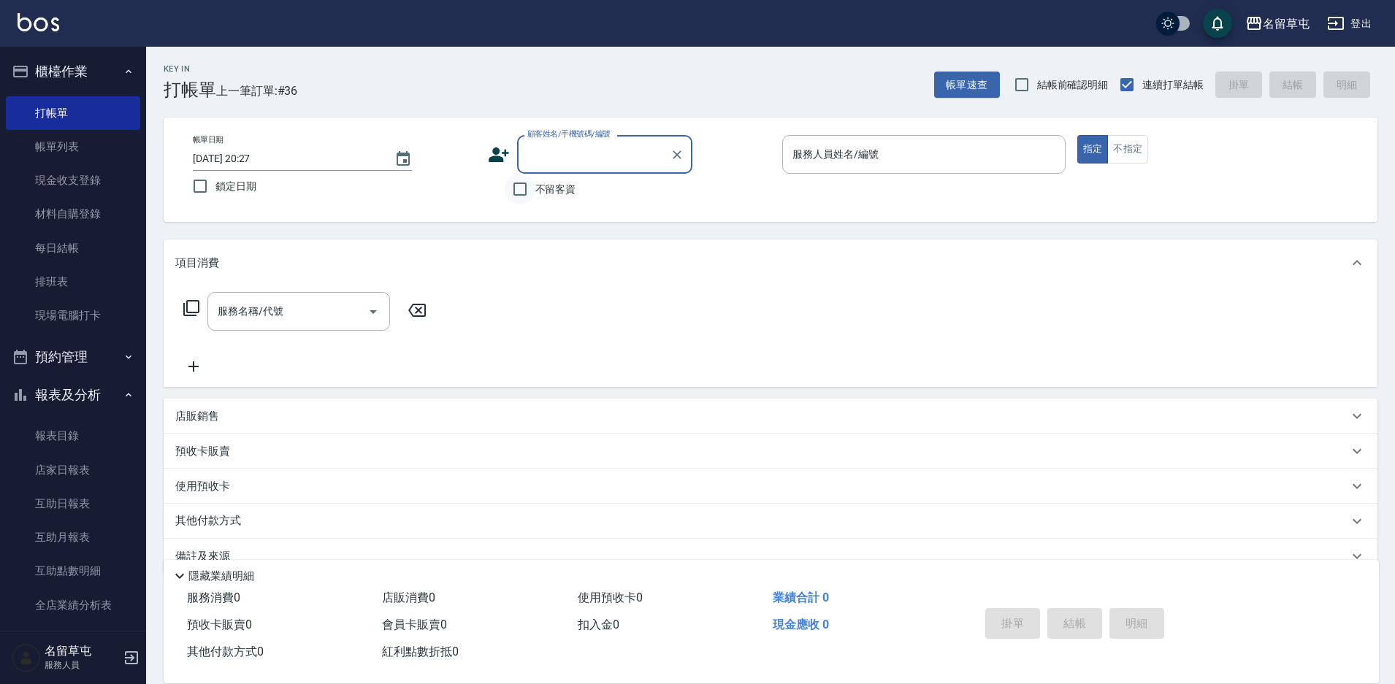
click at [508, 190] on input "不留客資" at bounding box center [520, 189] width 31 height 31
checkbox input "true"
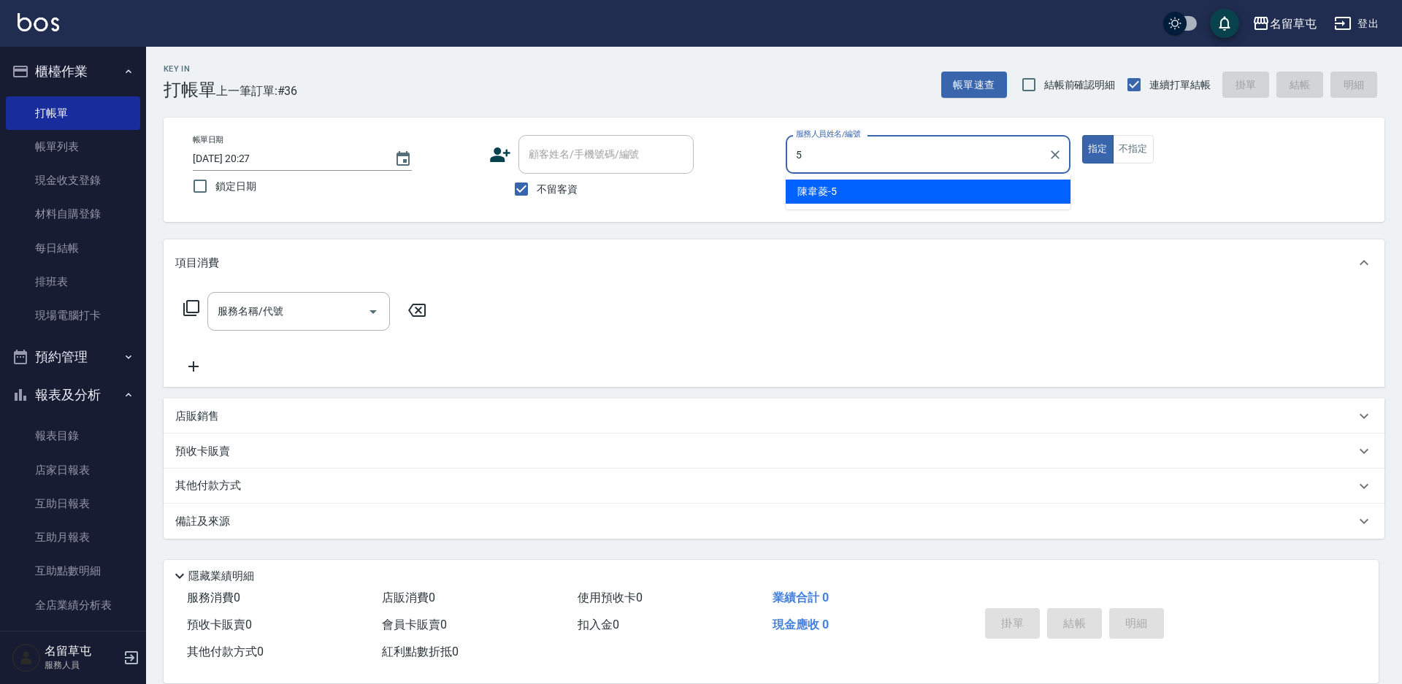
type input "[PERSON_NAME]-5"
type button "true"
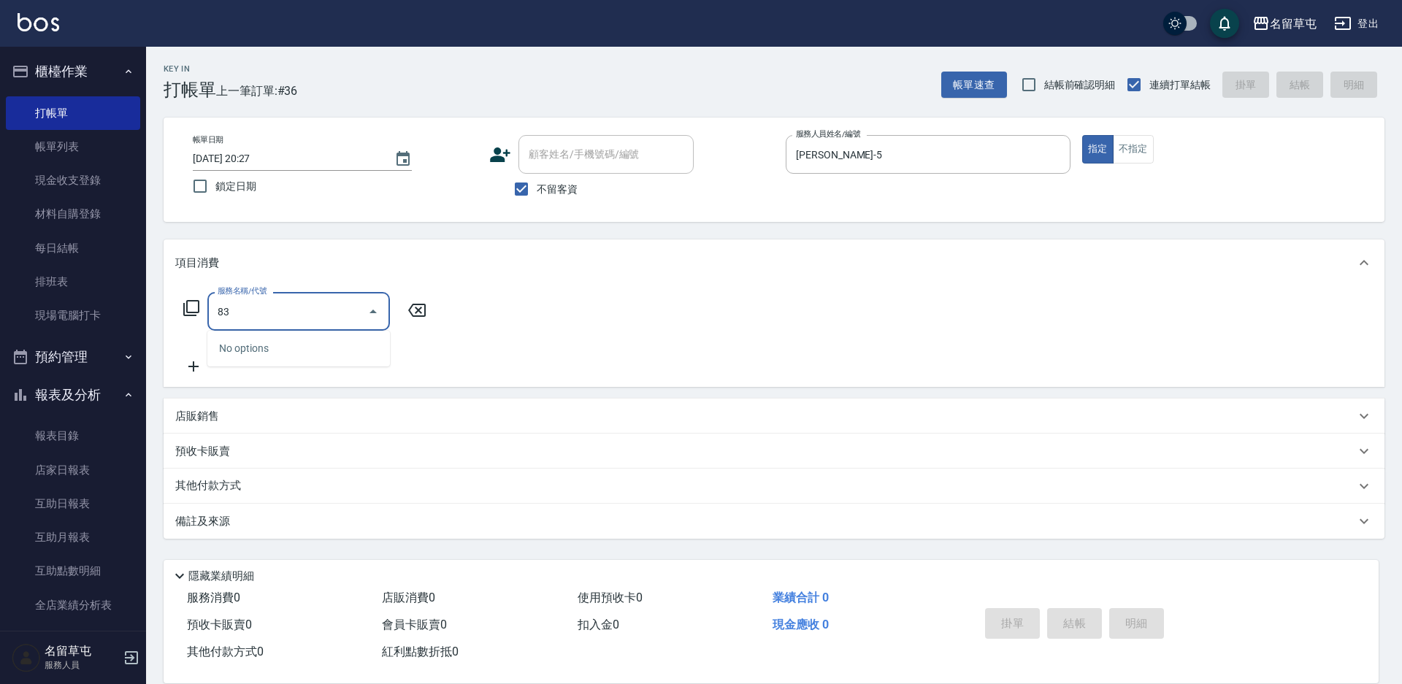
type input "8"
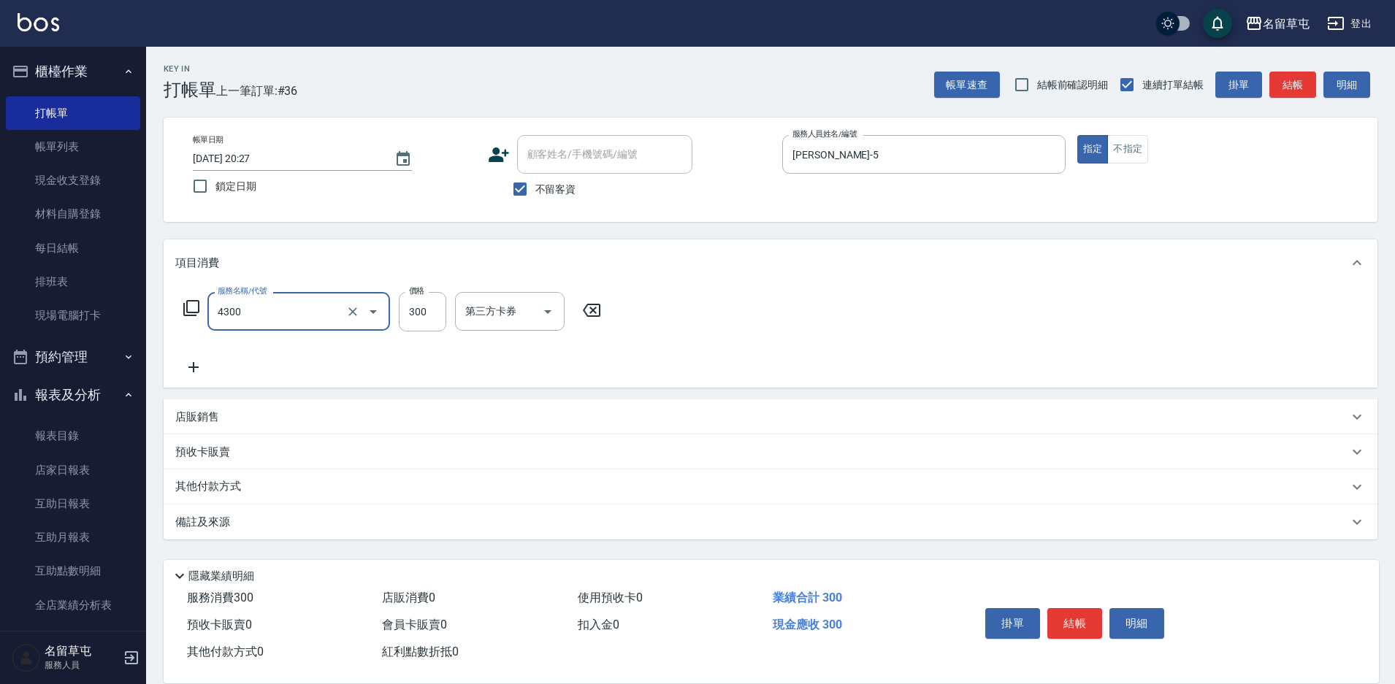
type input "頭隔300(4300)"
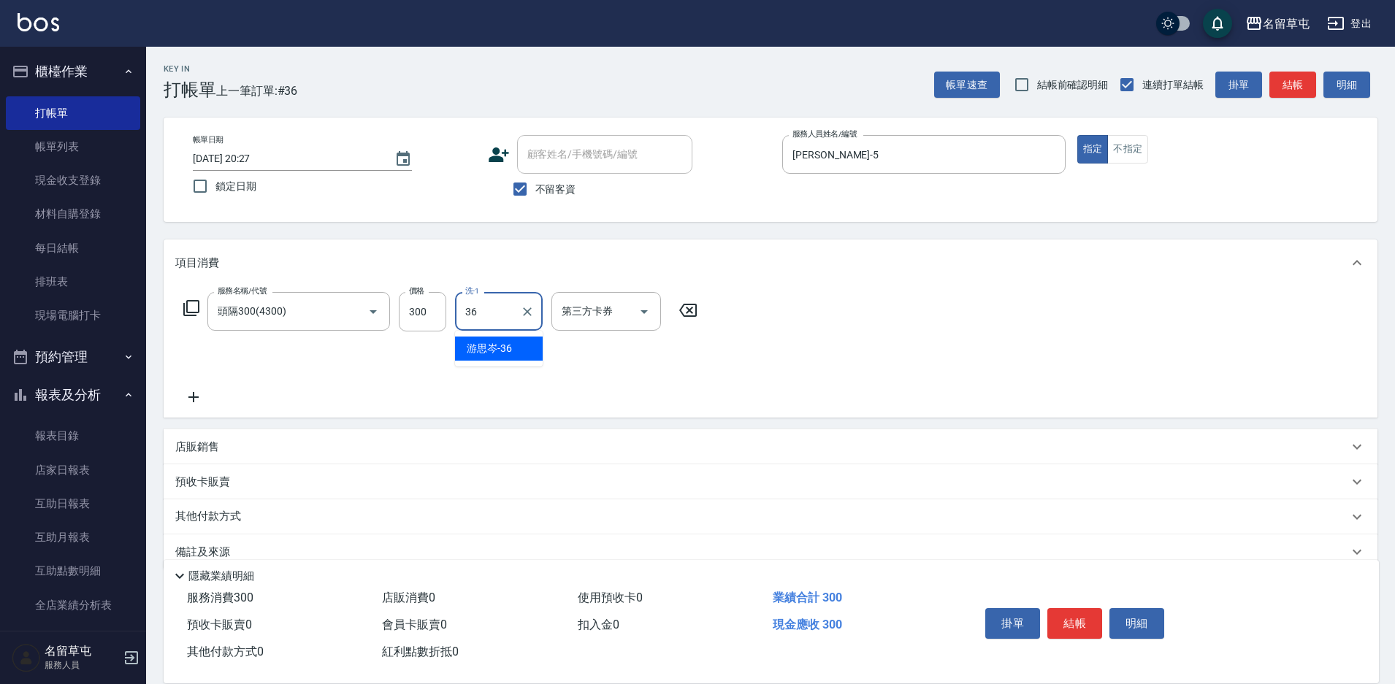
type input "[PERSON_NAME]-36"
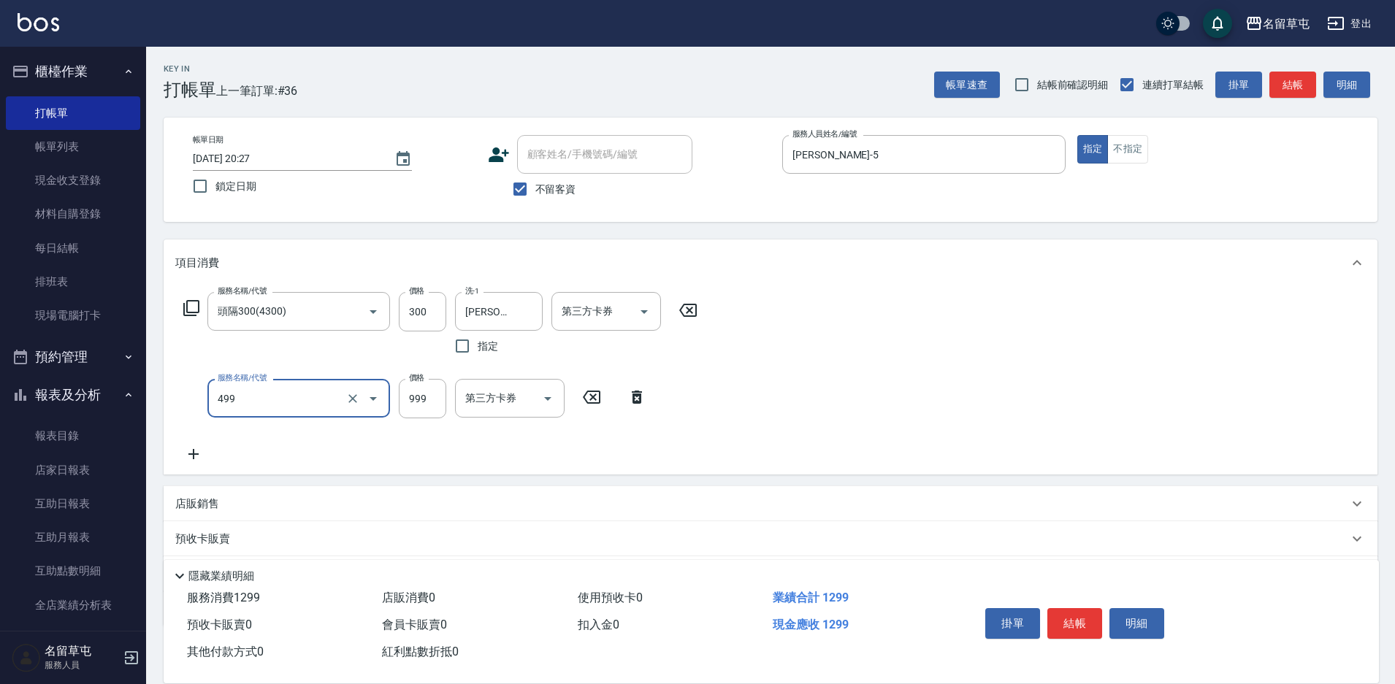
type input "染髮999(499)"
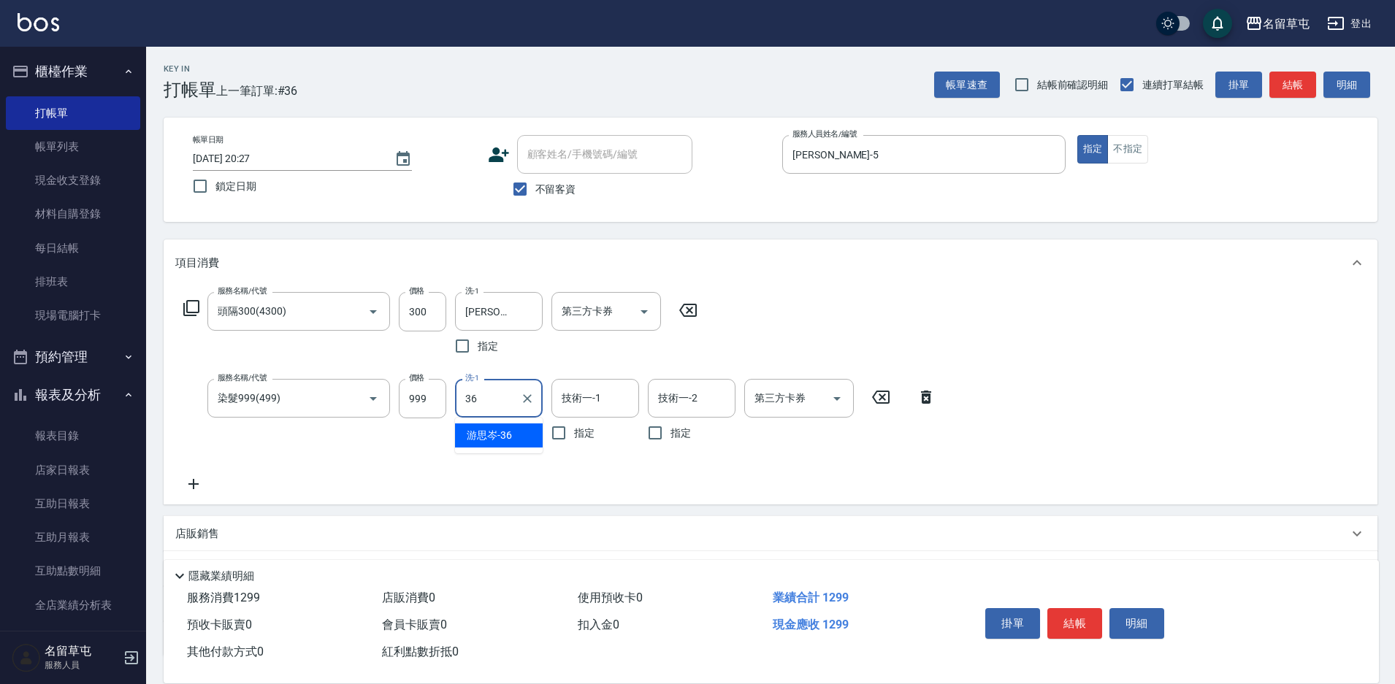
type input "[PERSON_NAME]-36"
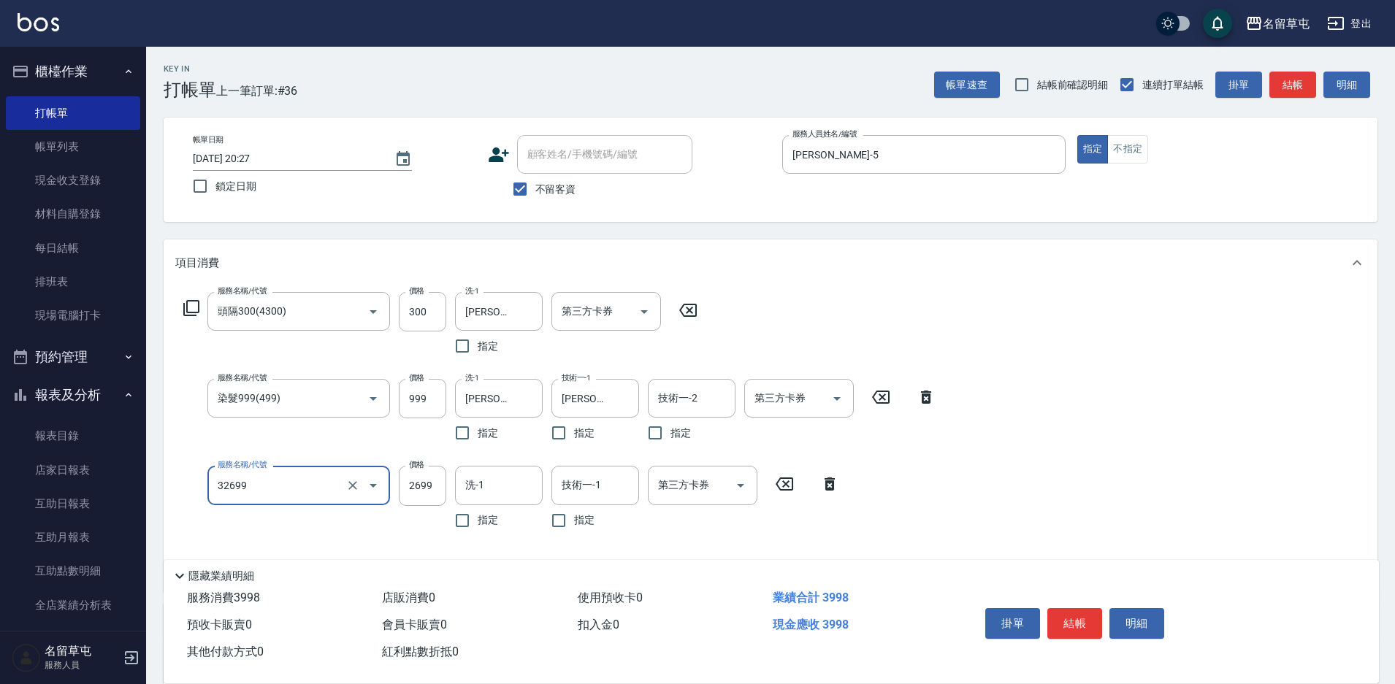
type input "女生燙髮2699(32699)"
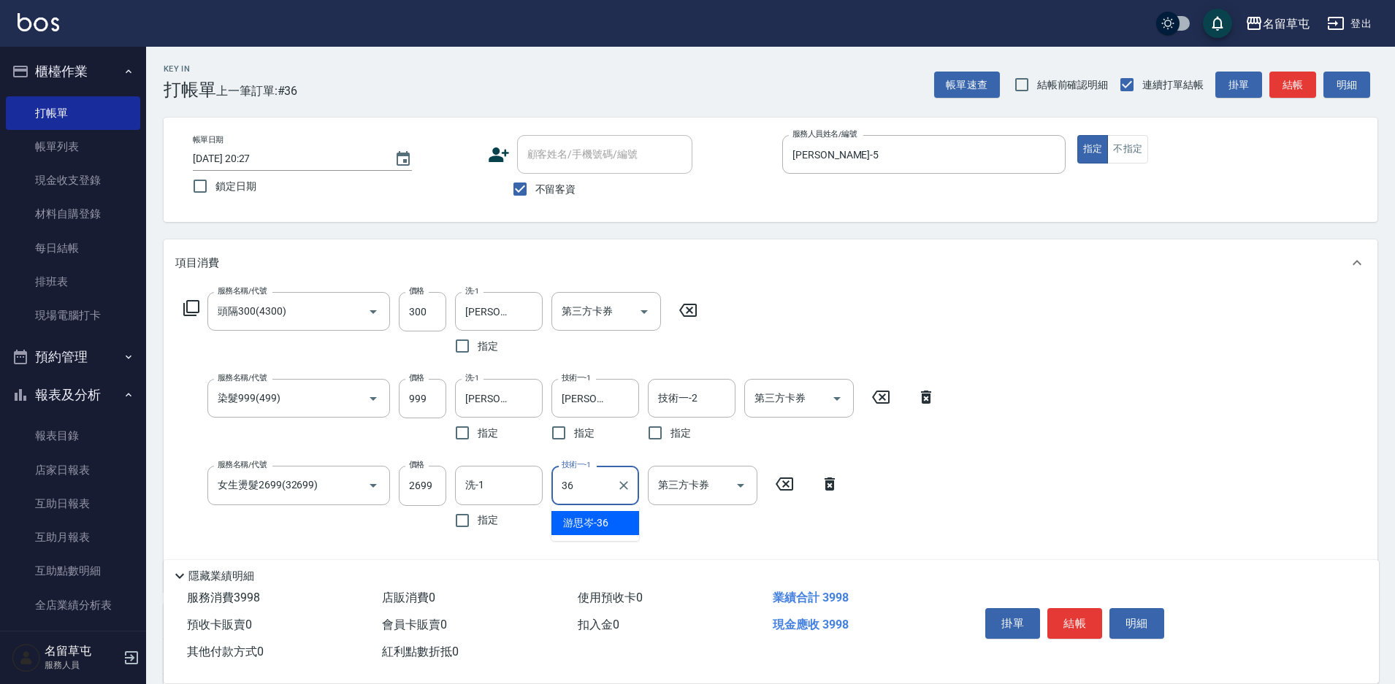
type input "[PERSON_NAME]-36"
type input "酵素護1000(51000)"
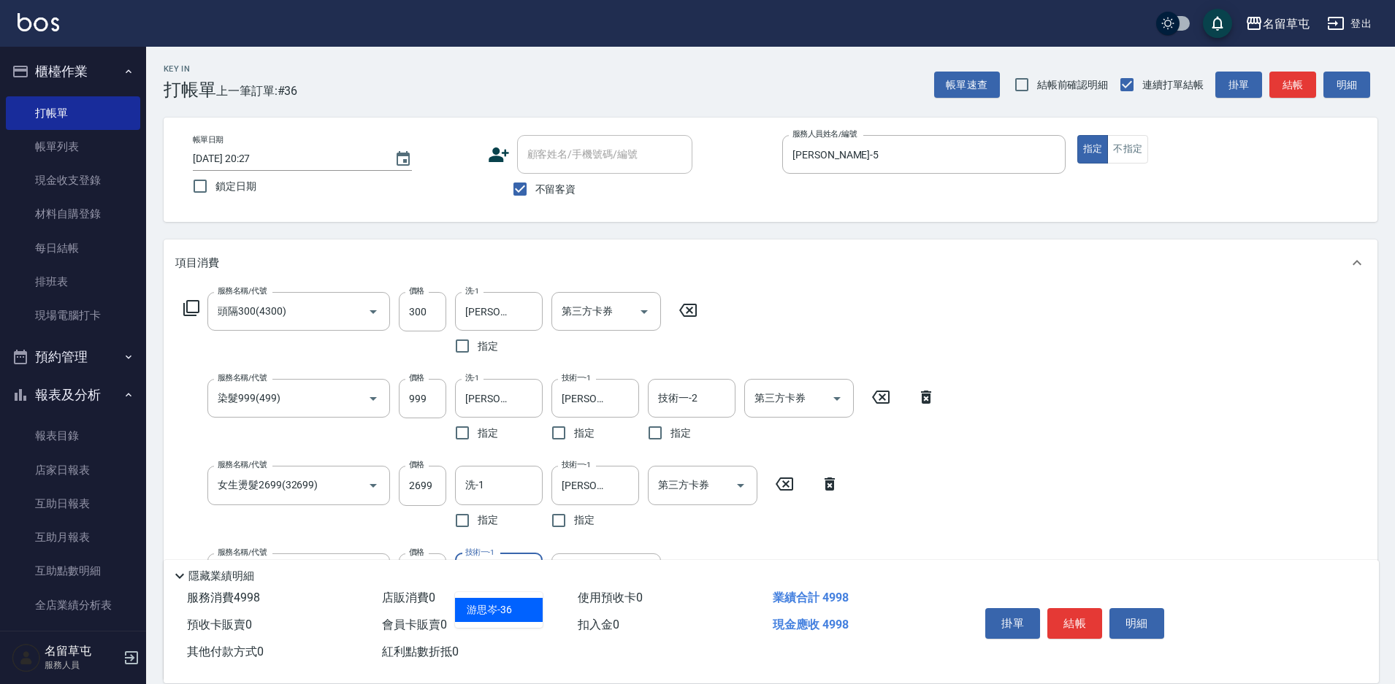
type input "[PERSON_NAME]-36"
drag, startPoint x: 1001, startPoint y: 500, endPoint x: 998, endPoint y: 549, distance: 49.8
click at [1000, 499] on div "服務名稱/代號 頭隔300(4300) 服務名稱/代號 價格 300 價格 洗-1 [PERSON_NAME]-36 洗-1 指定 第三方卡券 第三方卡券 服…" at bounding box center [771, 482] width 1214 height 393
click at [1084, 608] on button "結帳" at bounding box center [1074, 623] width 55 height 31
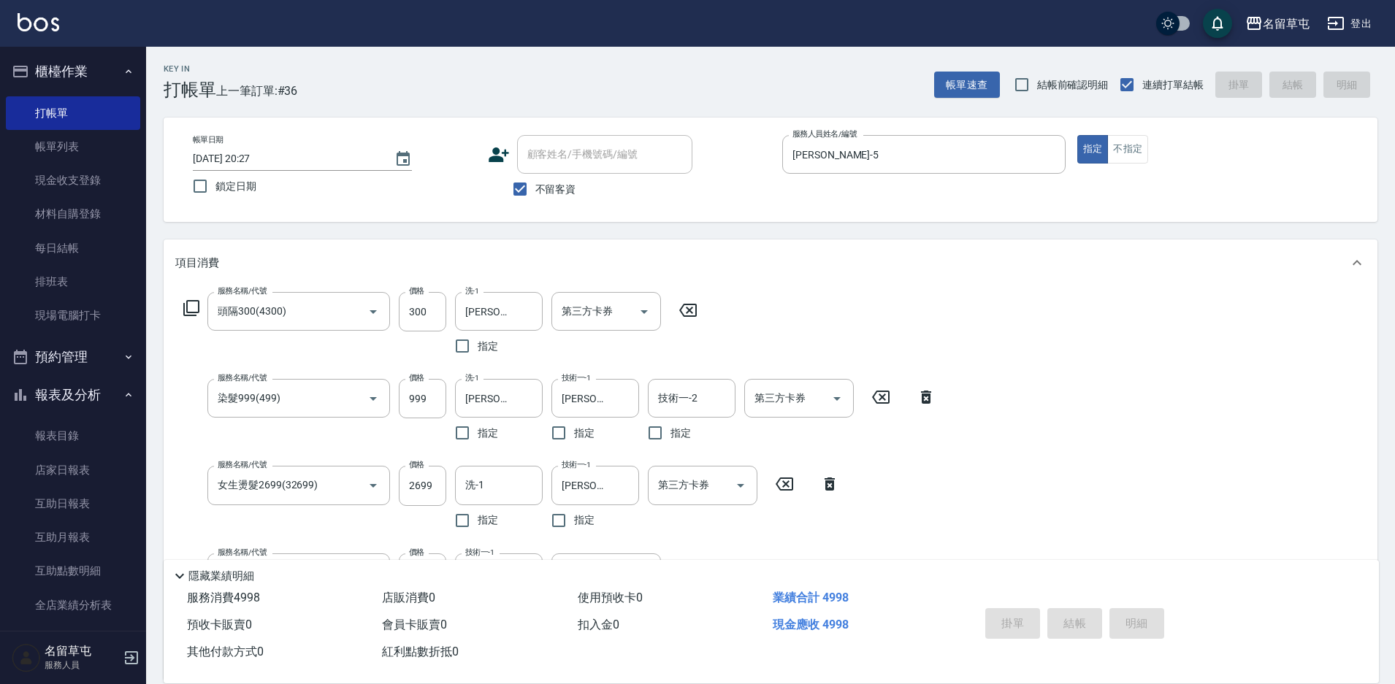
type input "[DATE] 20:28"
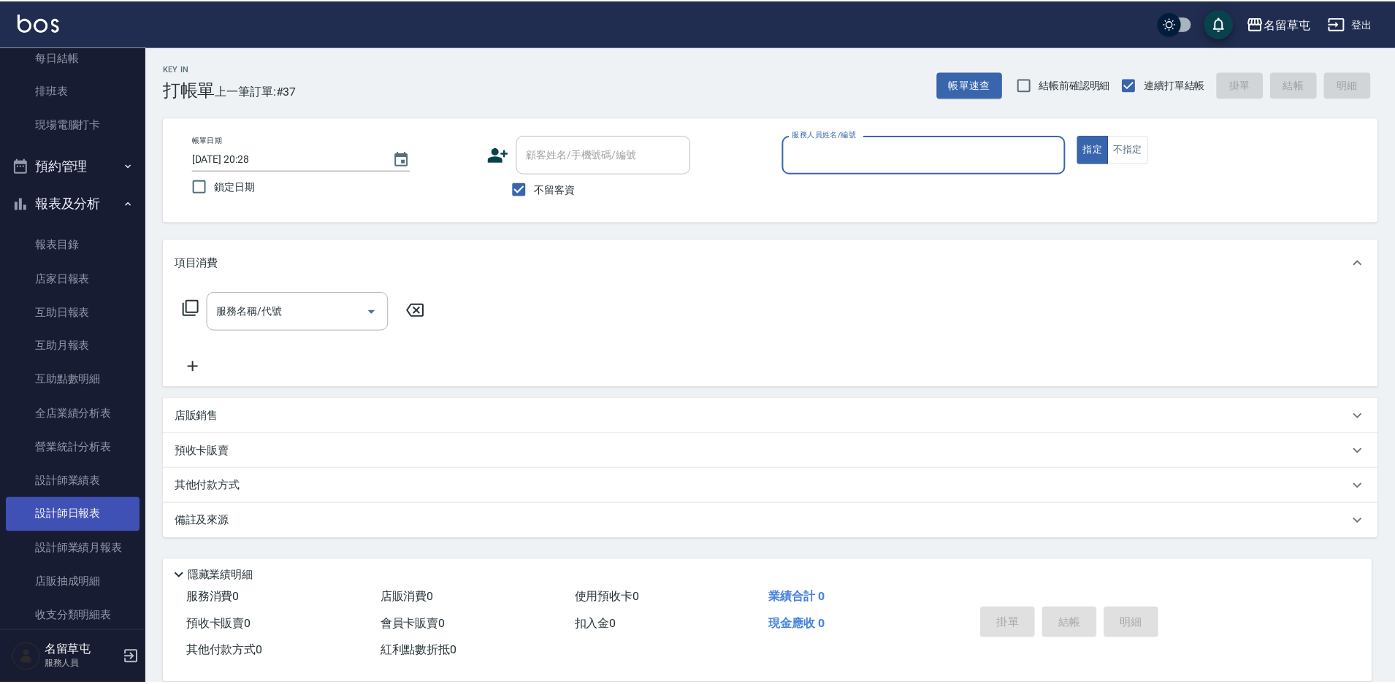
scroll to position [219, 0]
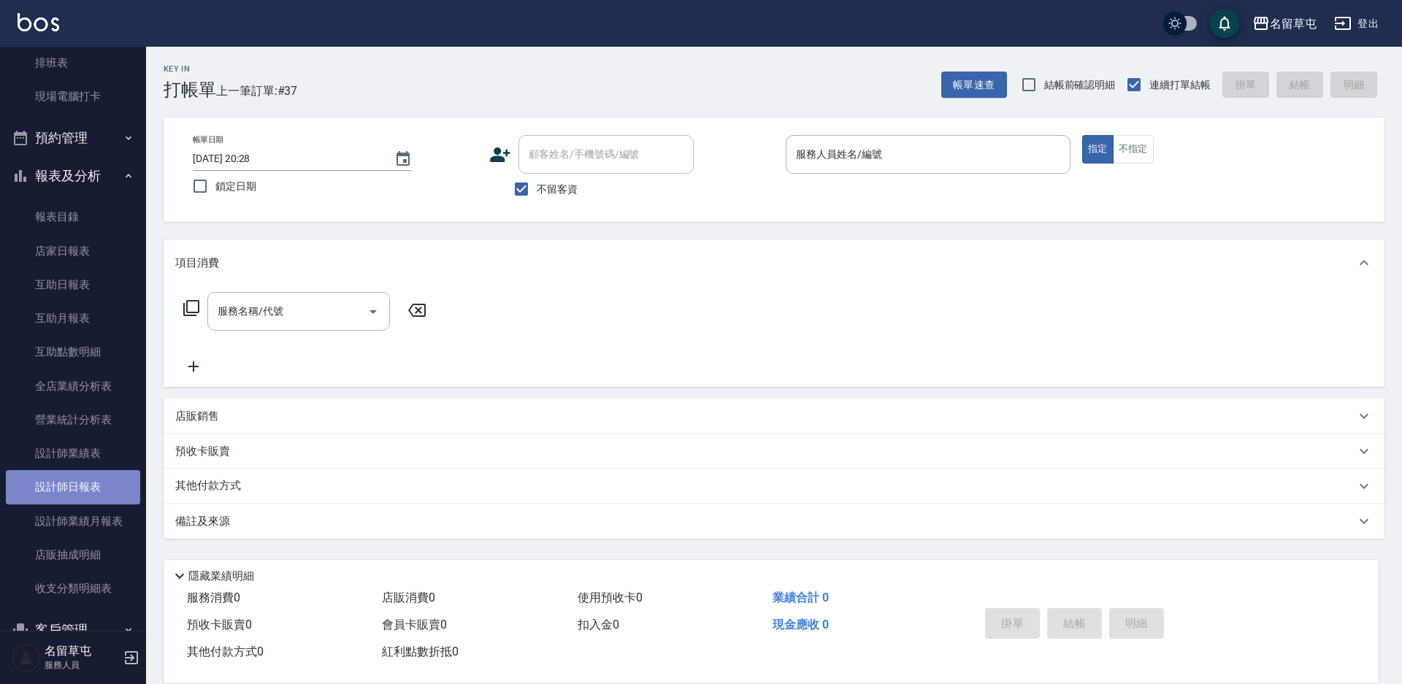
click at [85, 485] on link "設計師日報表" at bounding box center [73, 487] width 134 height 34
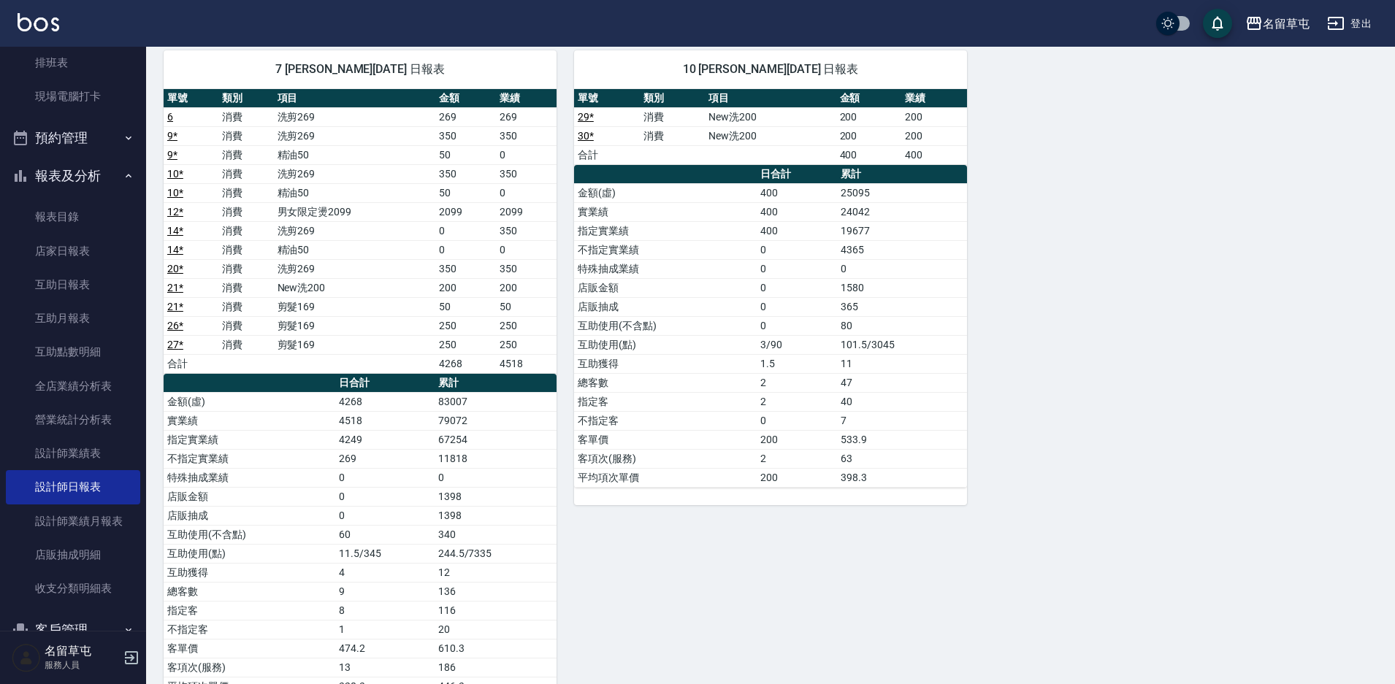
scroll to position [882, 0]
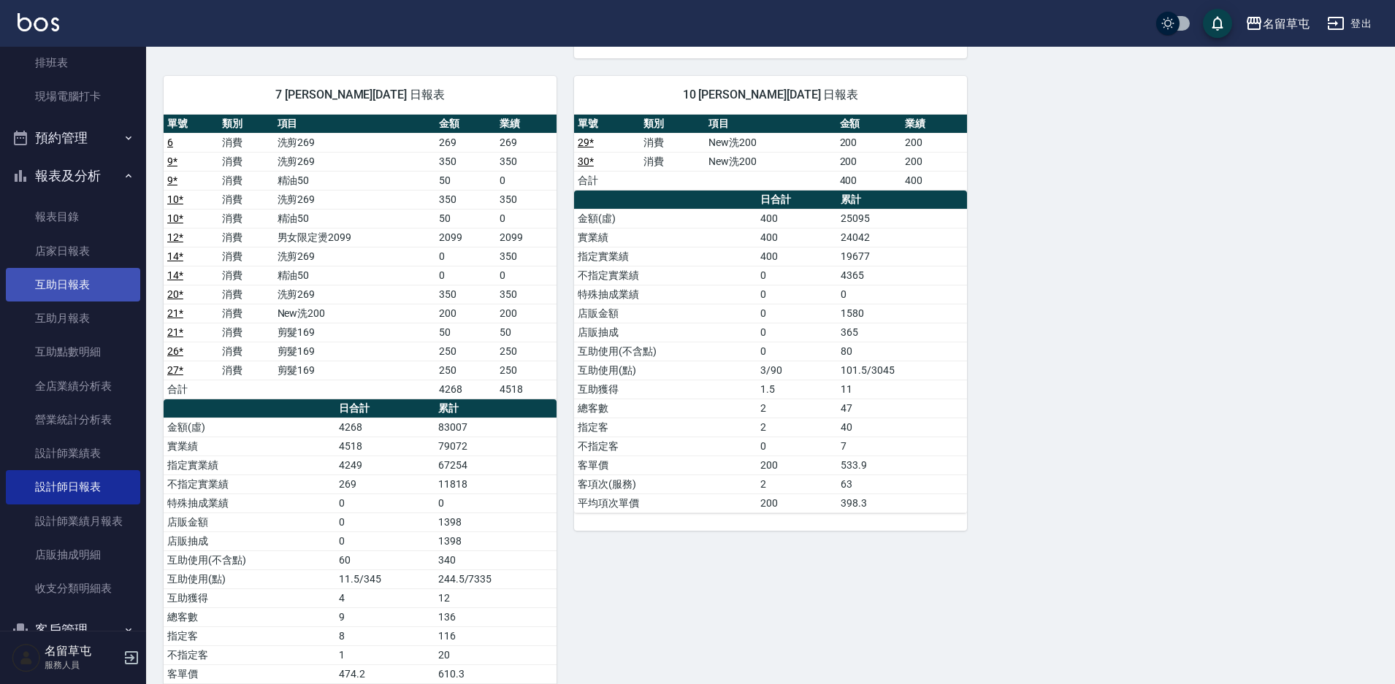
click at [82, 278] on link "互助日報表" at bounding box center [73, 285] width 134 height 34
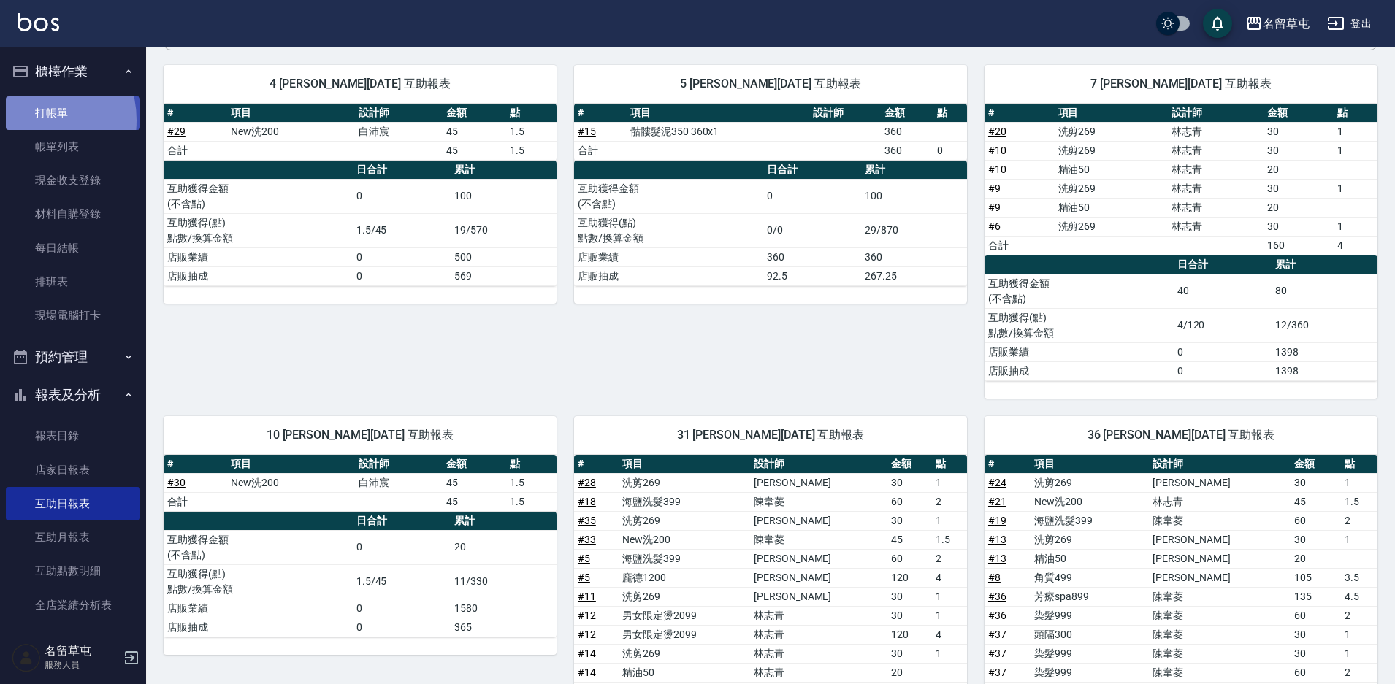
click at [31, 120] on link "打帳單" at bounding box center [73, 113] width 134 height 34
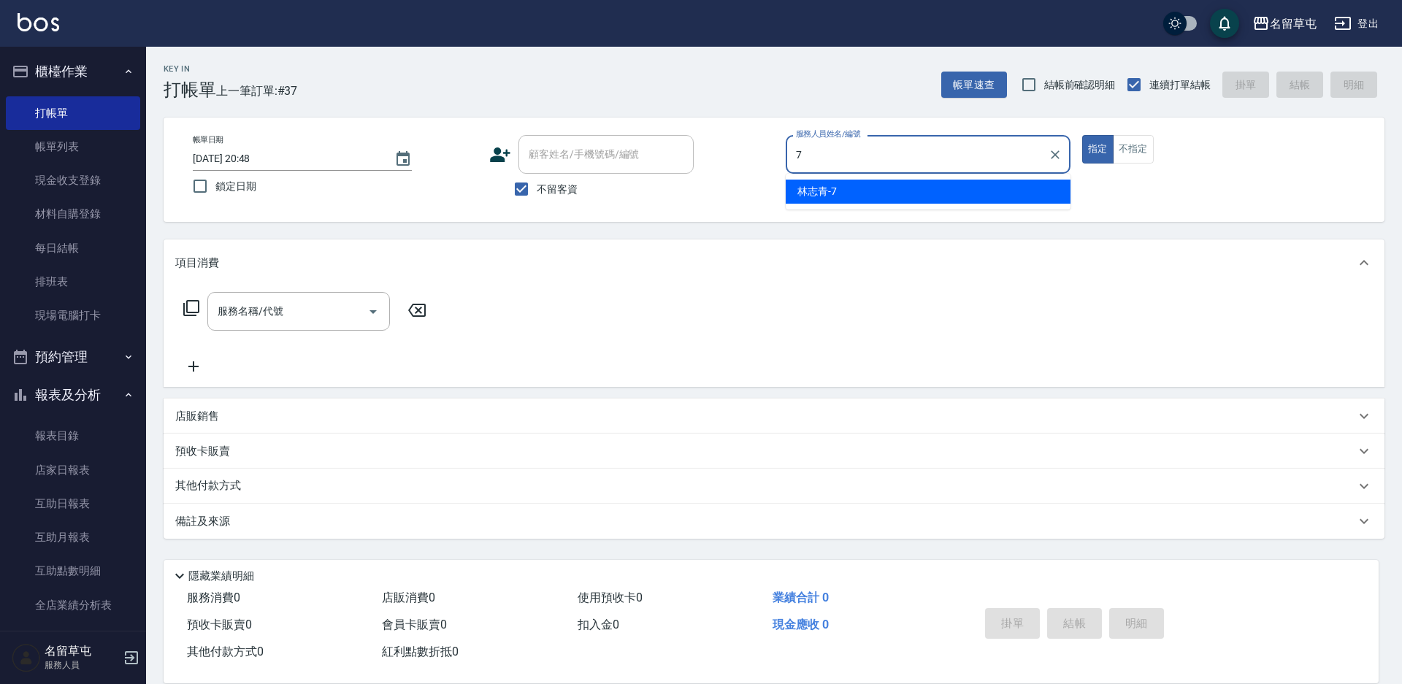
type input "[PERSON_NAME]-7"
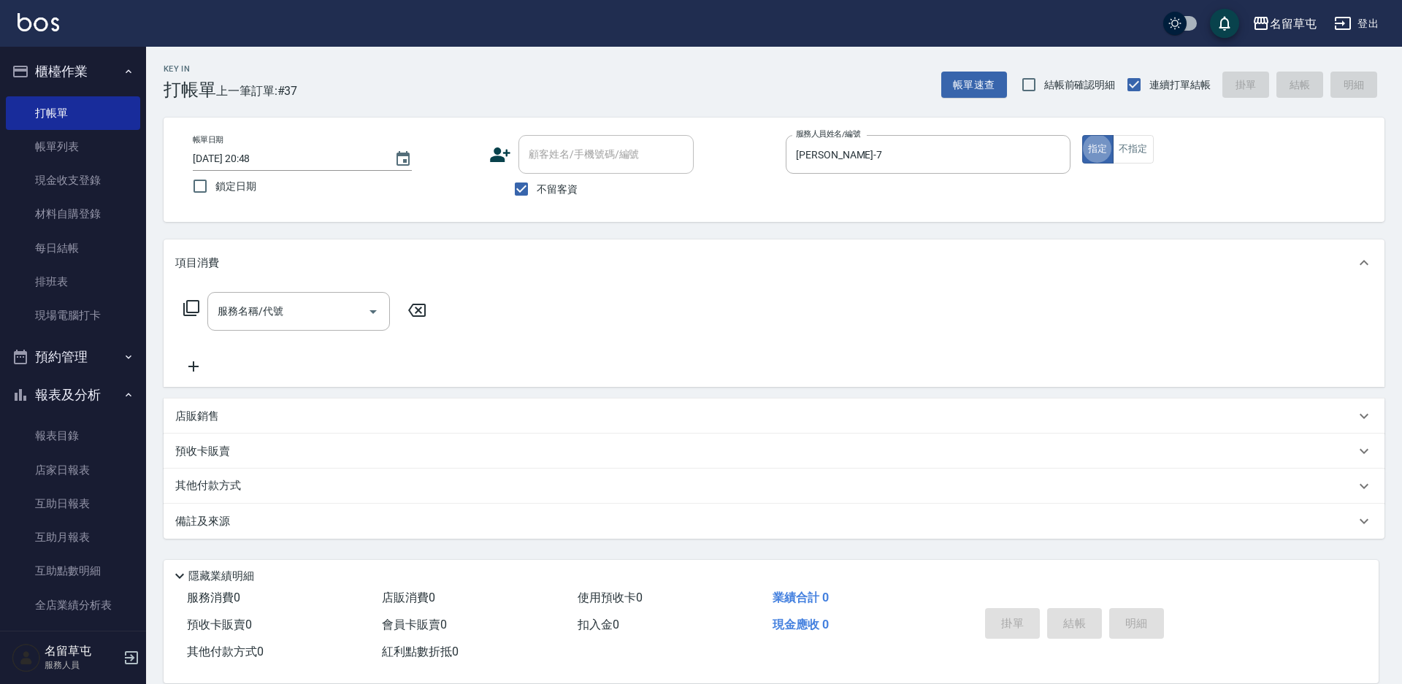
type button "true"
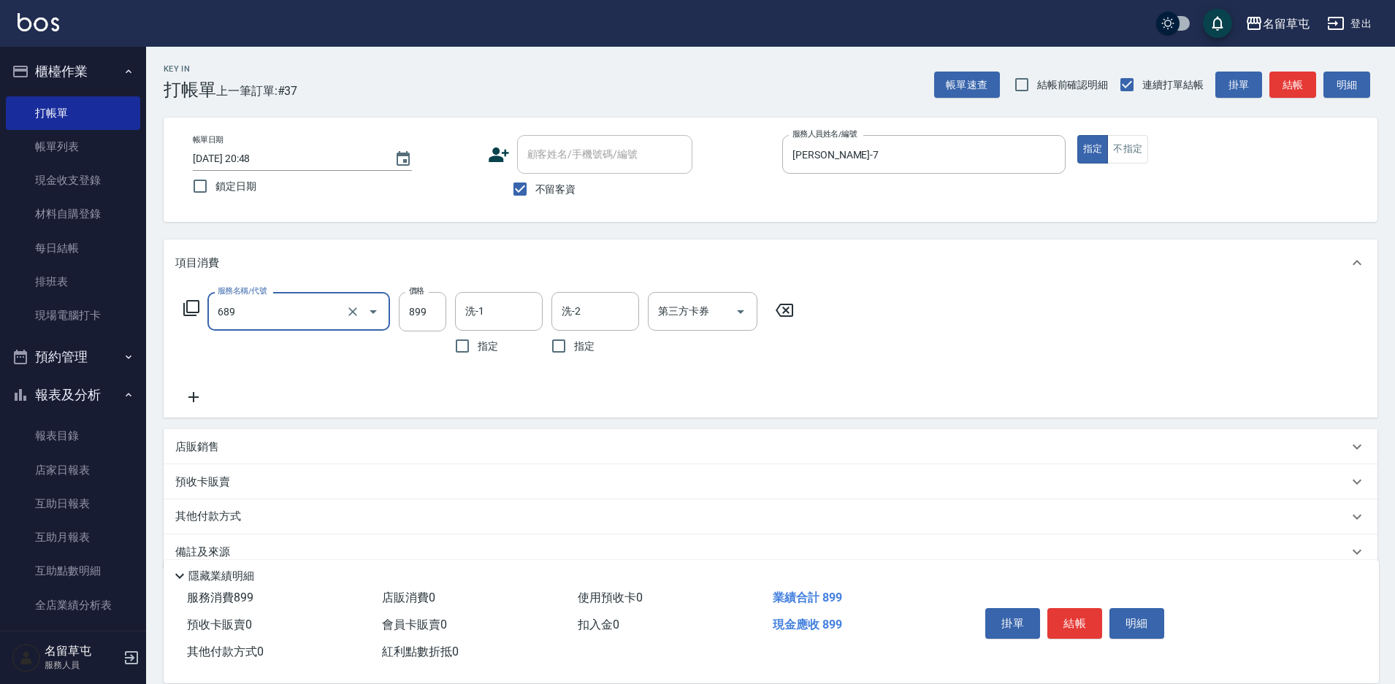
type input "芳療spa899(689)"
type input "[PERSON_NAME]-31"
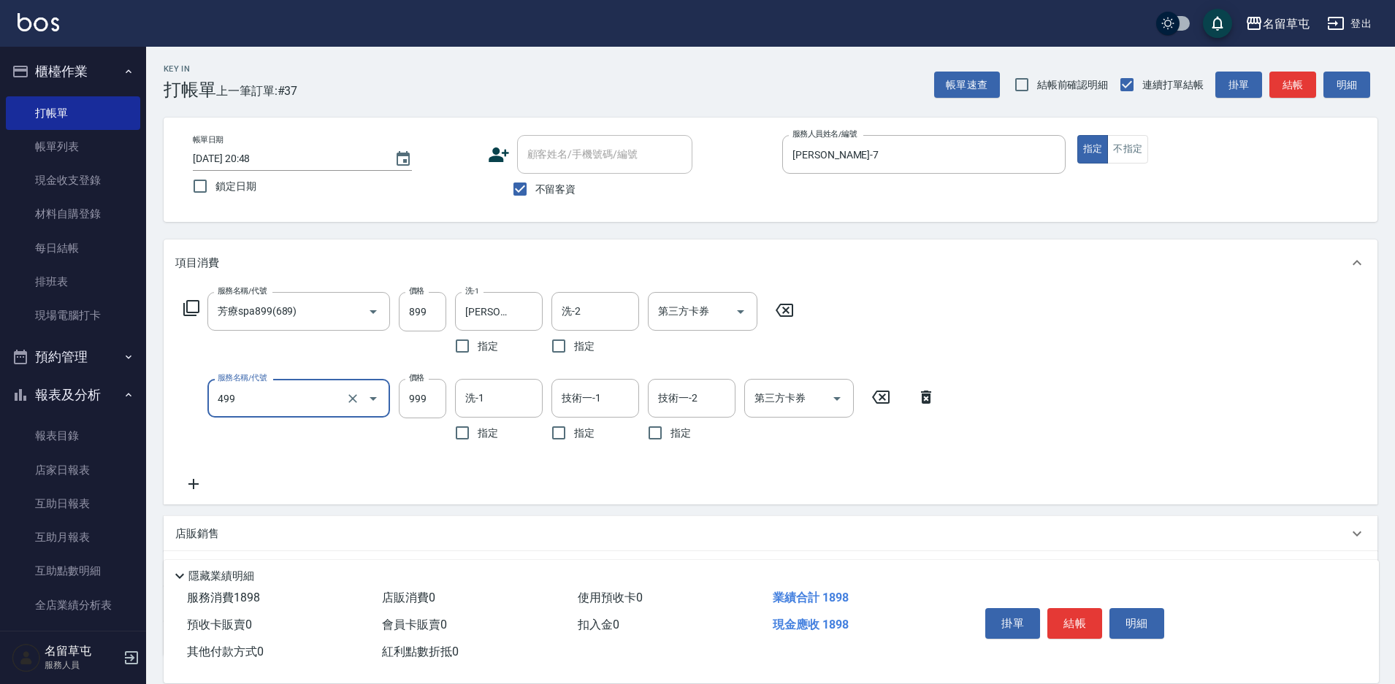
type input "染髮999(499)"
type input "1400"
type input "[PERSON_NAME]-31"
click at [1092, 619] on button "結帳" at bounding box center [1074, 623] width 55 height 31
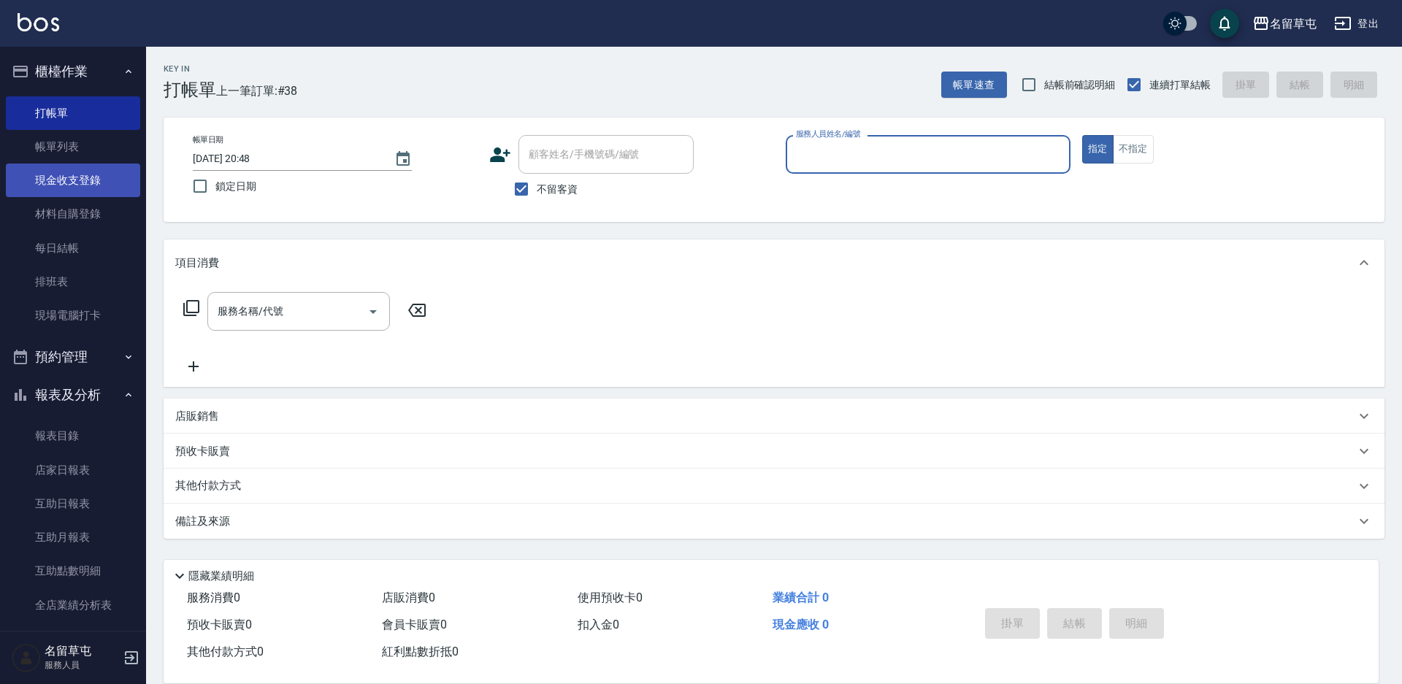
click at [37, 185] on link "現金收支登錄" at bounding box center [73, 181] width 134 height 34
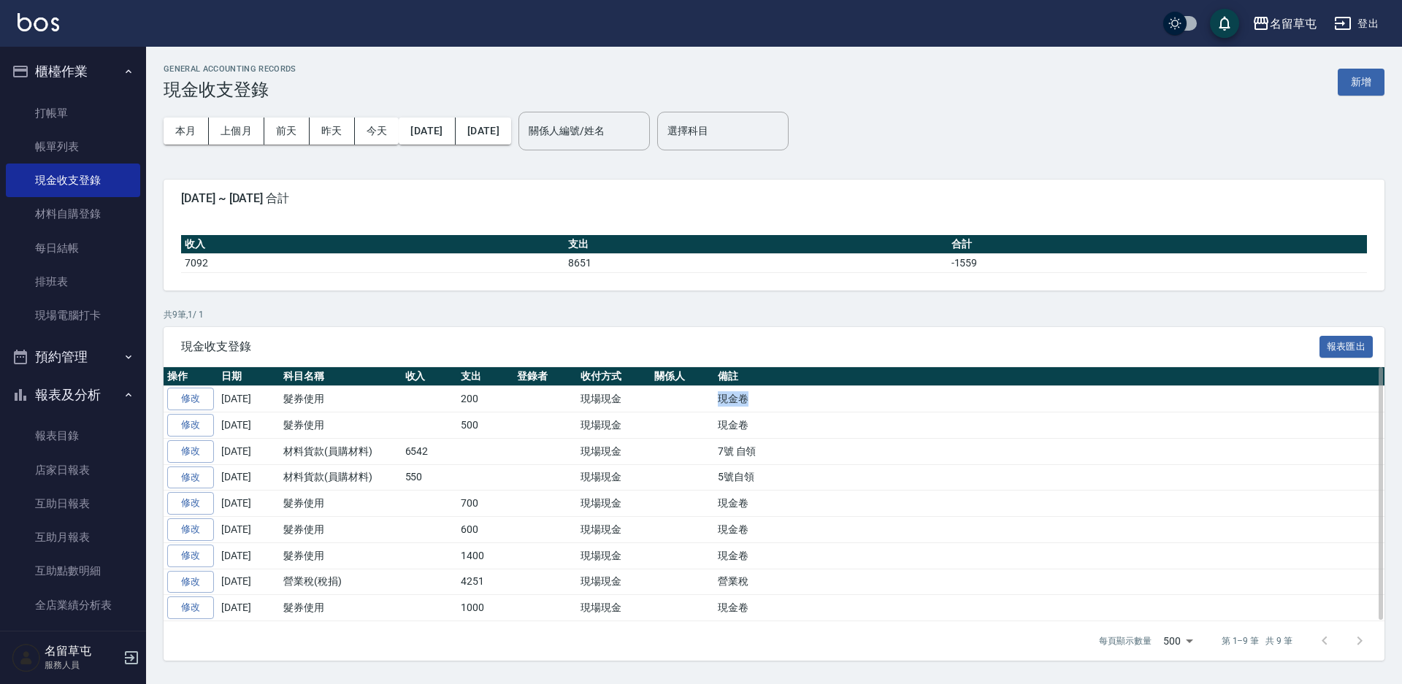
drag, startPoint x: 748, startPoint y: 398, endPoint x: 712, endPoint y: 402, distance: 36.0
click at [712, 402] on tr "修改 [DATE] 髮券使用 200 現場現金 現金卷" at bounding box center [774, 399] width 1221 height 26
copy tr "現金卷"
click at [1359, 80] on button "新增" at bounding box center [1361, 82] width 47 height 27
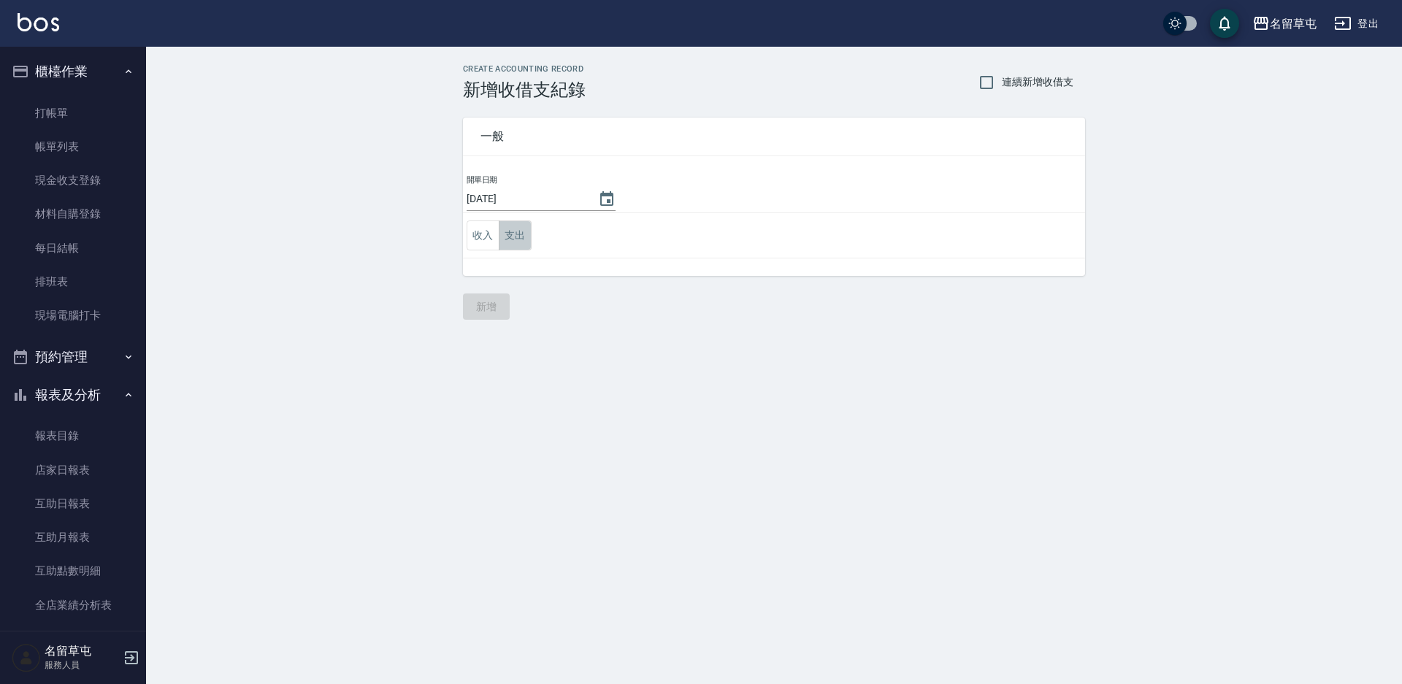
click at [526, 244] on button "支出" at bounding box center [515, 236] width 33 height 30
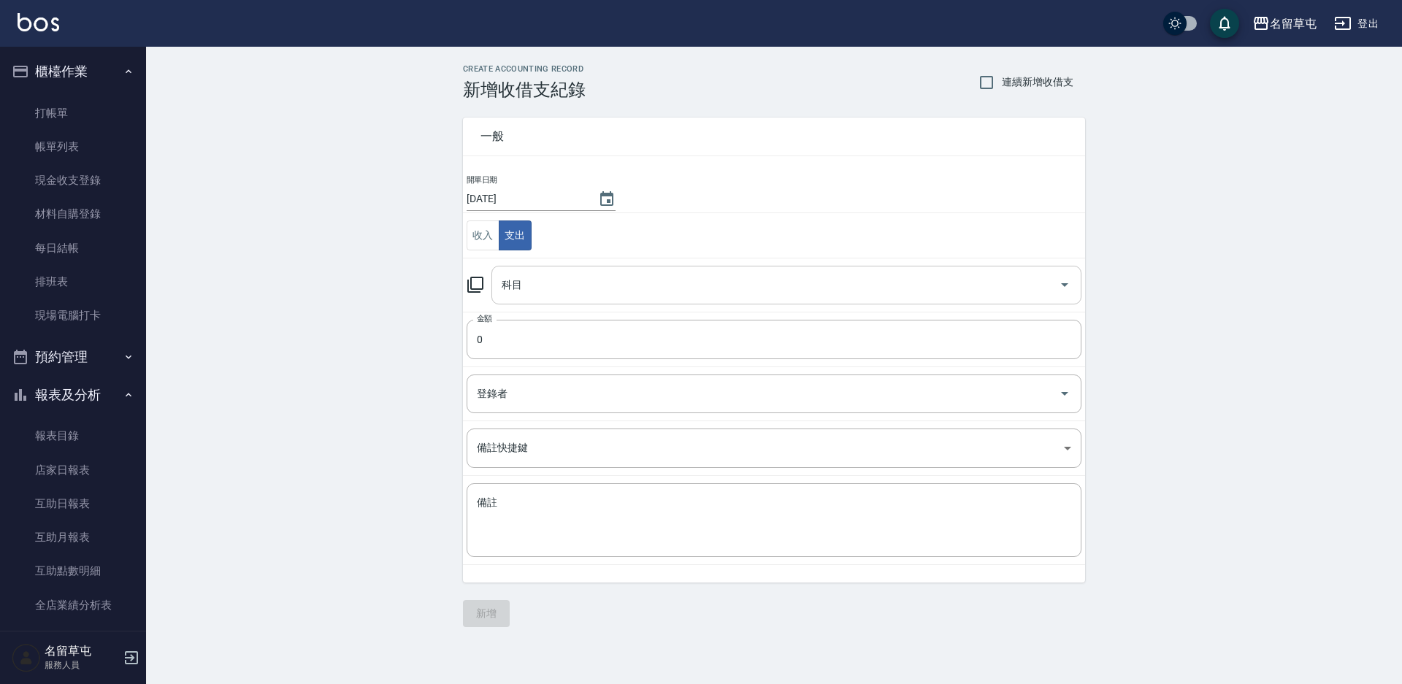
click at [516, 276] on input "科目" at bounding box center [775, 285] width 555 height 26
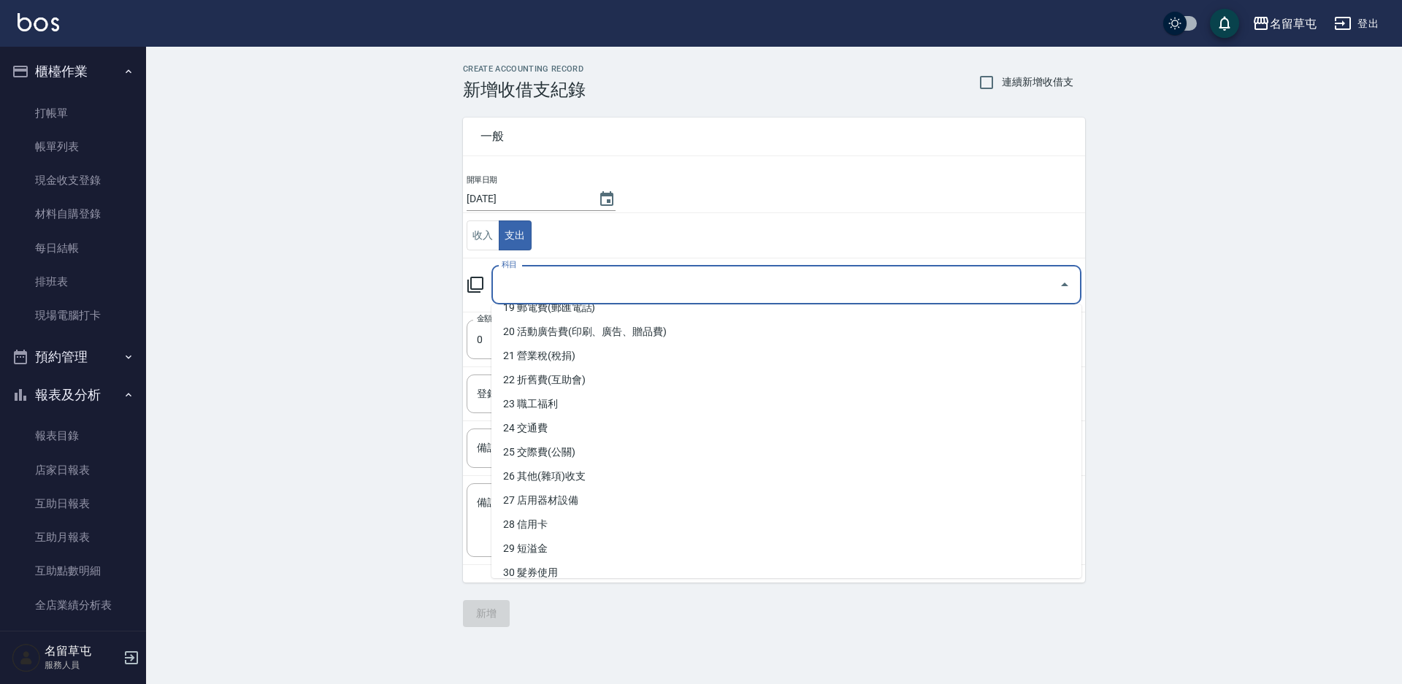
scroll to position [657, 0]
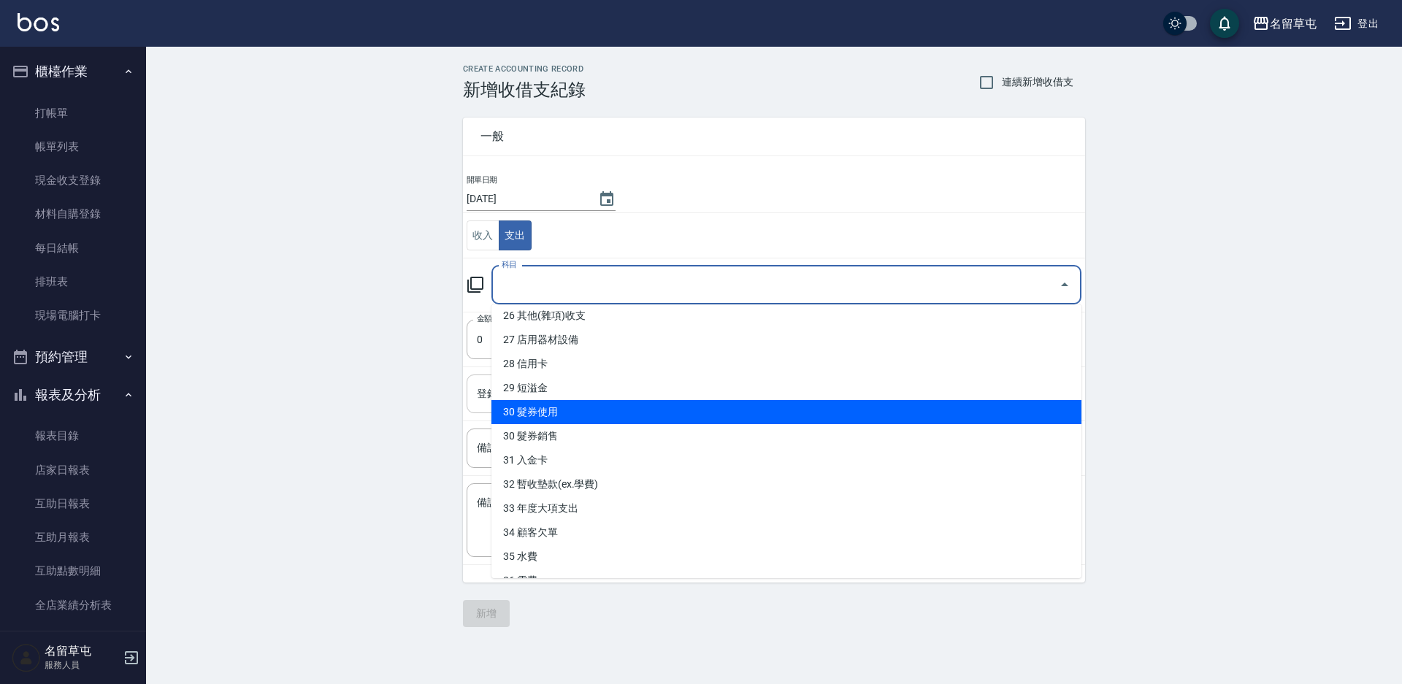
drag, startPoint x: 544, startPoint y: 419, endPoint x: 513, endPoint y: 400, distance: 36.1
click at [544, 419] on li "30 髮券使用" at bounding box center [787, 412] width 590 height 24
type input "30 髮券使用"
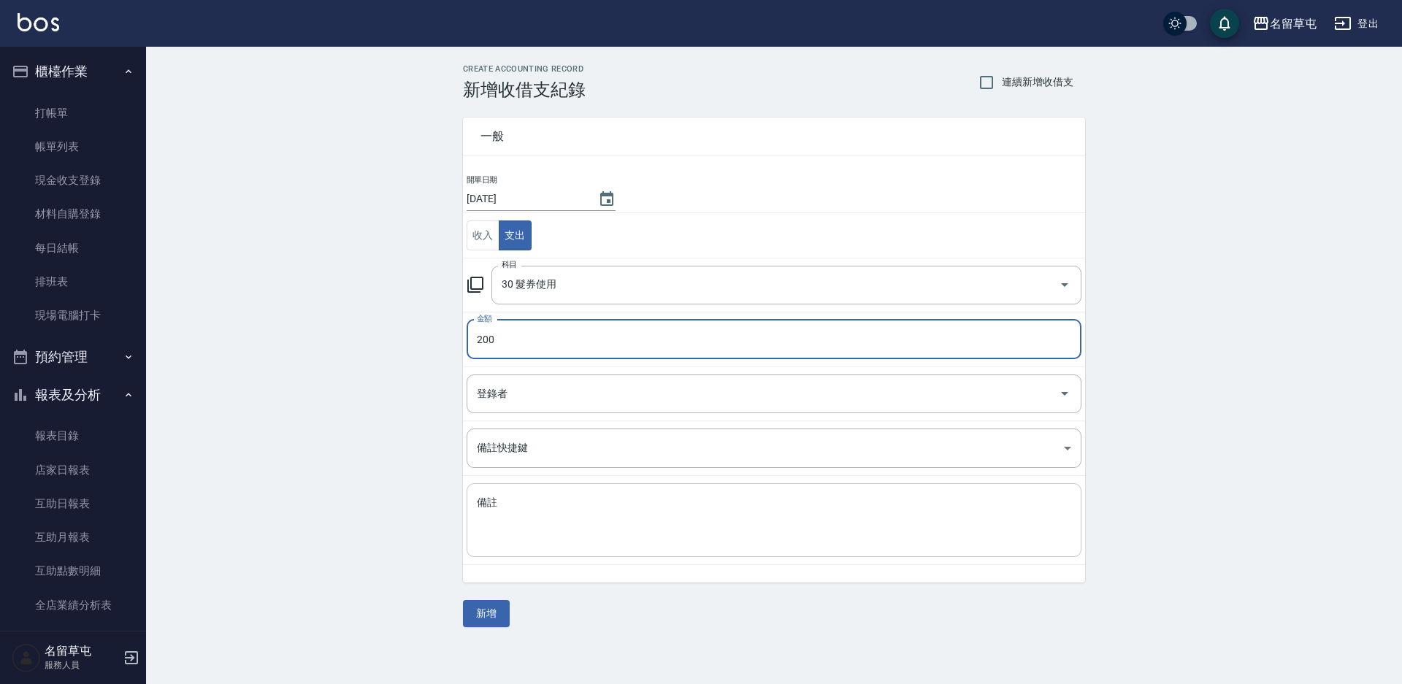
type input "200"
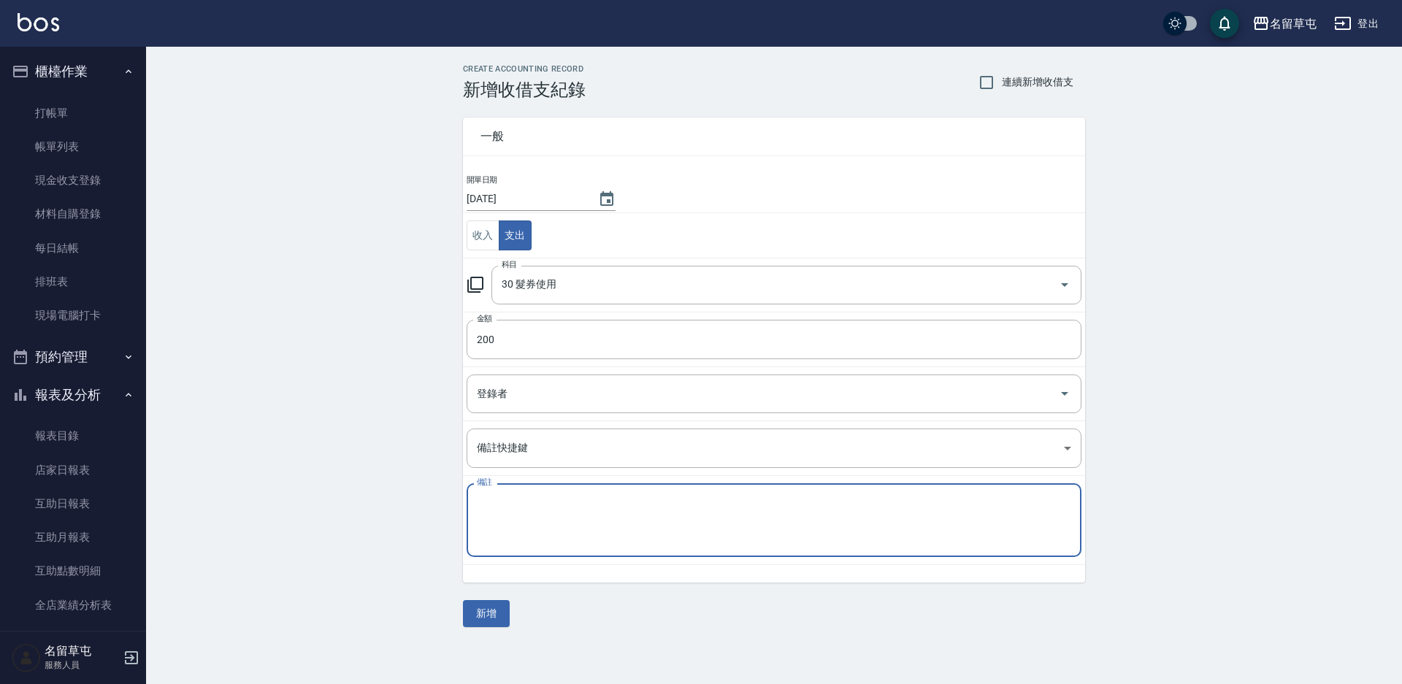
click at [492, 505] on textarea "備註" at bounding box center [774, 521] width 595 height 50
paste textarea "現金卷"
click at [497, 506] on textarea "現金卷" at bounding box center [774, 521] width 595 height 50
type textarea "現金卷"
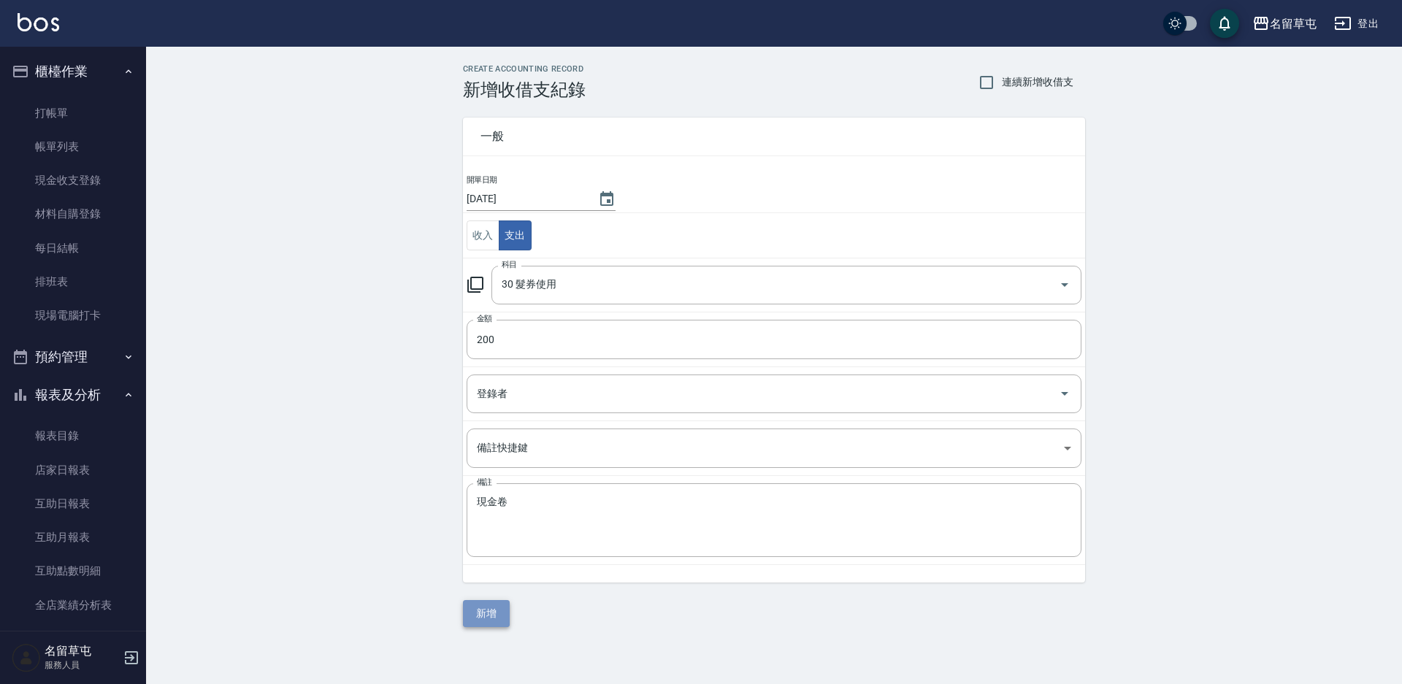
click at [477, 611] on button "新增" at bounding box center [486, 613] width 47 height 27
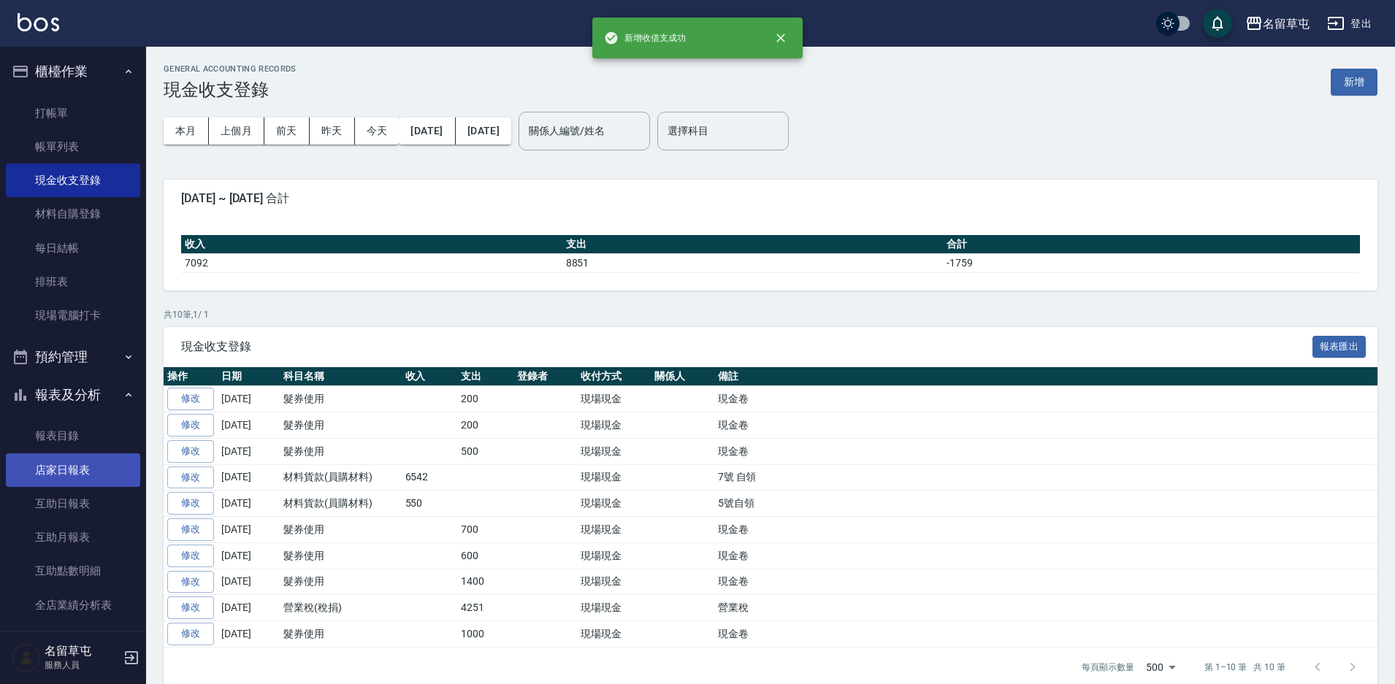
click at [56, 476] on link "店家日報表" at bounding box center [73, 471] width 134 height 34
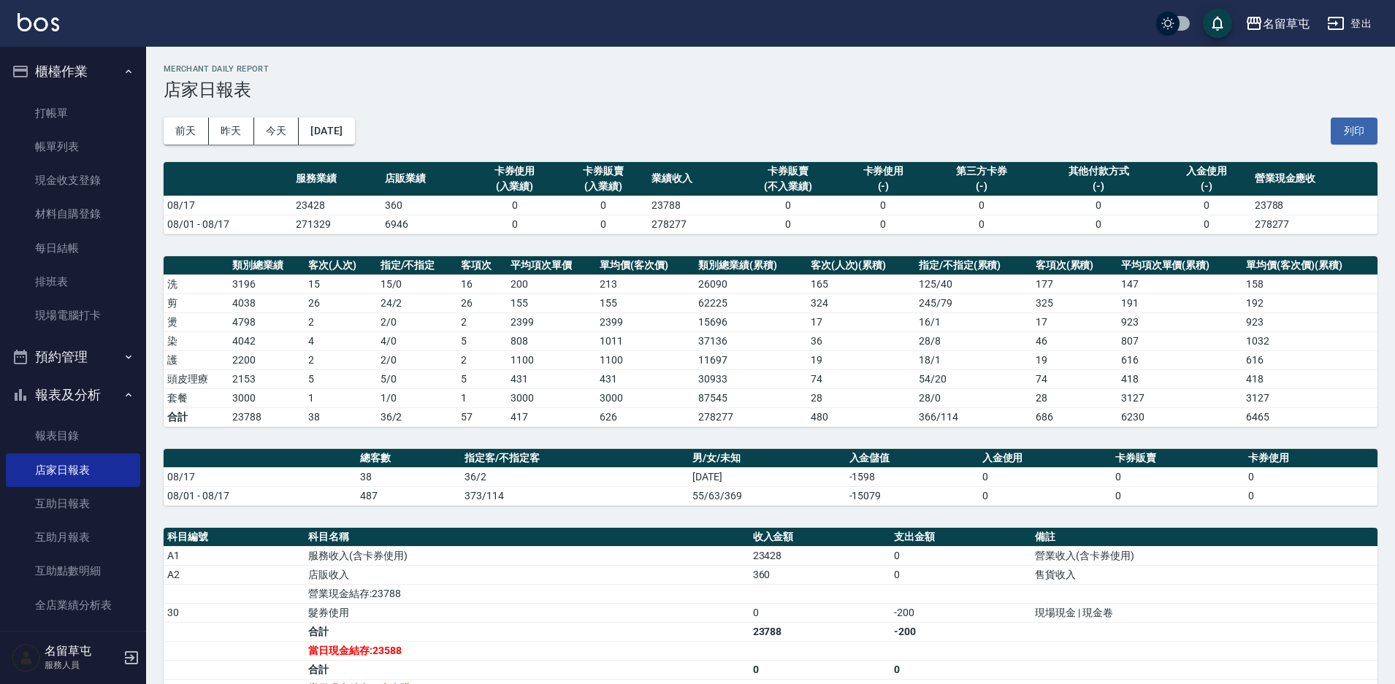
click at [963, 573] on td "0" at bounding box center [960, 574] width 141 height 19
click at [70, 143] on link "帳單列表" at bounding box center [73, 147] width 134 height 34
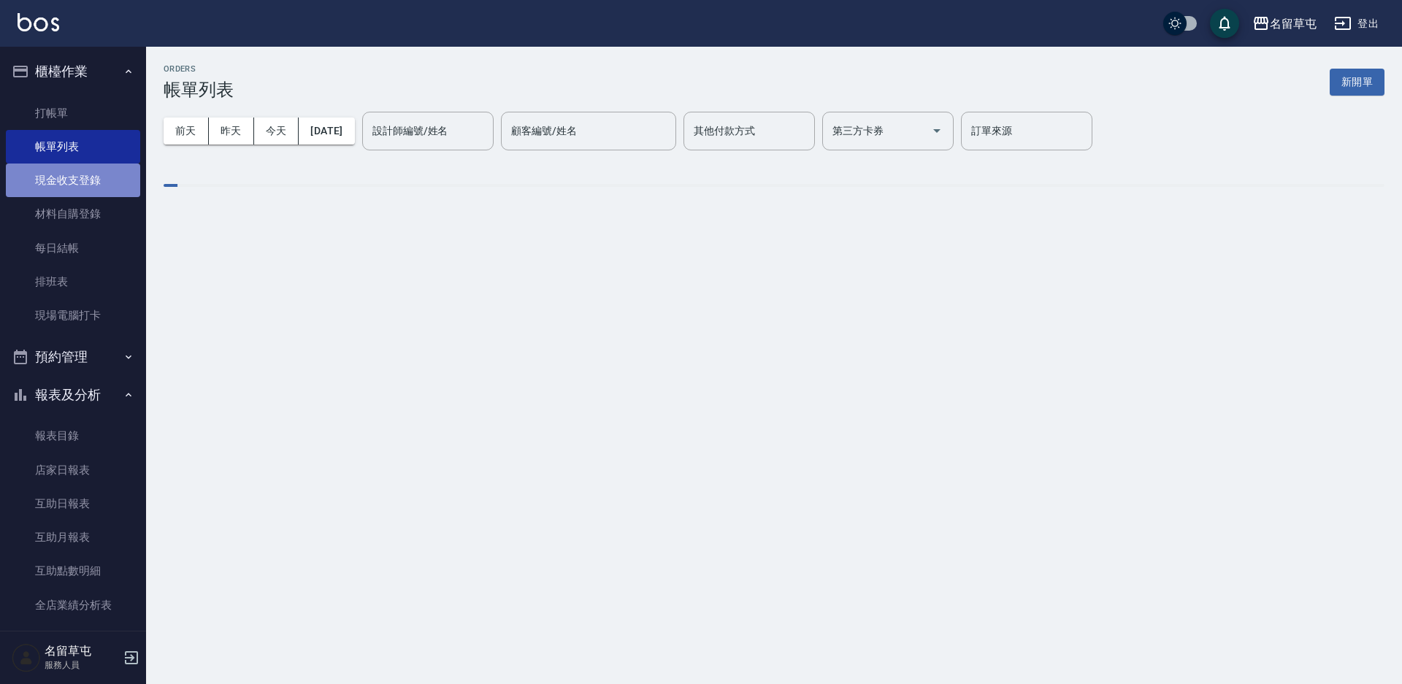
click at [72, 178] on link "現金收支登錄" at bounding box center [73, 181] width 134 height 34
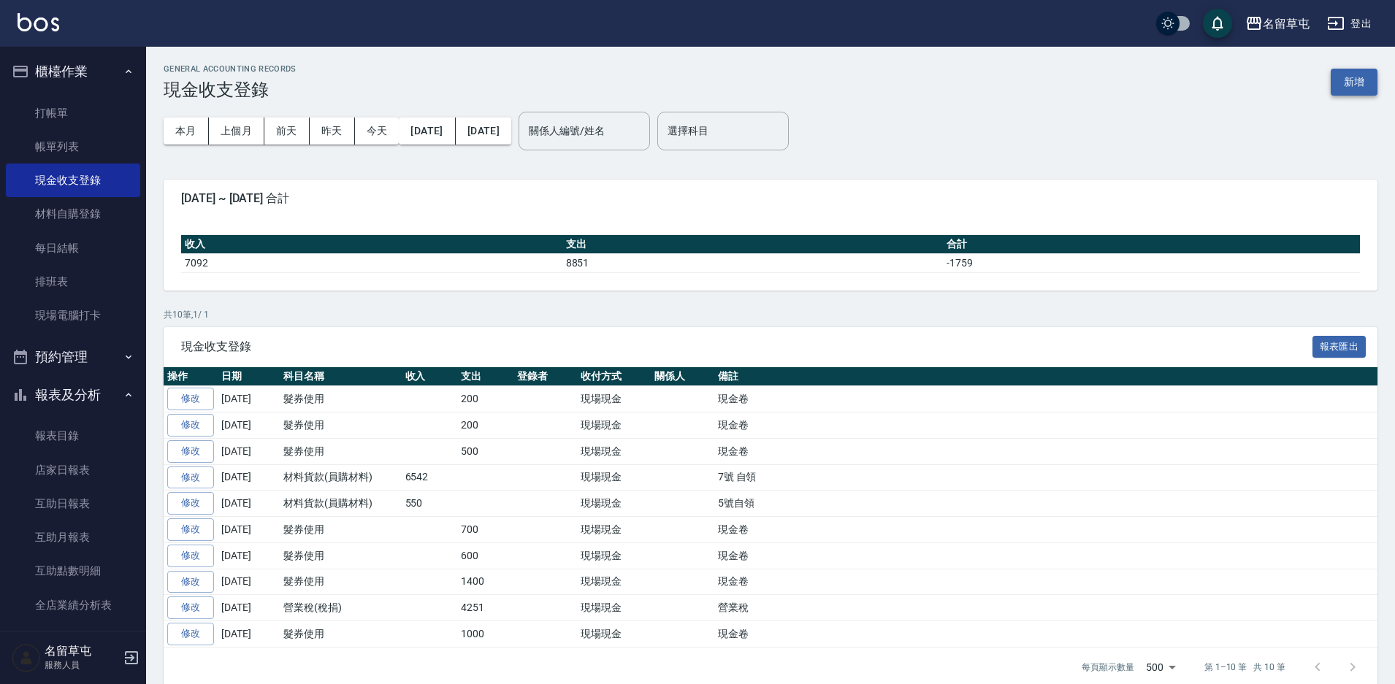
click at [1348, 85] on button "新增" at bounding box center [1354, 82] width 47 height 27
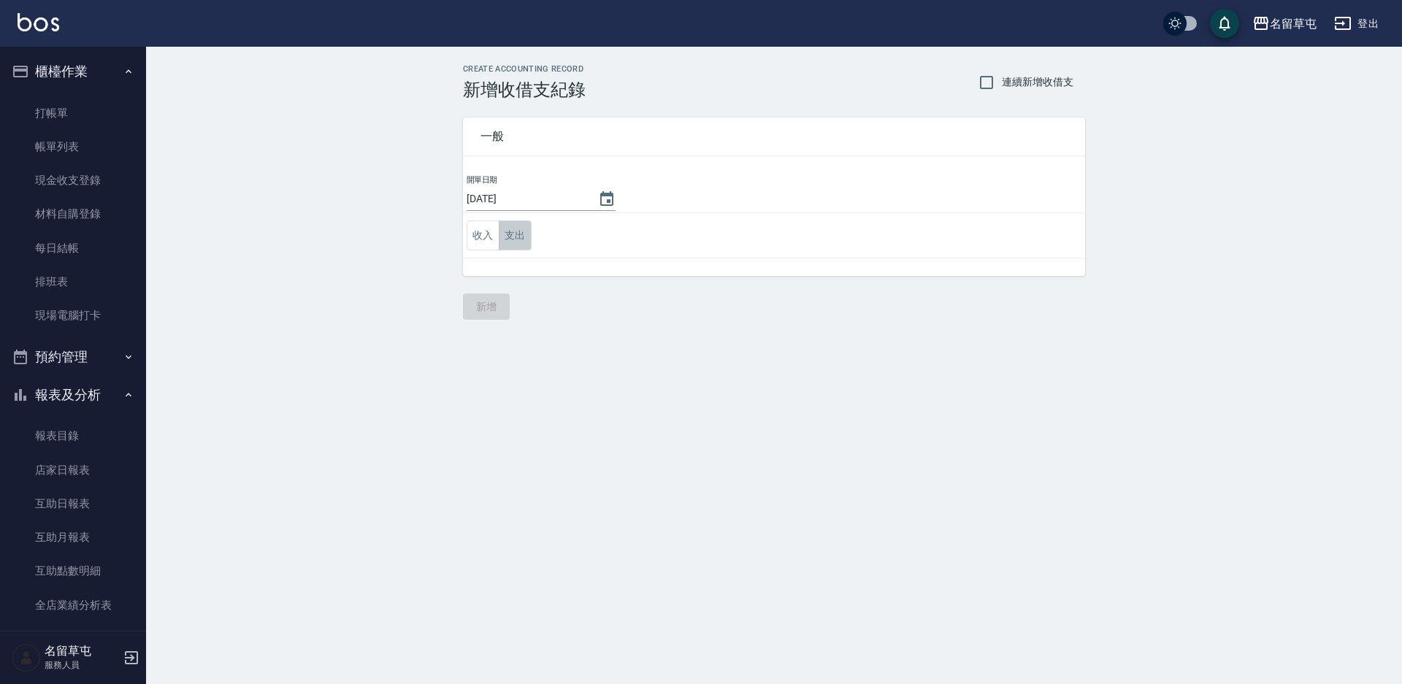
click at [511, 231] on button "支出" at bounding box center [515, 236] width 33 height 30
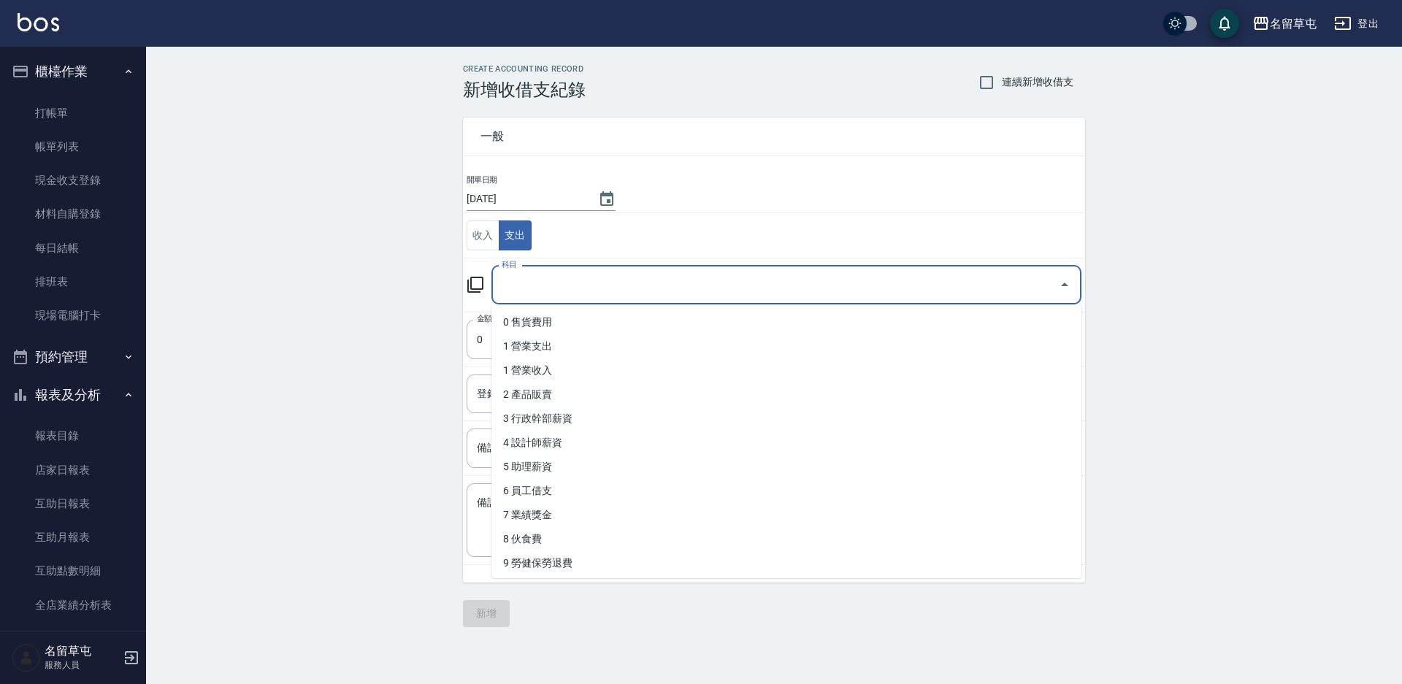
click at [523, 277] on input "科目" at bounding box center [775, 285] width 555 height 26
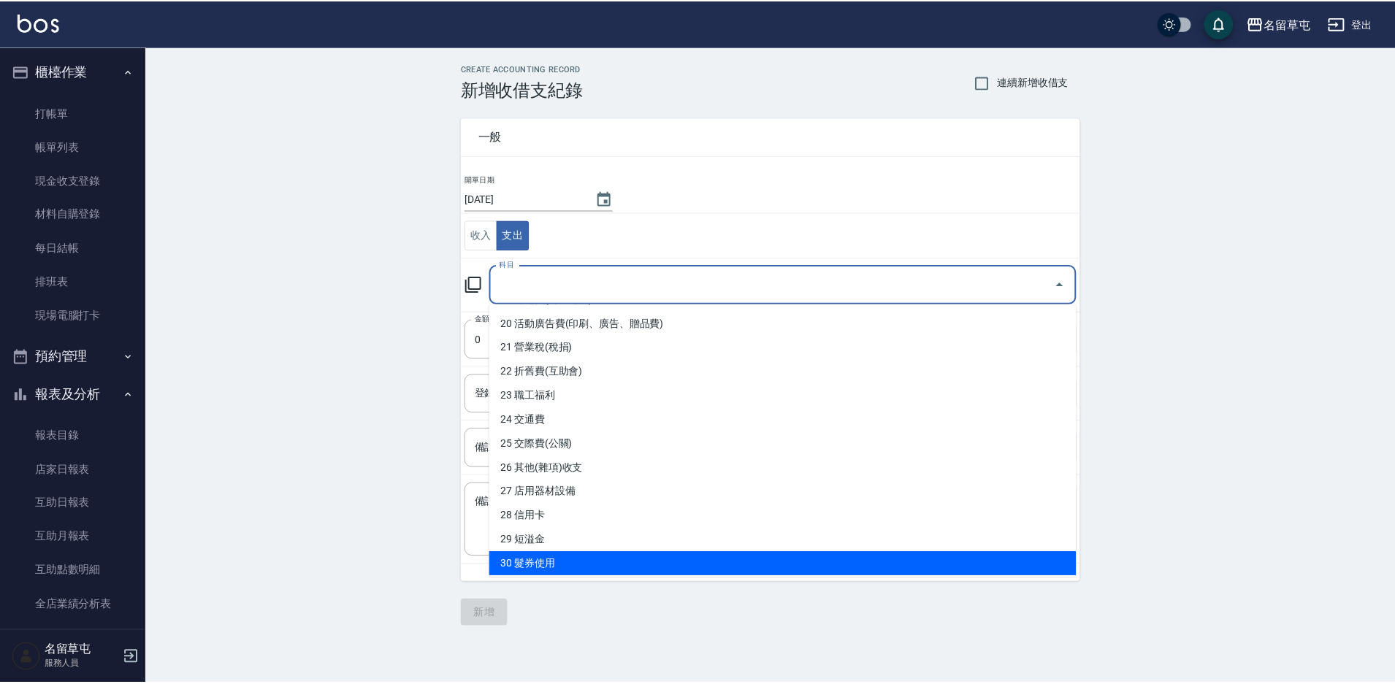
scroll to position [584, 0]
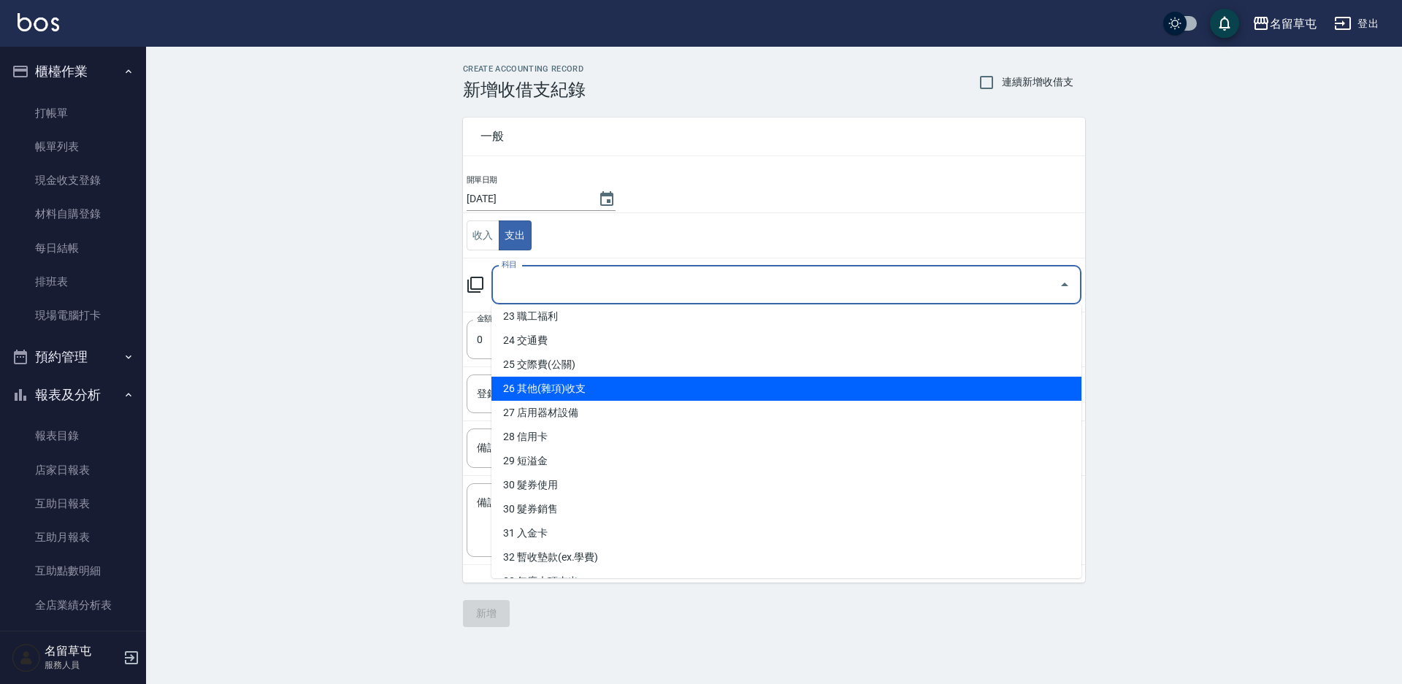
click at [546, 383] on li "26 其他(雜項)收支" at bounding box center [787, 389] width 590 height 24
type input "26 其他(雜項)收支"
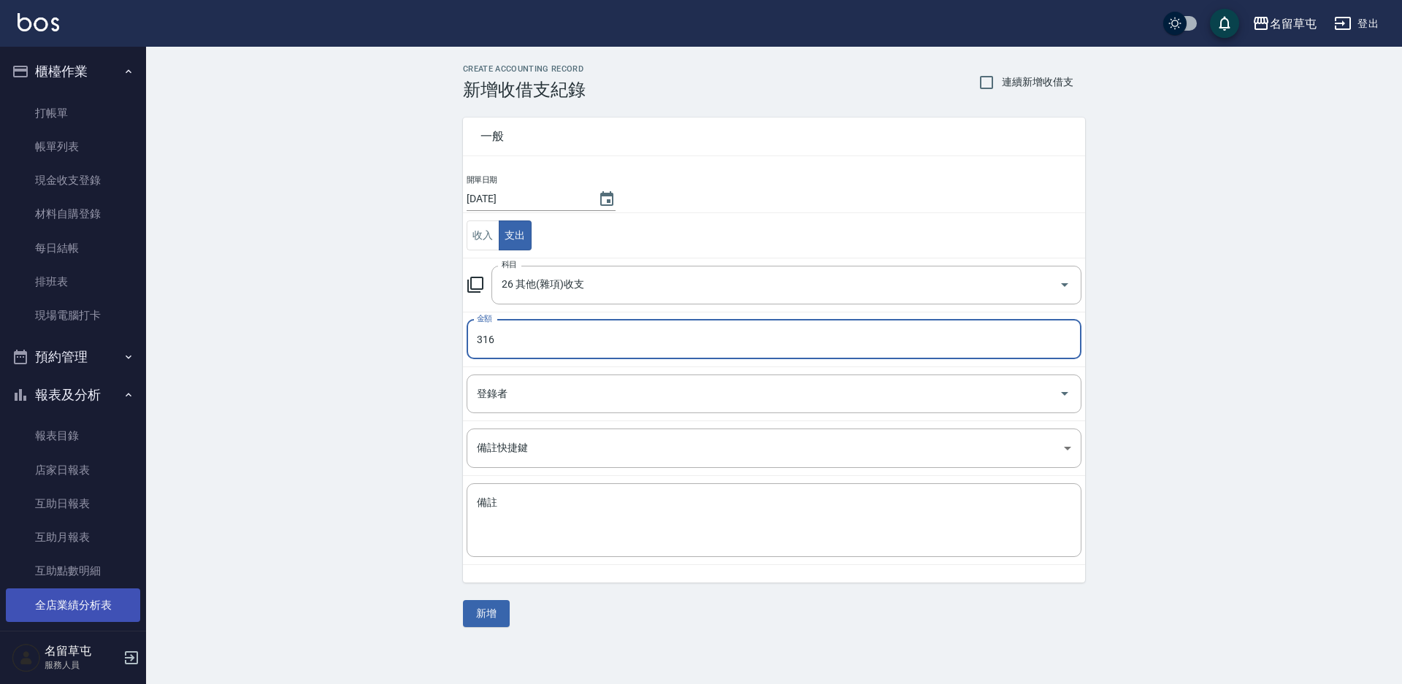
type input "316"
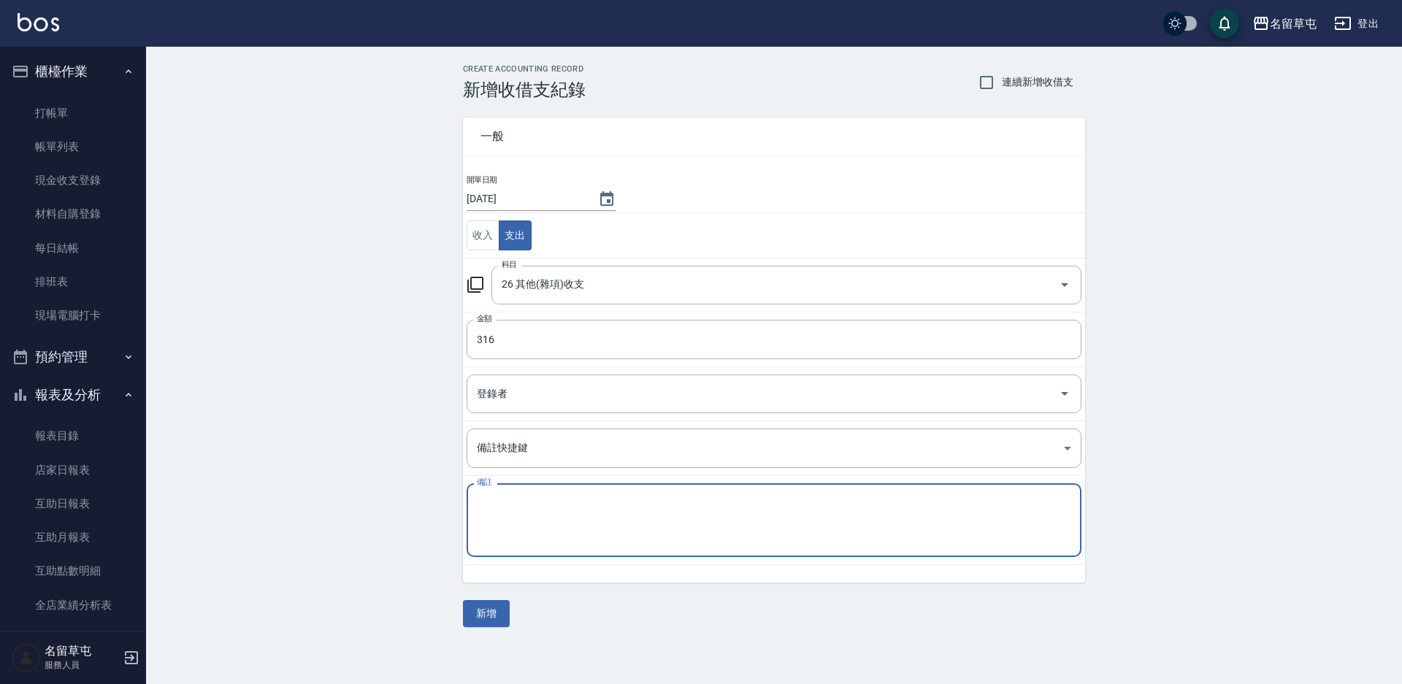
drag, startPoint x: 487, startPoint y: 535, endPoint x: 589, endPoint y: 537, distance: 101.5
click at [491, 535] on textarea "備註" at bounding box center [774, 521] width 595 height 50
type textarea "衛生紙"
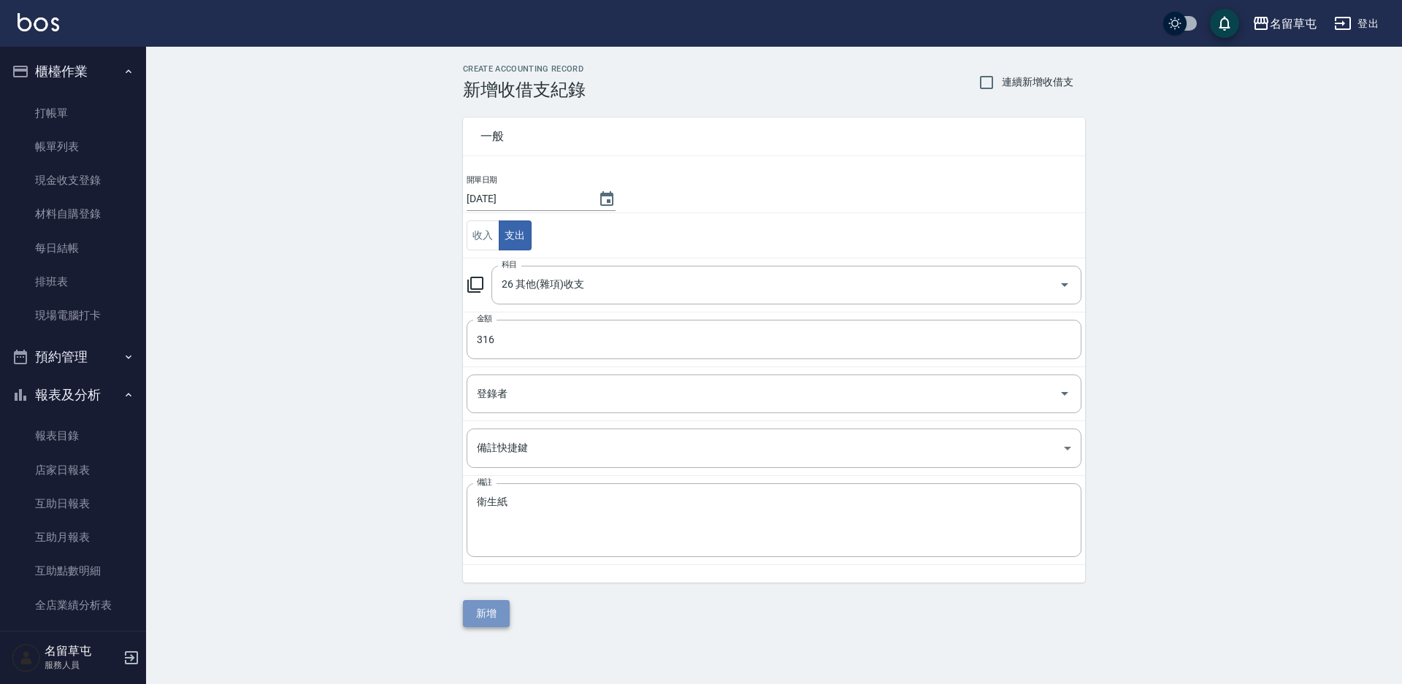
click at [497, 611] on button "新增" at bounding box center [486, 613] width 47 height 27
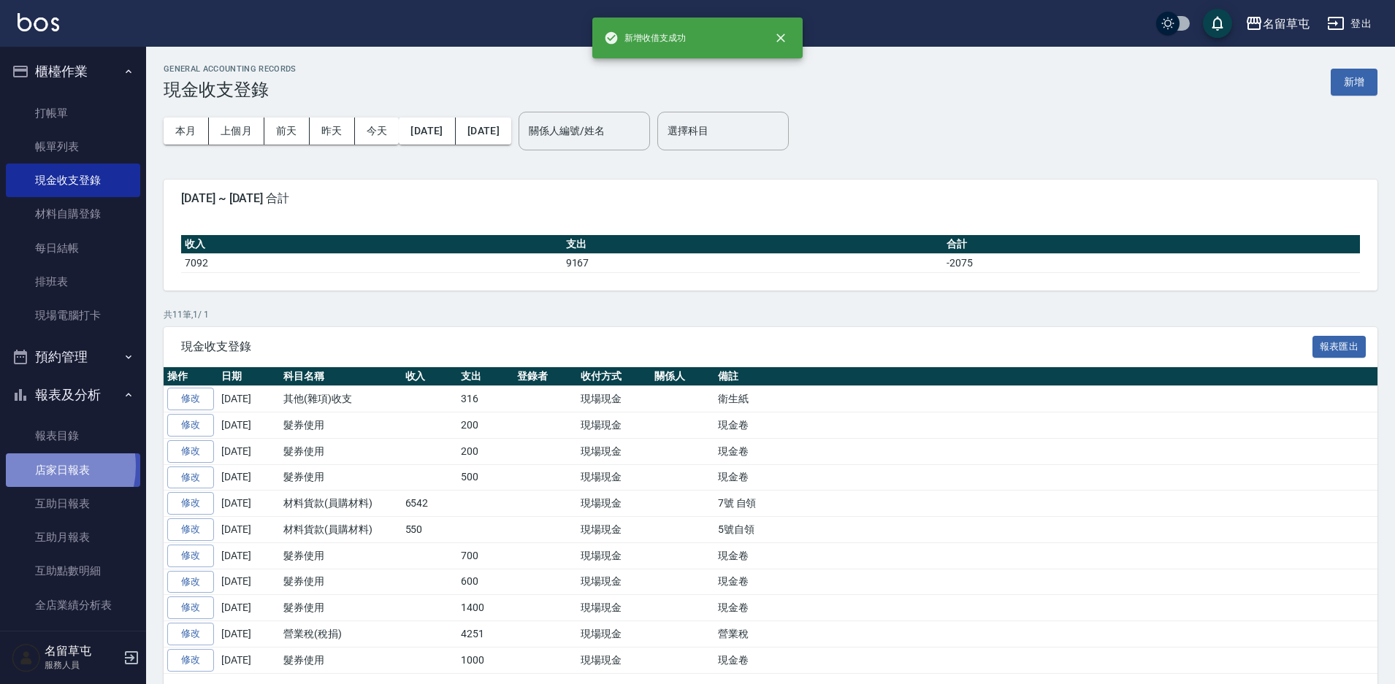
click at [42, 466] on link "店家日報表" at bounding box center [73, 471] width 134 height 34
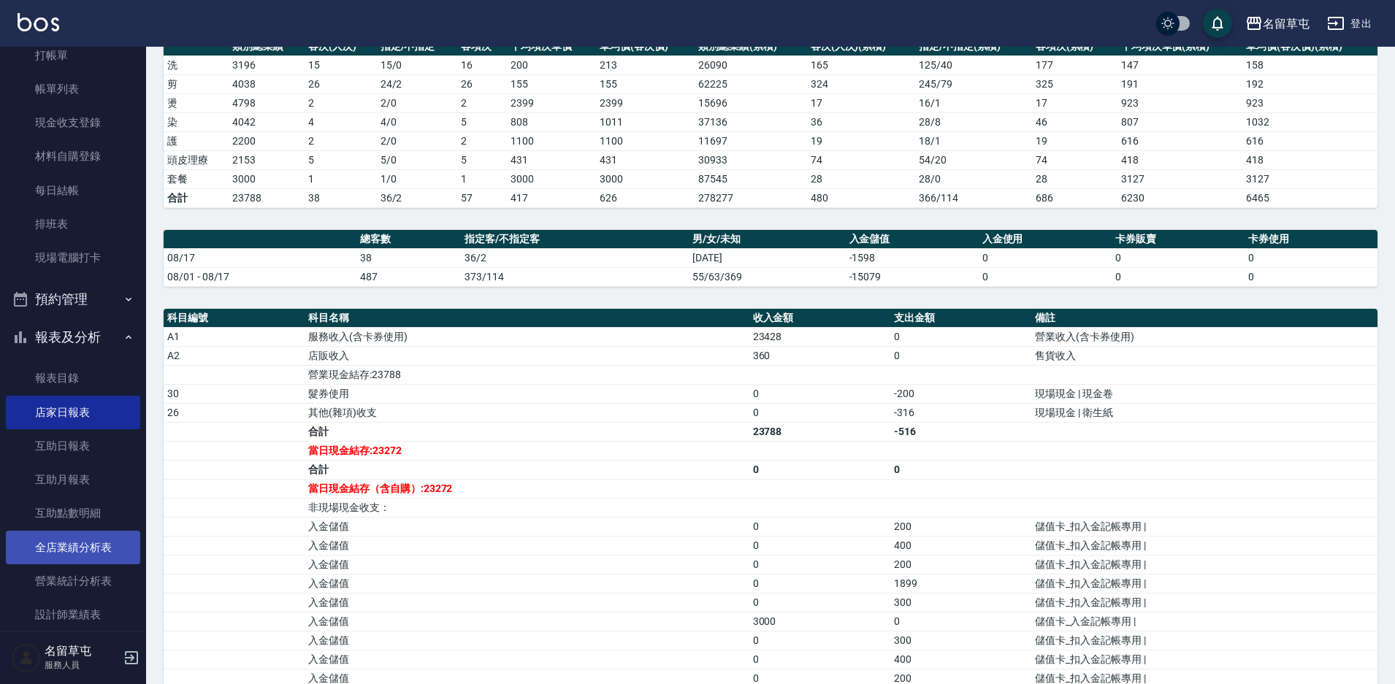
scroll to position [146, 0]
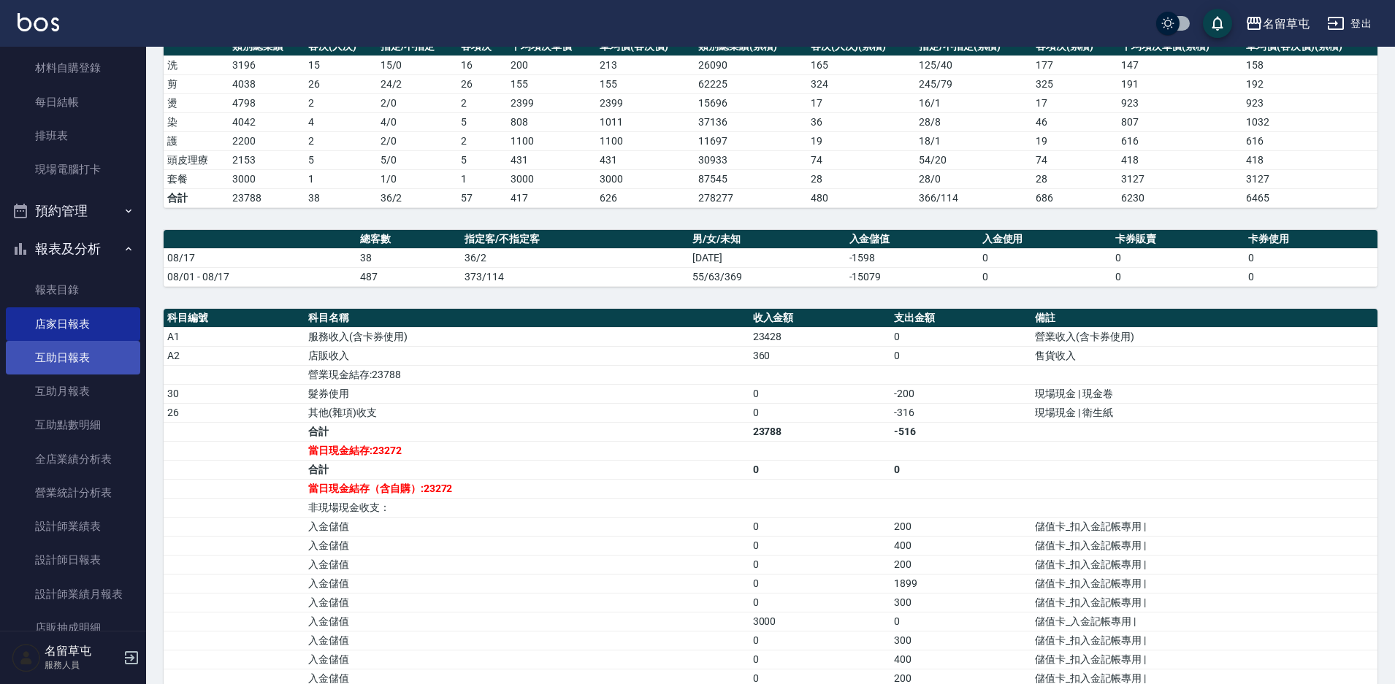
click at [75, 359] on link "互助日報表" at bounding box center [73, 358] width 134 height 34
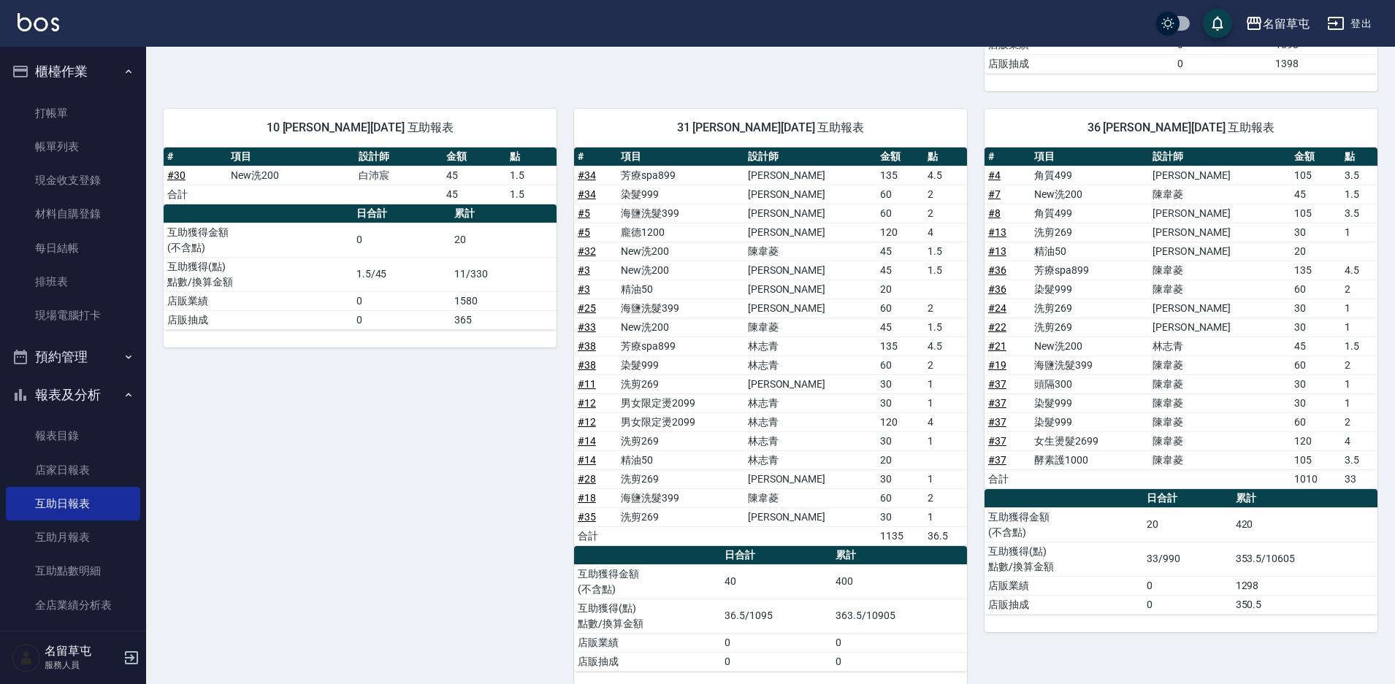
scroll to position [115, 0]
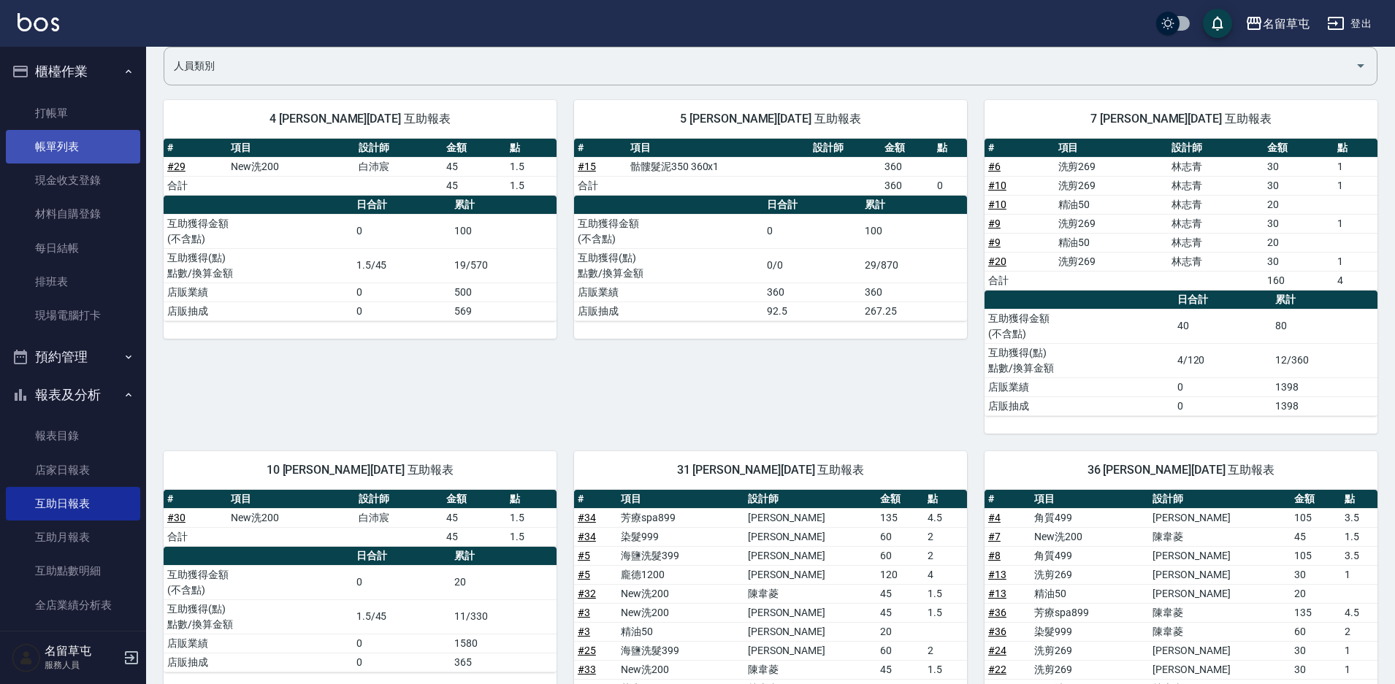
click at [69, 142] on link "帳單列表" at bounding box center [73, 147] width 134 height 34
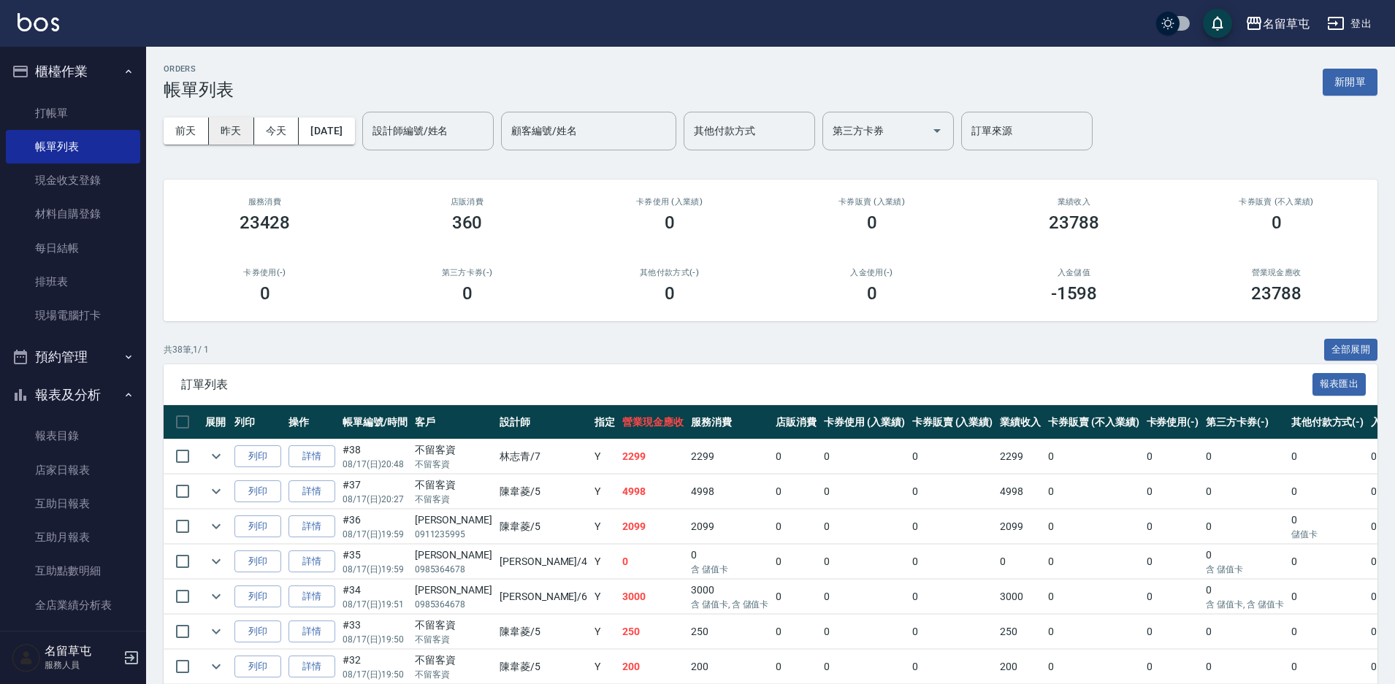
click at [225, 129] on button "昨天" at bounding box center [231, 131] width 45 height 27
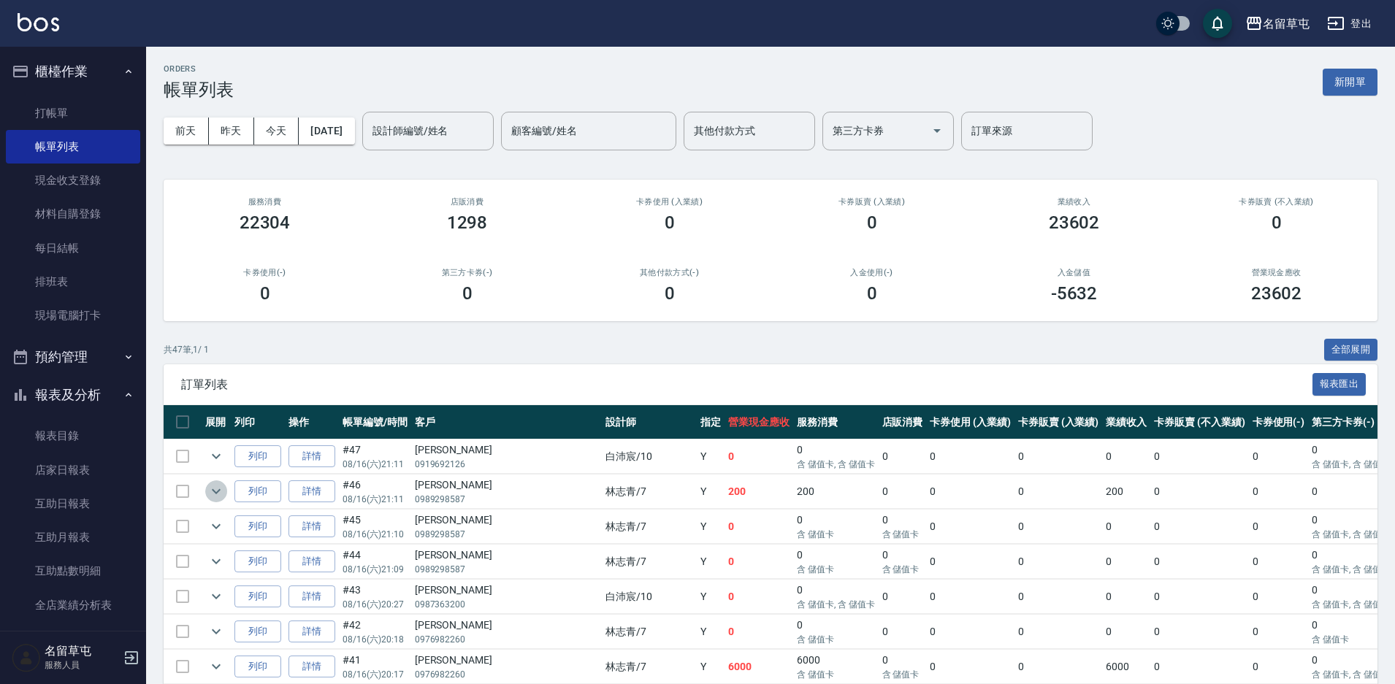
click at [222, 489] on icon "expand row" at bounding box center [216, 492] width 18 height 18
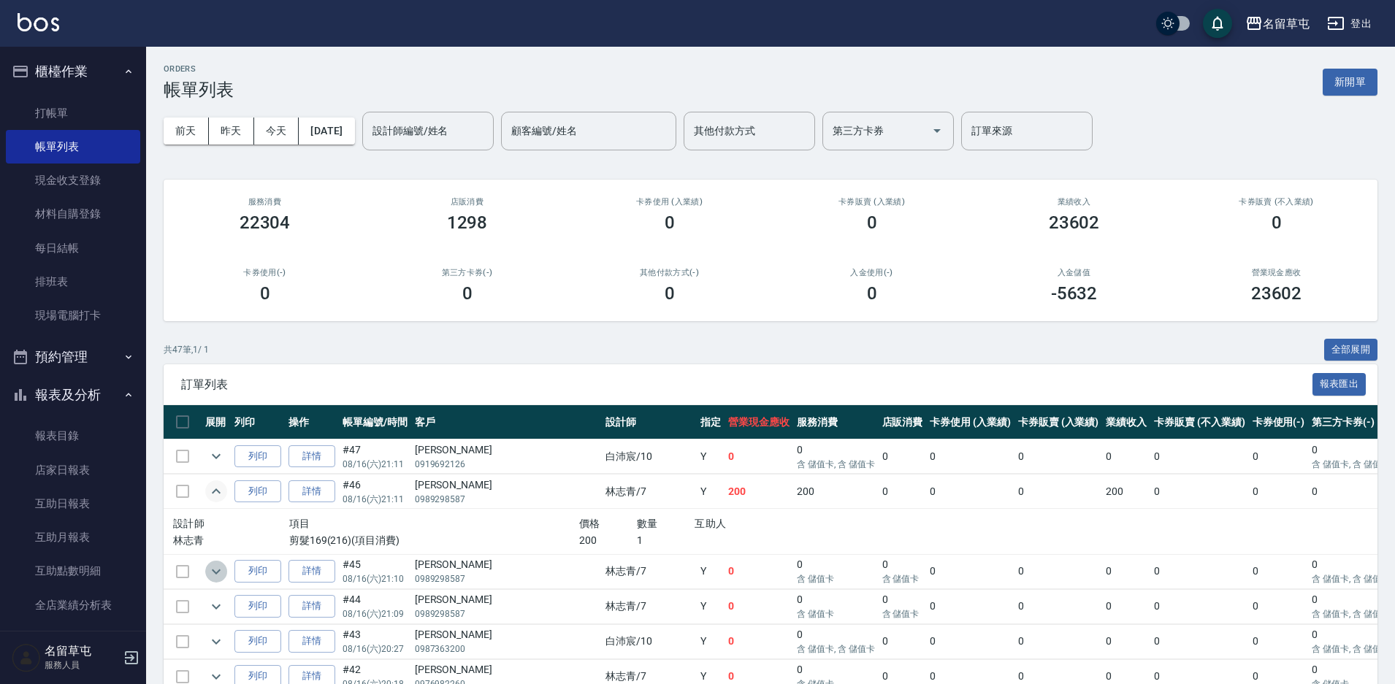
click at [219, 574] on icon "expand row" at bounding box center [216, 572] width 18 height 18
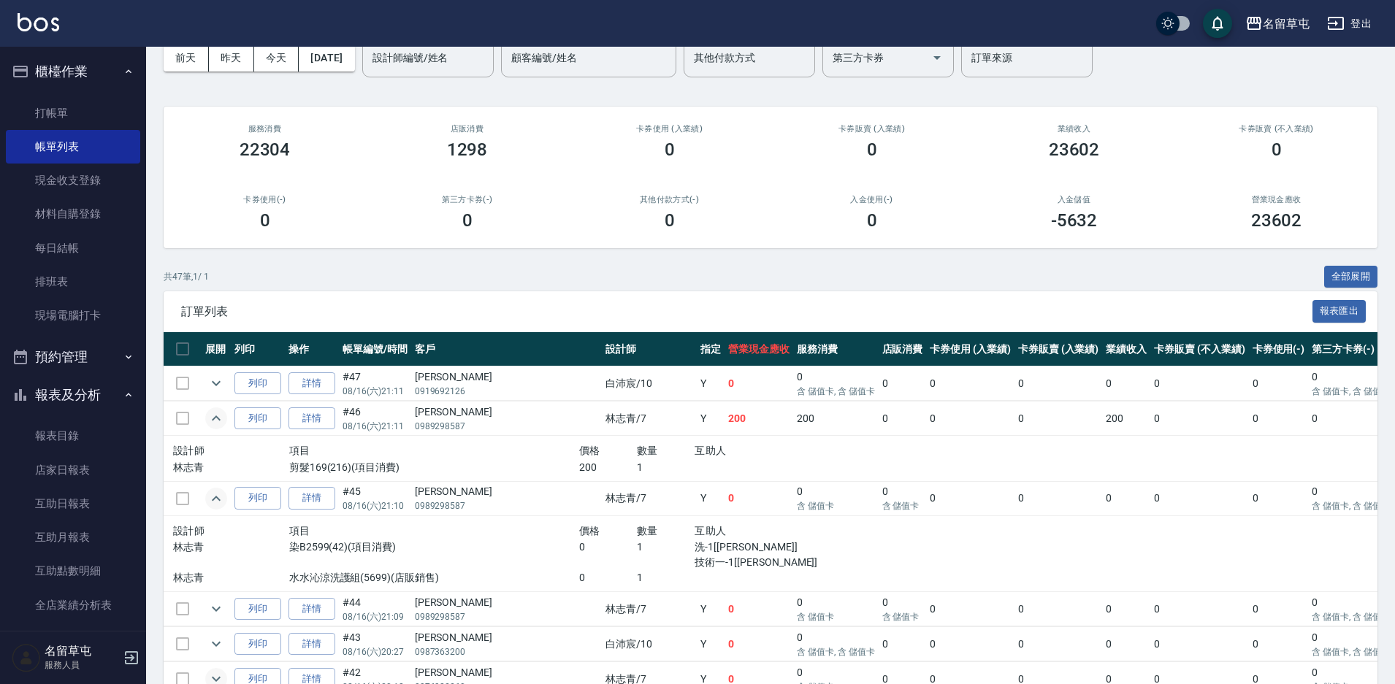
scroll to position [146, 0]
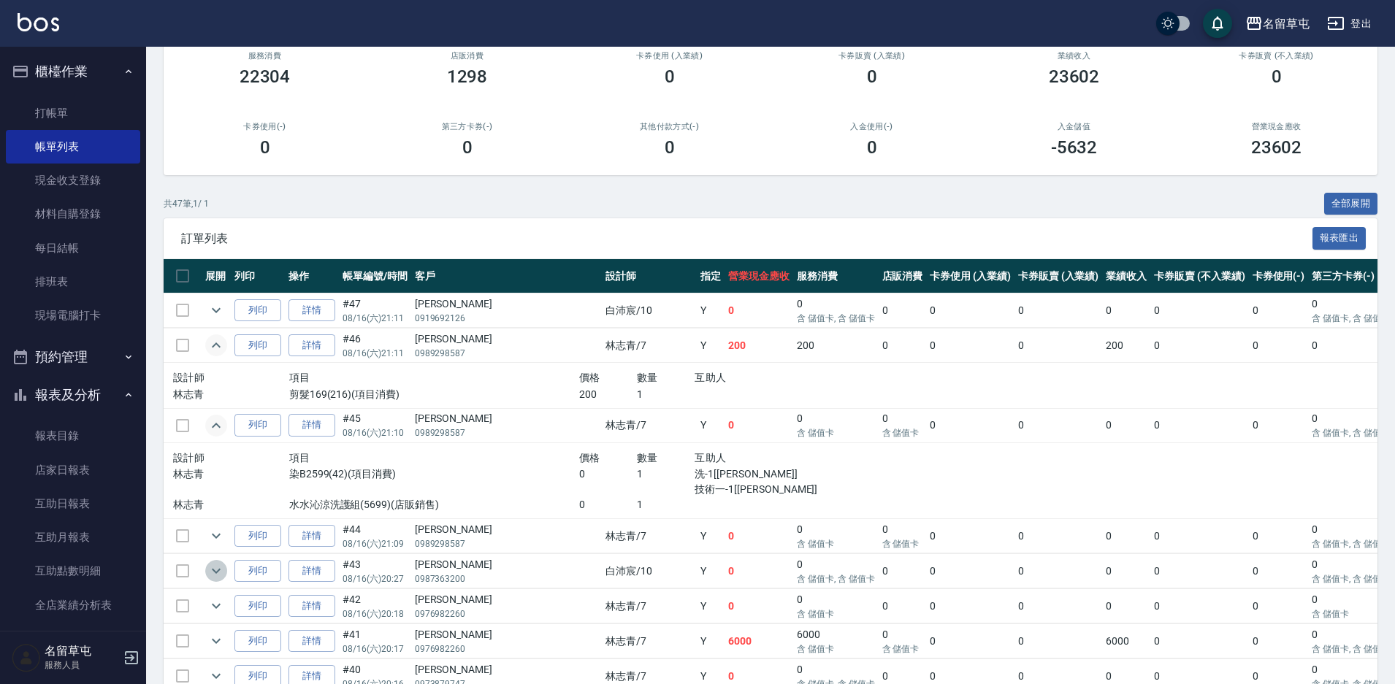
click at [211, 565] on icon "expand row" at bounding box center [216, 571] width 18 height 18
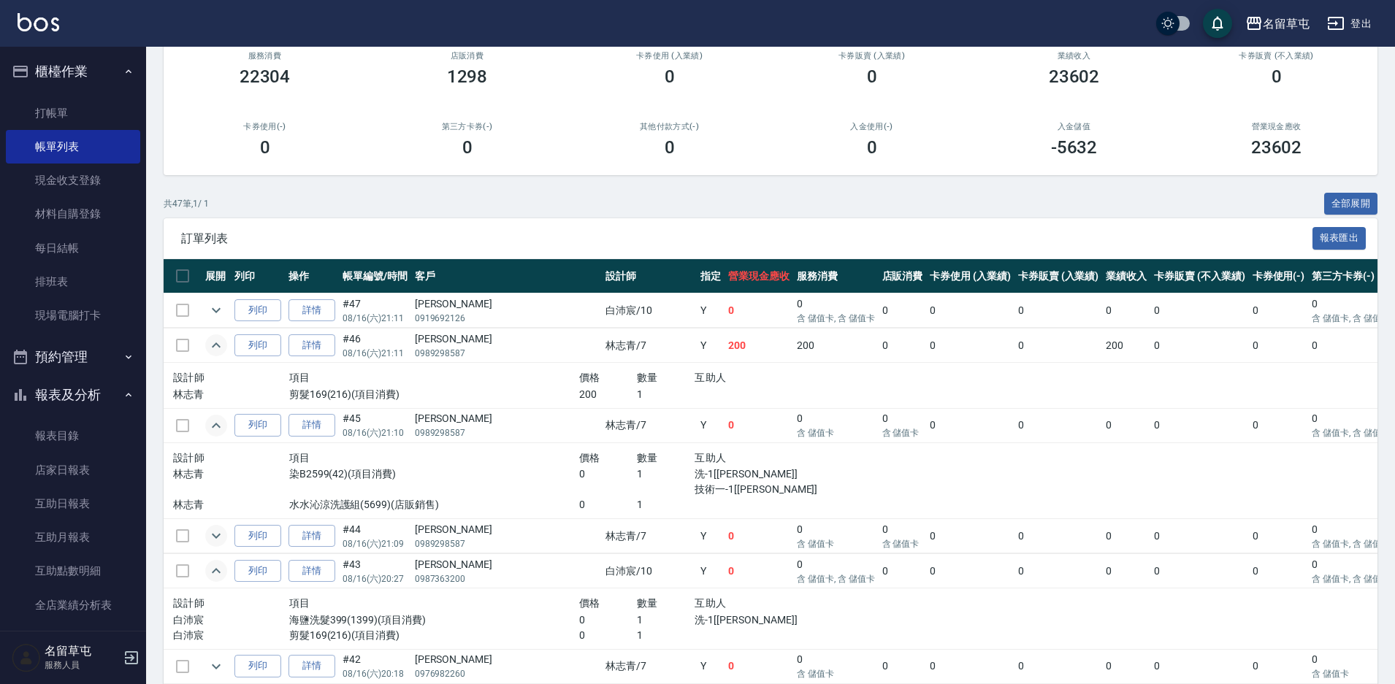
click at [212, 533] on icon "expand row" at bounding box center [216, 536] width 18 height 18
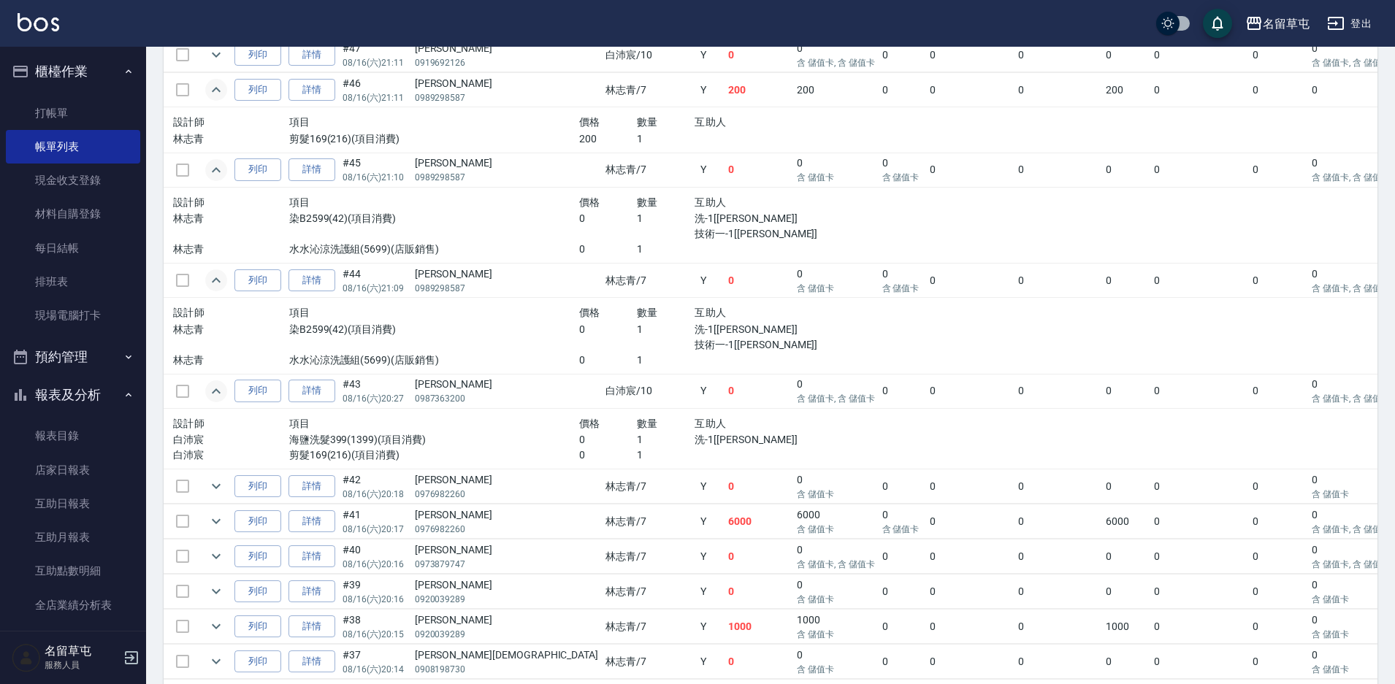
scroll to position [657, 0]
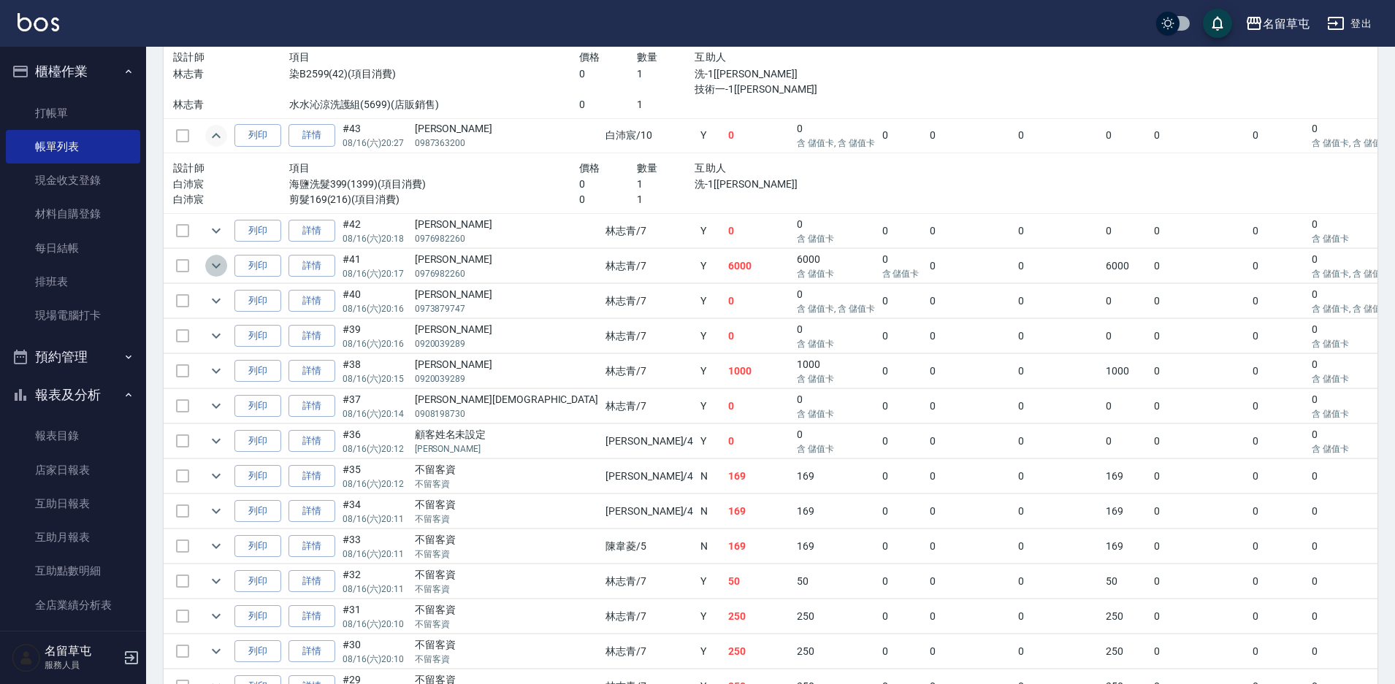
click at [220, 264] on icon "expand row" at bounding box center [216, 266] width 9 height 5
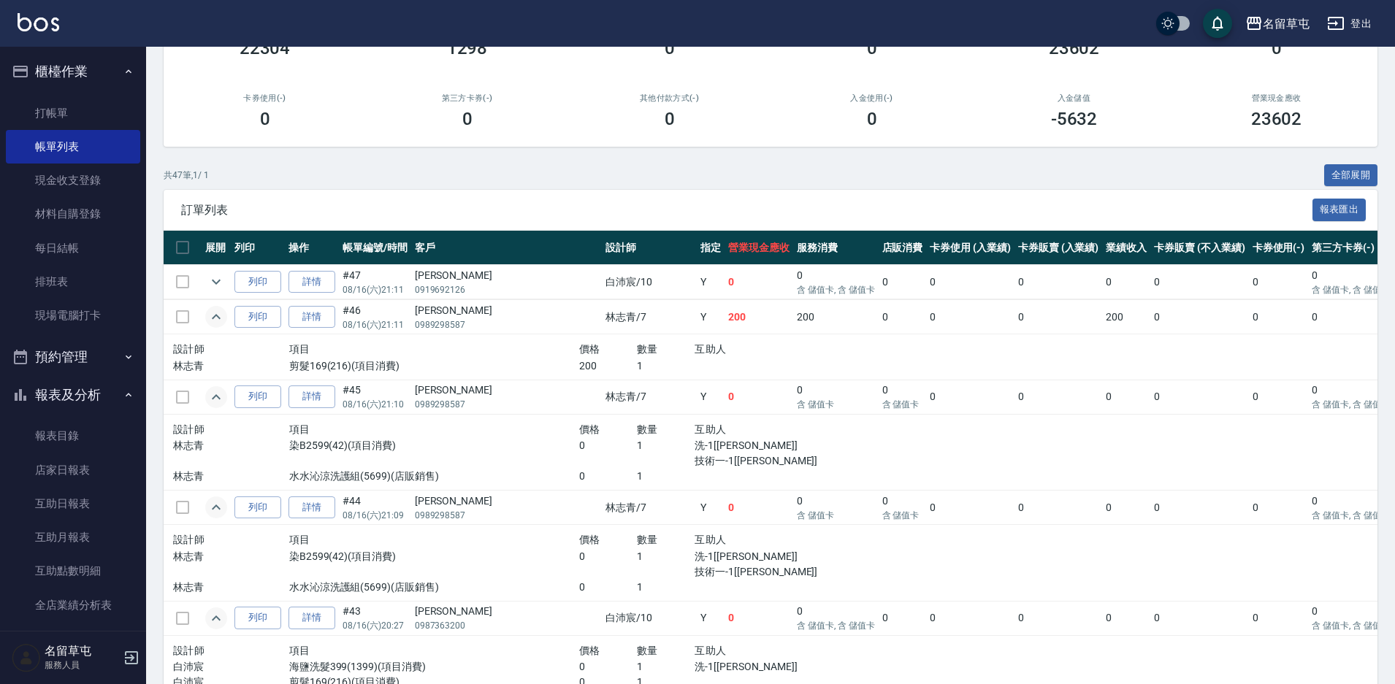
scroll to position [0, 0]
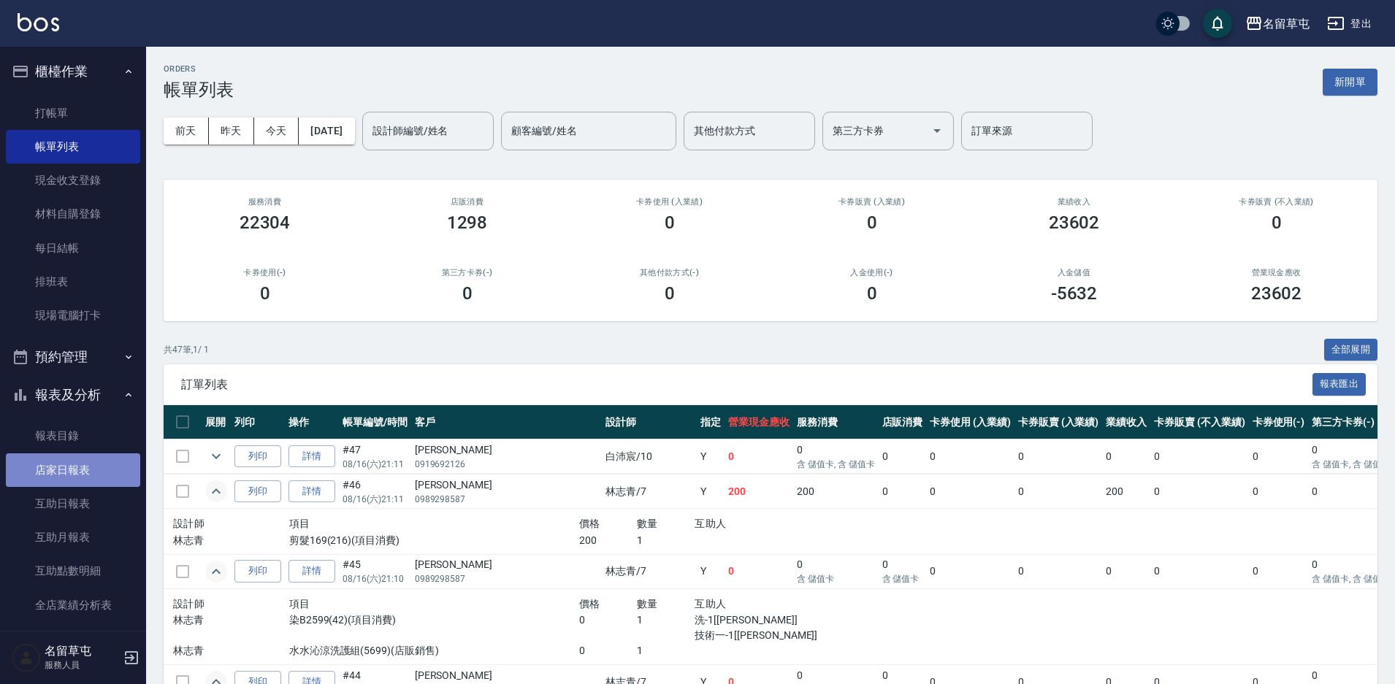
click at [84, 476] on link "店家日報表" at bounding box center [73, 471] width 134 height 34
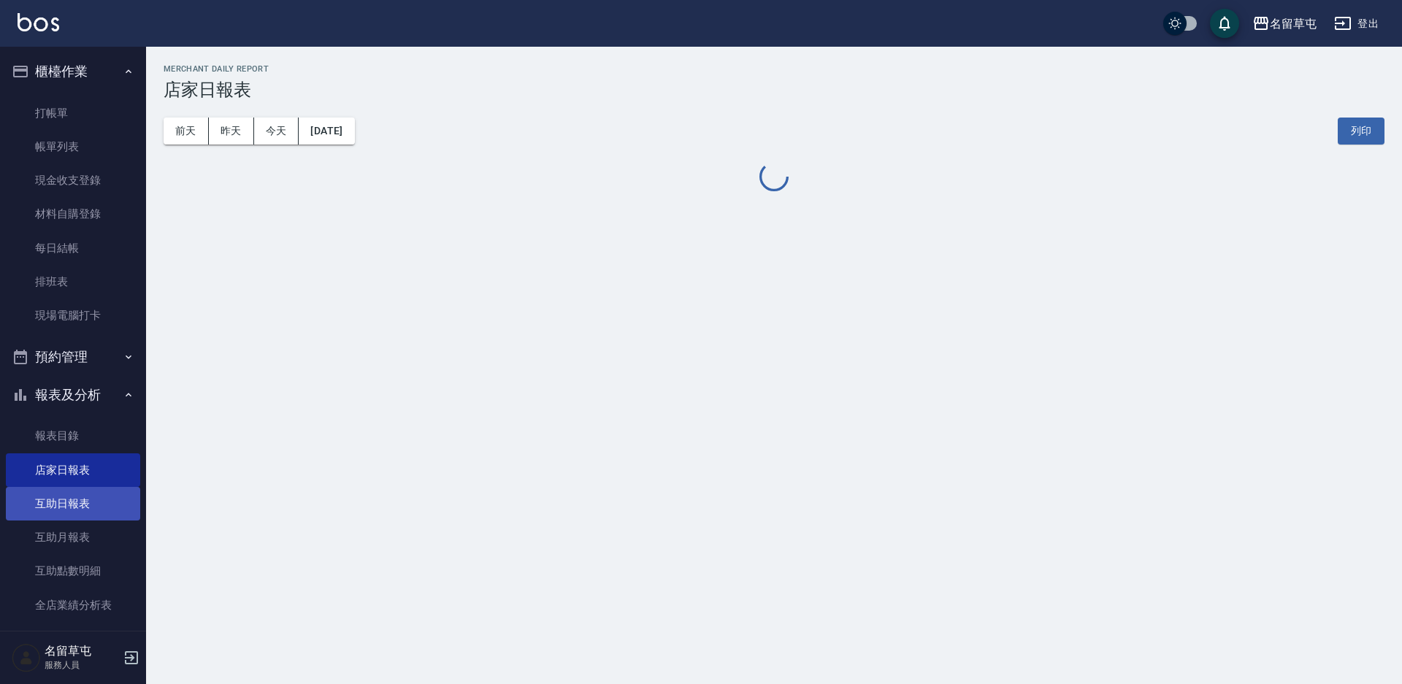
click at [85, 509] on link "互助日報表" at bounding box center [73, 504] width 134 height 34
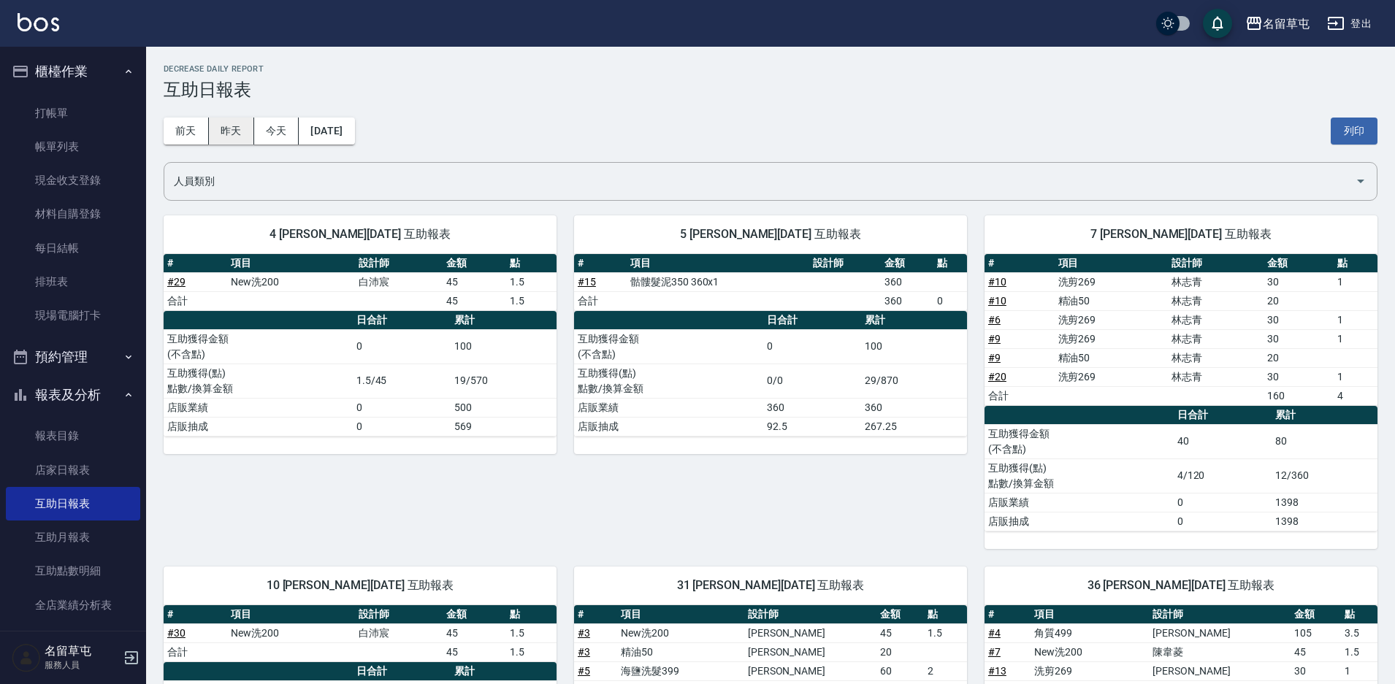
click at [237, 134] on button "昨天" at bounding box center [231, 131] width 45 height 27
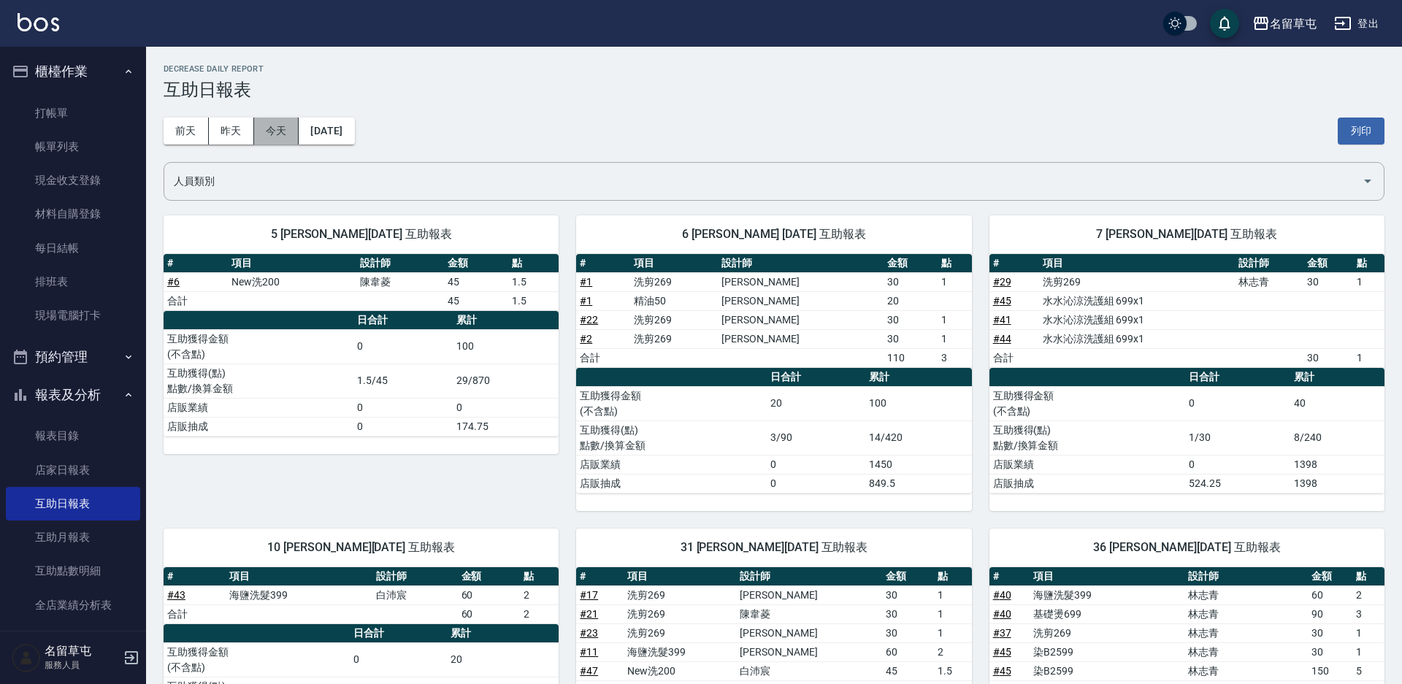
click at [267, 133] on button "今天" at bounding box center [276, 131] width 45 height 27
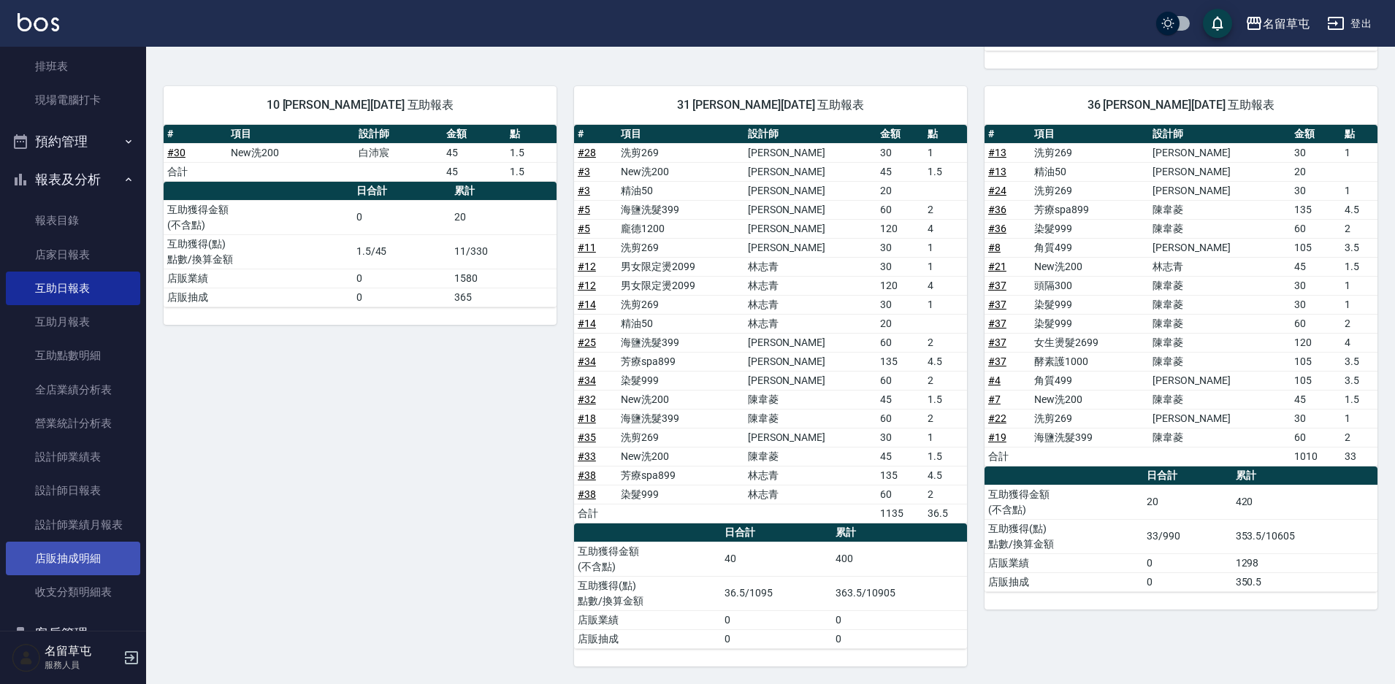
scroll to position [219, 0]
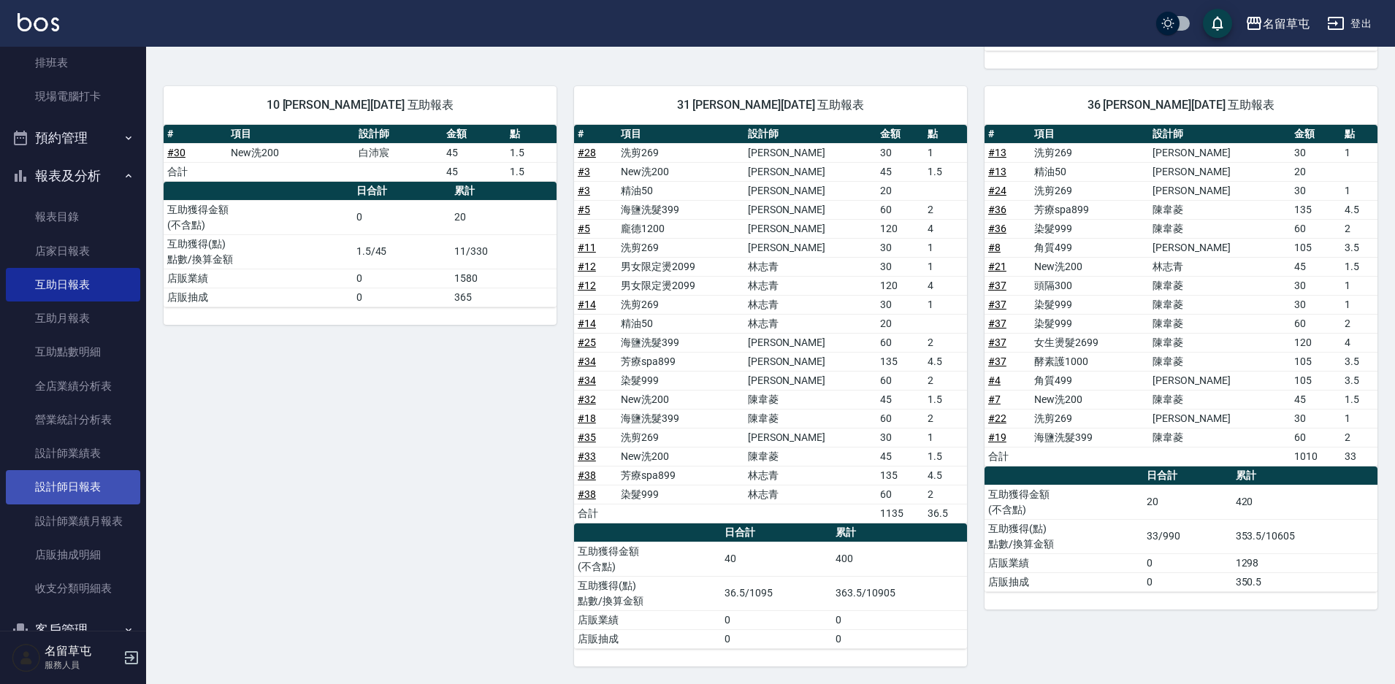
click at [91, 498] on link "設計師日報表" at bounding box center [73, 487] width 134 height 34
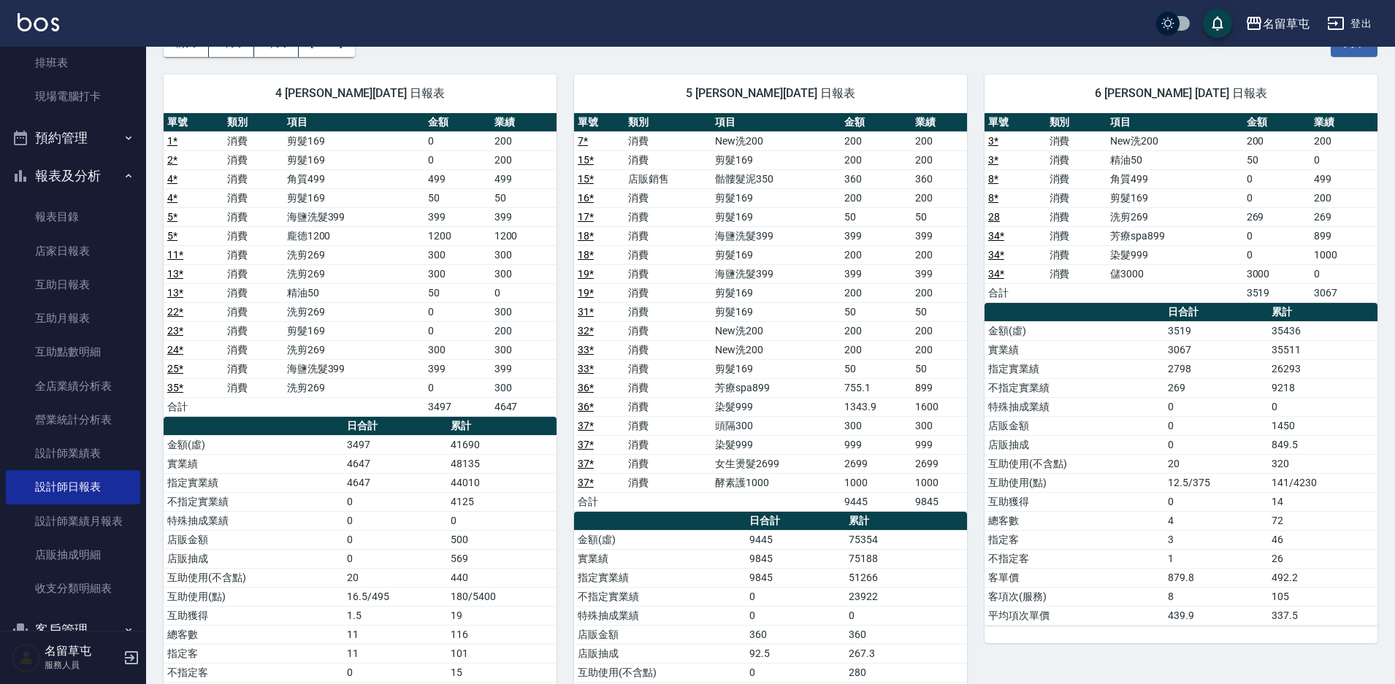
scroll to position [73, 0]
